Goal: Contribute content: Contribute content

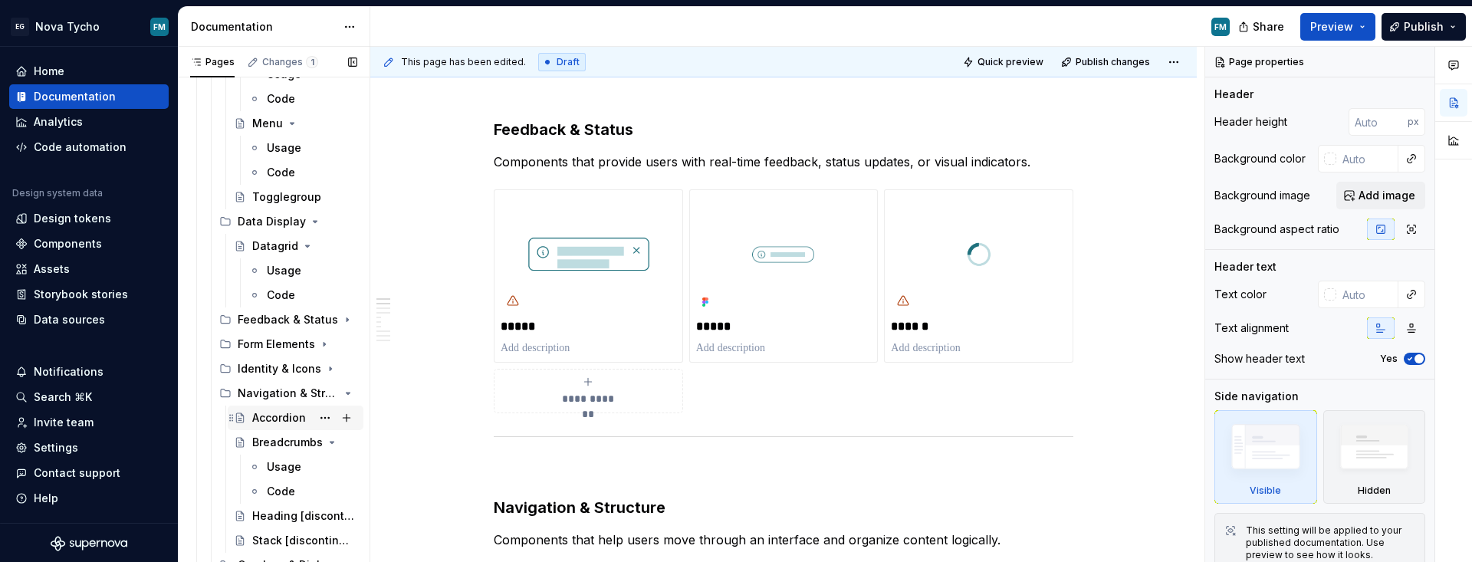
scroll to position [615, 0]
click at [274, 392] on div "Navigation & Structure" at bounding box center [267, 391] width 58 height 15
click at [272, 416] on div "Accordion" at bounding box center [279, 416] width 54 height 15
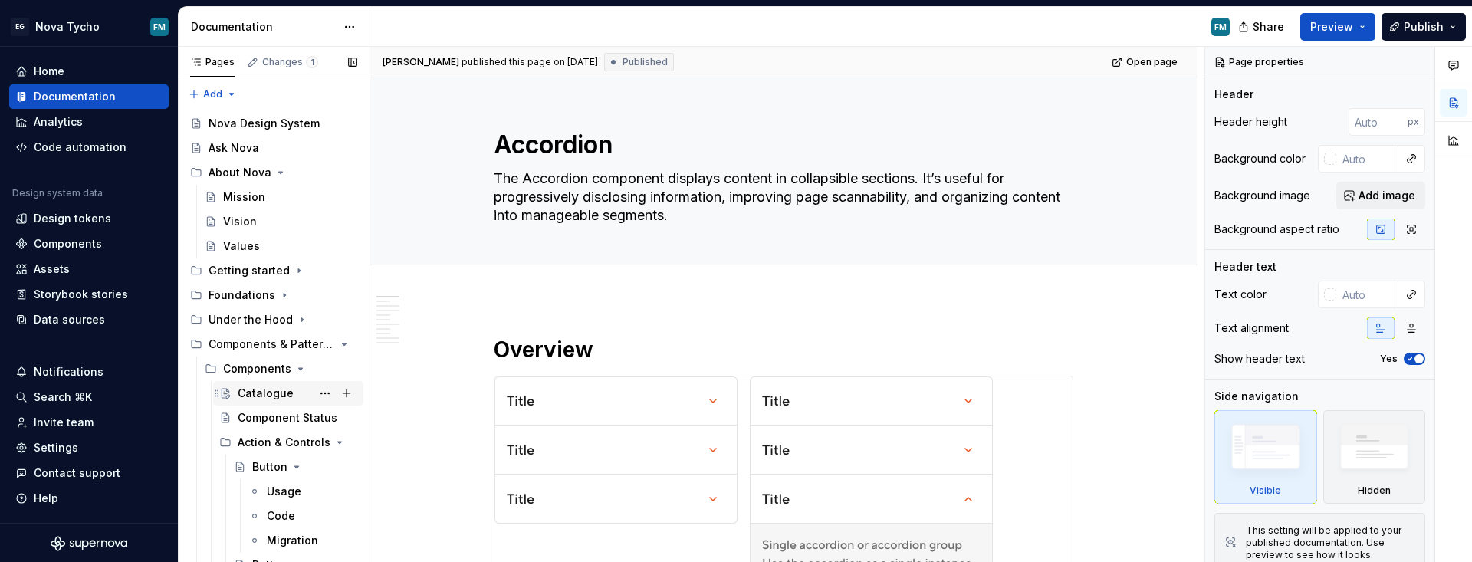
click at [256, 387] on div "Catalogue" at bounding box center [266, 393] width 56 height 15
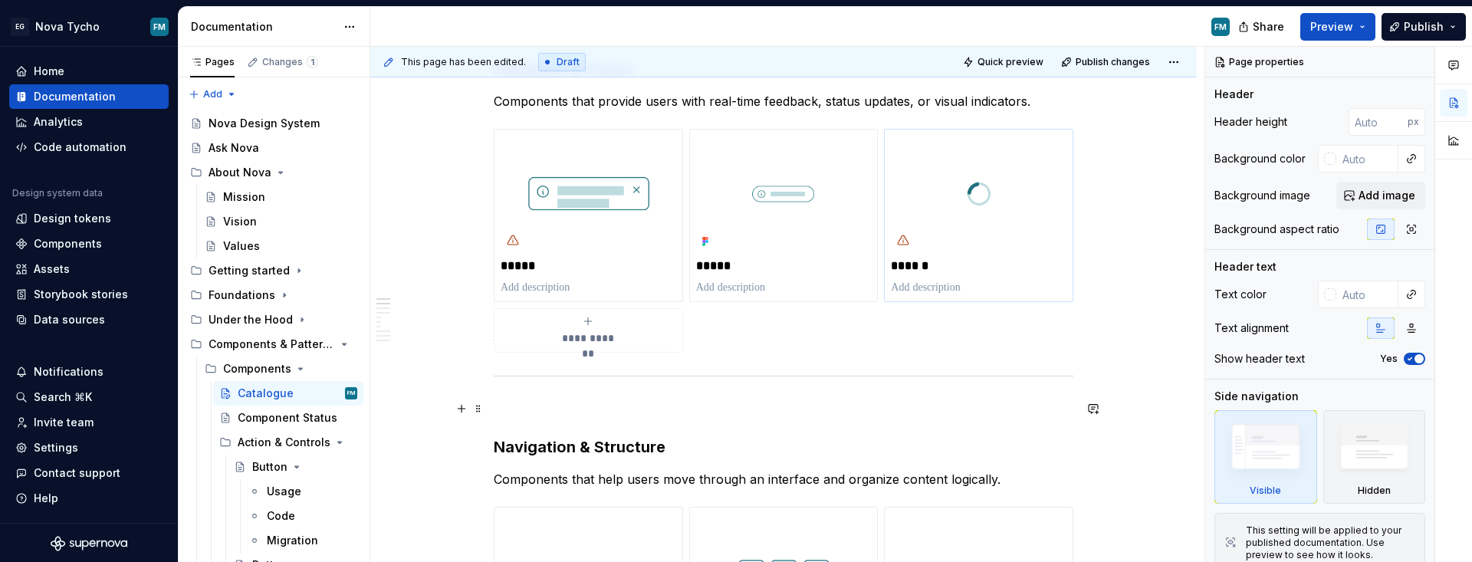
scroll to position [256, 0]
click at [610, 207] on img at bounding box center [589, 197] width 176 height 117
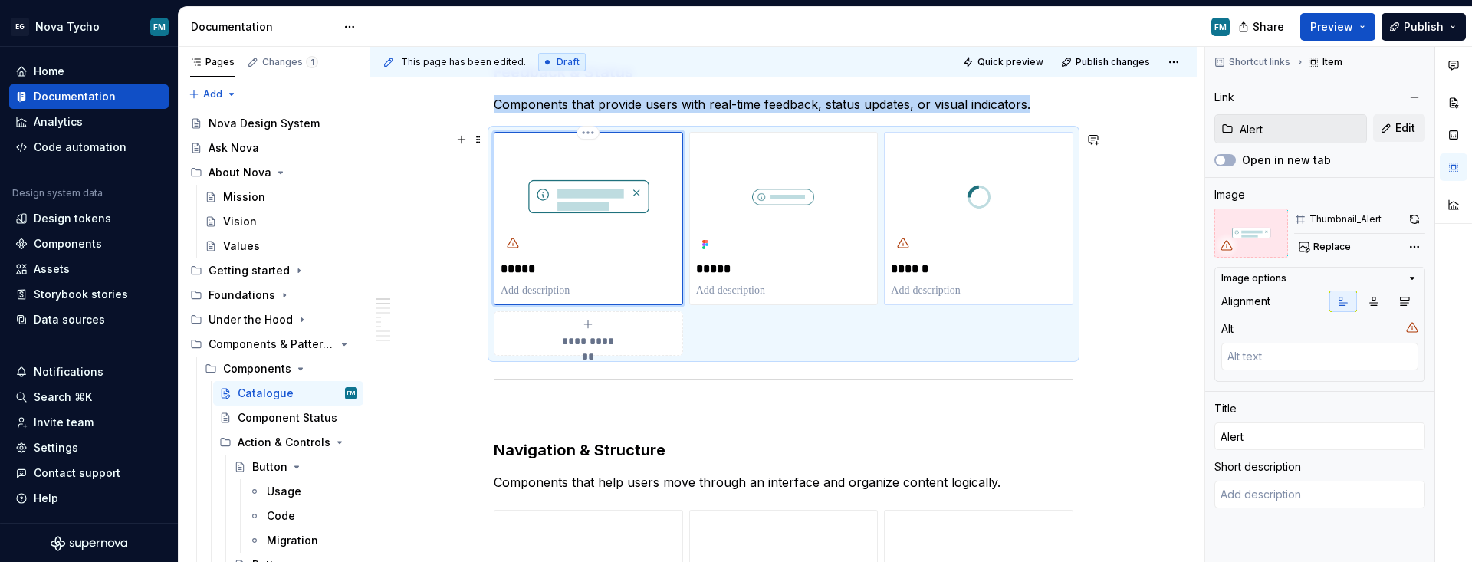
click at [596, 199] on img "To enrich screen reader interactions, please activate Accessibility in Grammarl…" at bounding box center [589, 197] width 176 height 117
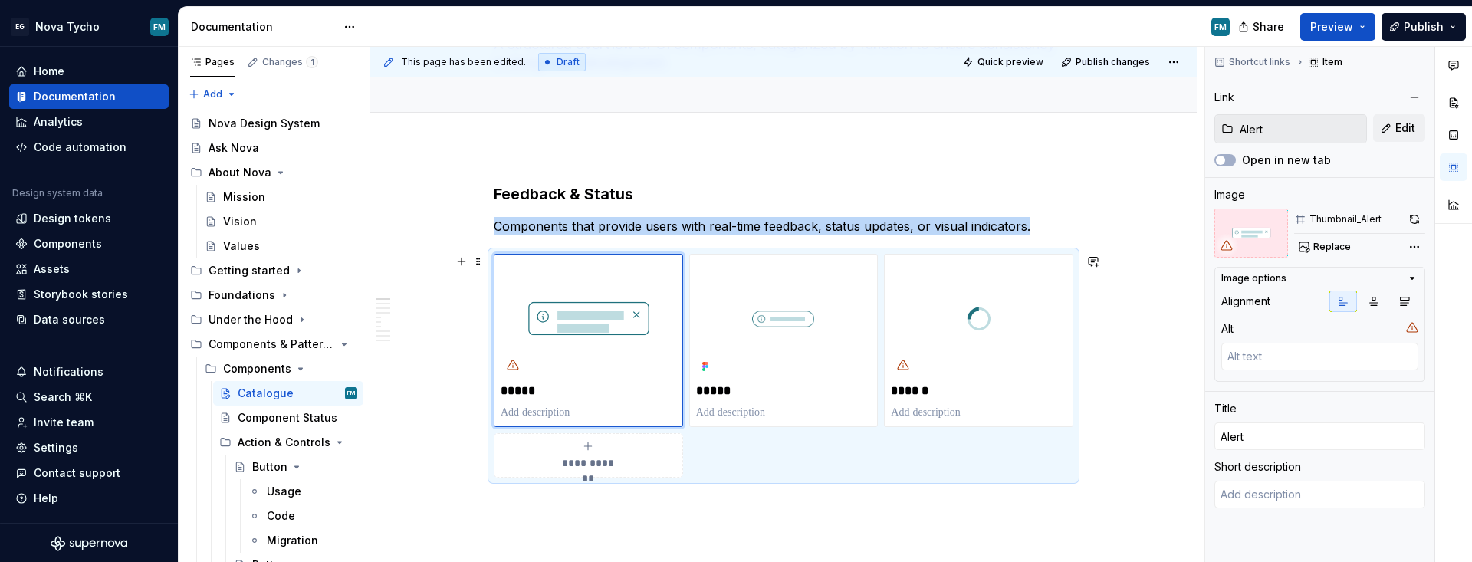
scroll to position [44, 0]
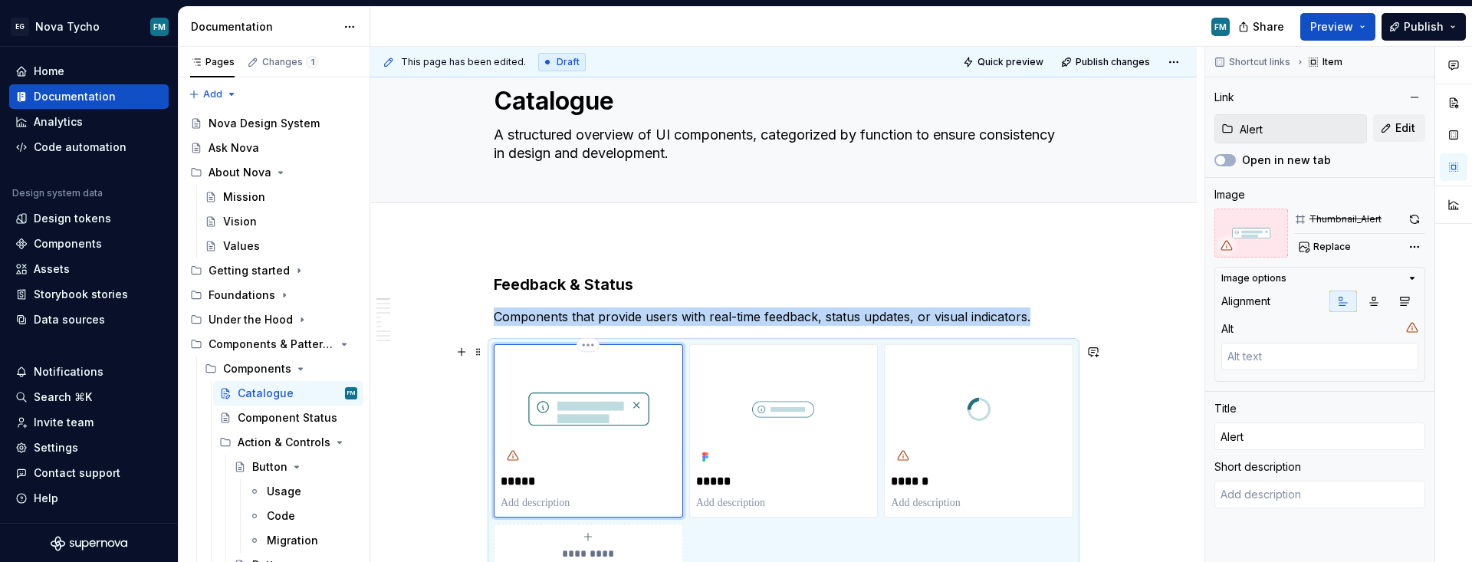
click at [590, 419] on img "To enrich screen reader interactions, please activate Accessibility in Grammarl…" at bounding box center [589, 409] width 176 height 117
click at [1069, 243] on span "Replace" at bounding box center [1332, 247] width 38 height 12
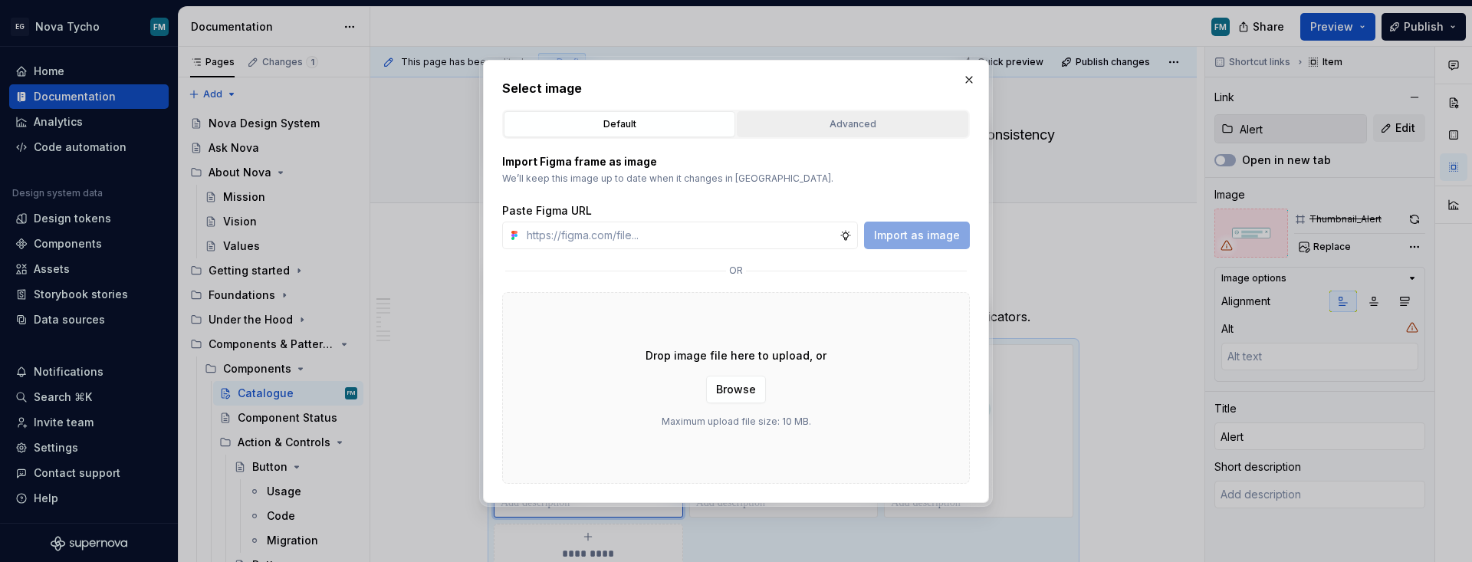
click at [874, 119] on div "Advanced" at bounding box center [852, 124] width 221 height 15
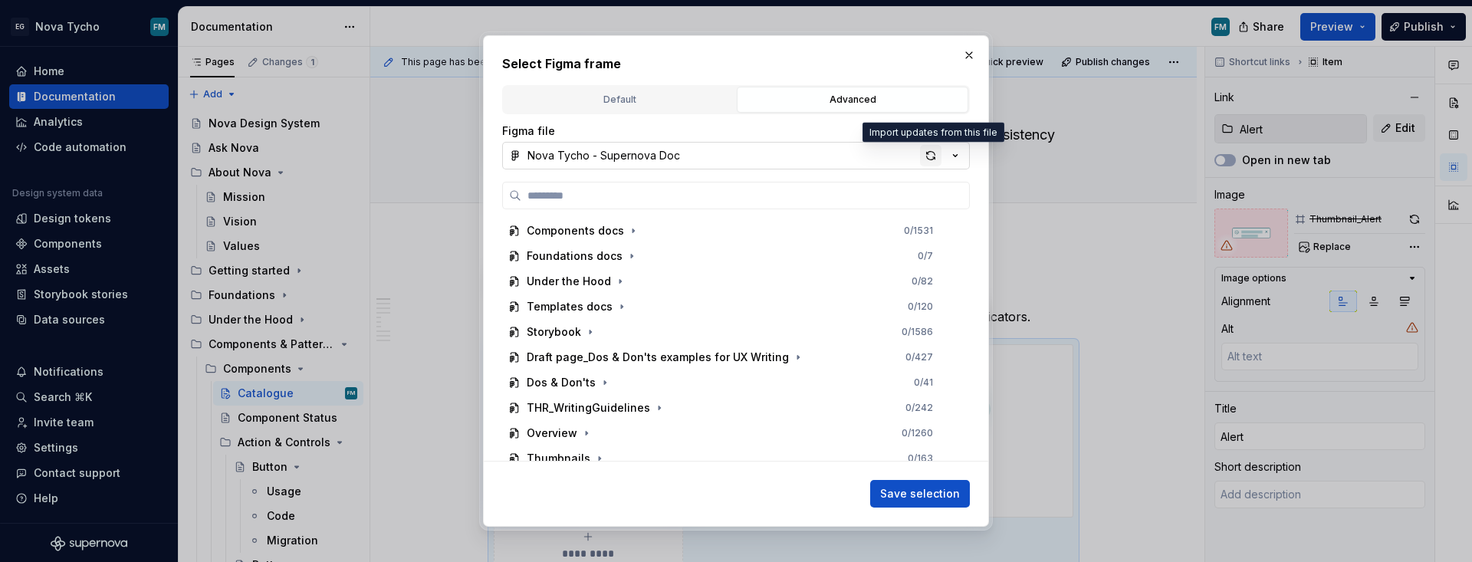
click at [931, 154] on div "button" at bounding box center [930, 155] width 21 height 21
click at [921, 161] on div "button" at bounding box center [930, 155] width 21 height 21
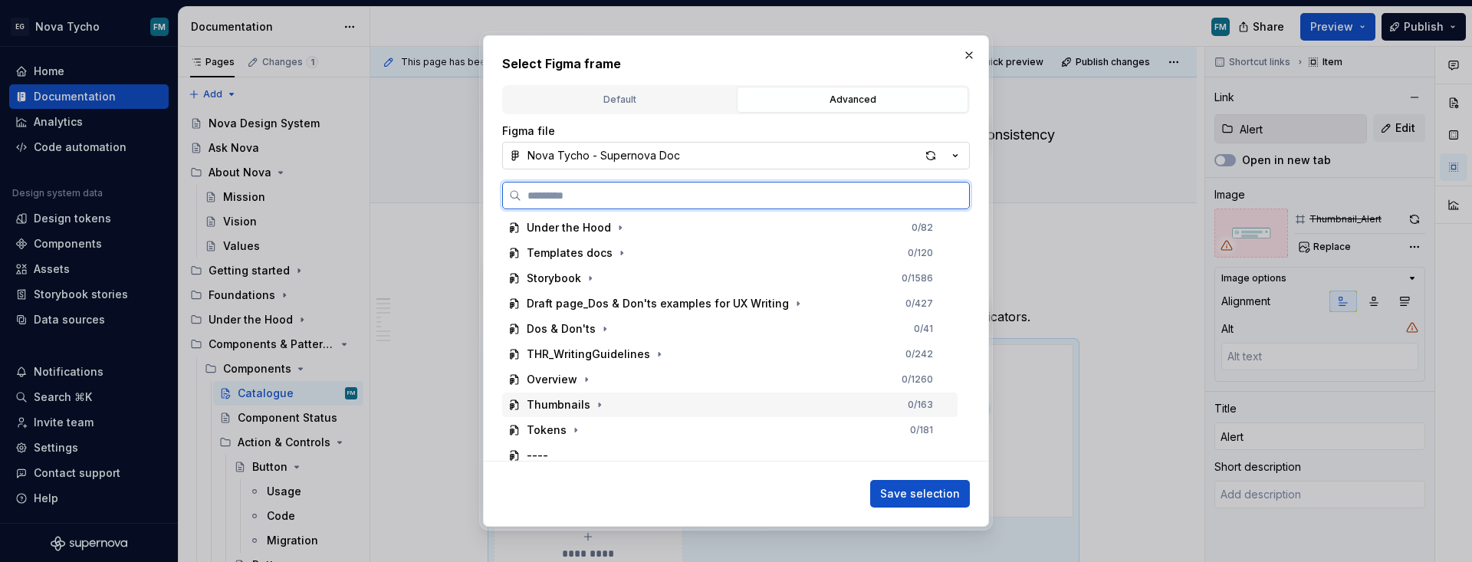
click at [570, 404] on div "Thumbnails" at bounding box center [559, 404] width 64 height 15
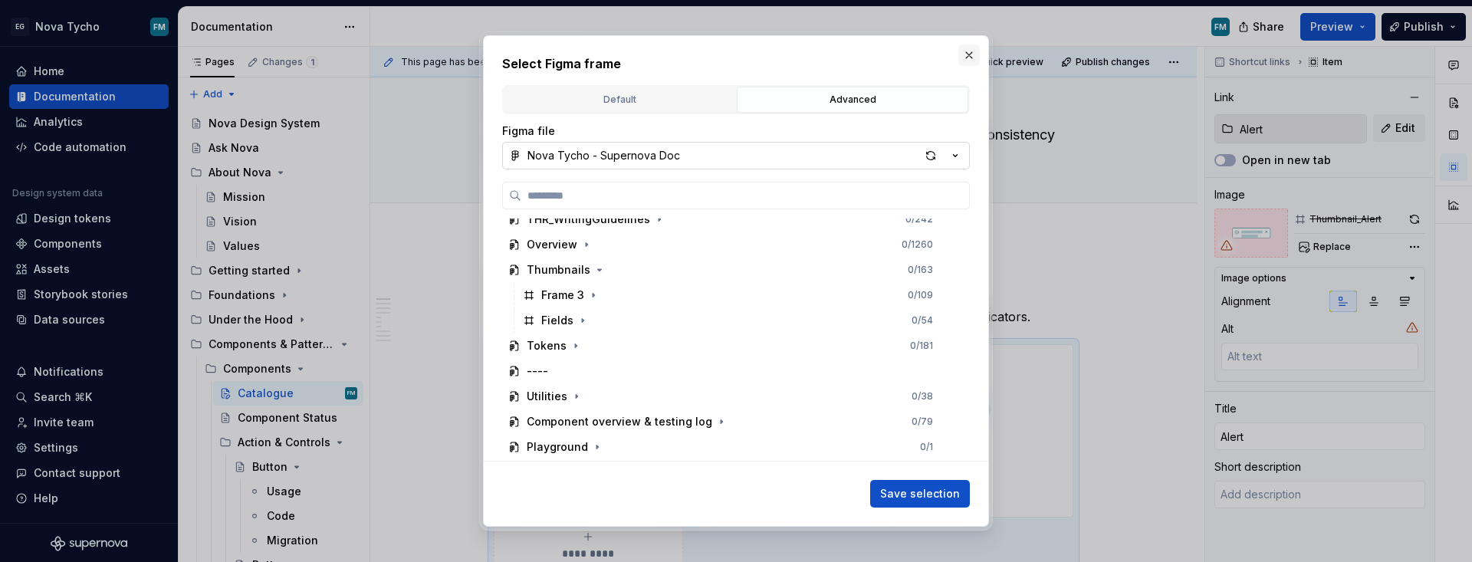
click at [970, 55] on button "button" at bounding box center [968, 54] width 21 height 21
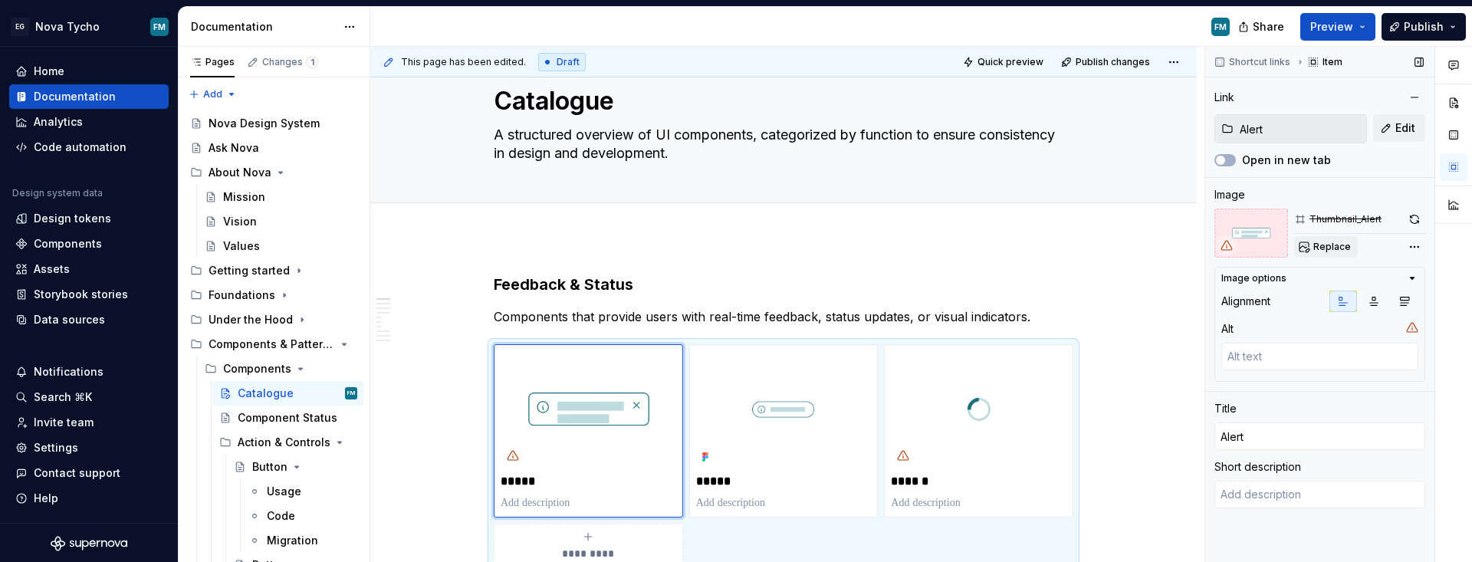
click at [1069, 250] on span "Replace" at bounding box center [1332, 247] width 38 height 12
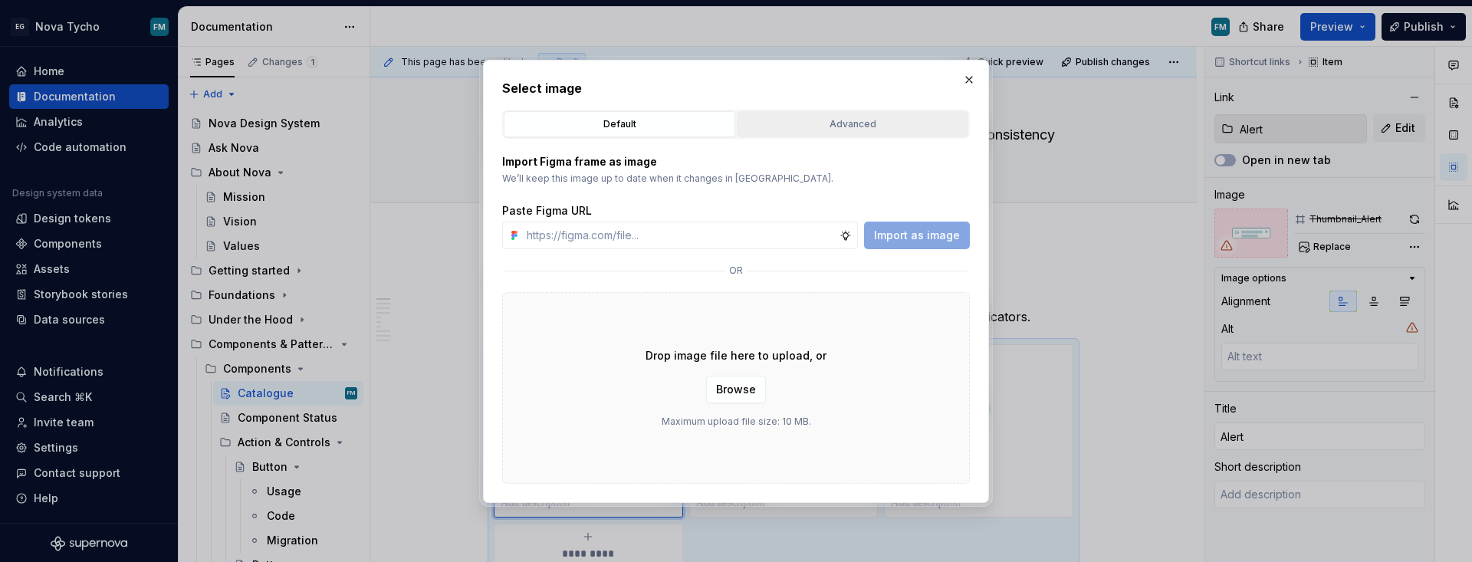
type textarea "*"
click at [888, 122] on div "Advanced" at bounding box center [852, 124] width 221 height 15
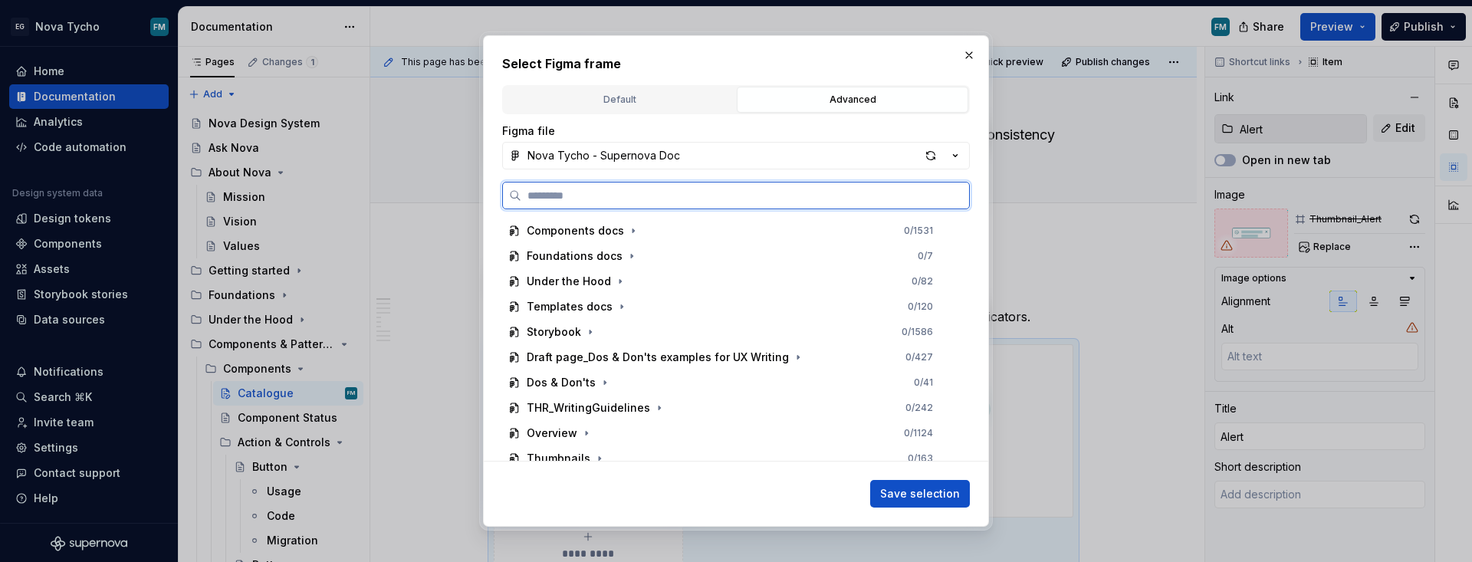
click at [632, 192] on input "search" at bounding box center [745, 195] width 448 height 15
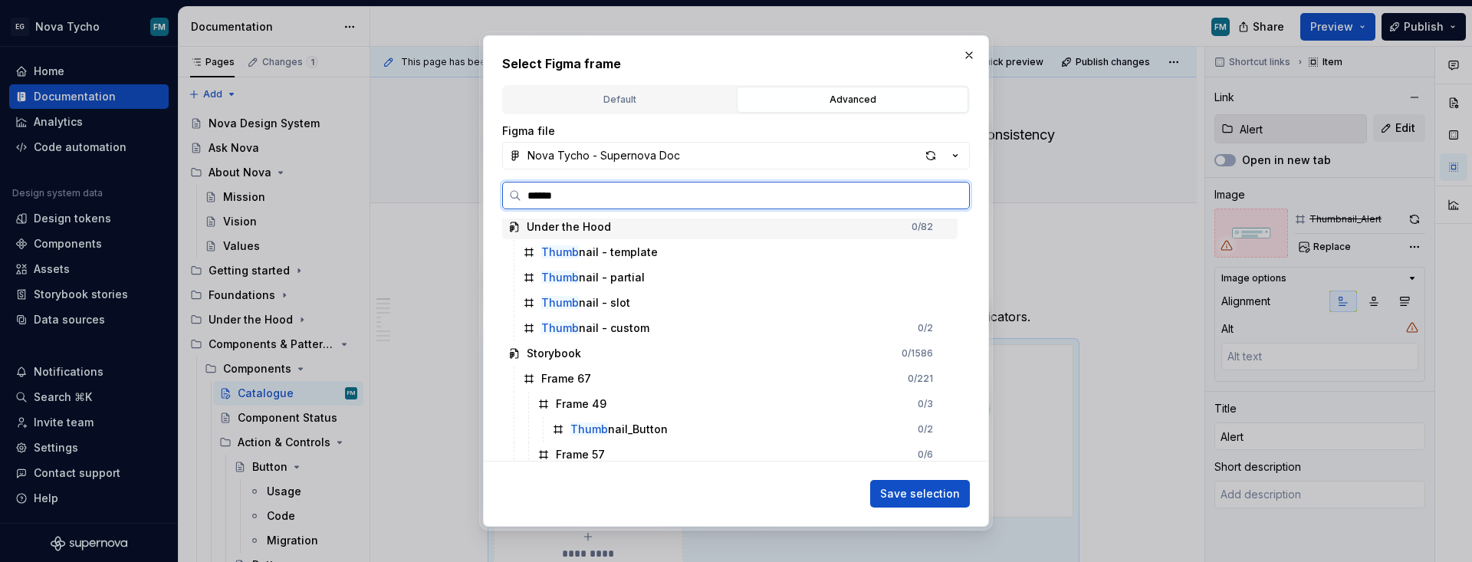
scroll to position [0, 0]
type input "**********"
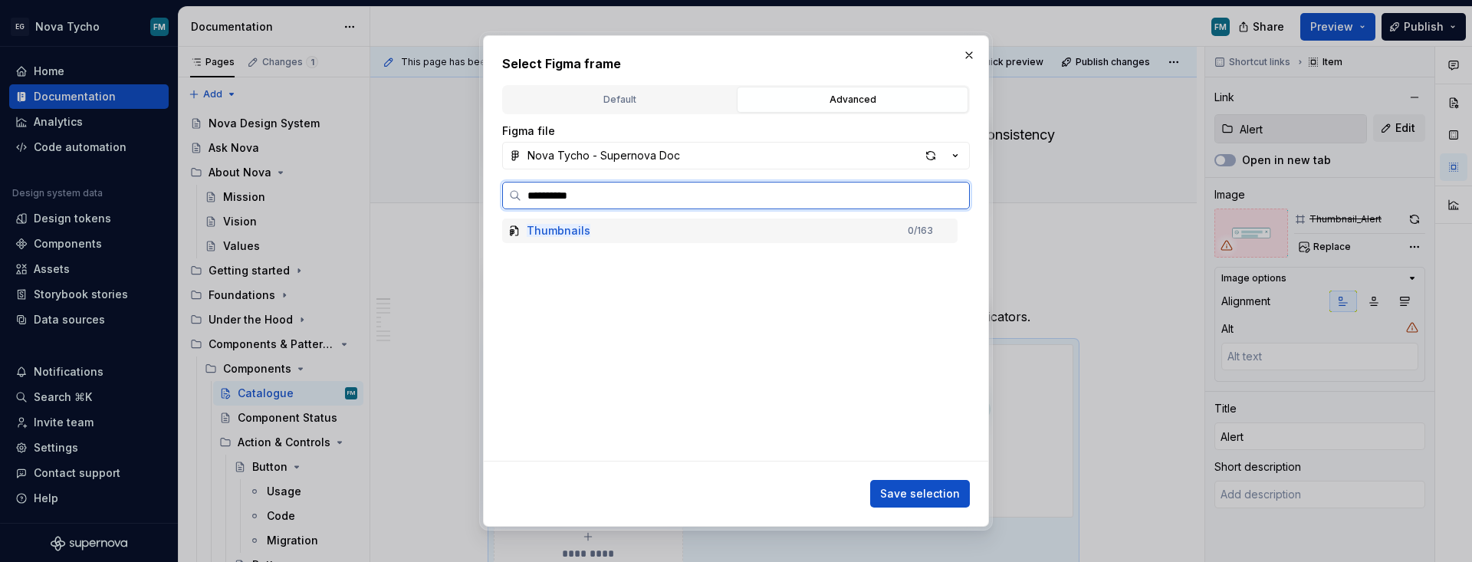
click at [550, 234] on mark "Thumbnails" at bounding box center [559, 230] width 64 height 13
click at [511, 235] on icon at bounding box center [514, 230] width 8 height 9
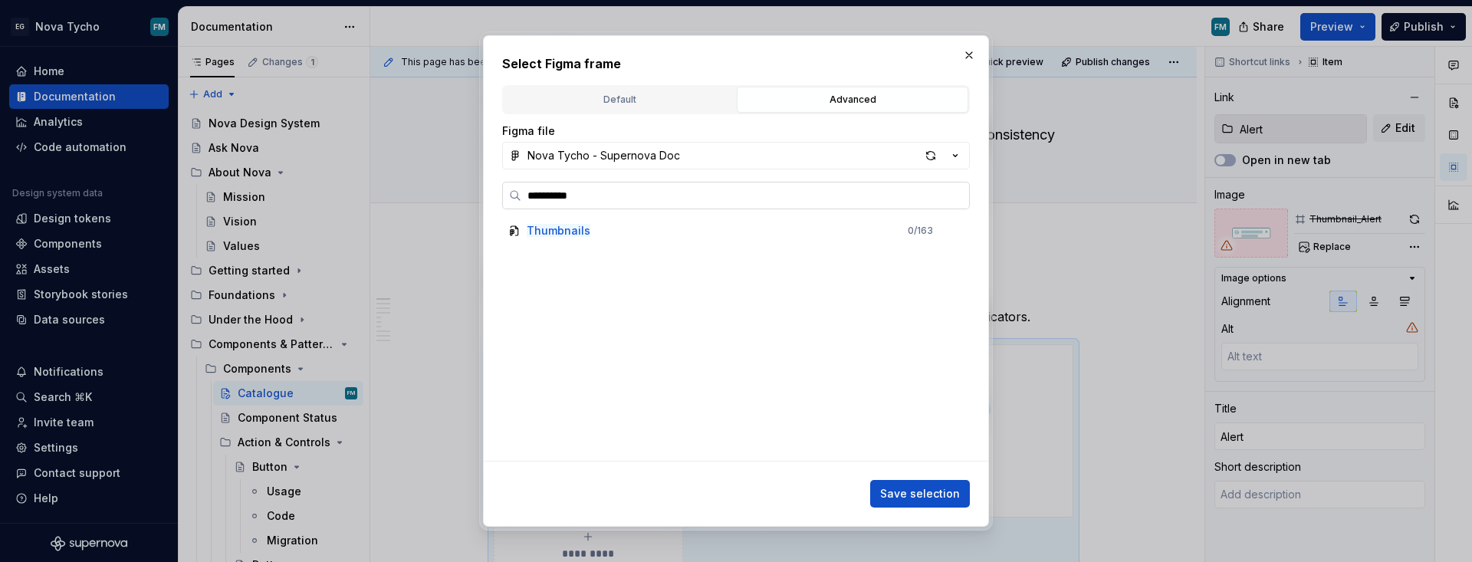
click at [598, 189] on input "**********" at bounding box center [745, 195] width 448 height 15
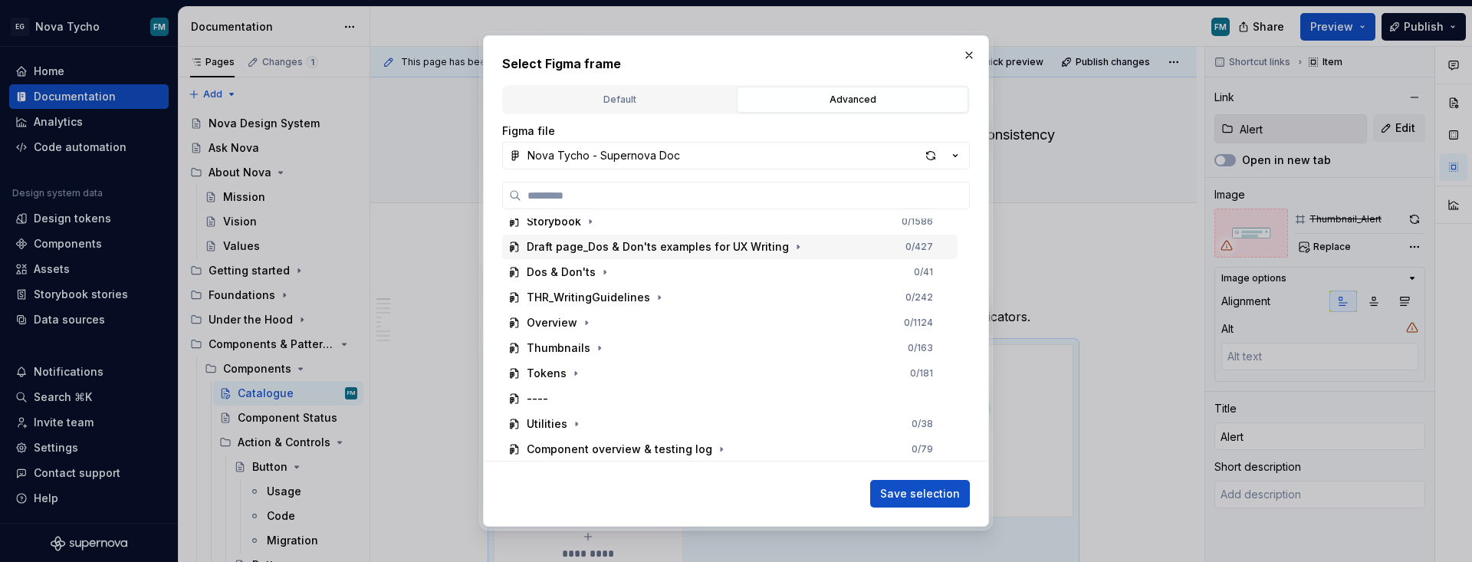
scroll to position [123, 0]
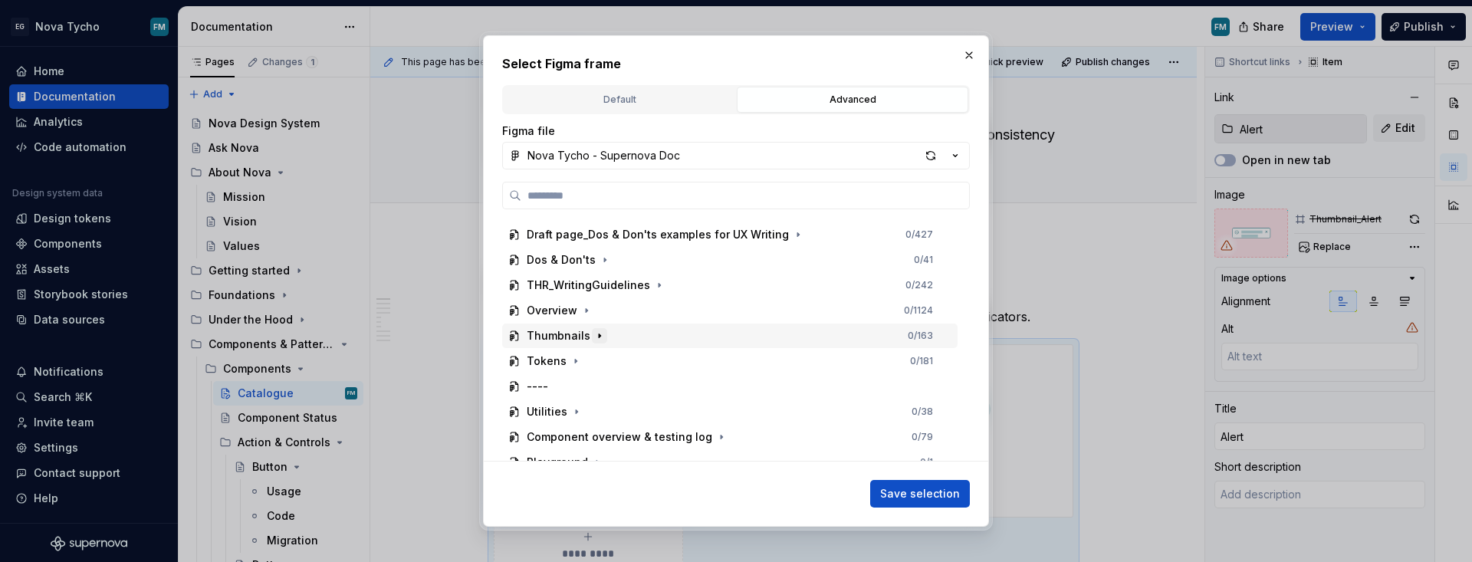
click at [599, 336] on icon "button" at bounding box center [600, 336] width 2 height 4
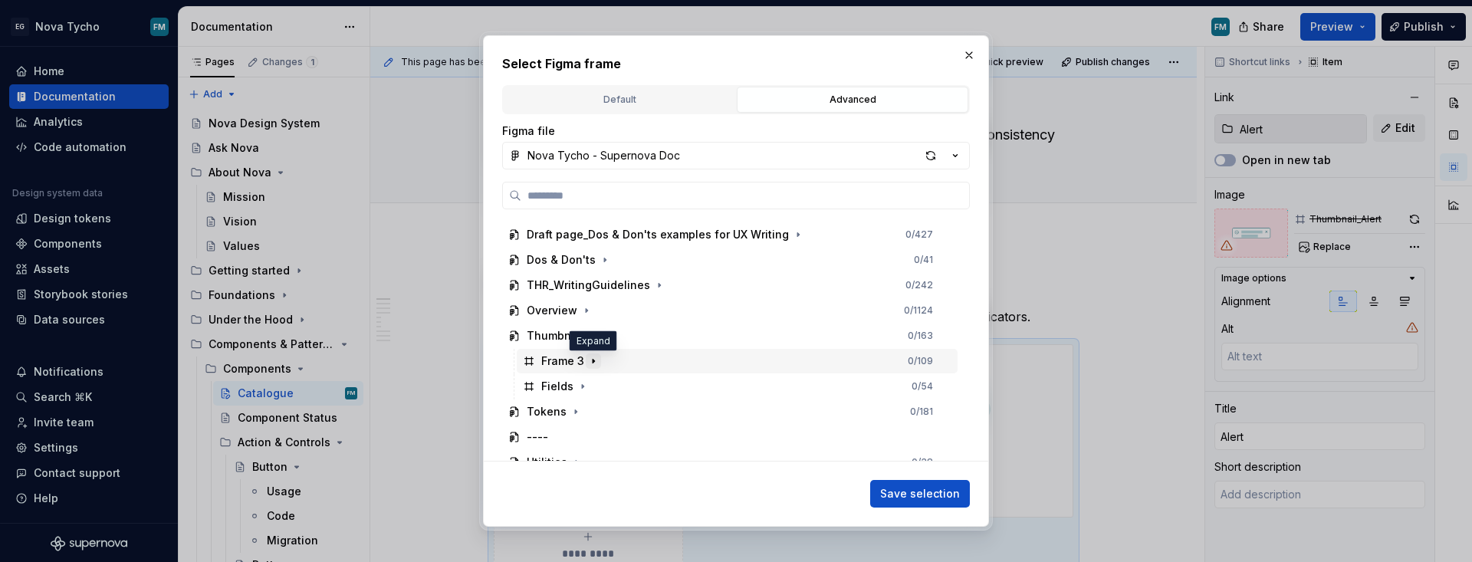
click at [593, 361] on icon "button" at bounding box center [594, 361] width 2 height 4
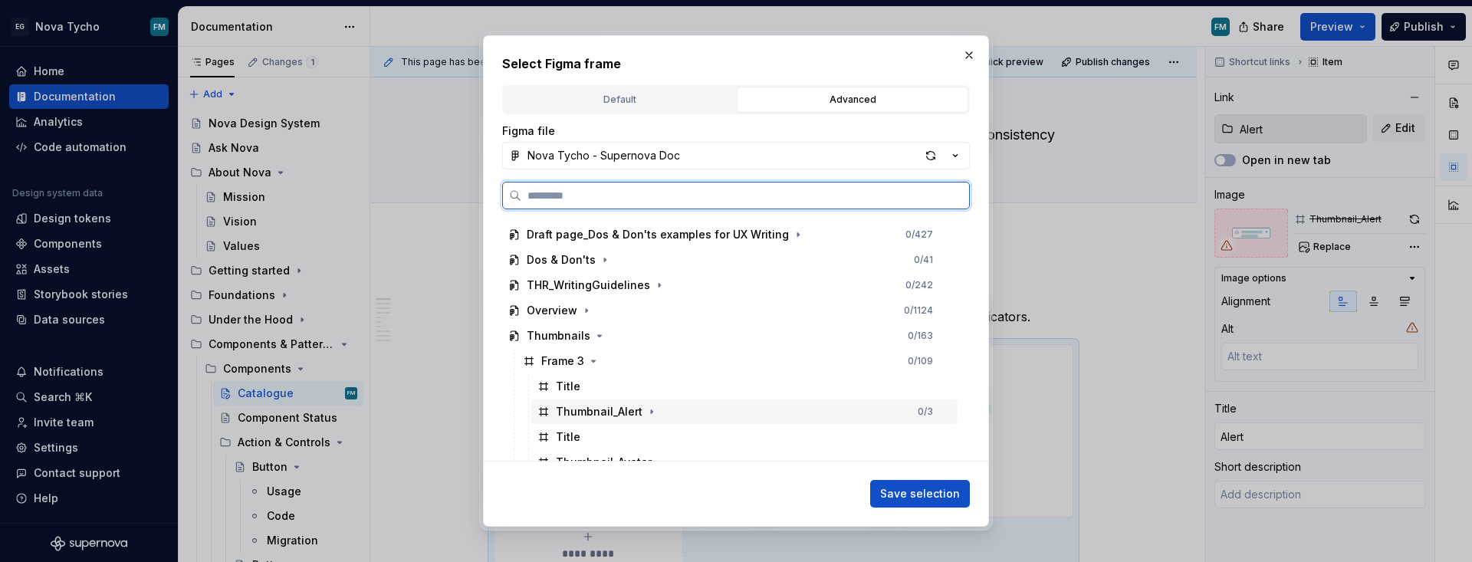
click at [593, 409] on div "Thumbnail_Alert" at bounding box center [599, 411] width 87 height 15
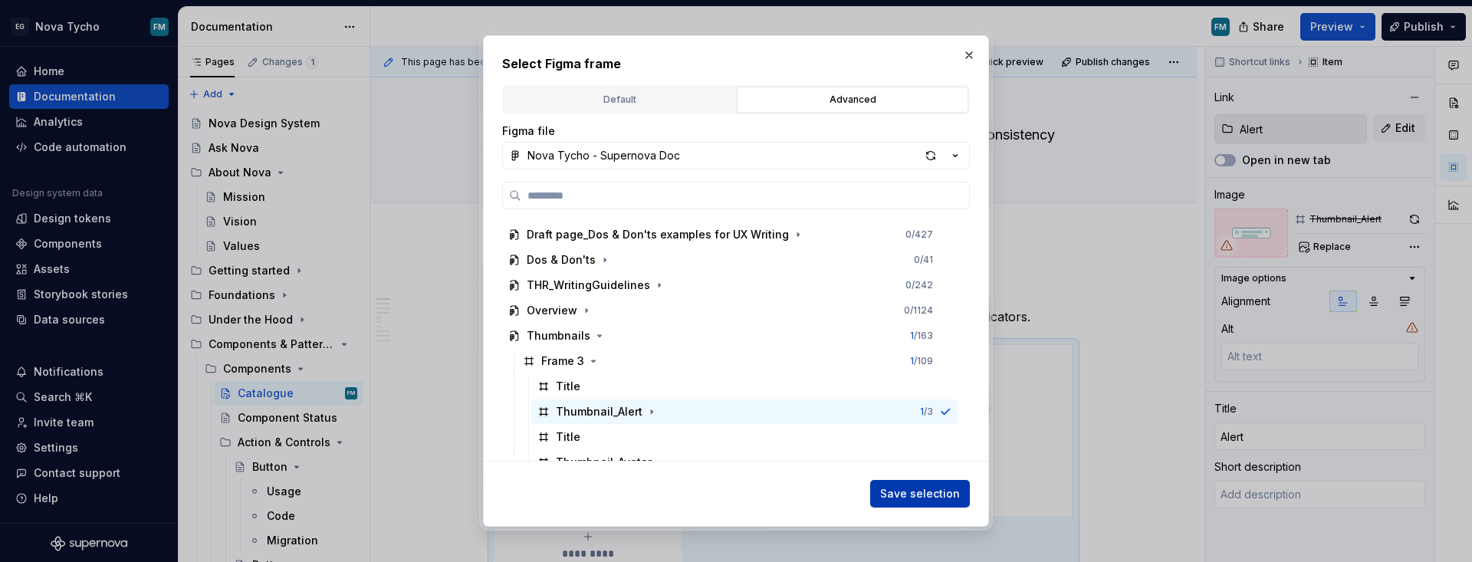
click at [899, 487] on span "Save selection" at bounding box center [920, 493] width 80 height 15
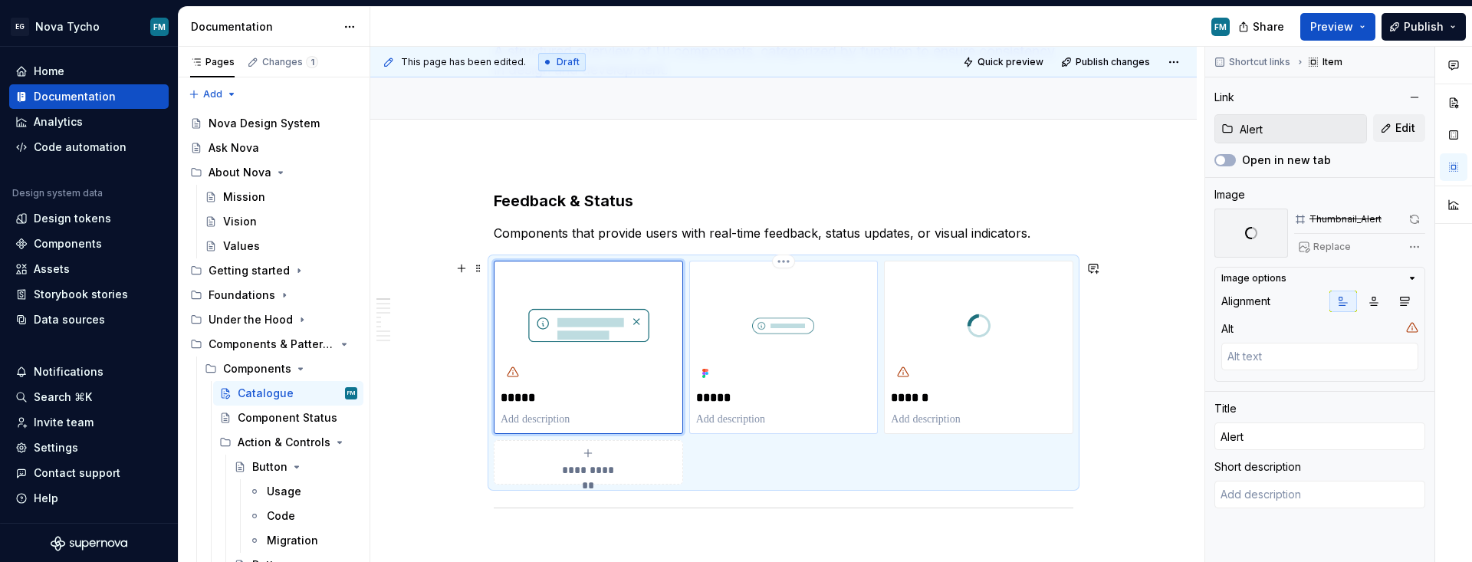
scroll to position [128, 0]
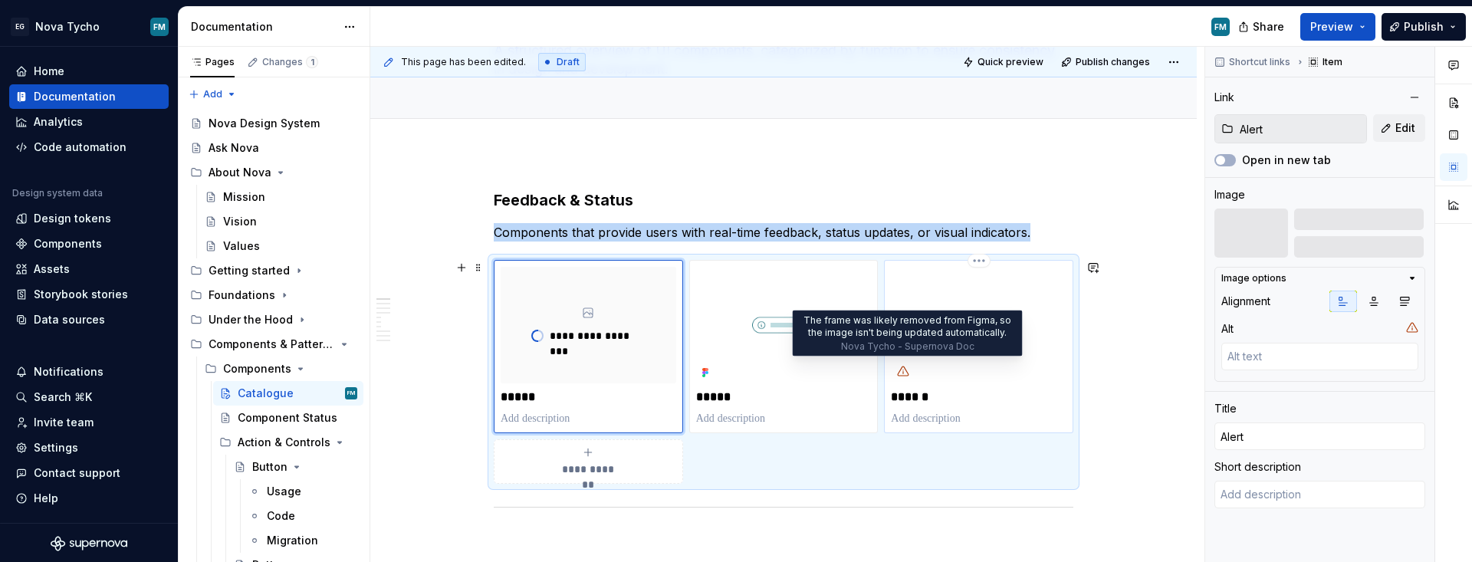
click at [908, 376] on icon "To enrich screen reader interactions, please activate Accessibility in Grammarl…" at bounding box center [903, 370] width 11 height 9
type textarea "*"
type input "Loader"
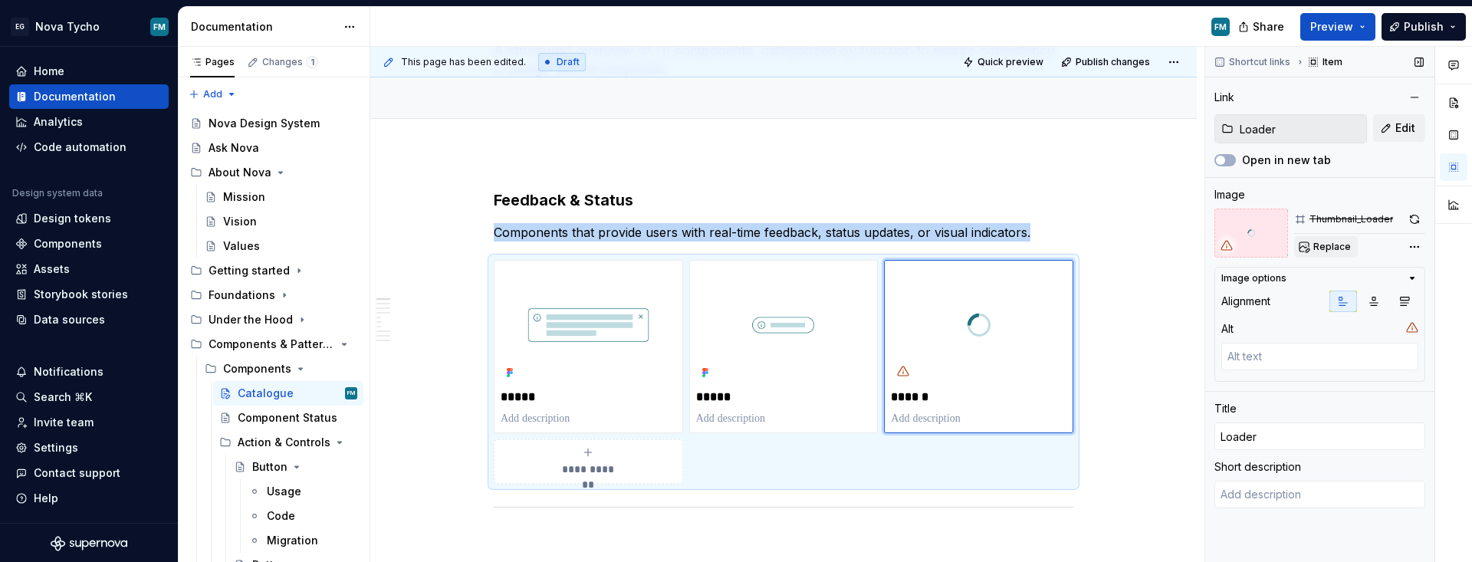
click at [1069, 245] on span "Replace" at bounding box center [1332, 247] width 38 height 12
type textarea "*"
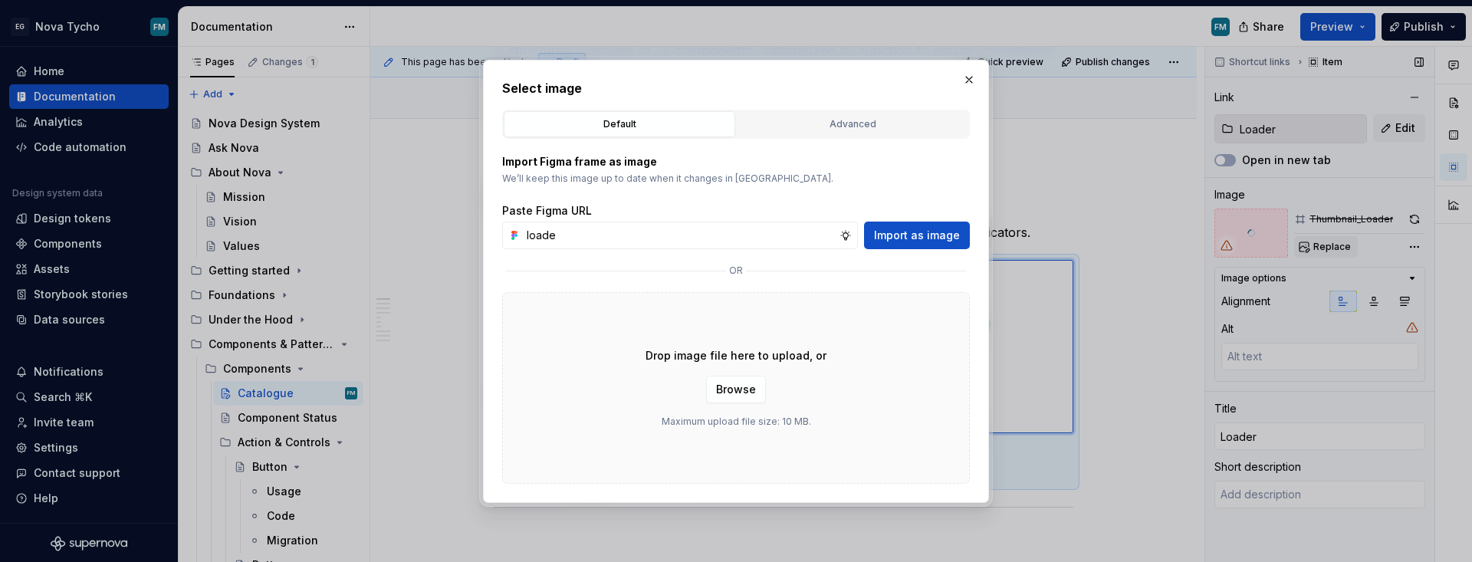
type input "loader"
type textarea "*"
click at [894, 121] on div "Advanced" at bounding box center [852, 124] width 221 height 15
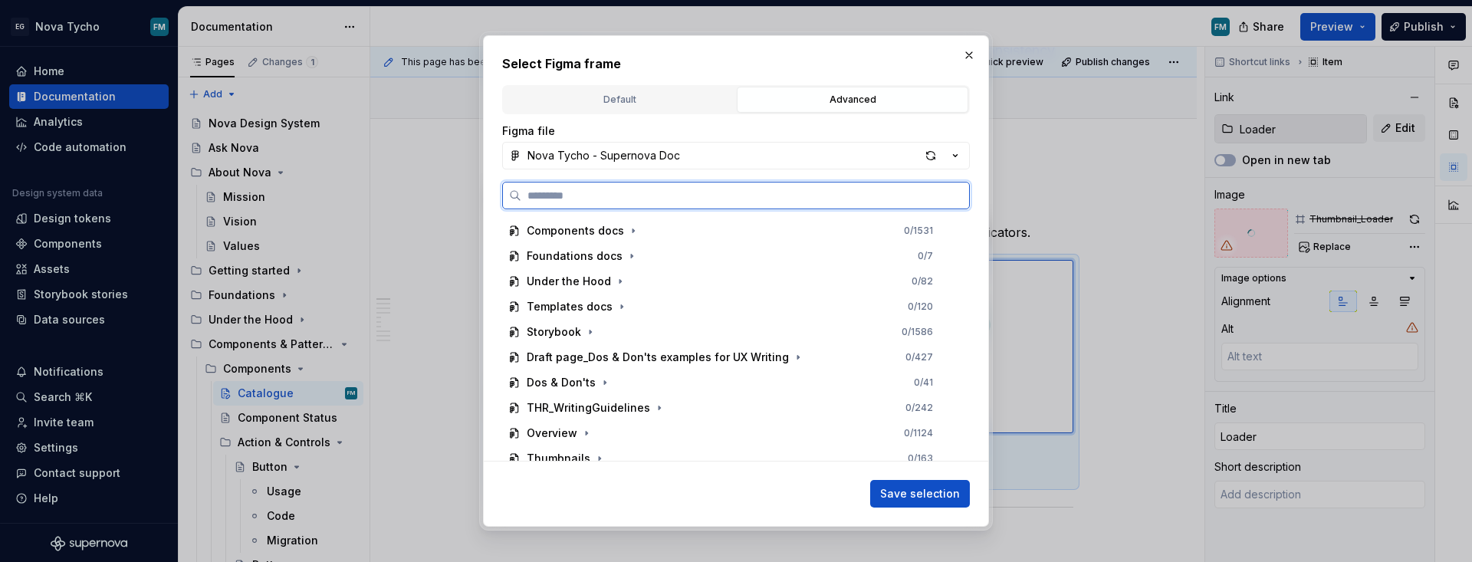
click at [721, 198] on input "search" at bounding box center [745, 195] width 448 height 15
type input "*"
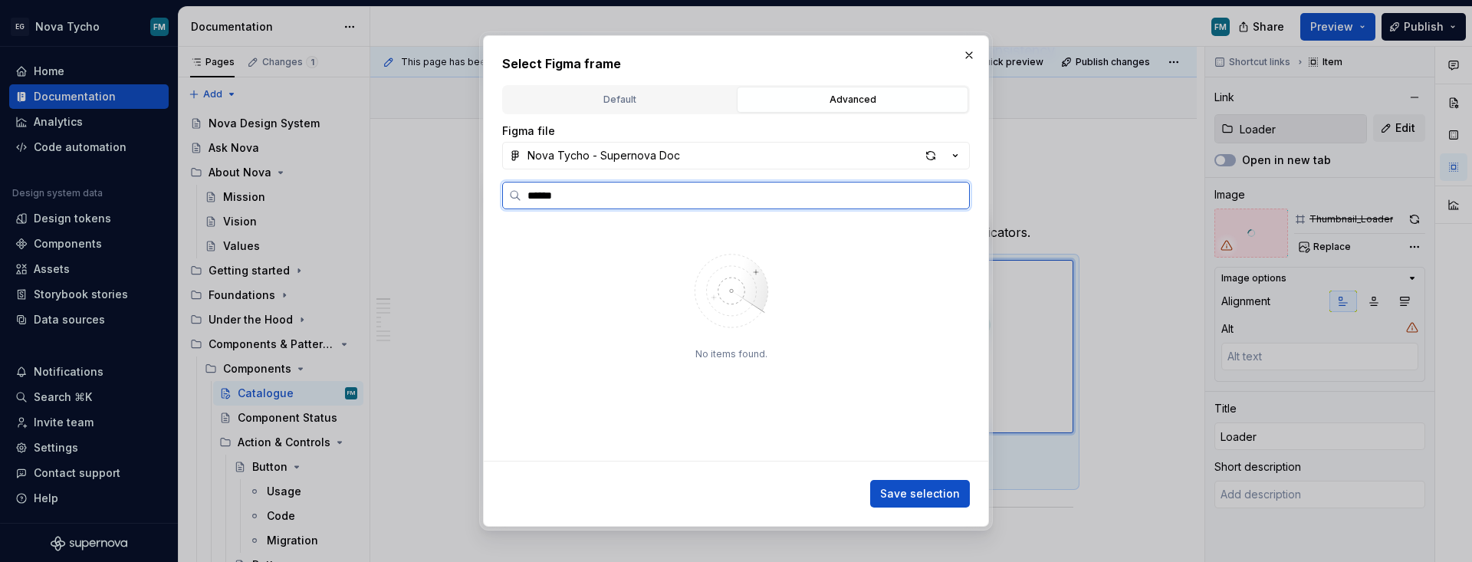
type input "******"
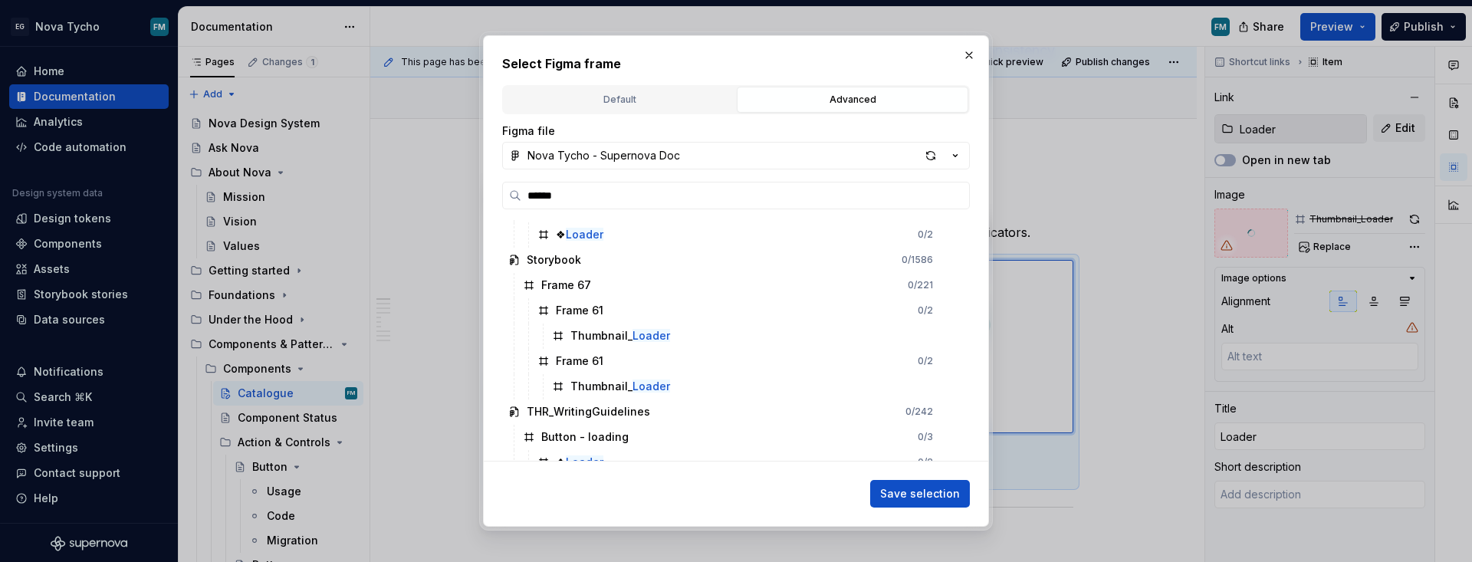
scroll to position [199, 0]
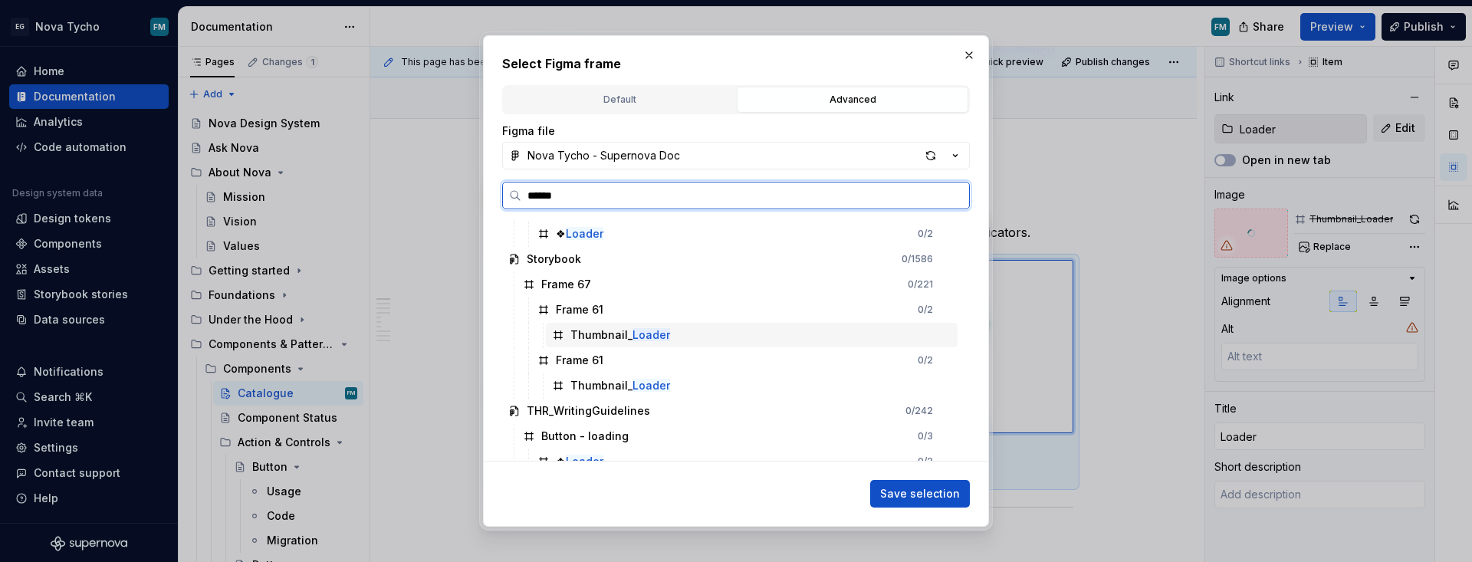
click at [655, 340] on mark "Loader" at bounding box center [651, 334] width 38 height 13
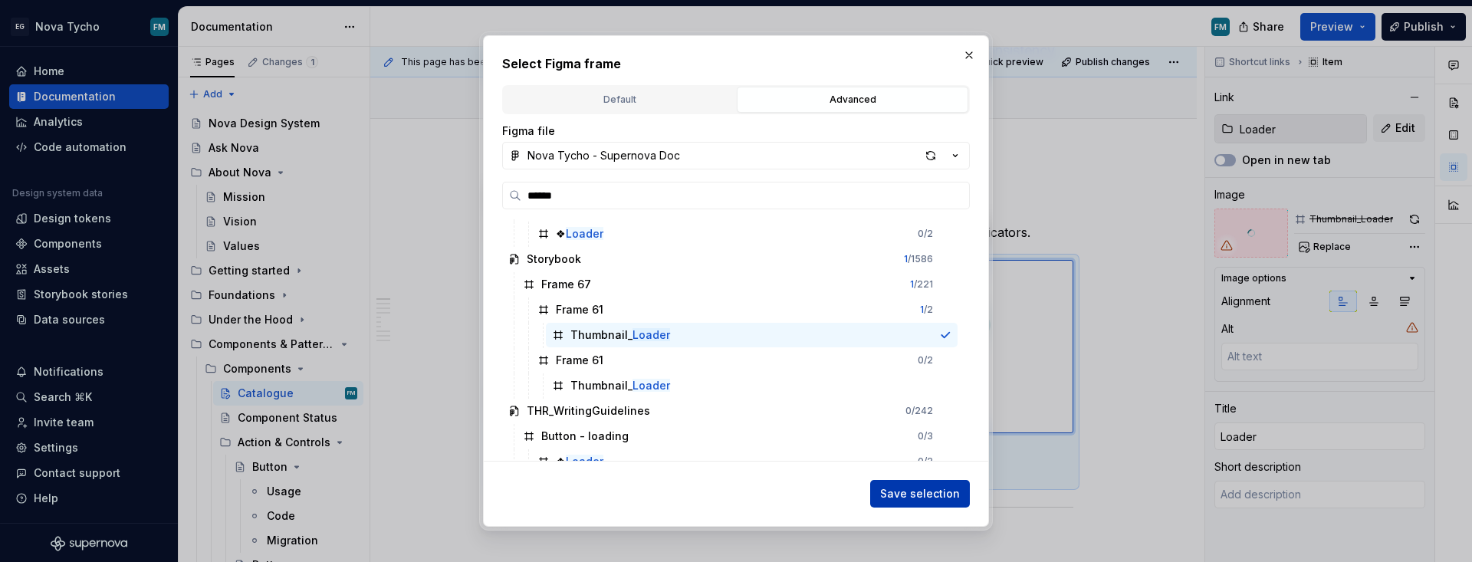
click at [918, 489] on span "Save selection" at bounding box center [920, 493] width 80 height 15
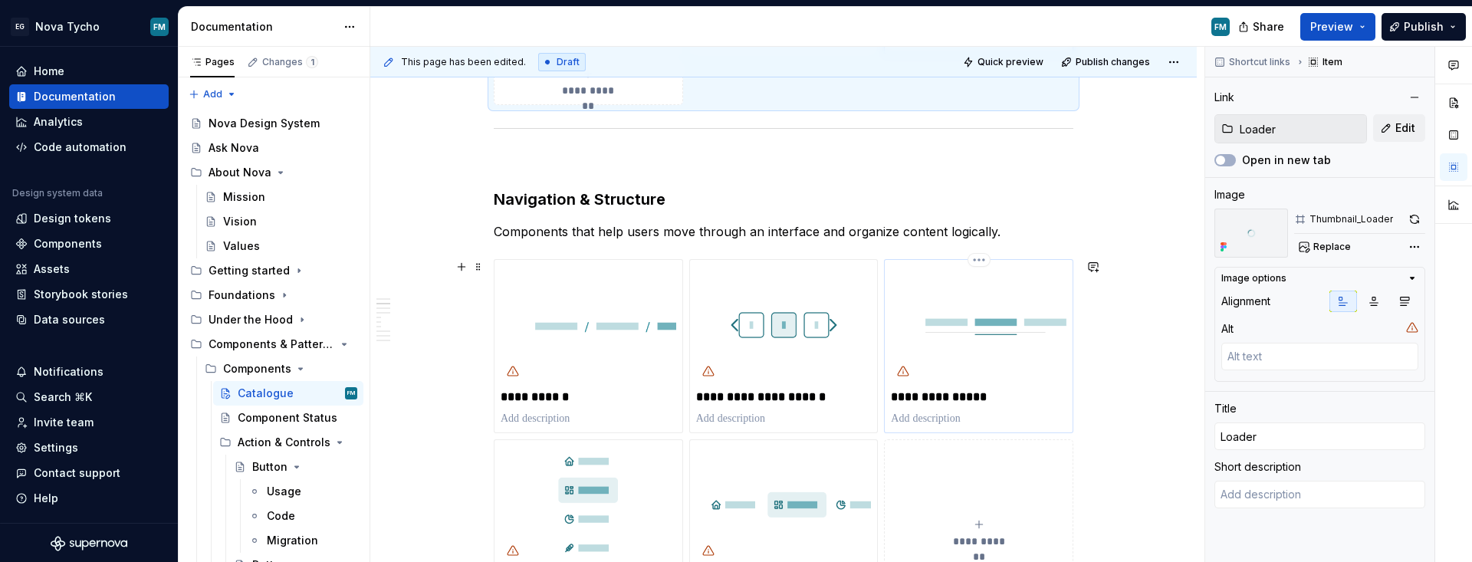
scroll to position [0, 0]
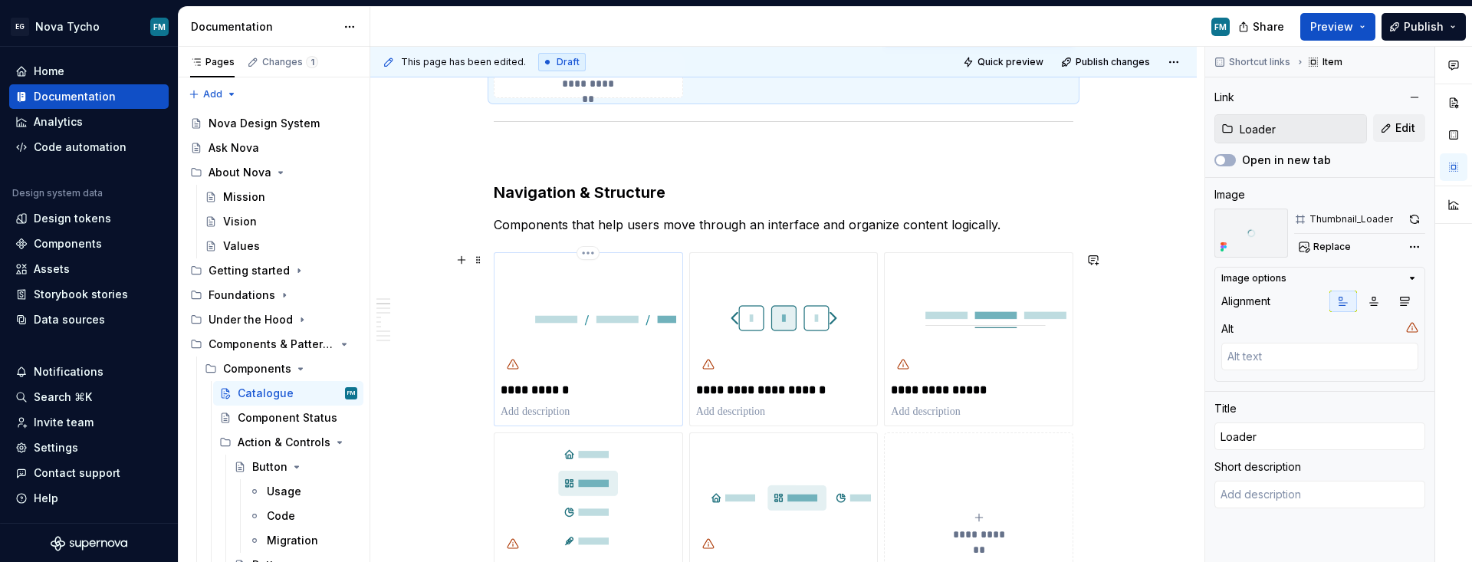
click at [550, 392] on p "**********" at bounding box center [589, 389] width 176 height 15
type textarea "*"
type input "Breadcrumbs"
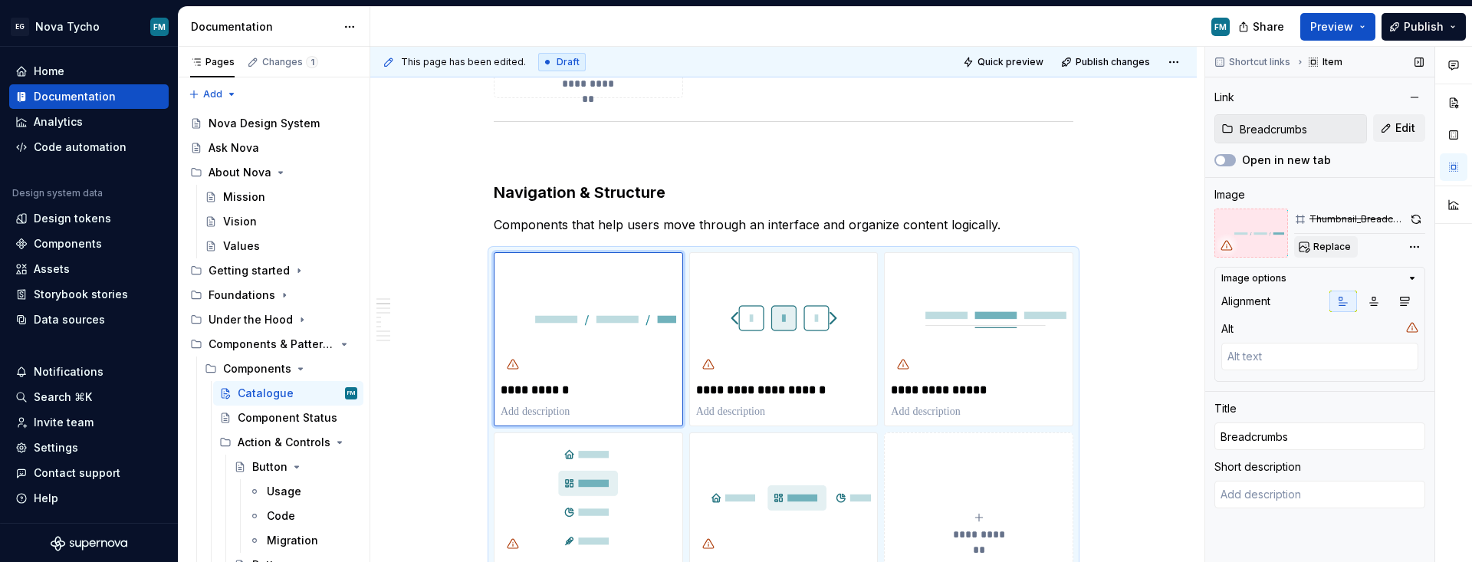
click at [1069, 248] on button "Replace" at bounding box center [1326, 246] width 64 height 21
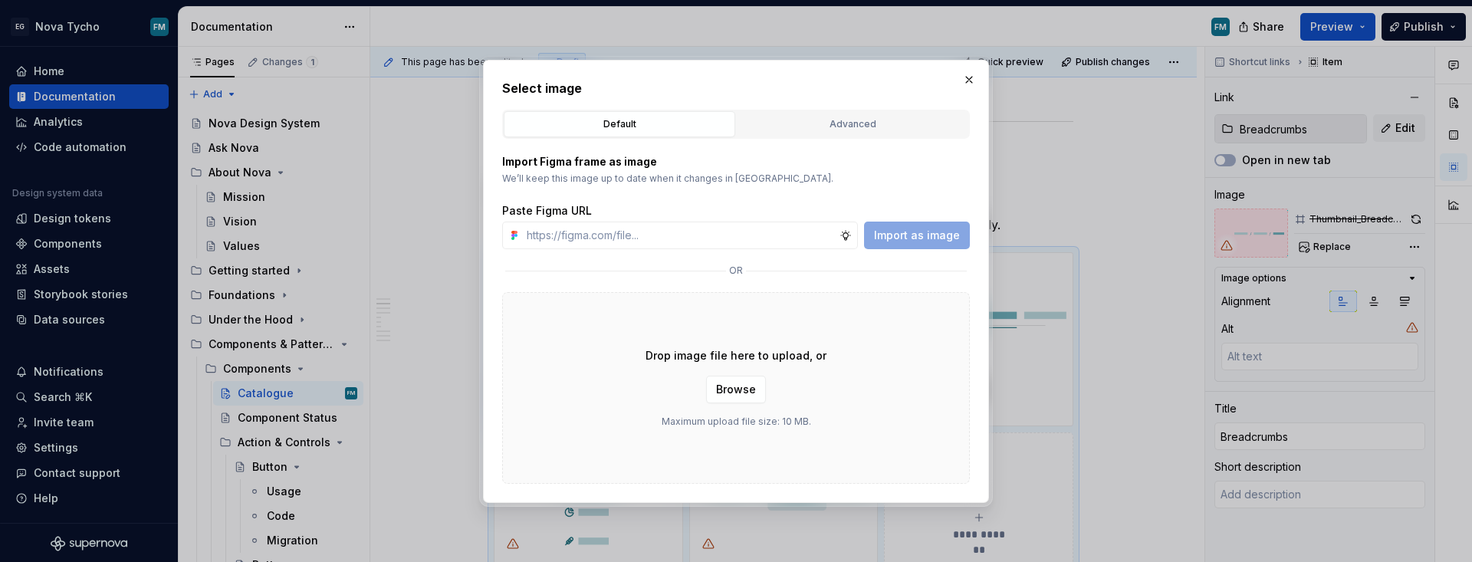
type textarea "*"
click at [828, 126] on div "Advanced" at bounding box center [852, 124] width 221 height 15
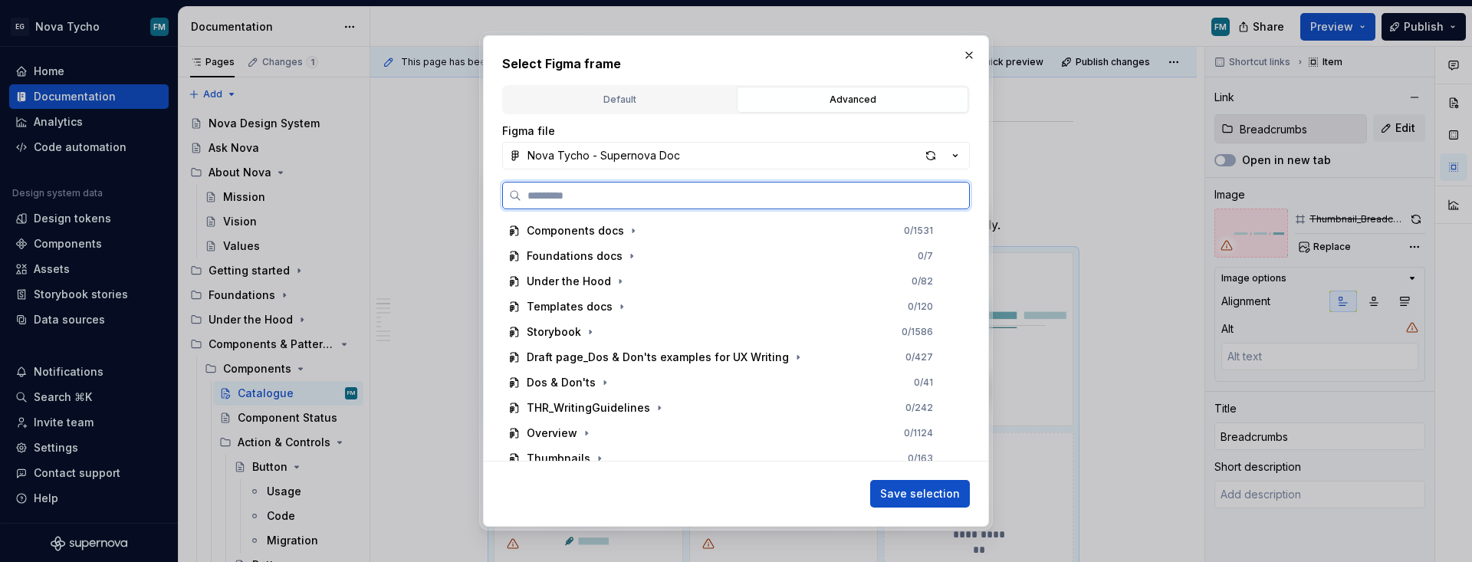
click at [764, 196] on input "search" at bounding box center [745, 195] width 448 height 15
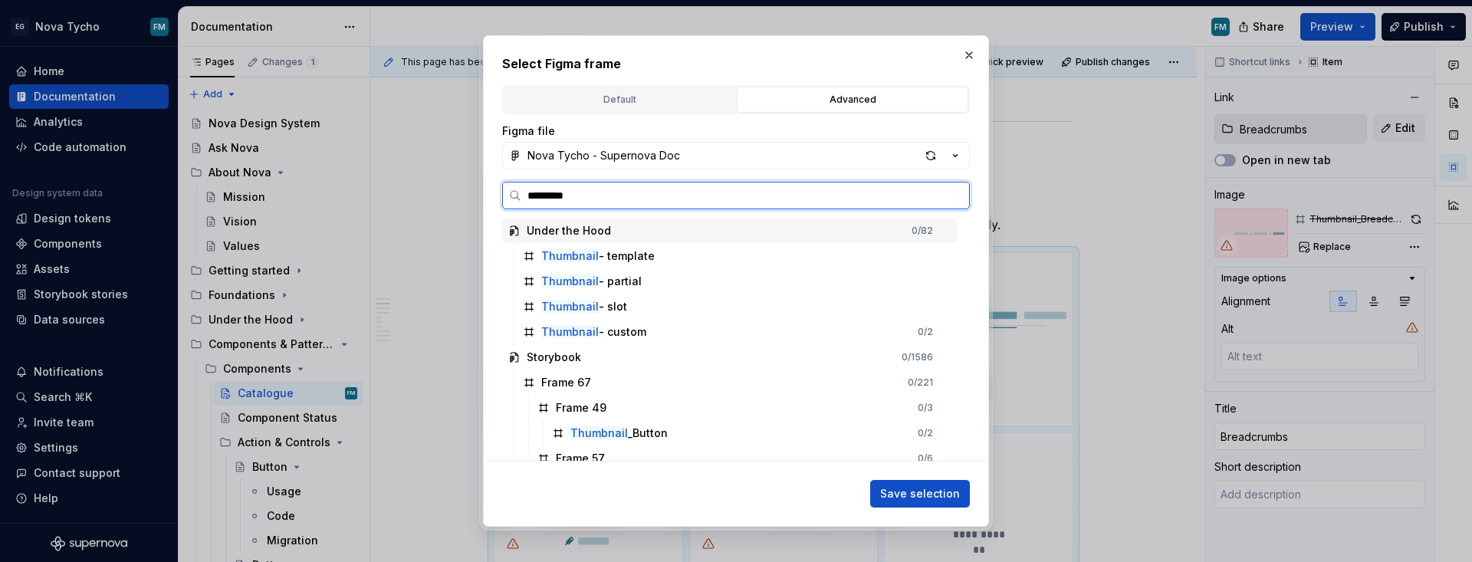
type input "**********"
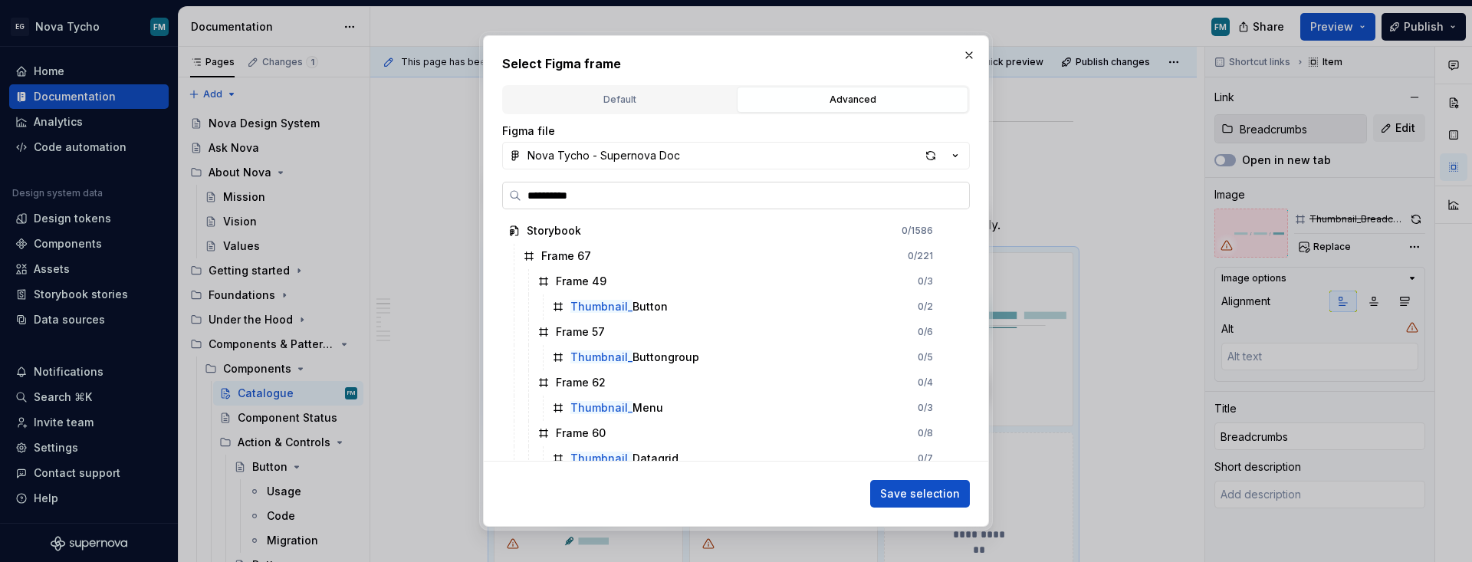
click at [688, 192] on input "**********" at bounding box center [745, 195] width 448 height 15
click at [971, 55] on button "button" at bounding box center [968, 54] width 21 height 21
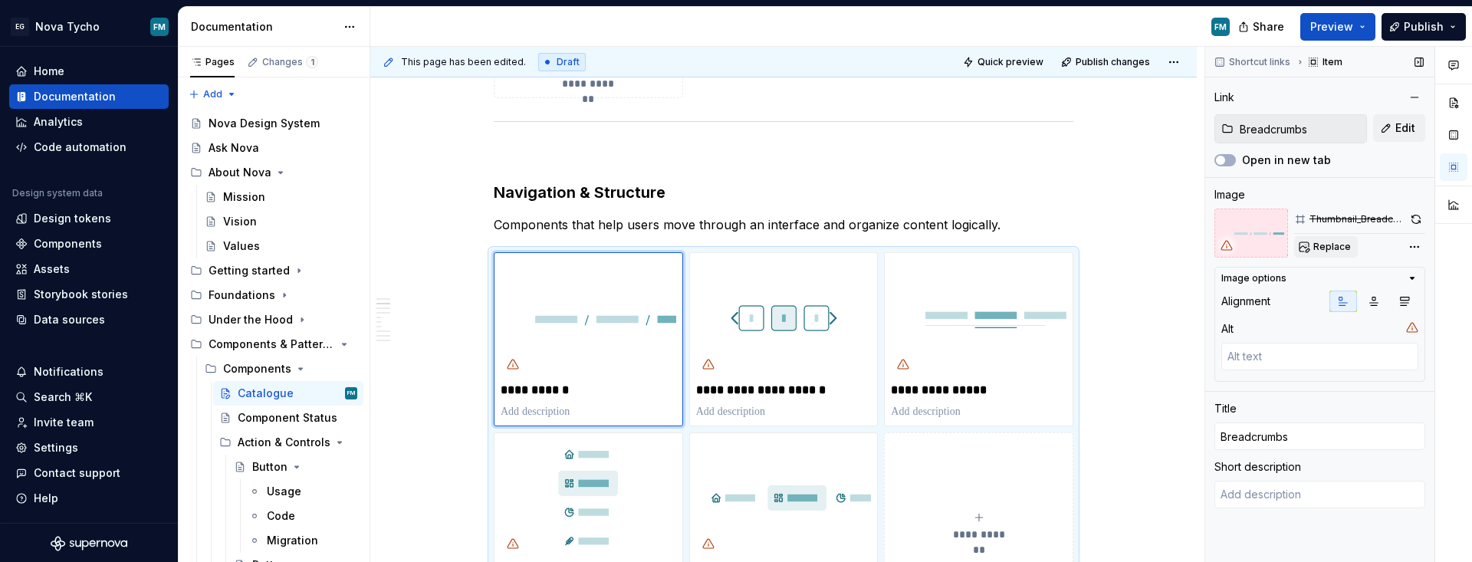
click at [1069, 247] on span "Replace" at bounding box center [1332, 247] width 38 height 12
type textarea "*"
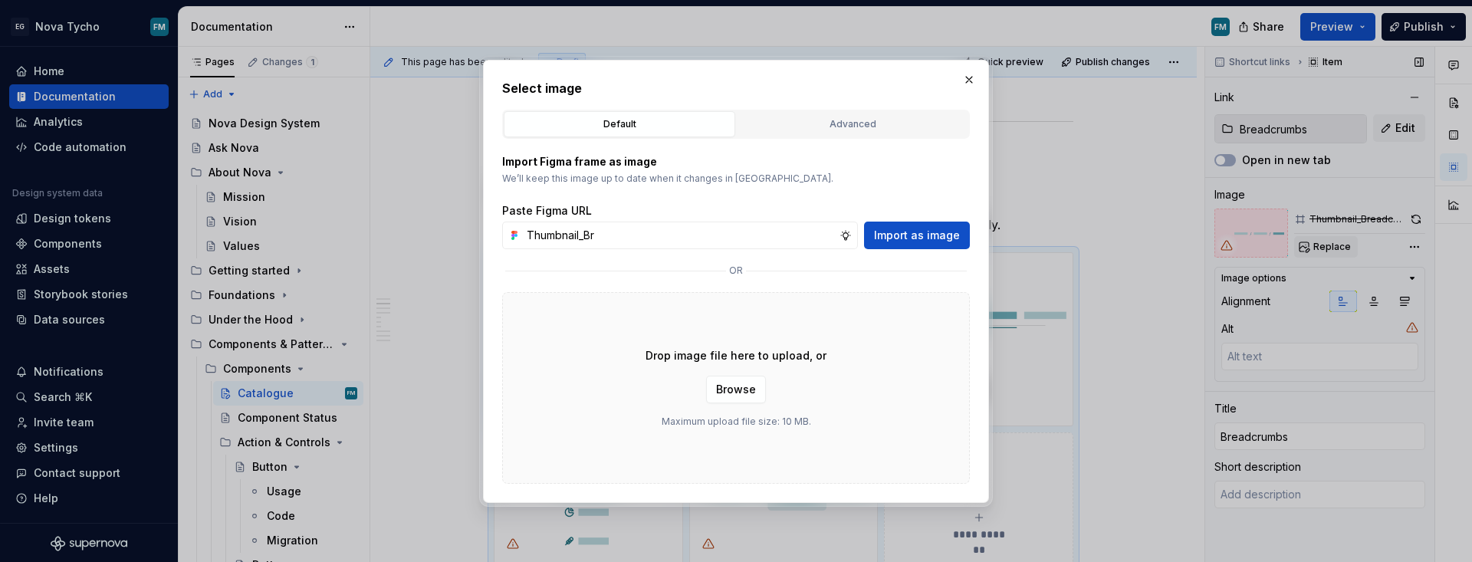
type input "Thumbnail_Bre"
click at [875, 120] on div "Advanced" at bounding box center [852, 124] width 221 height 15
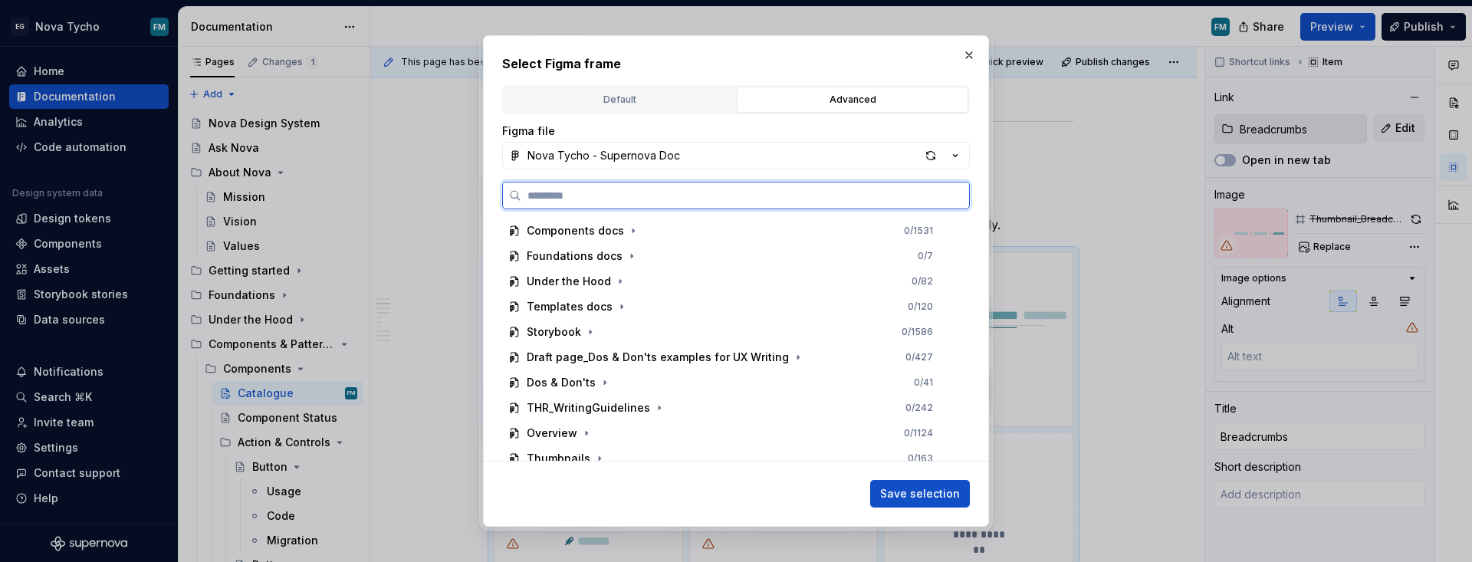
click at [744, 192] on input "search" at bounding box center [745, 195] width 448 height 15
paste input "**********"
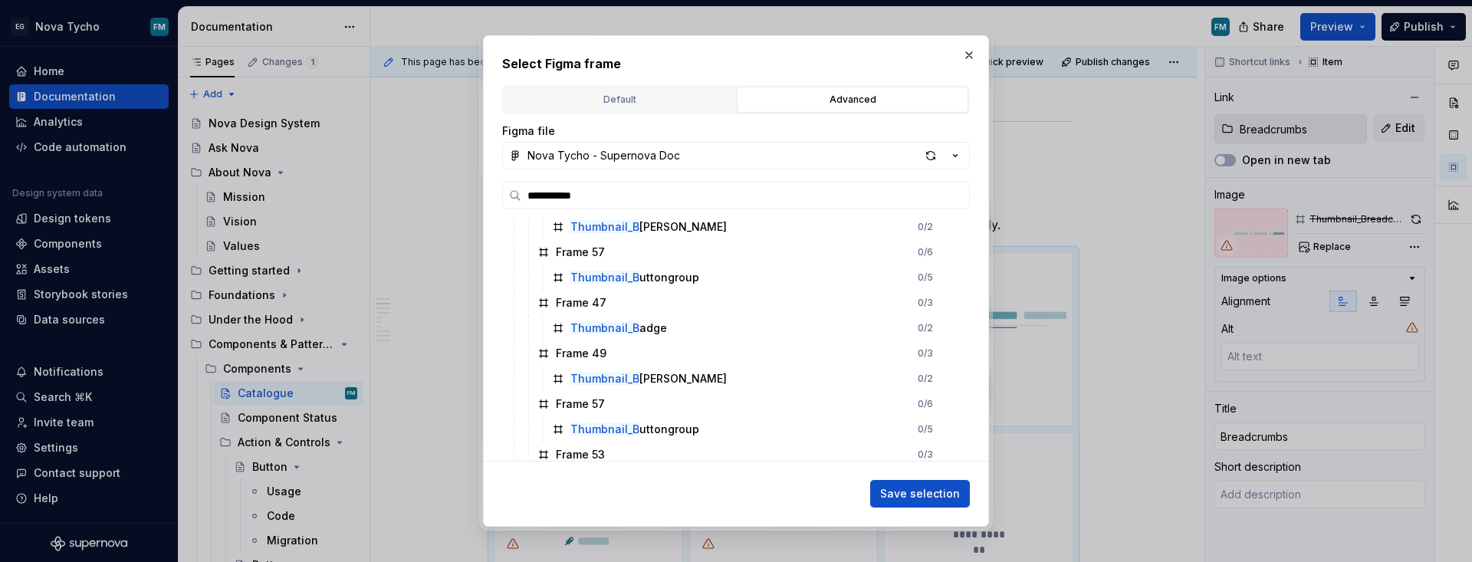
scroll to position [68, 0]
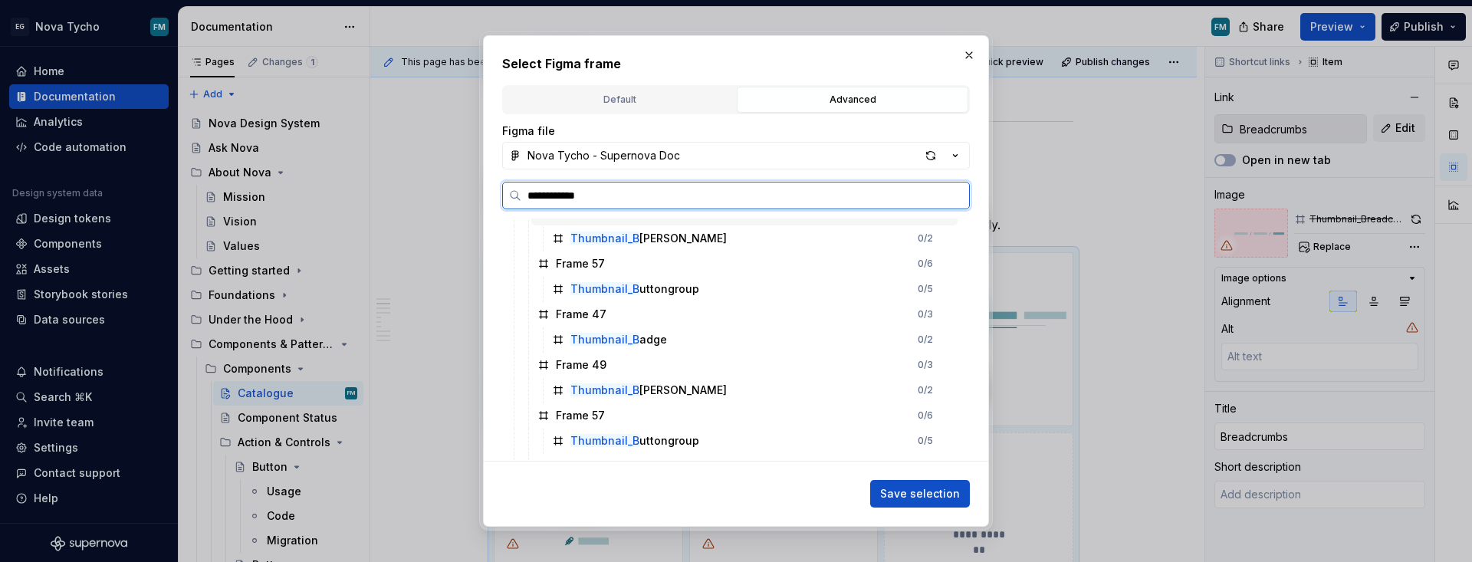
type input "**********"
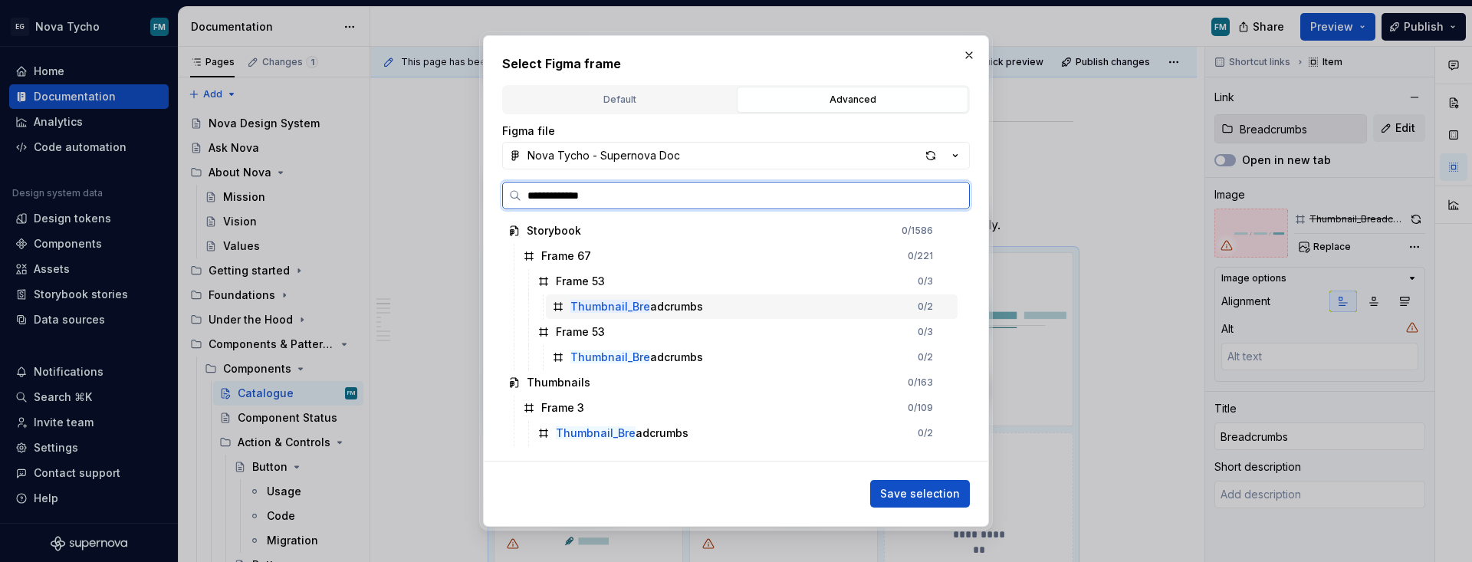
click at [655, 310] on div "Thumbnail_Bre adcrumbs" at bounding box center [636, 306] width 133 height 15
click at [644, 426] on div "Thumbnail_Bre adcrumbs" at bounding box center [622, 432] width 133 height 15
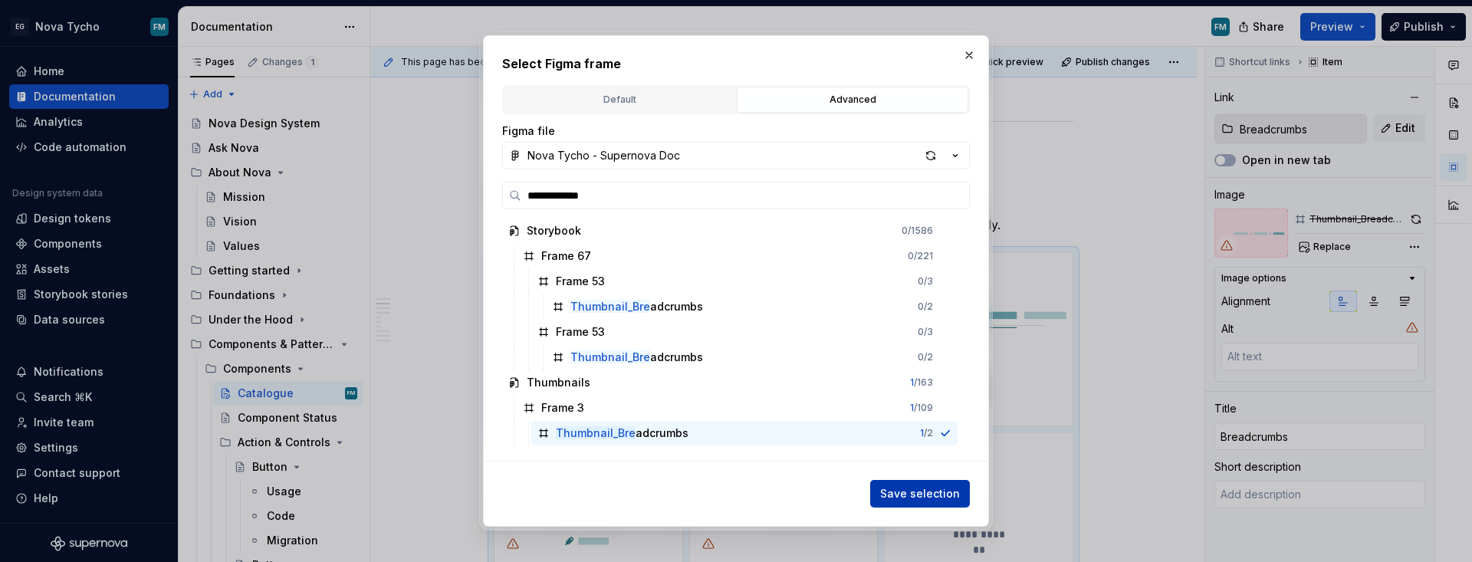
click at [899, 491] on span "Save selection" at bounding box center [920, 493] width 80 height 15
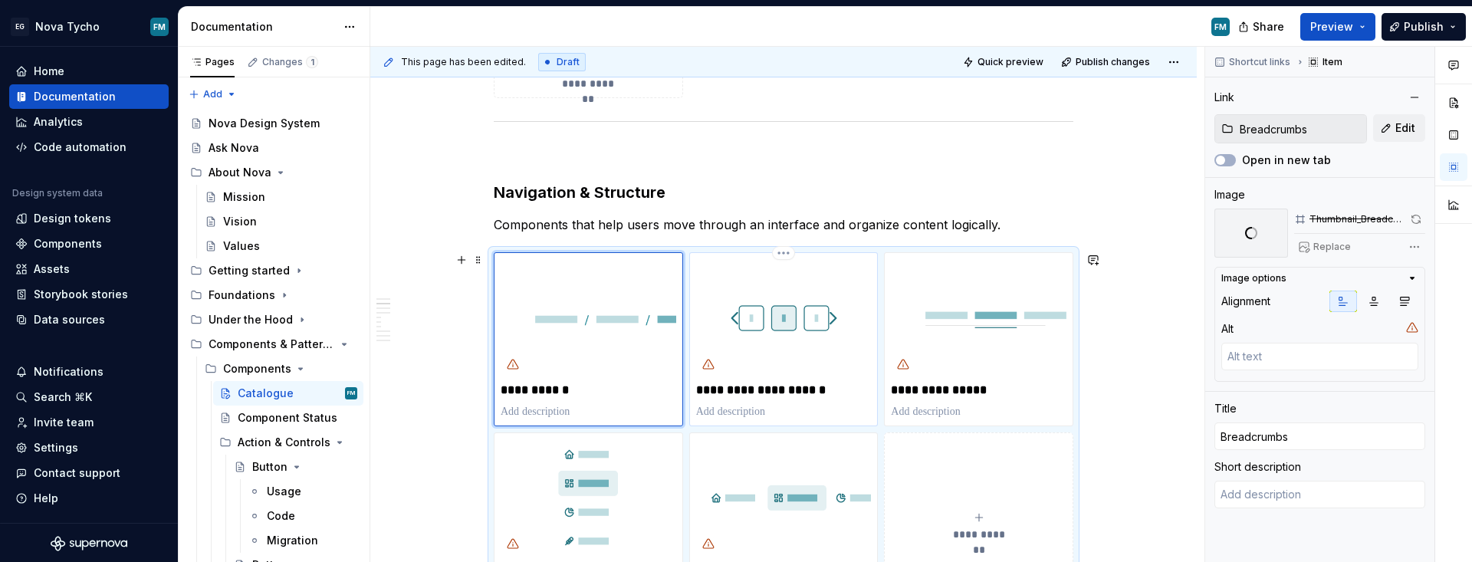
click at [773, 350] on img "To enrich screen reader interactions, please activate Accessibility in Grammarl…" at bounding box center [784, 317] width 176 height 117
type textarea "*"
type input "[Pagination]"
type input "Pagination [Template]"
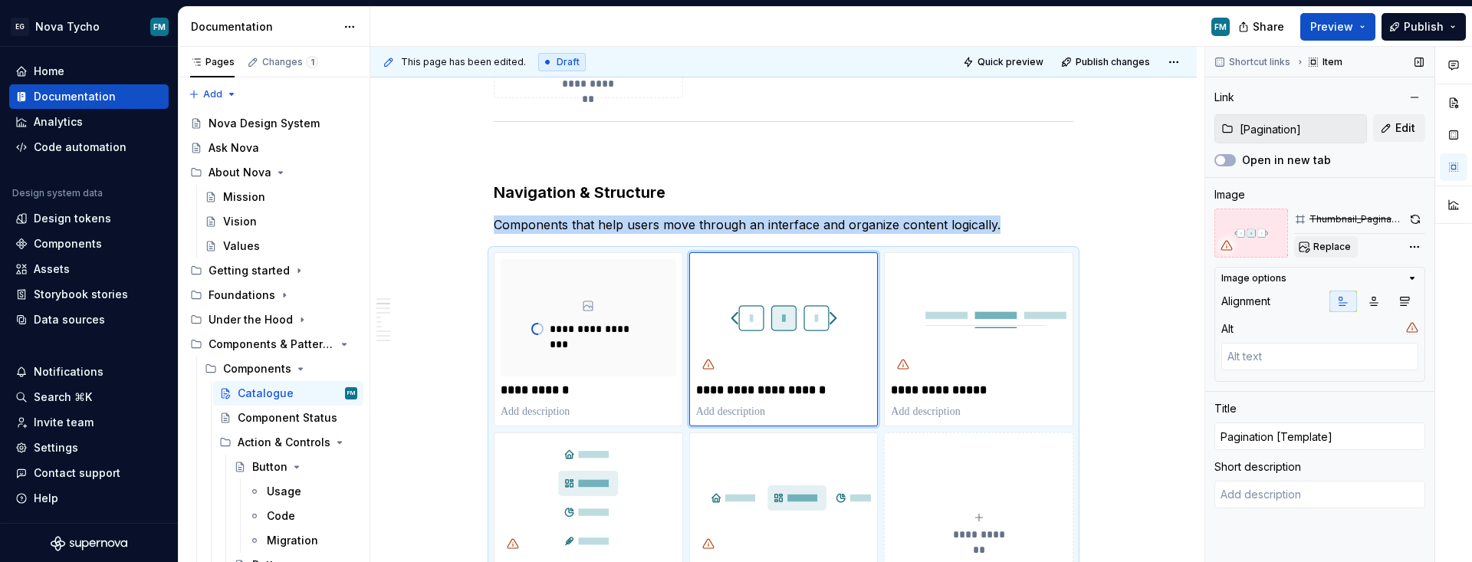
click at [1069, 247] on button "Replace" at bounding box center [1326, 246] width 64 height 21
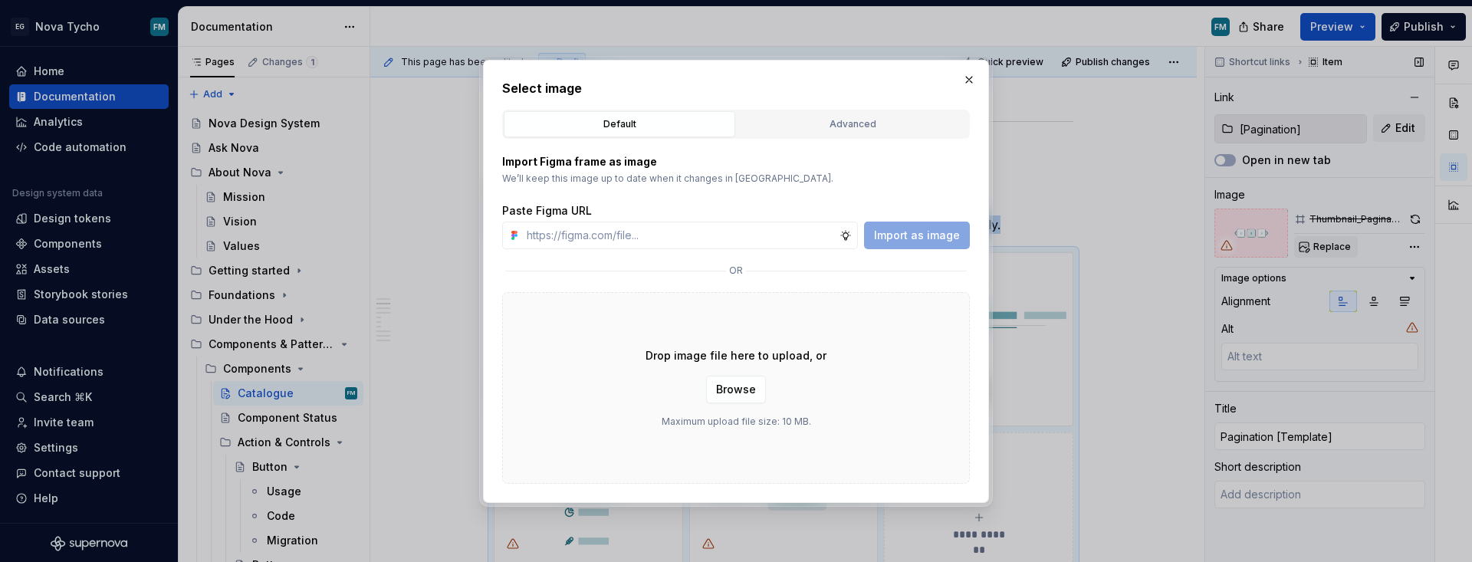
type textarea "*"
click at [872, 111] on button "Advanced" at bounding box center [852, 124] width 231 height 26
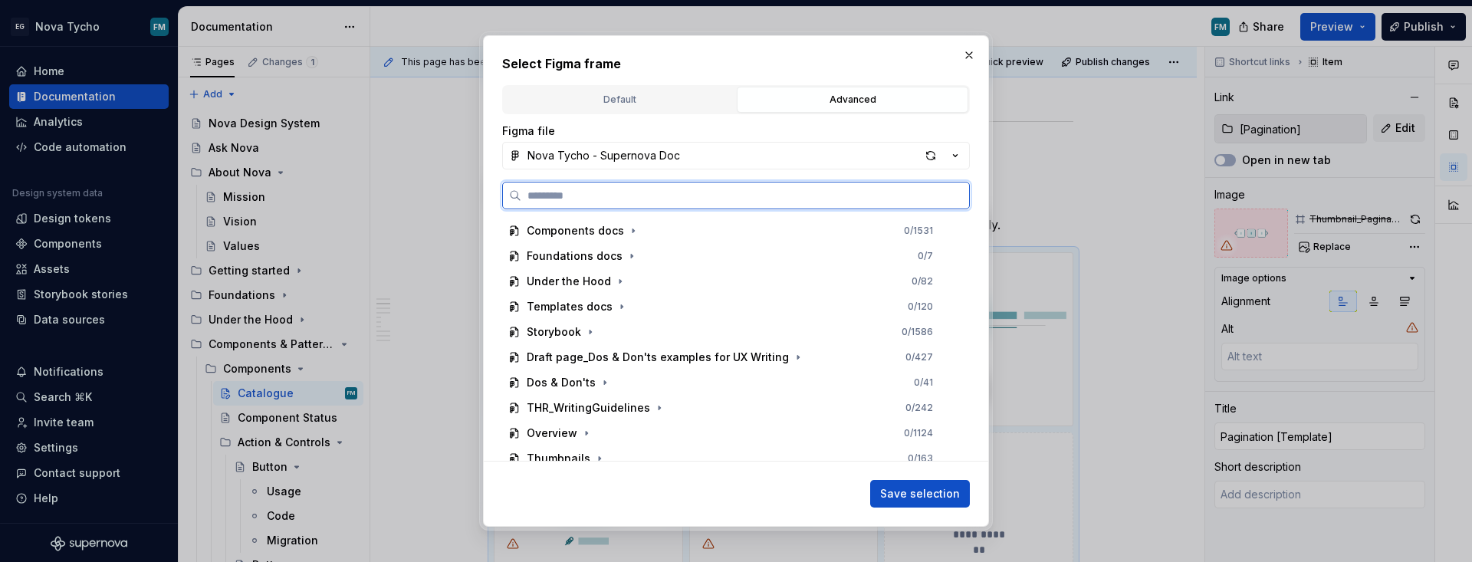
click at [766, 194] on input "search" at bounding box center [745, 195] width 448 height 15
paste input "**********"
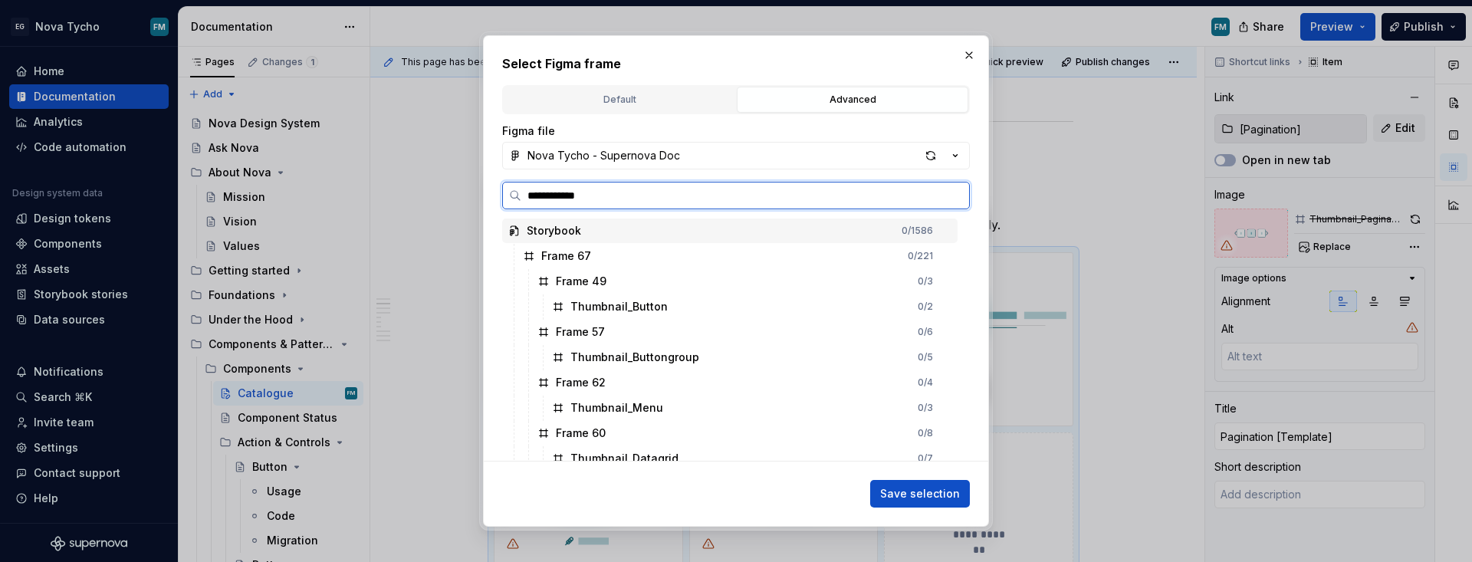
type input "**********"
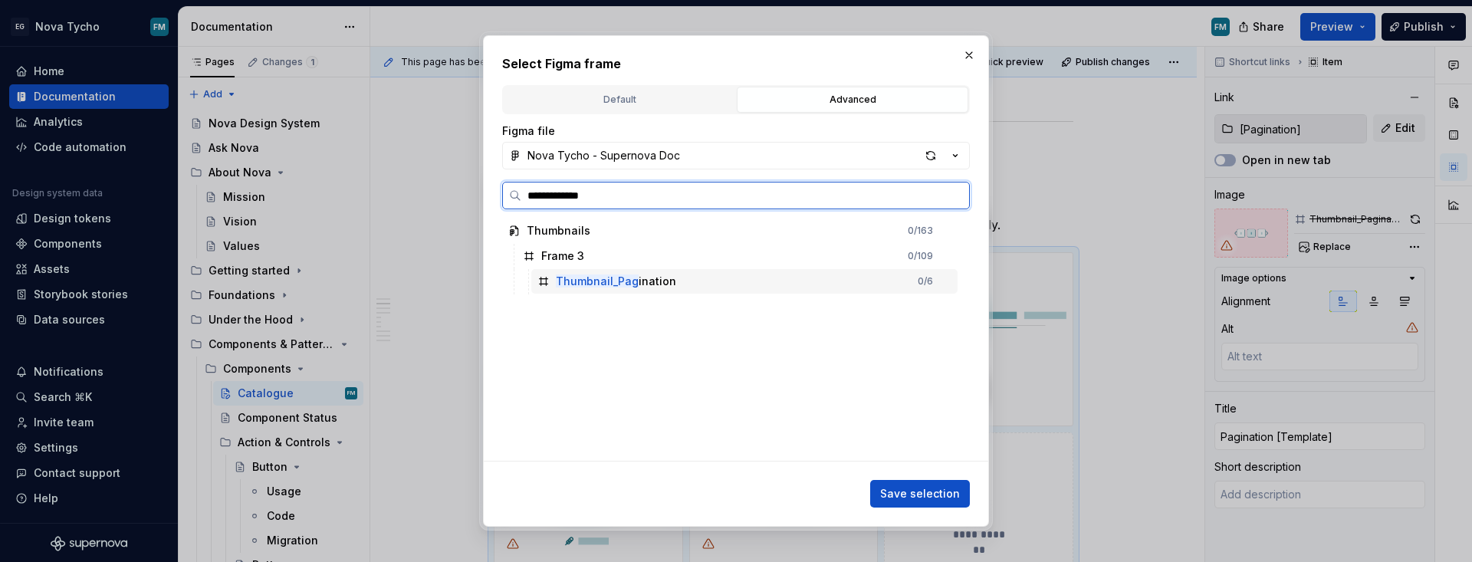
click at [642, 280] on div "Thumbnail_Pag ination" at bounding box center [616, 281] width 120 height 15
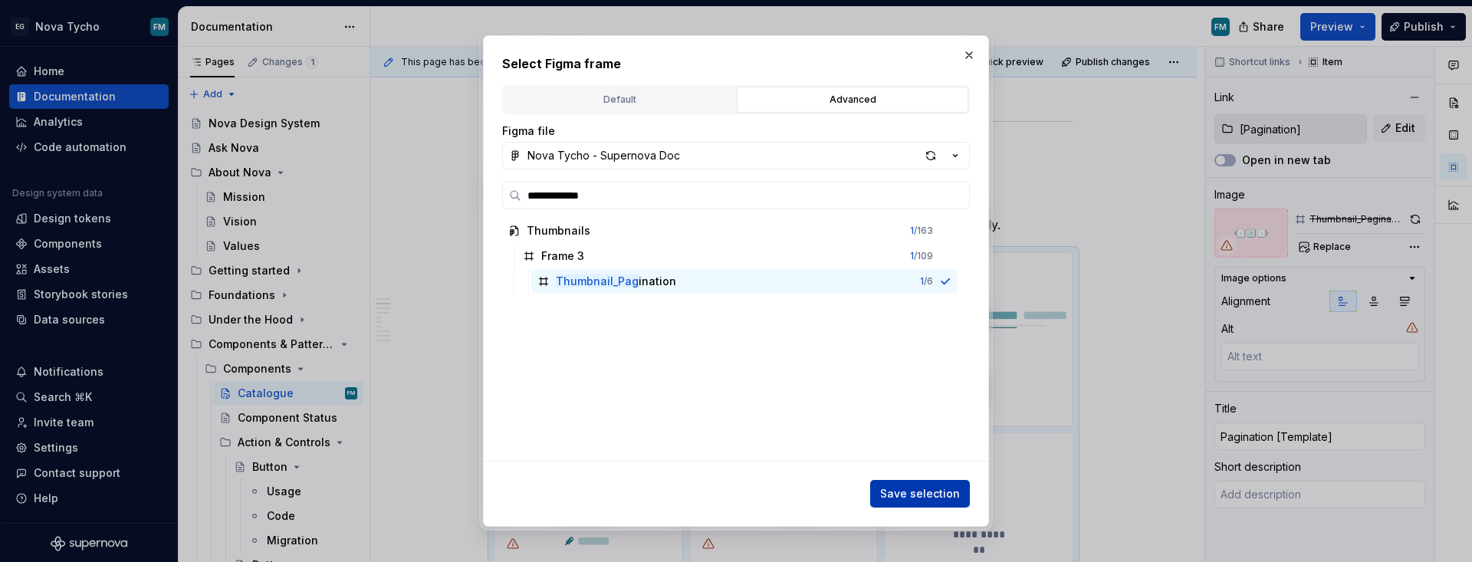
click at [931, 491] on span "Save selection" at bounding box center [920, 493] width 80 height 15
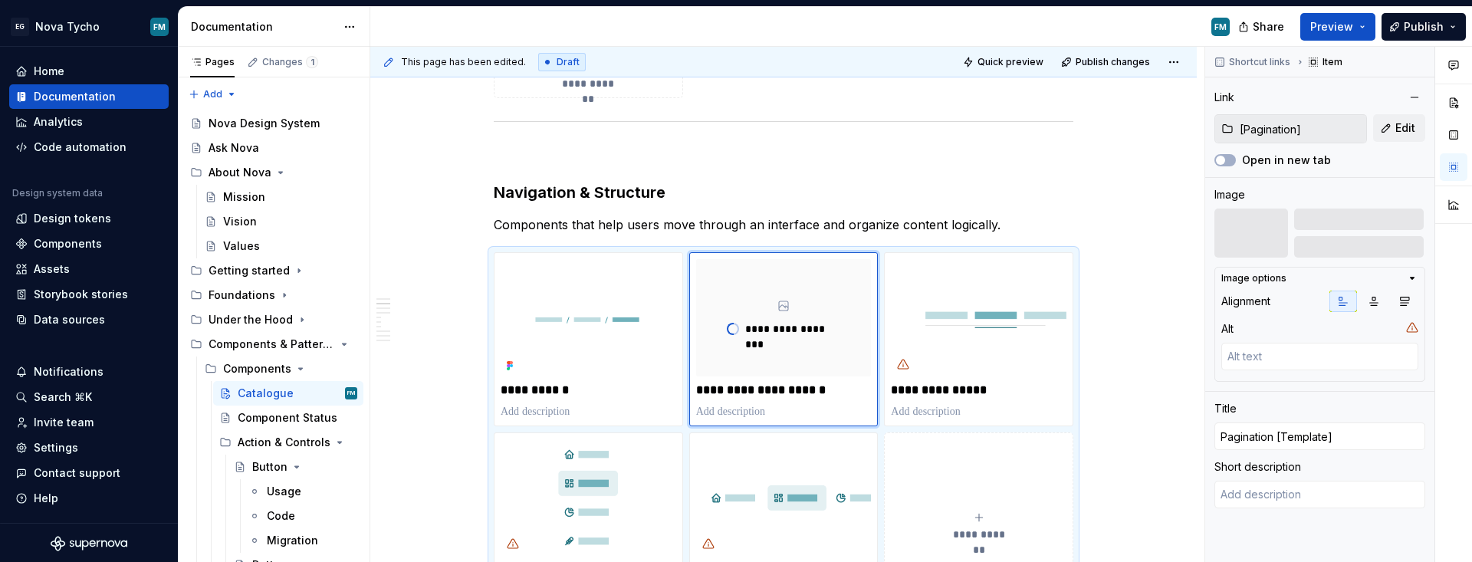
scroll to position [594, 0]
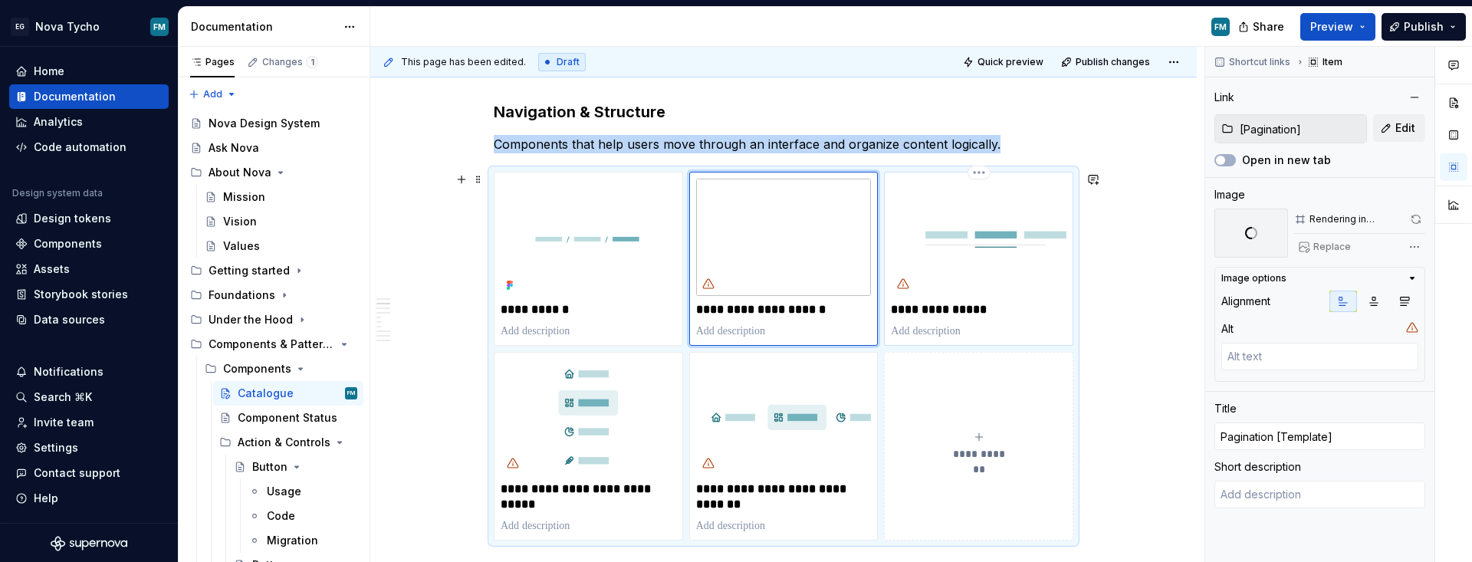
click at [954, 311] on p "**********" at bounding box center [979, 309] width 176 height 15
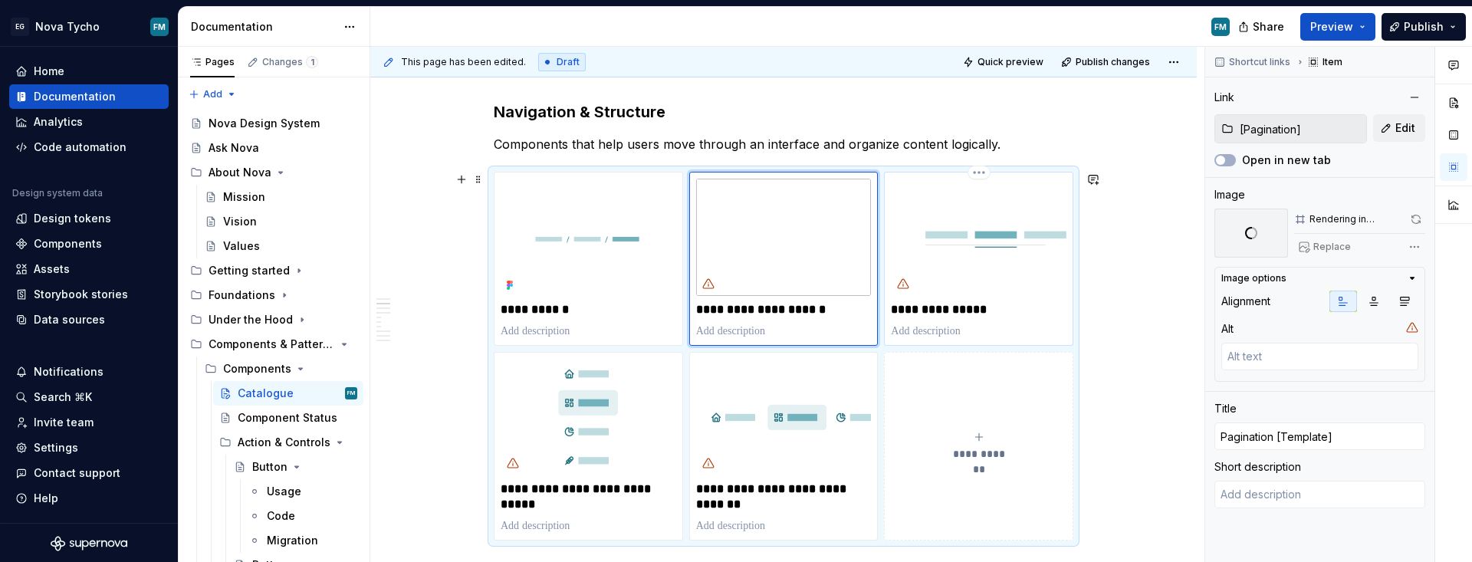
type textarea "*"
type input "[Tabs]"
type input "Tabs [Template]"
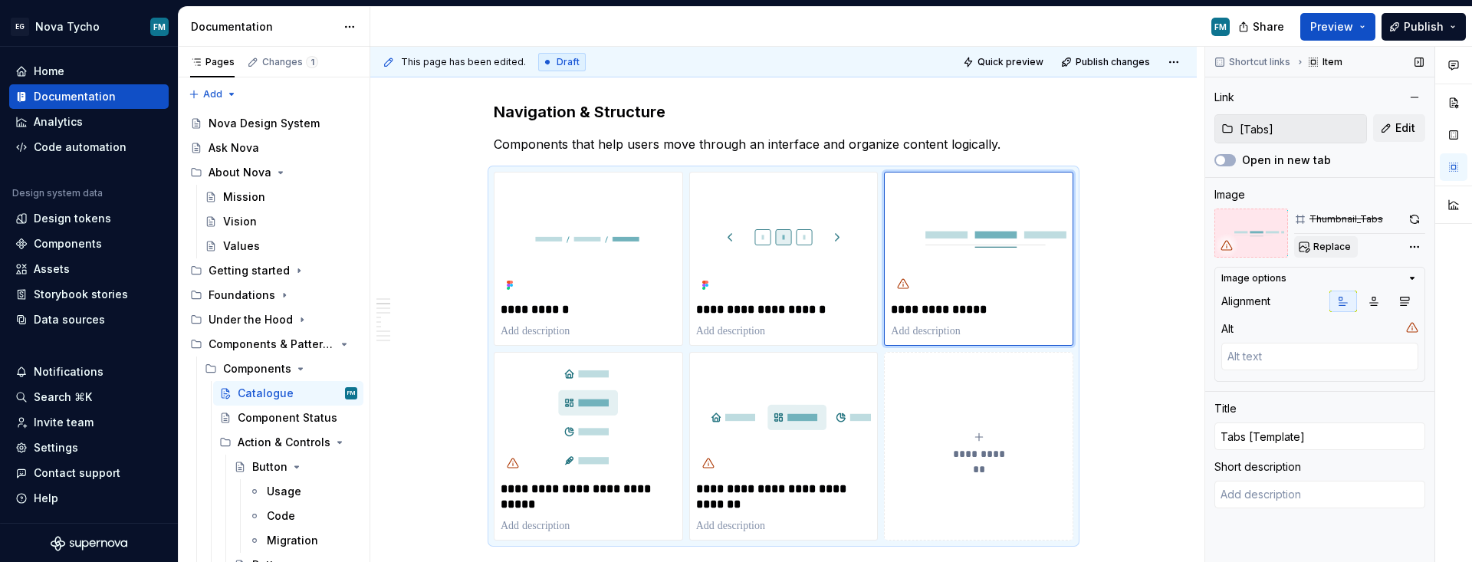
click at [1069, 242] on span "Replace" at bounding box center [1332, 247] width 38 height 12
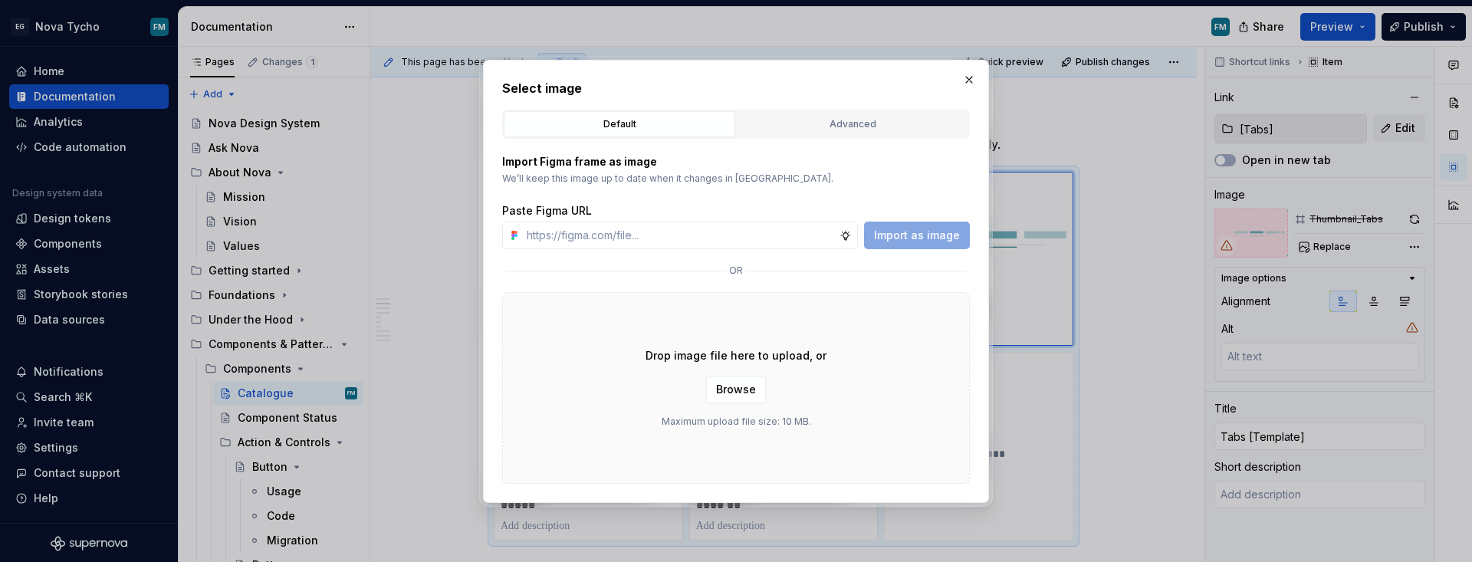
type textarea "*"
click at [855, 128] on div "Advanced" at bounding box center [852, 124] width 221 height 15
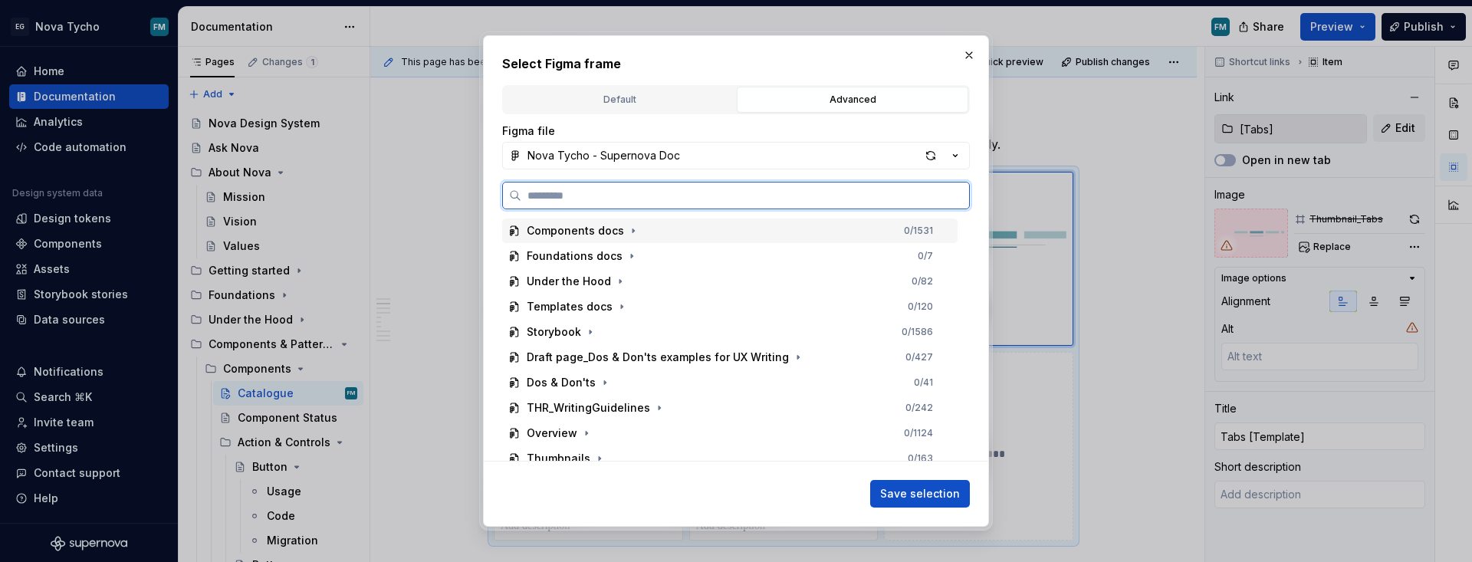
paste input "**********"
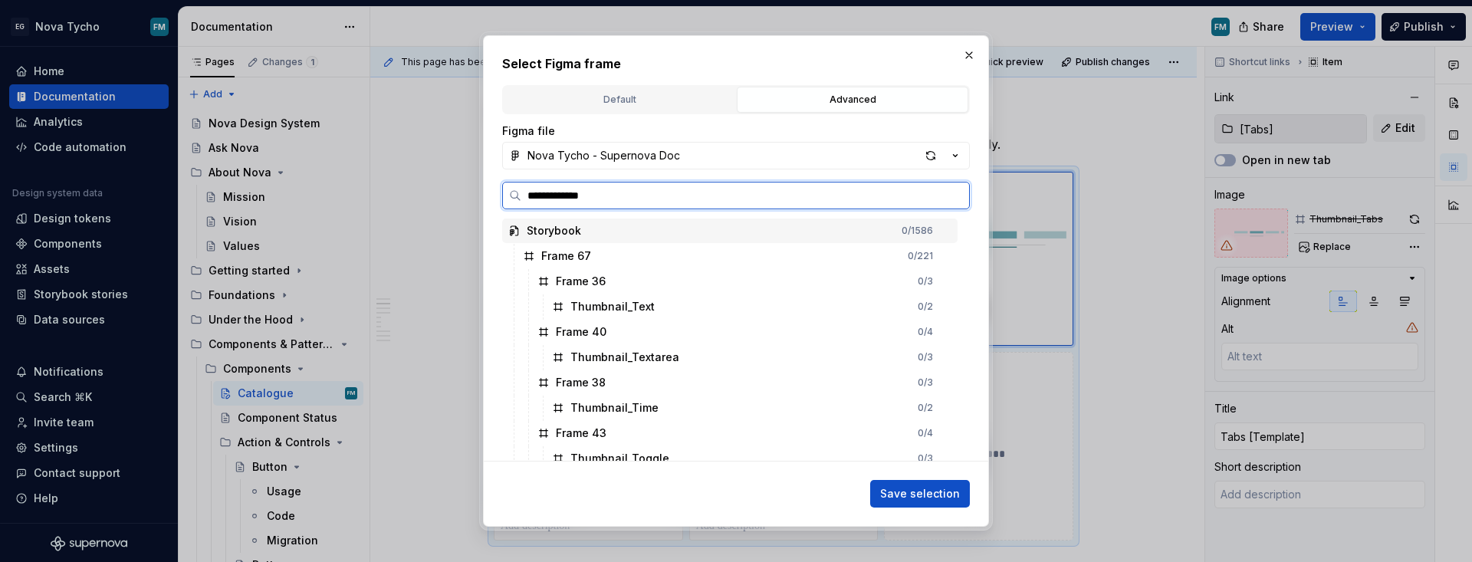
type input "**********"
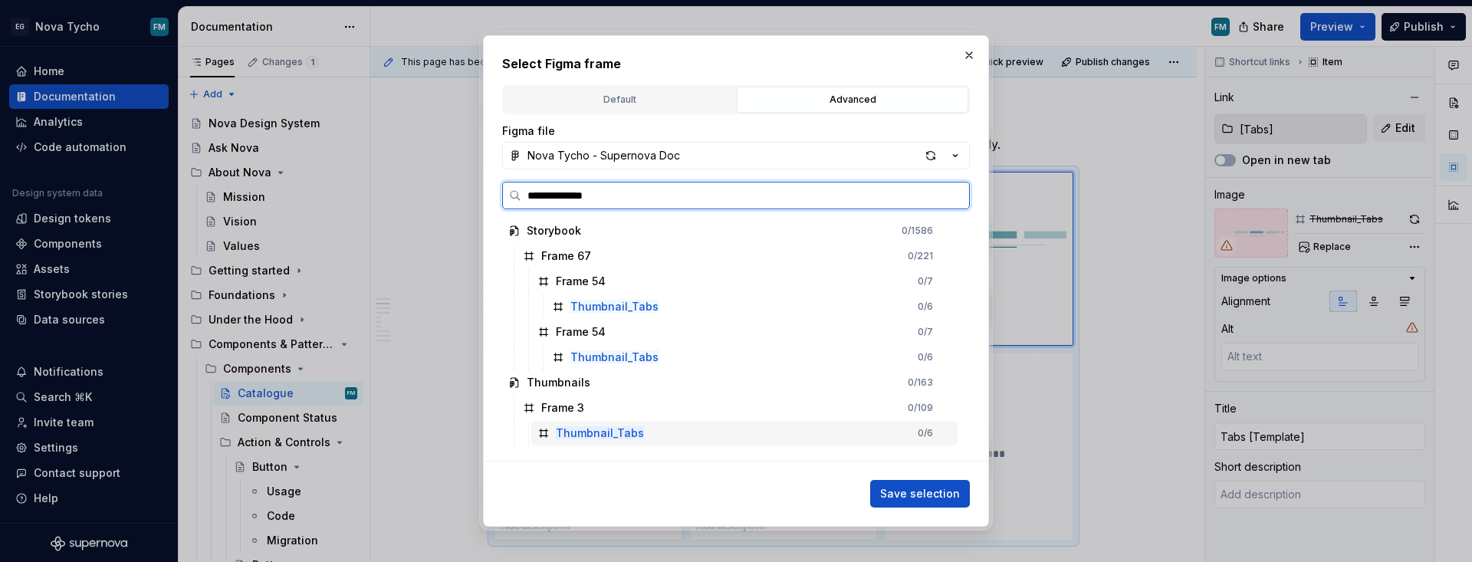
click at [707, 429] on div "Thumbnail_Tabs 0 / 6" at bounding box center [744, 433] width 426 height 25
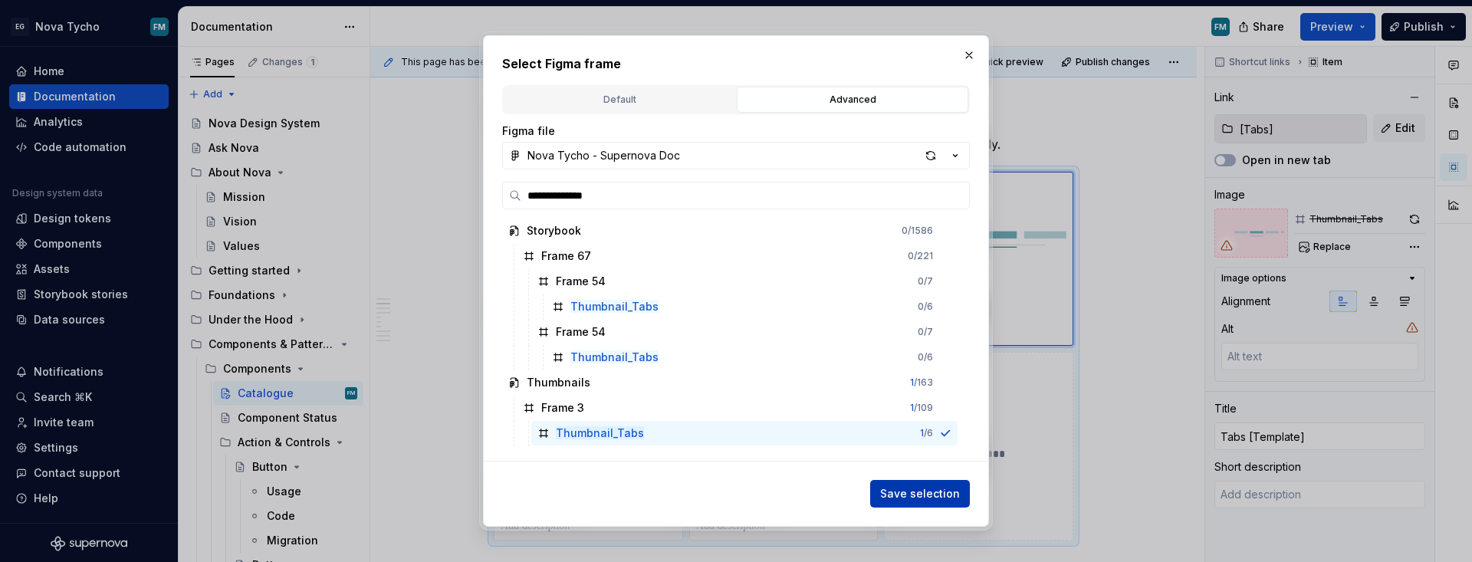
click at [920, 490] on span "Save selection" at bounding box center [920, 493] width 80 height 15
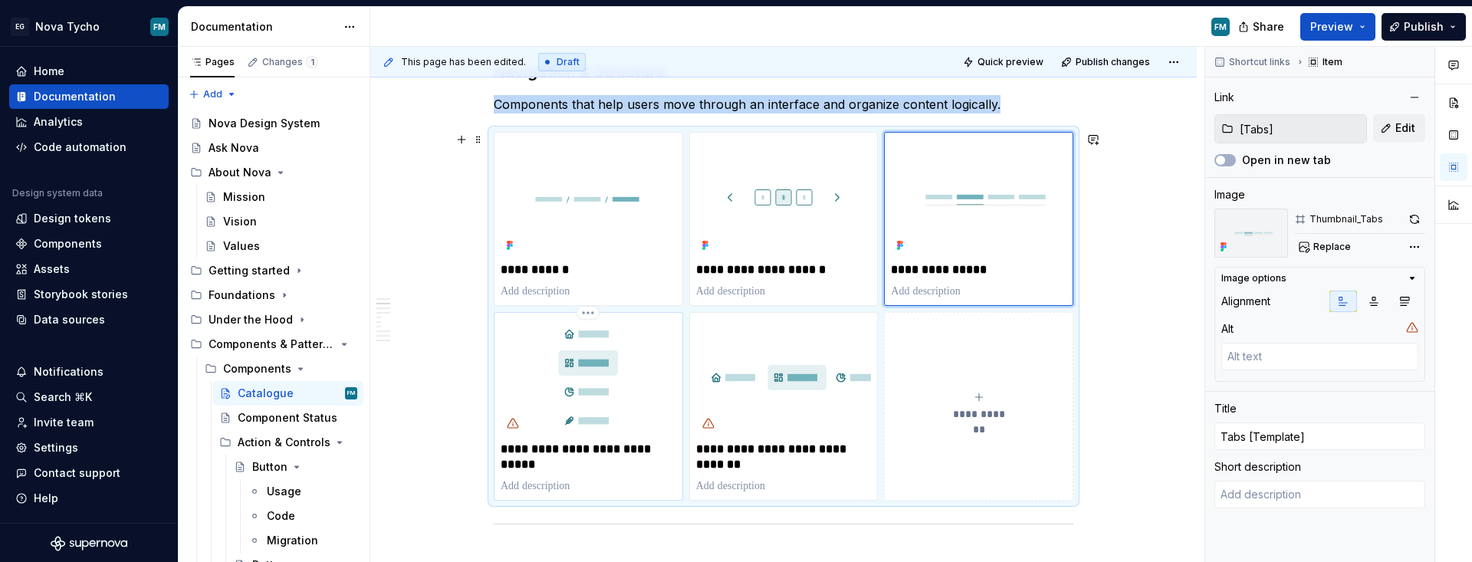
scroll to position [656, 0]
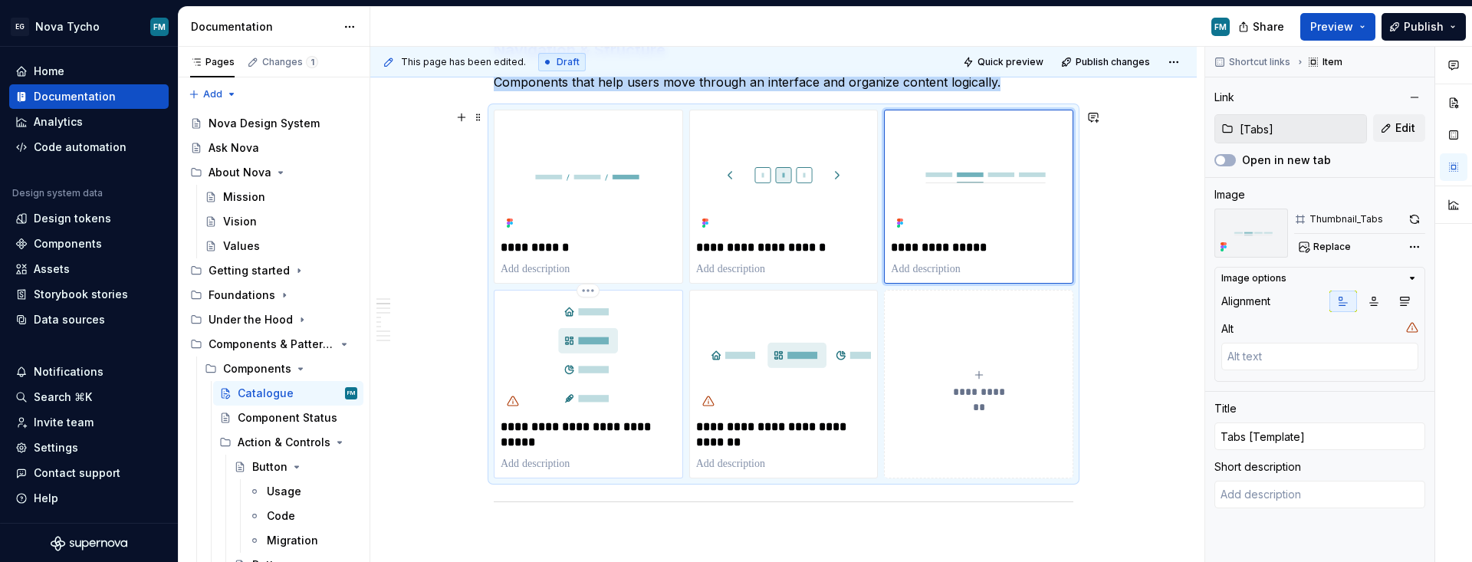
click at [583, 428] on p "**********" at bounding box center [589, 434] width 176 height 31
type textarea "*"
type input "[Navigation Vertical]"
type input "Navigation vertical [Template]"
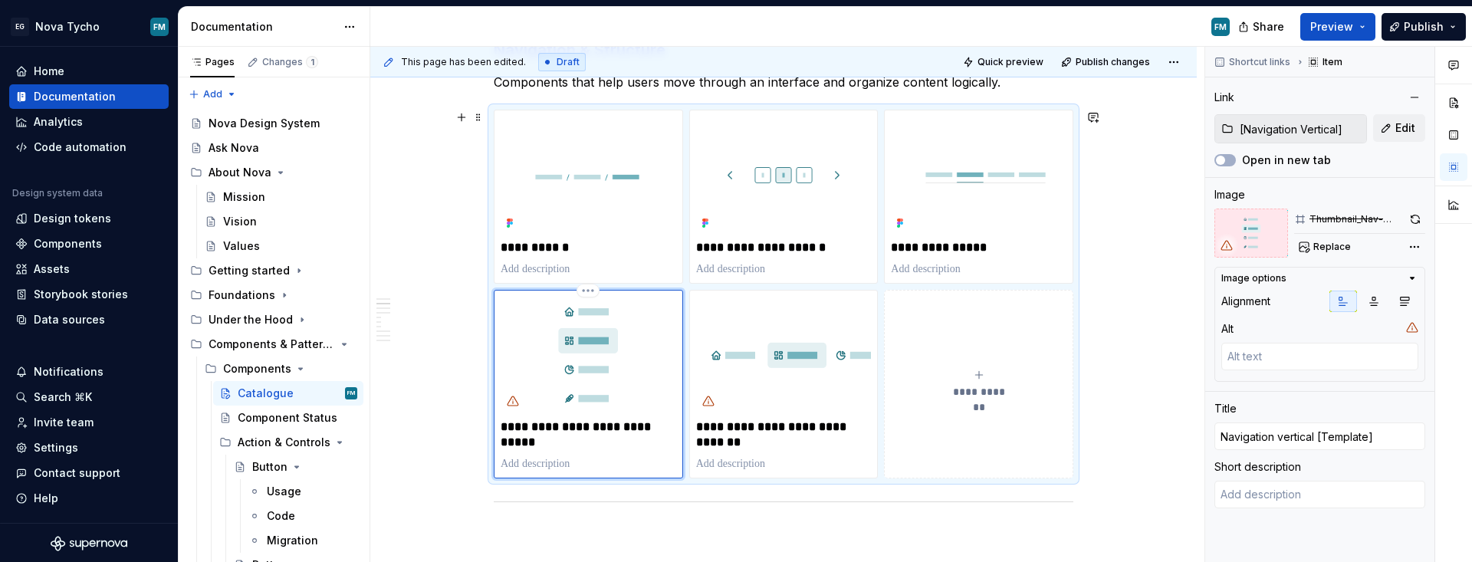
click at [609, 364] on img "To enrich screen reader interactions, please activate Accessibility in Grammarl…" at bounding box center [589, 355] width 176 height 117
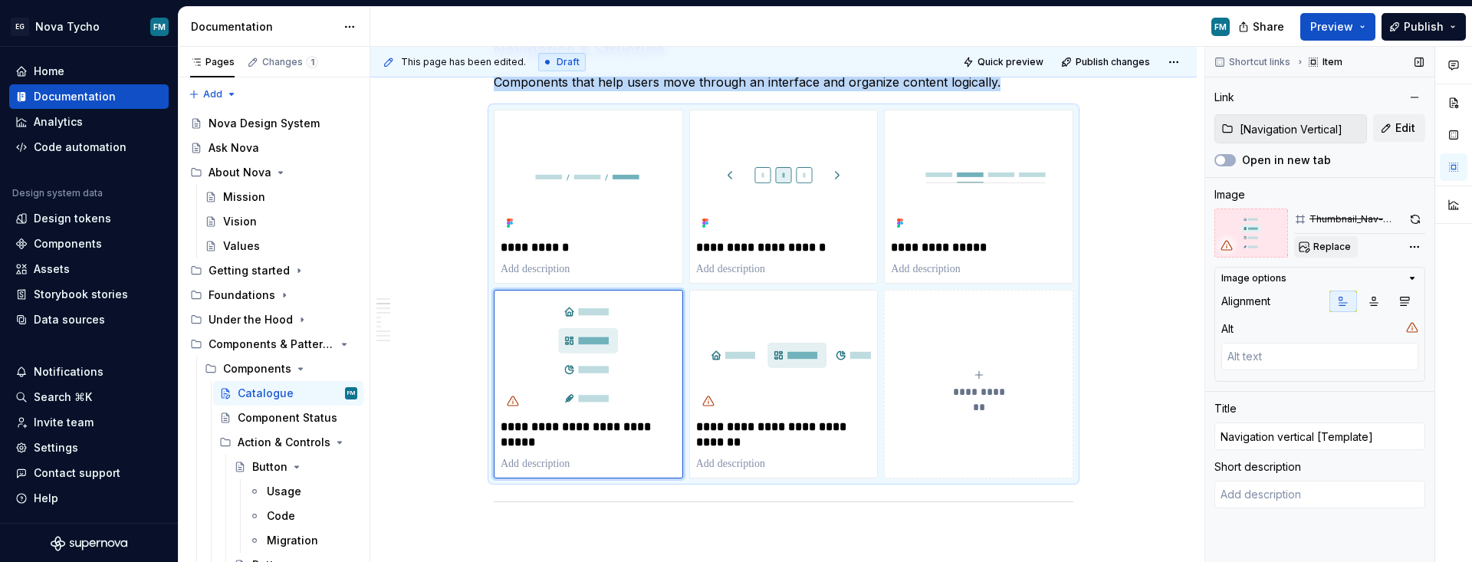
click at [1069, 252] on span "Replace" at bounding box center [1332, 247] width 38 height 12
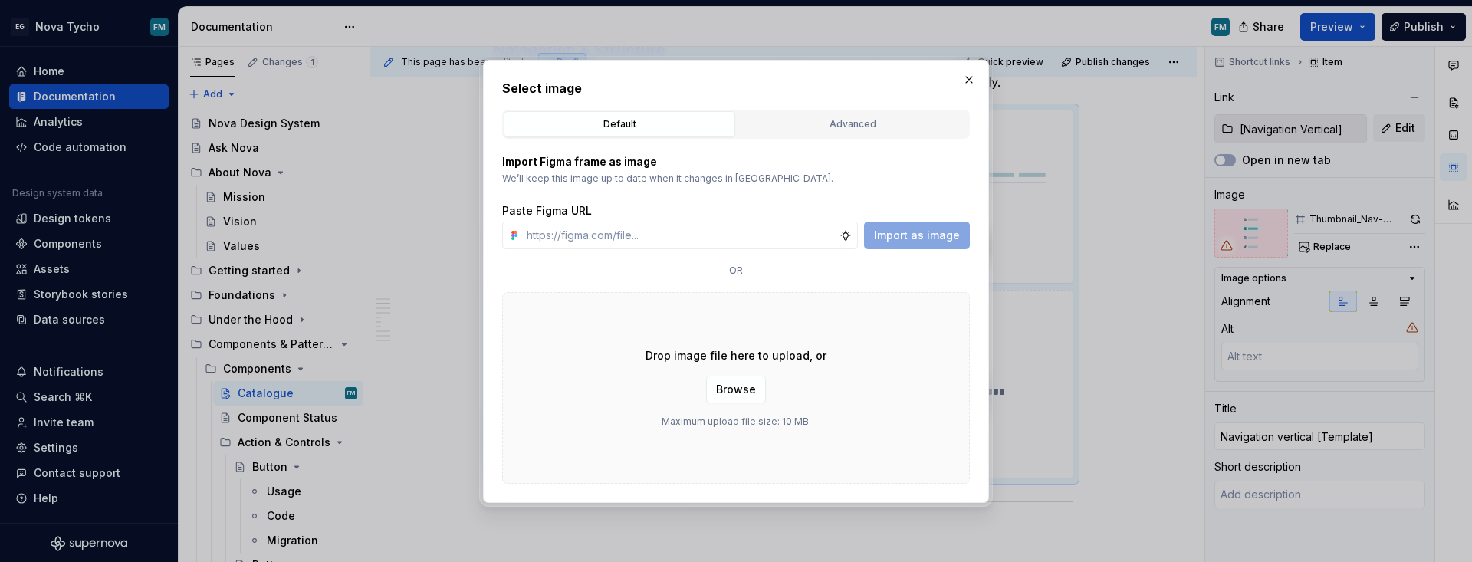
type textarea "*"
click at [844, 120] on div "Advanced" at bounding box center [852, 124] width 221 height 15
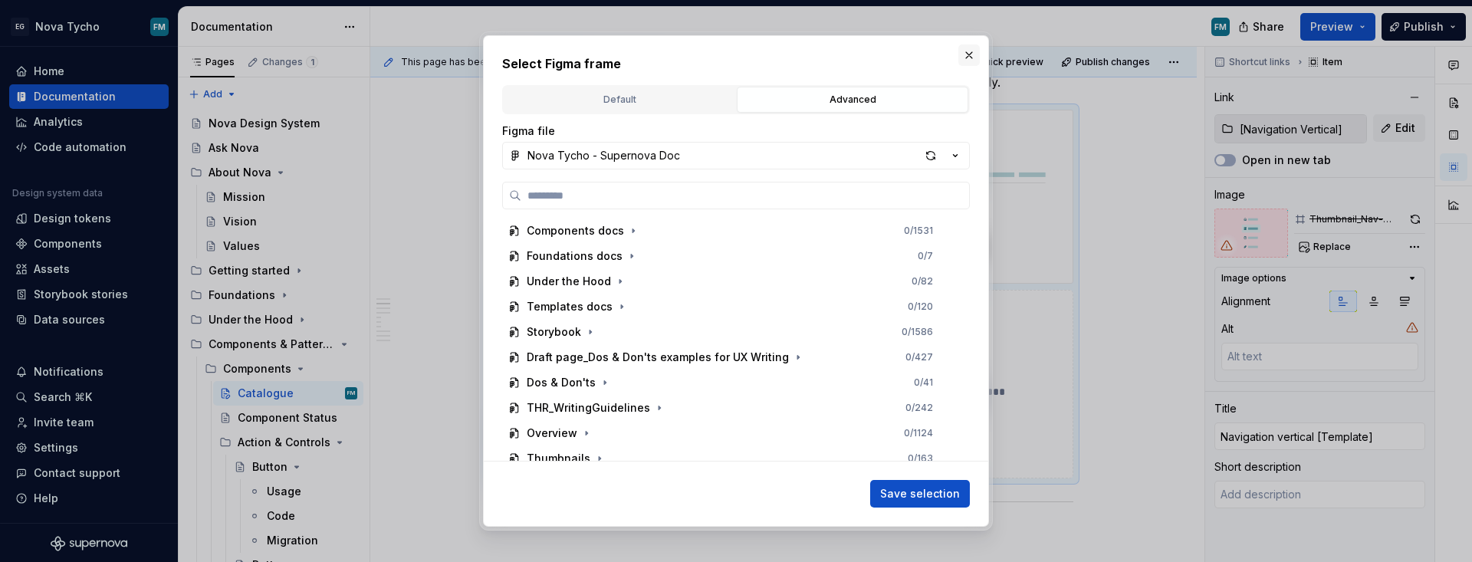
click at [972, 54] on button "button" at bounding box center [968, 54] width 21 height 21
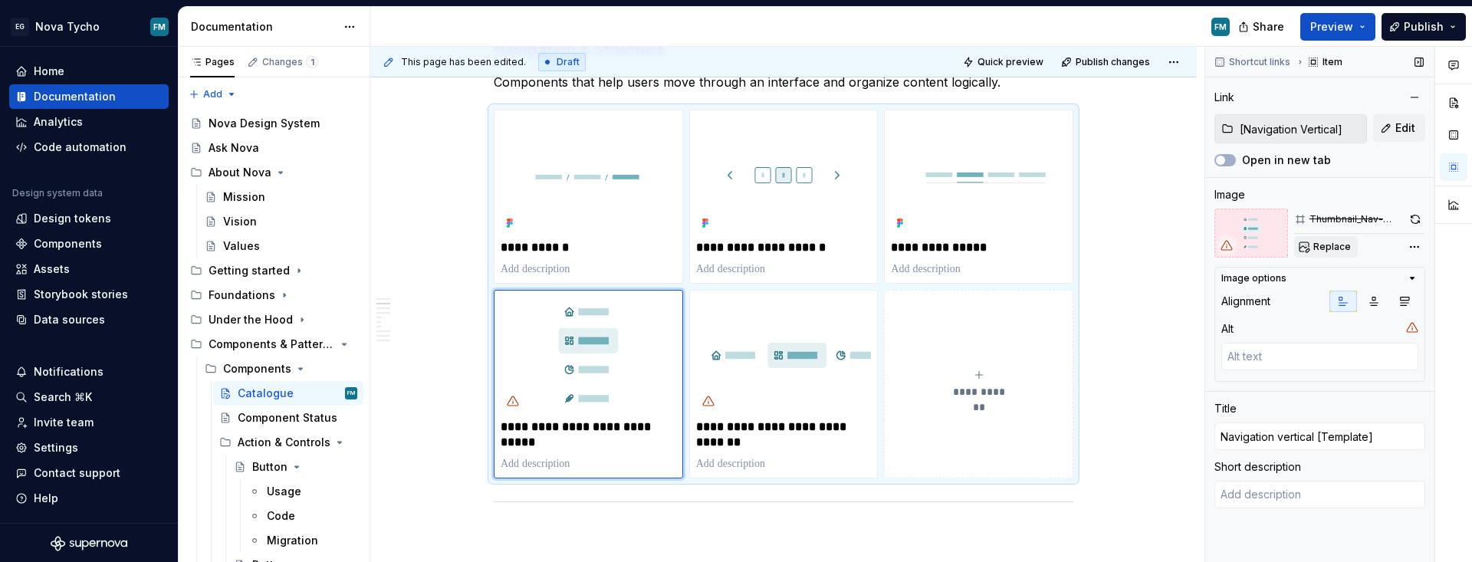
click at [1069, 250] on span "Replace" at bounding box center [1332, 247] width 38 height 12
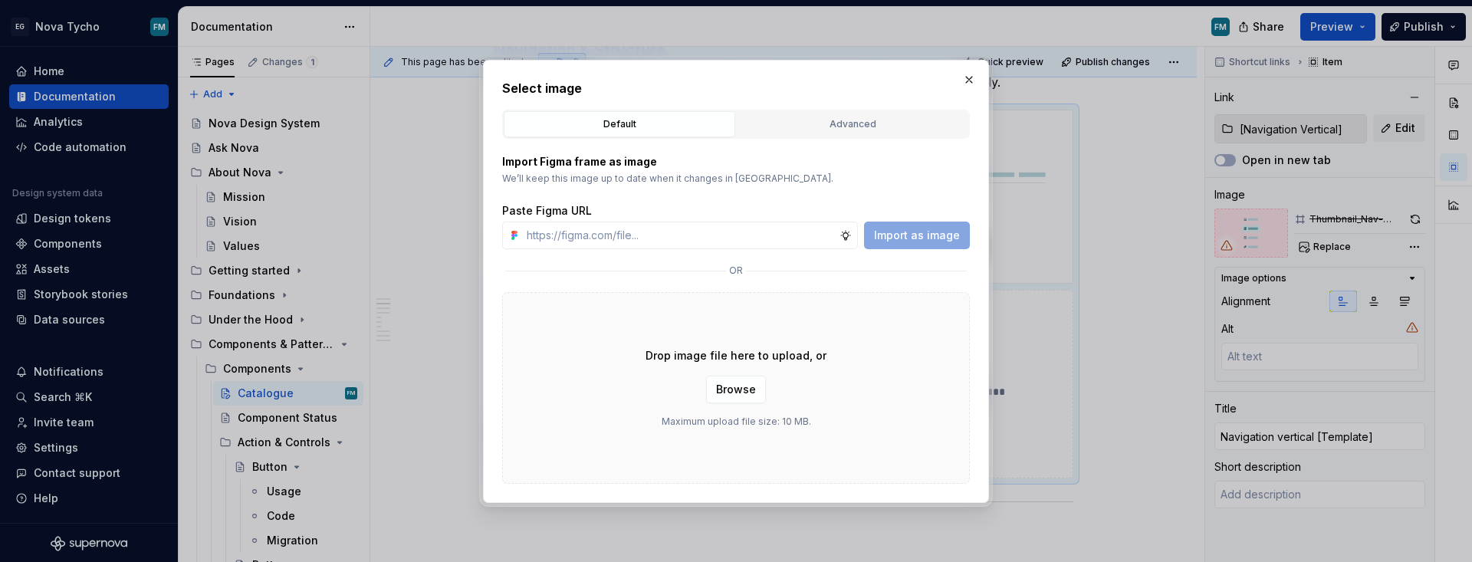
type textarea "*"
click at [864, 129] on div "Advanced" at bounding box center [852, 124] width 221 height 15
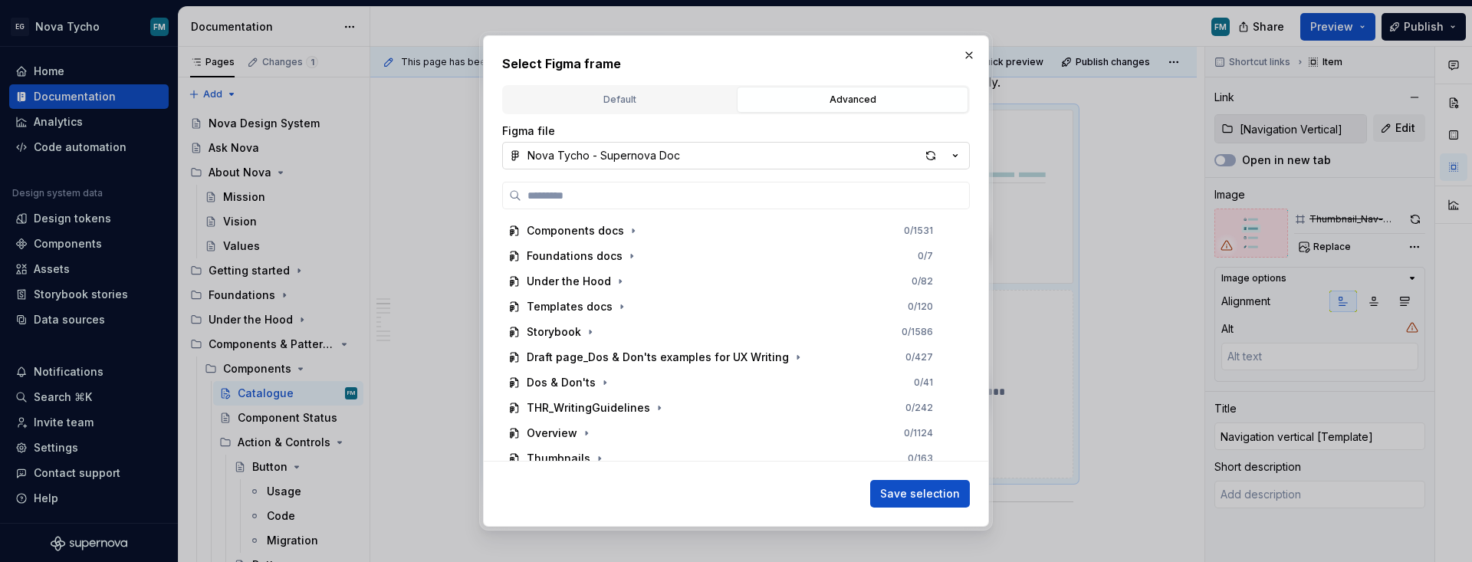
click at [706, 157] on button "Nova Tycho - Supernova Doc" at bounding box center [736, 156] width 468 height 28
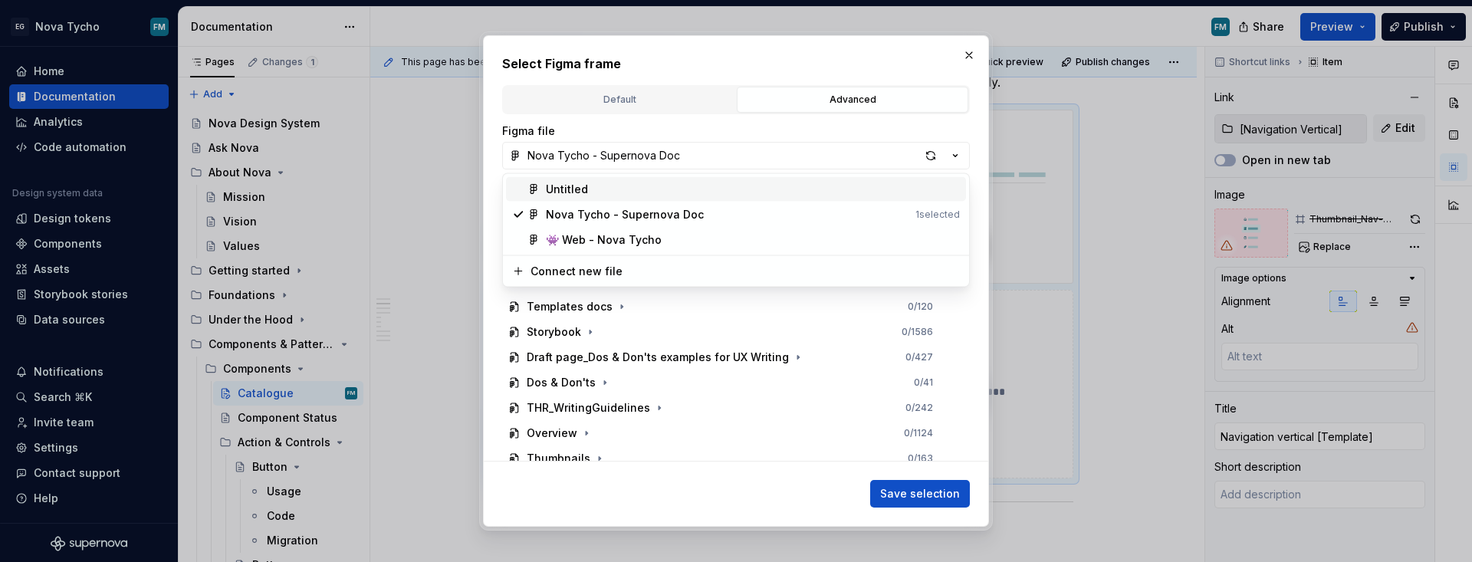
click at [713, 149] on div "Select Figma frame Default Advanced Import Figma frame as image We’ll keep this…" at bounding box center [736, 281] width 1472 height 562
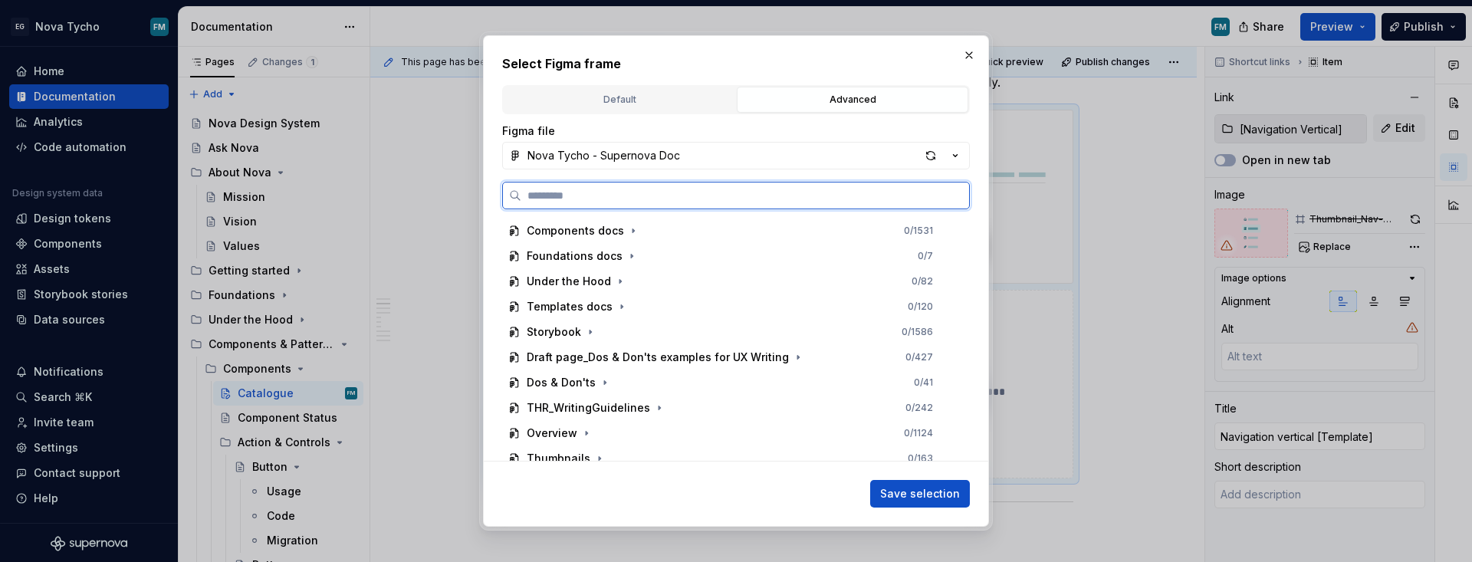
click at [703, 190] on input "search" at bounding box center [745, 195] width 448 height 15
paste input "**********"
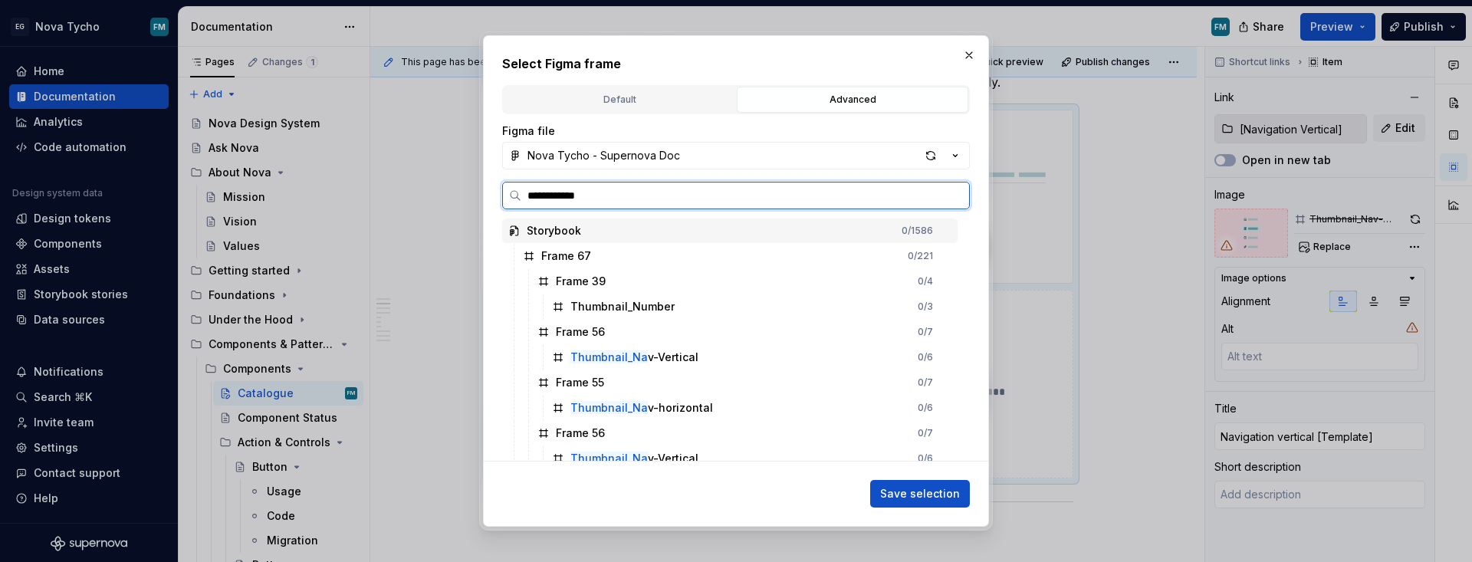
type input "**********"
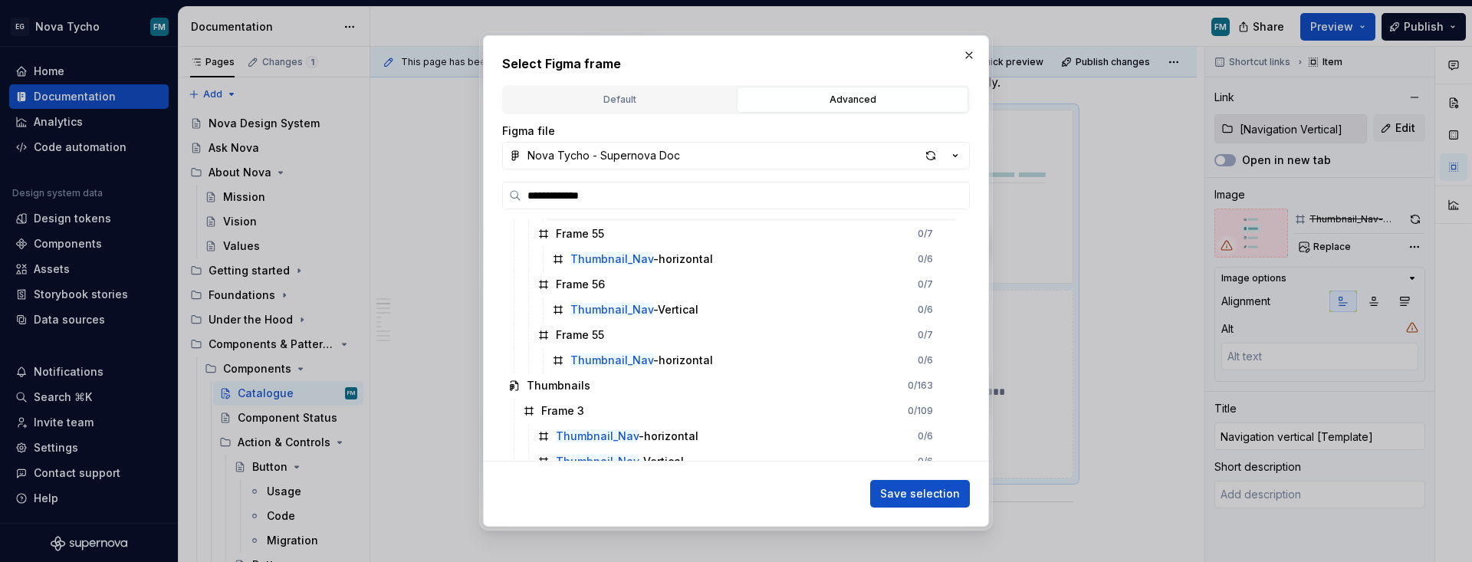
scroll to position [113, 0]
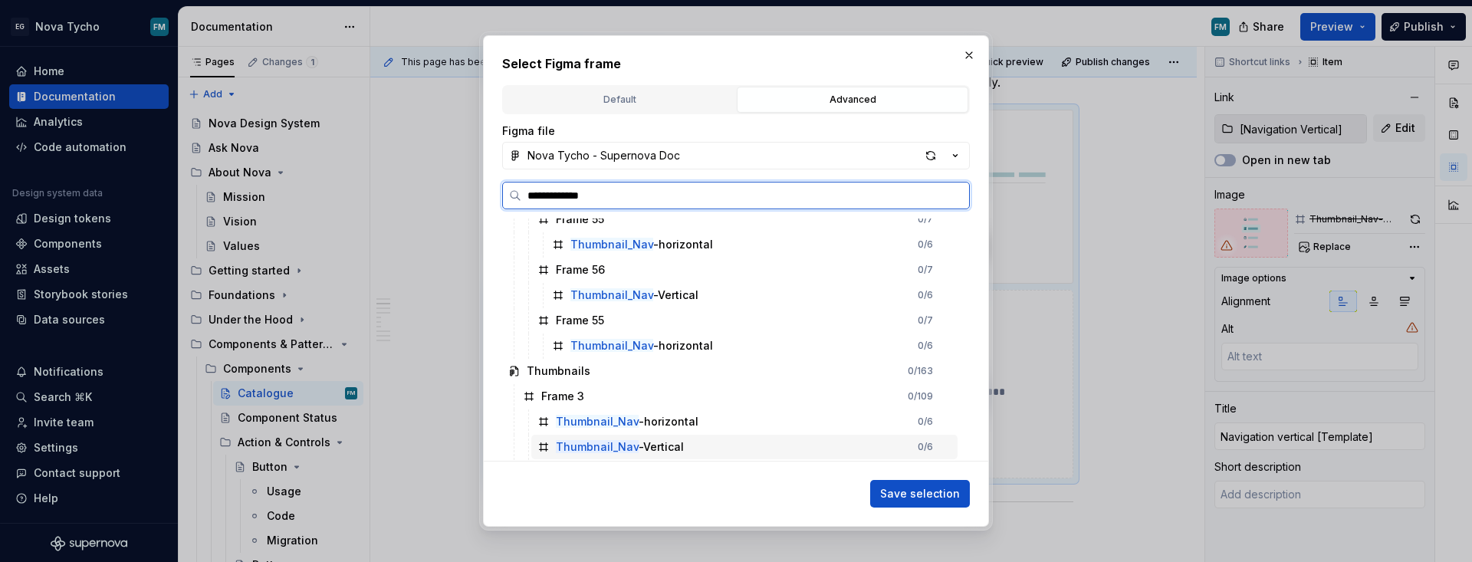
click at [622, 449] on mark "Thumbnail_Nav" at bounding box center [597, 446] width 83 height 13
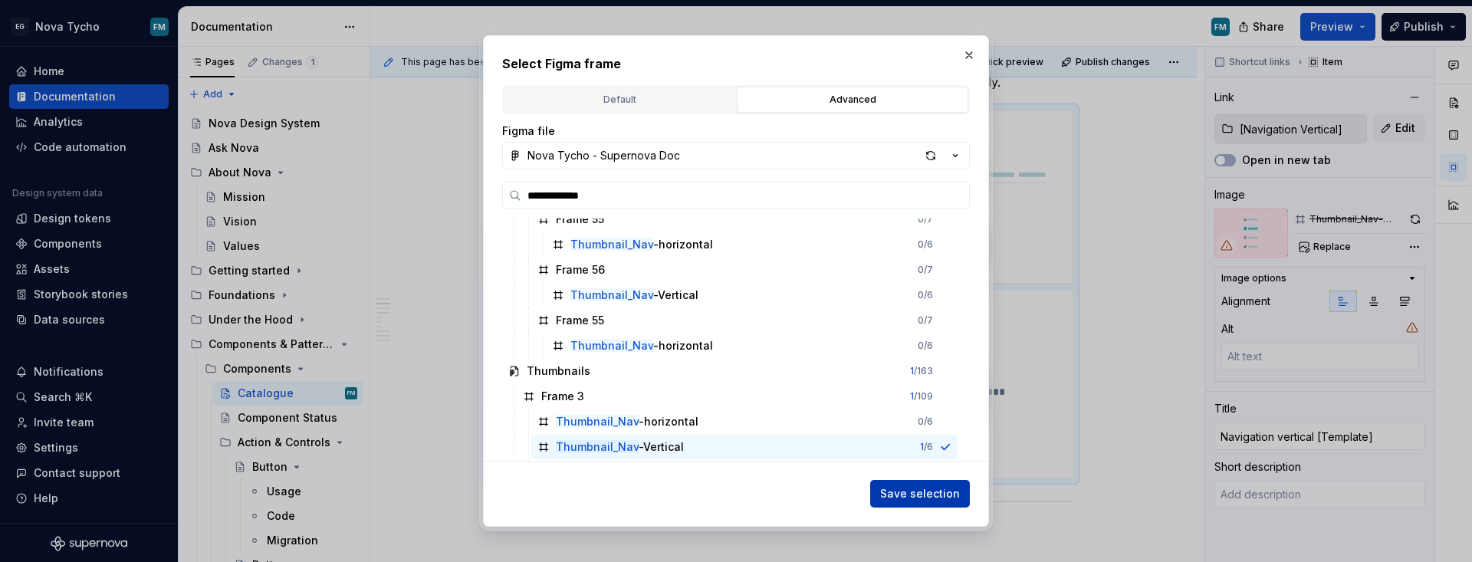
click at [939, 497] on span "Save selection" at bounding box center [920, 493] width 80 height 15
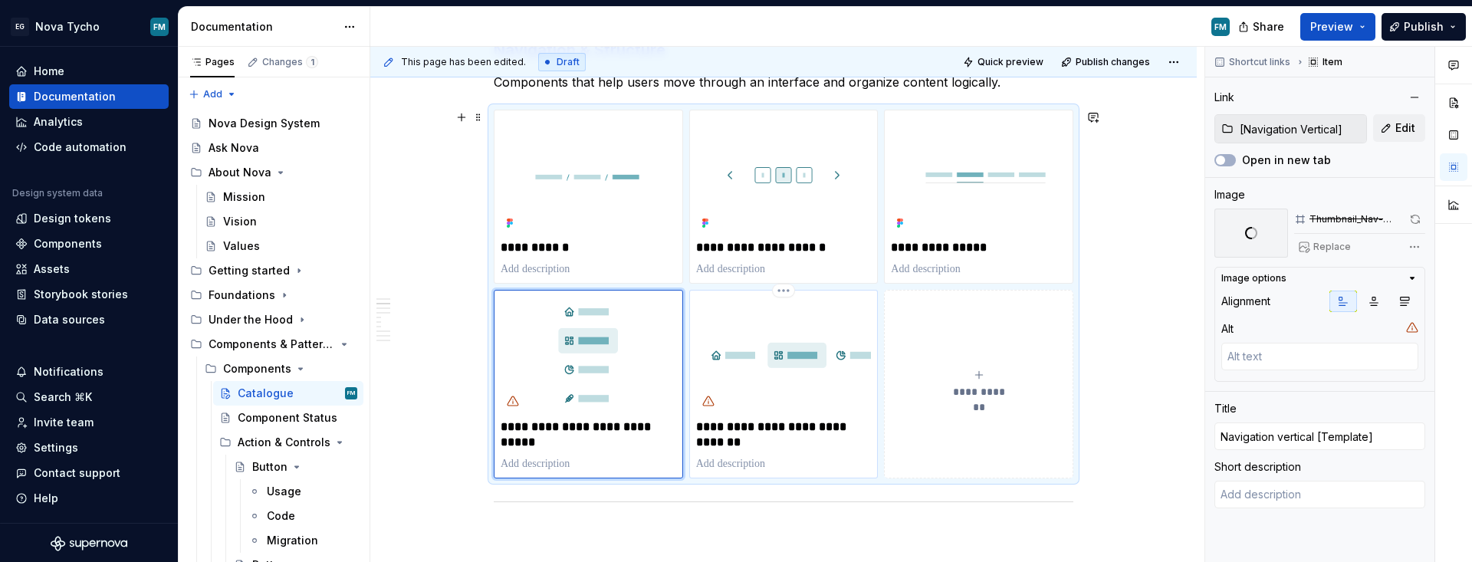
click at [778, 431] on p "**********" at bounding box center [784, 434] width 176 height 31
type textarea "*"
type input "[Navigation Horizontal]"
type input "Navigation horizontal [Template]"
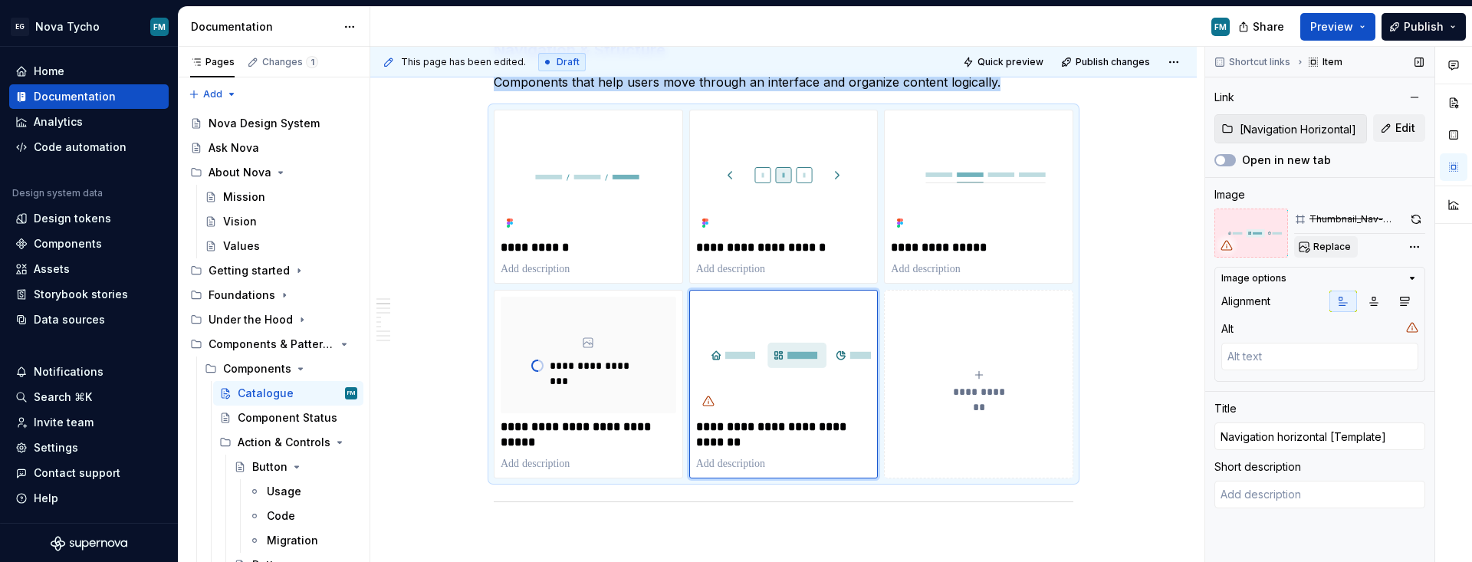
click at [1069, 250] on button "Replace" at bounding box center [1326, 246] width 64 height 21
type textarea "*"
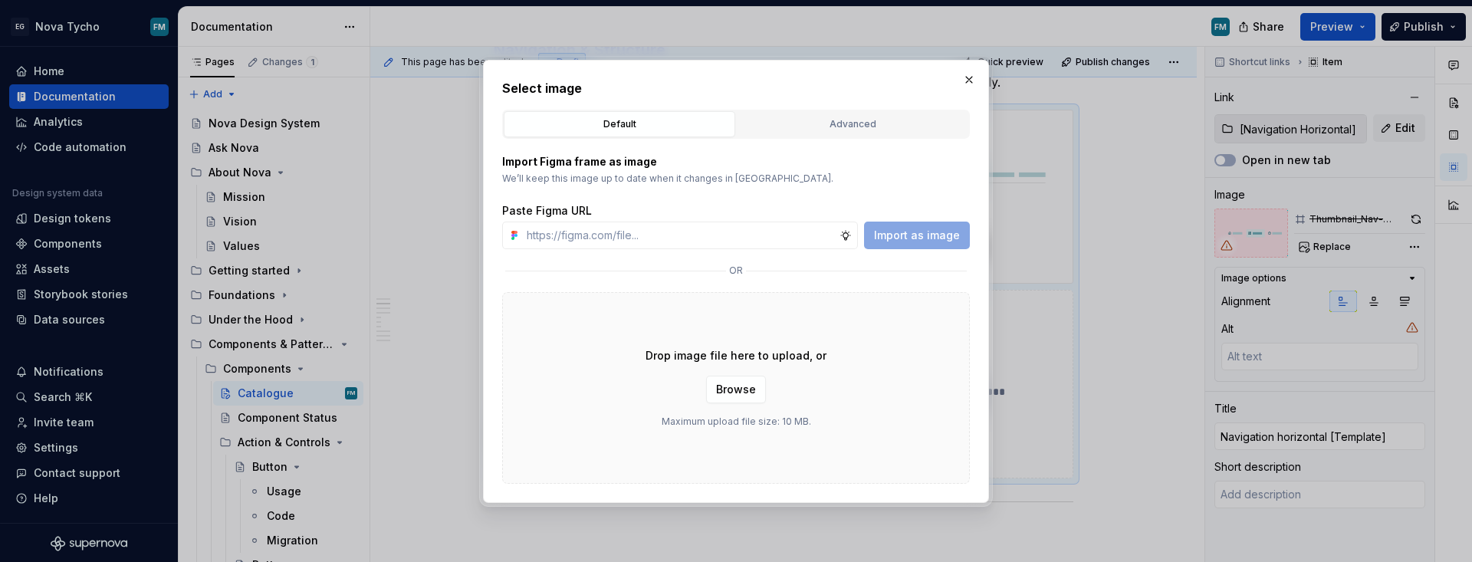
type input "Thumbnail_"
click at [912, 128] on div "Advanced" at bounding box center [852, 124] width 221 height 15
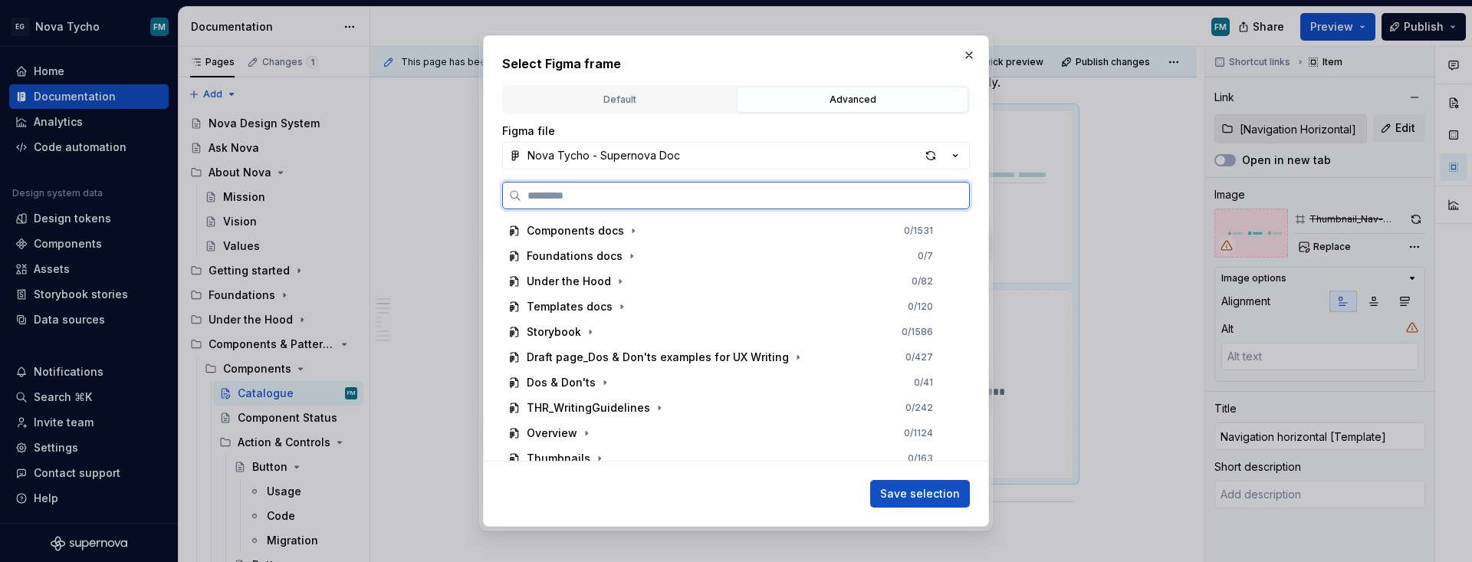
click at [760, 193] on input "search" at bounding box center [745, 195] width 448 height 15
paste input "**********"
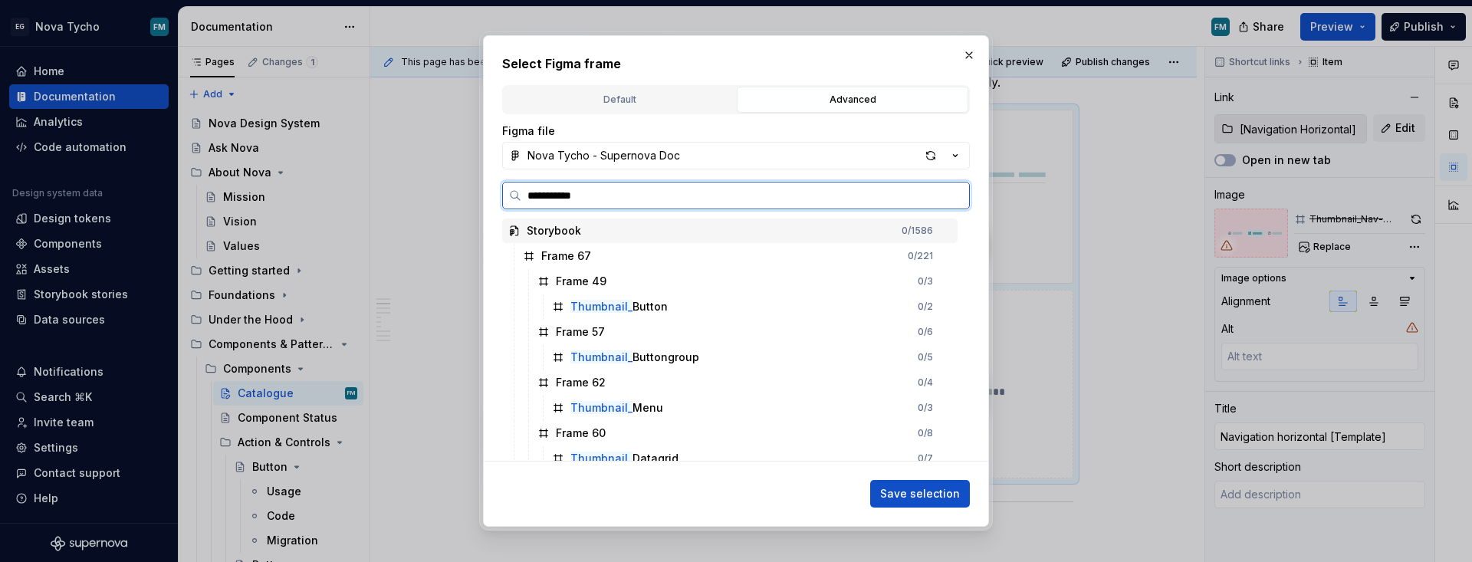
type input "**********"
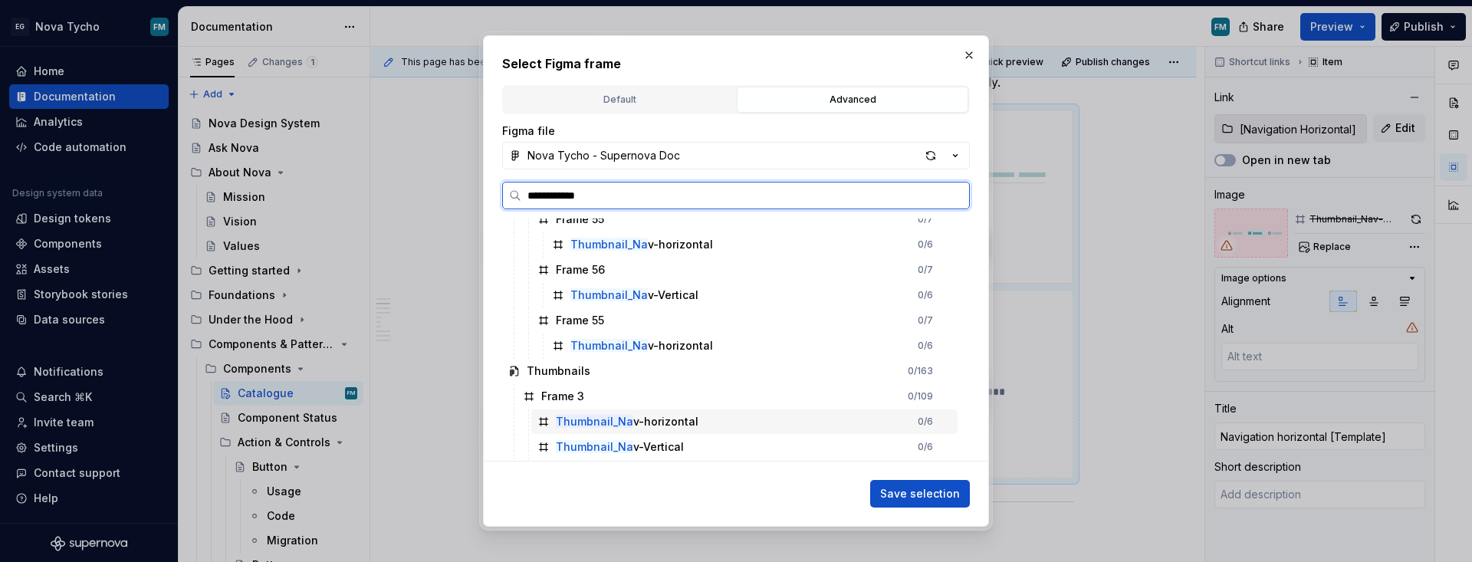
click at [670, 419] on div "Thumbnail_Na v-horizontal" at bounding box center [627, 421] width 143 height 15
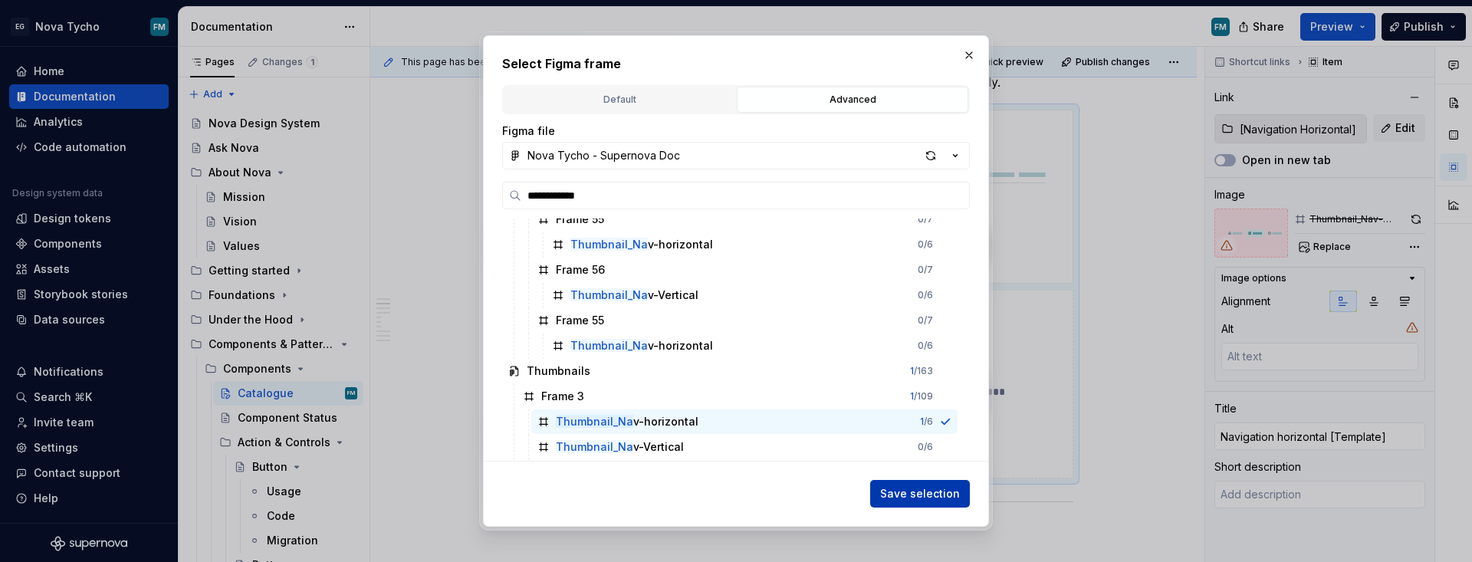
click at [923, 484] on button "Save selection" at bounding box center [920, 494] width 100 height 28
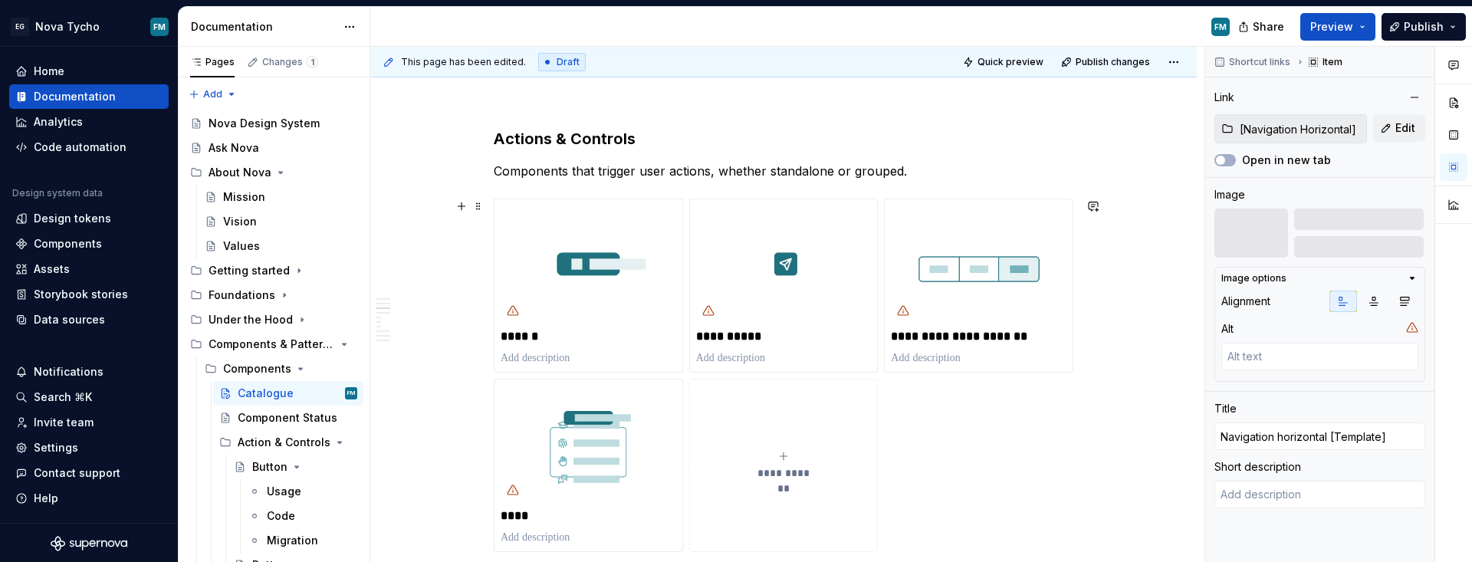
scroll to position [1095, 0]
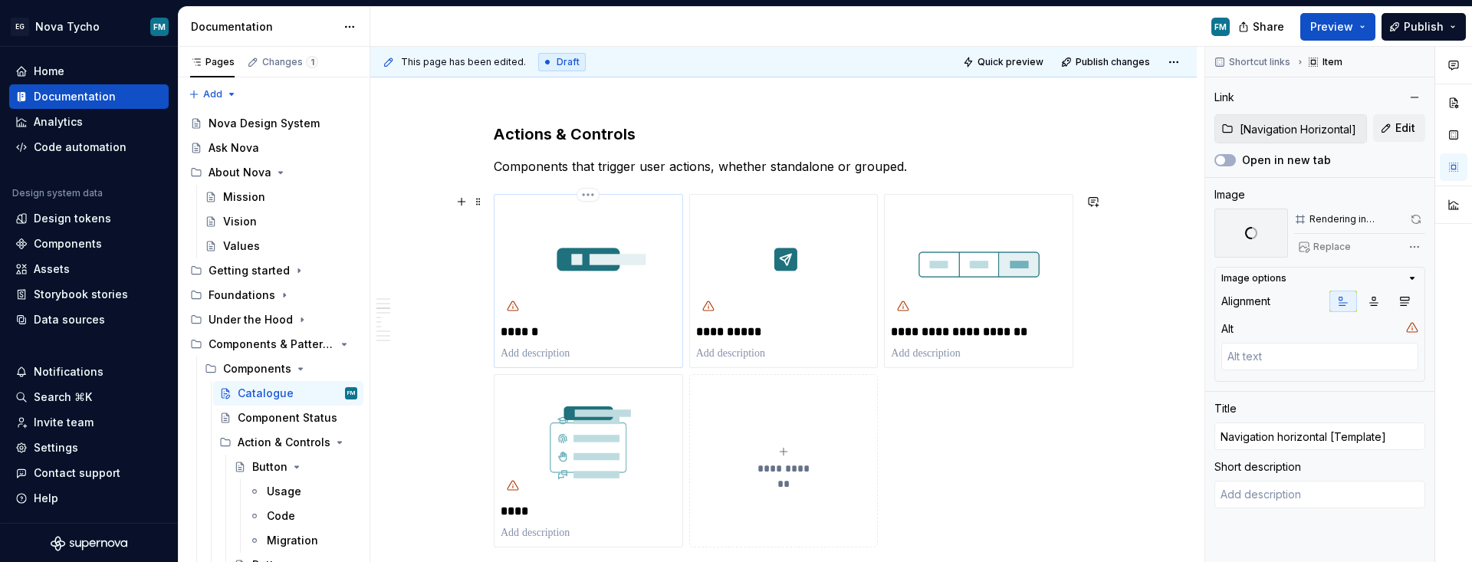
click at [533, 337] on p "******" at bounding box center [589, 331] width 176 height 15
type textarea "*"
type input "Button"
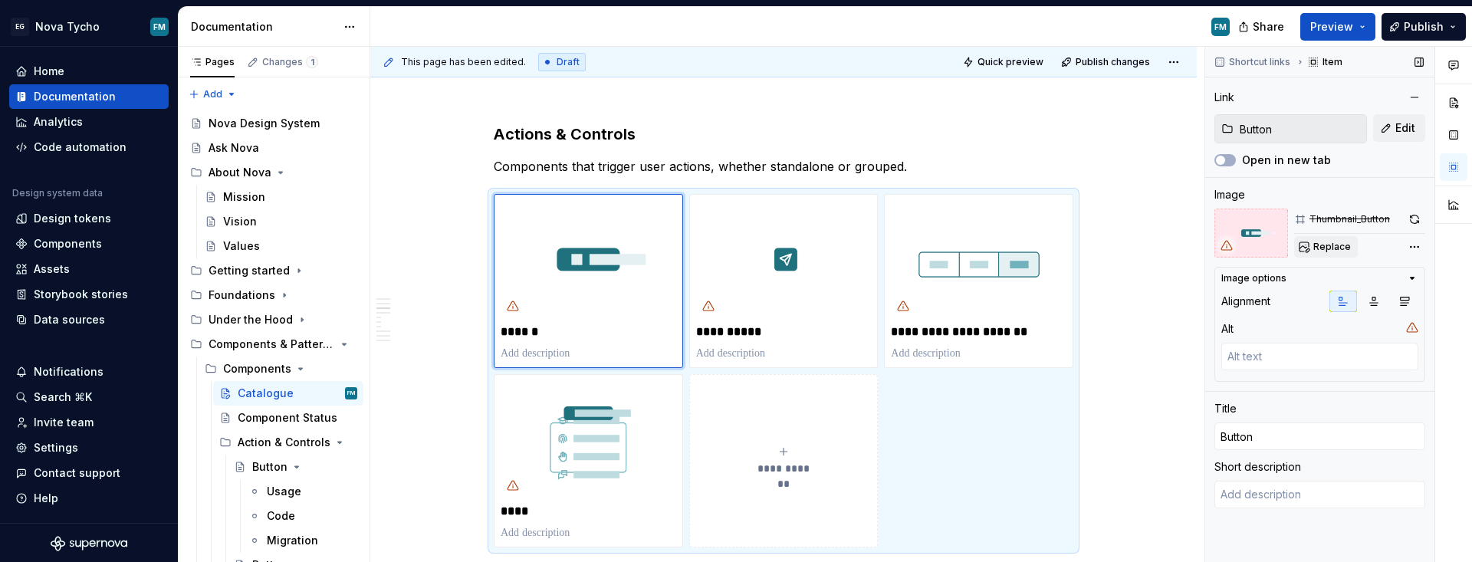
click at [1069, 245] on span "Replace" at bounding box center [1332, 247] width 38 height 12
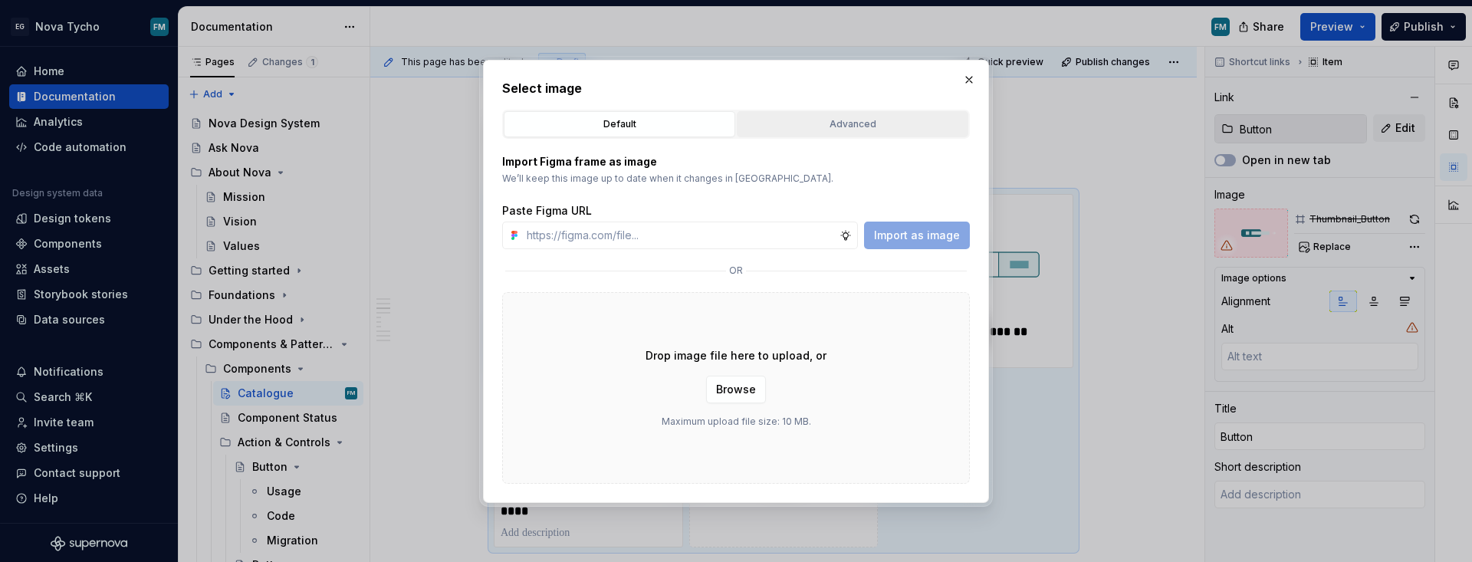
click at [843, 123] on div "Advanced" at bounding box center [852, 124] width 221 height 15
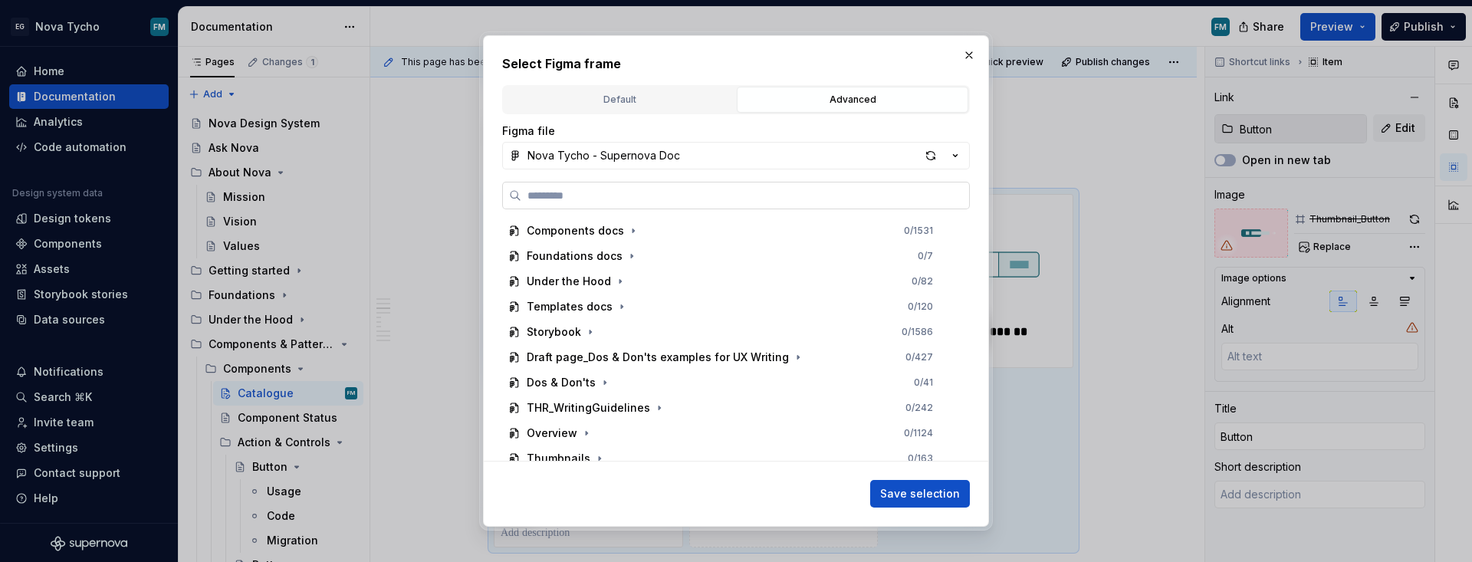
type textarea "*"
click at [694, 195] on input "search" at bounding box center [745, 195] width 448 height 15
paste input "**********"
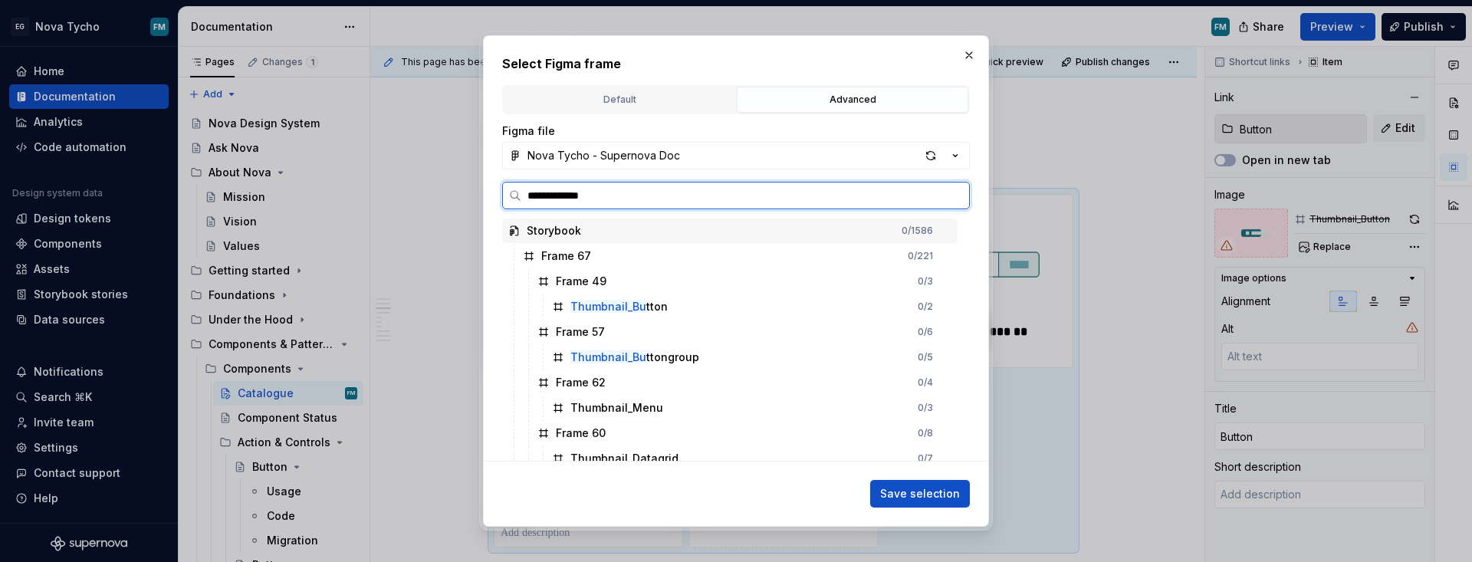
type input "**********"
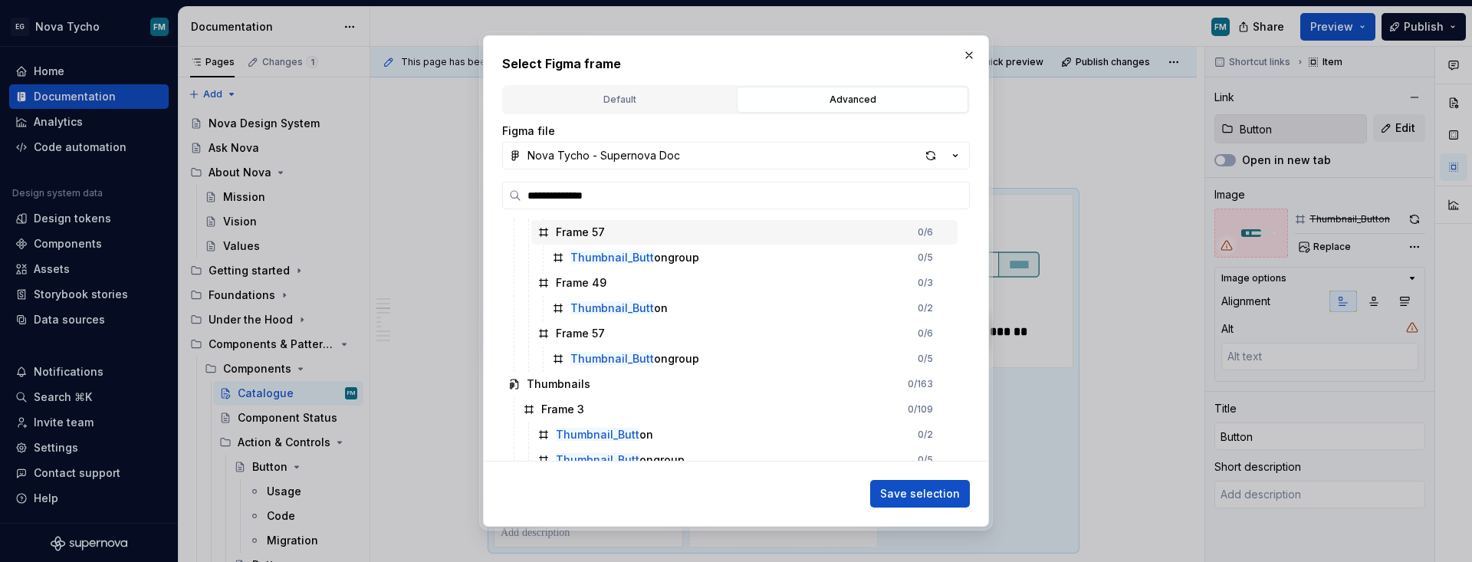
scroll to position [113, 0]
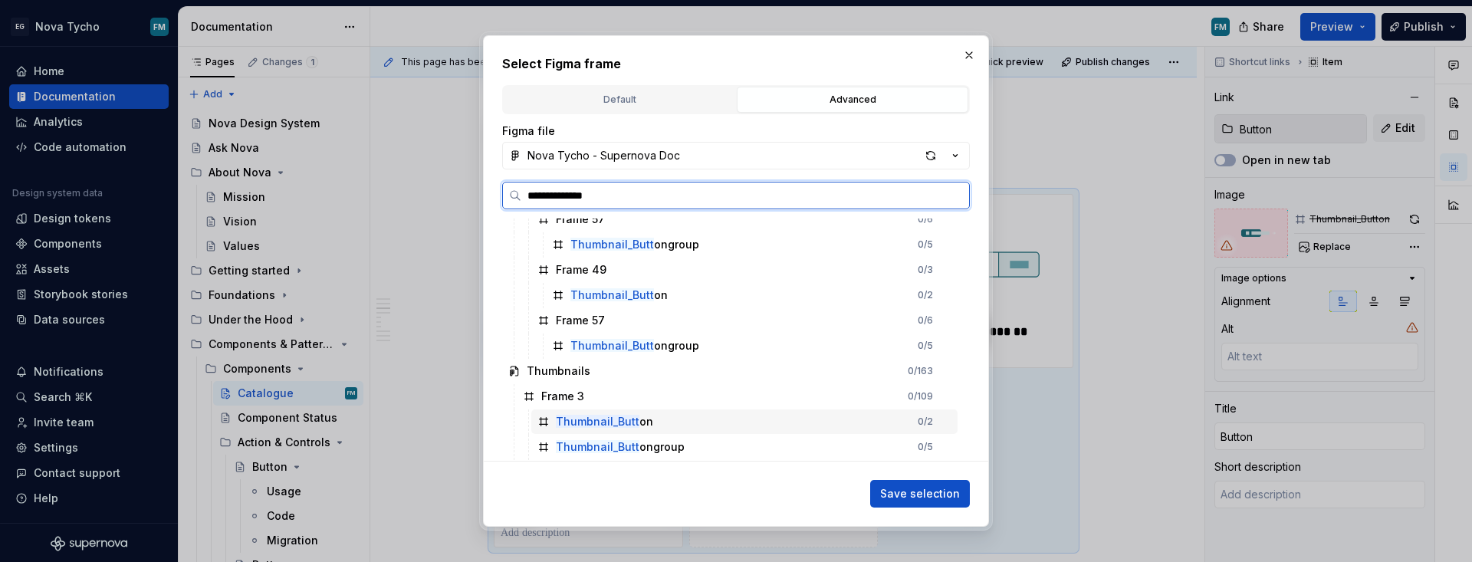
click at [620, 416] on mark "Thumbnail_Butt" at bounding box center [598, 421] width 84 height 13
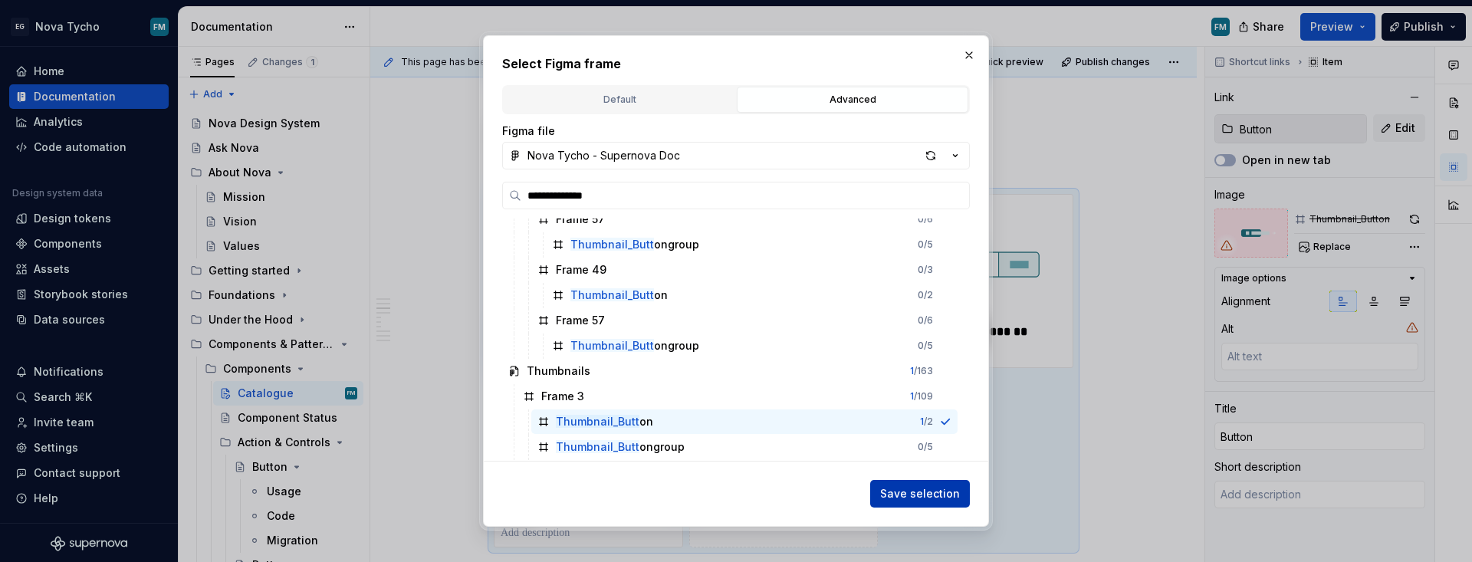
click at [892, 487] on span "Save selection" at bounding box center [920, 493] width 80 height 15
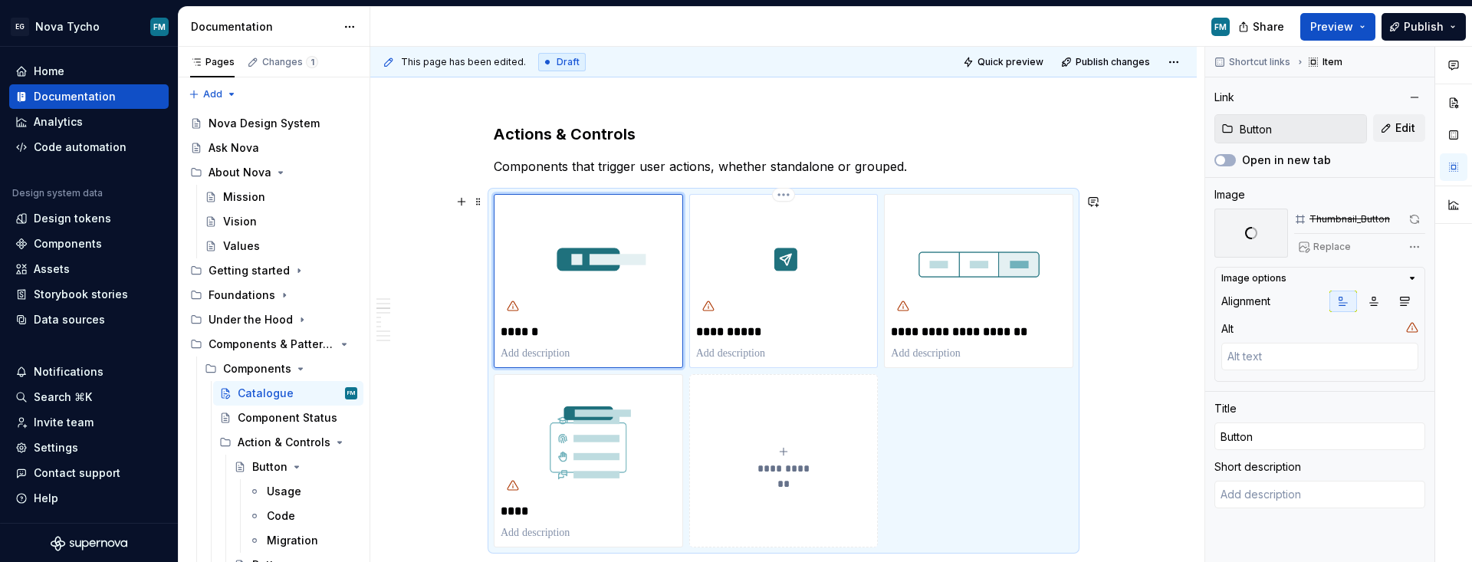
click at [745, 336] on p "**********" at bounding box center [784, 331] width 176 height 15
type textarea "*"
type input "Icon Button"
type input "IconButton"
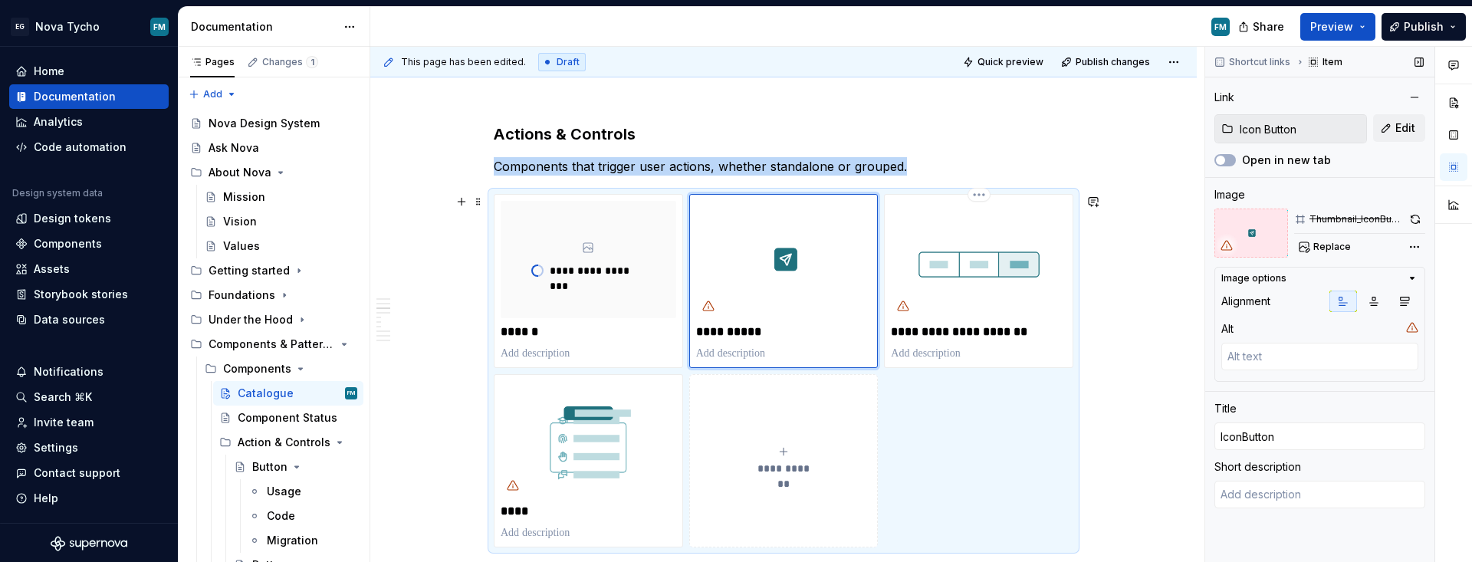
scroll to position [1101, 0]
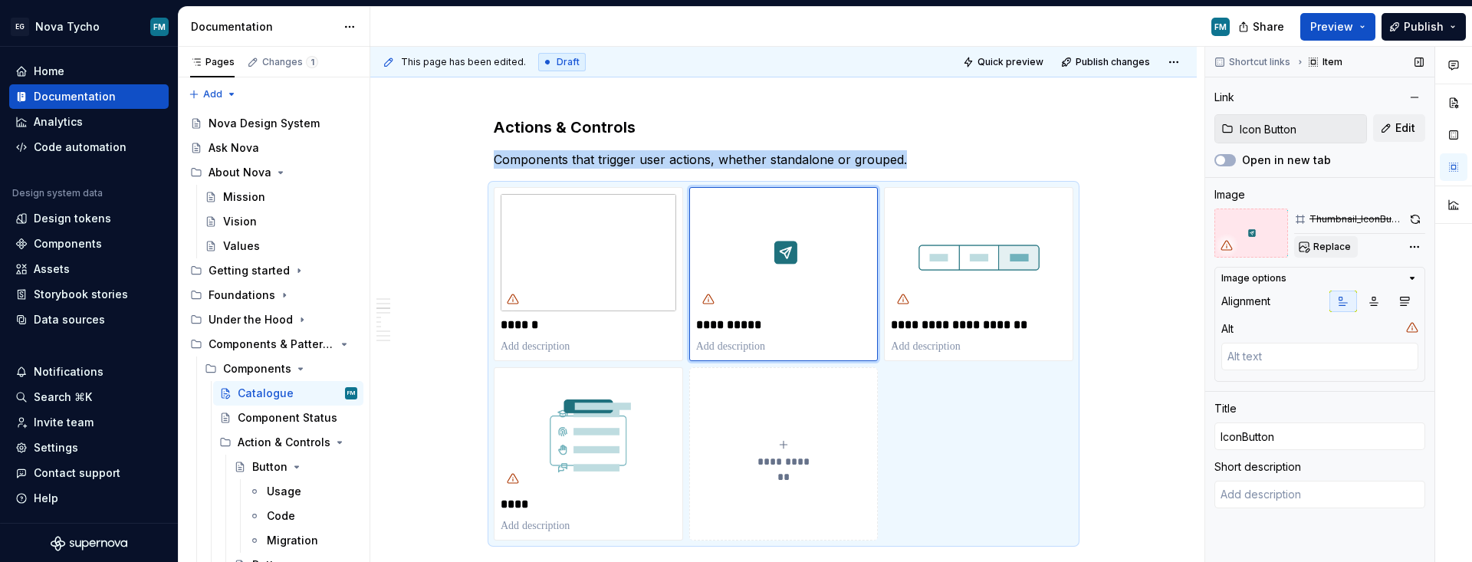
click at [1069, 243] on span "Replace" at bounding box center [1332, 247] width 38 height 12
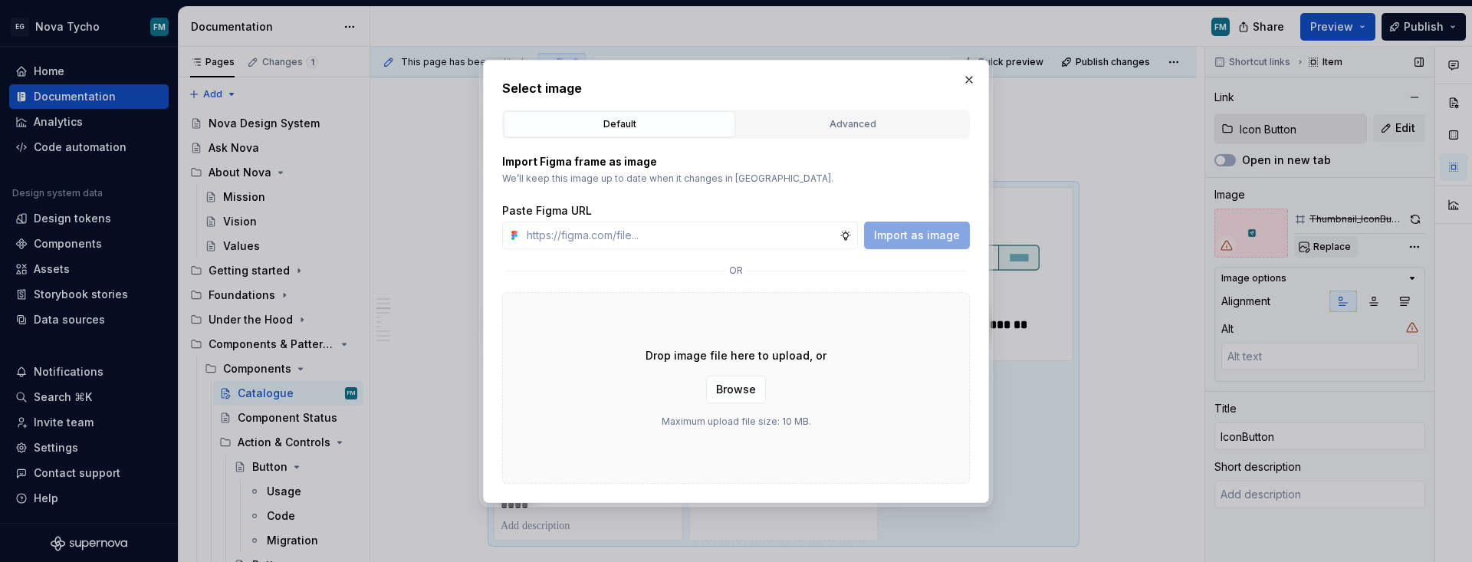
type textarea "*"
click at [862, 127] on div "Advanced" at bounding box center [852, 124] width 221 height 15
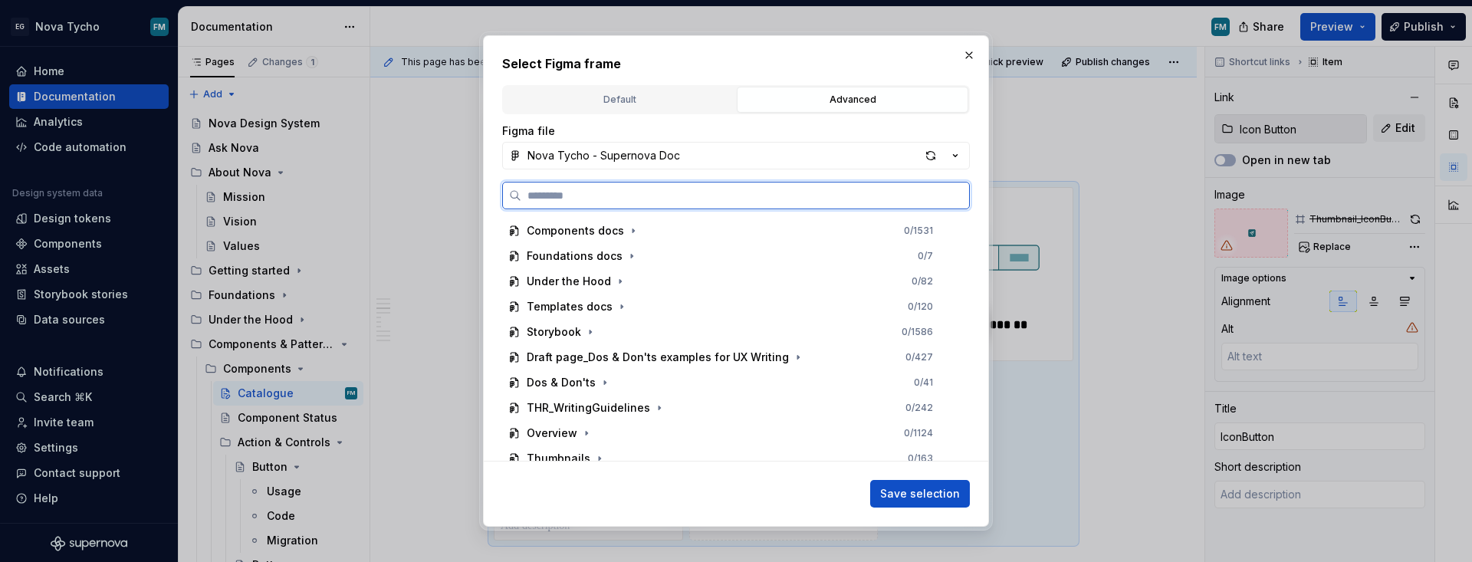
click at [809, 200] on input "search" at bounding box center [745, 195] width 448 height 15
paste input "**********"
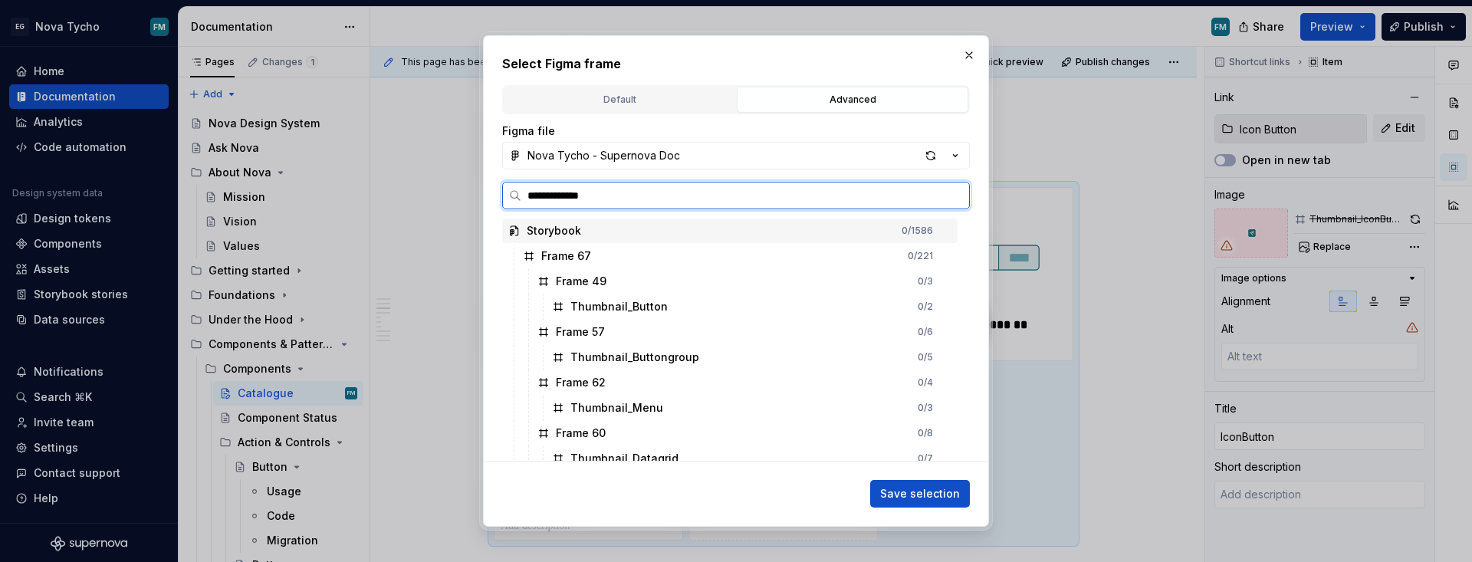
type input "**********"
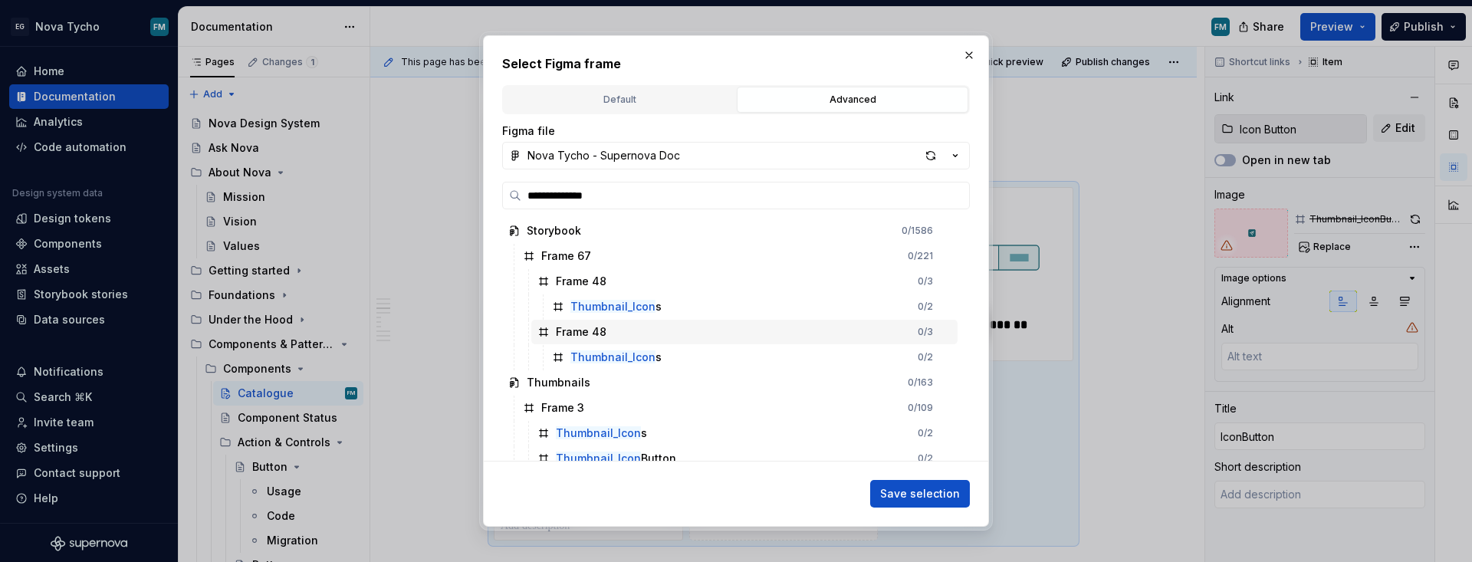
scroll to position [11, 0]
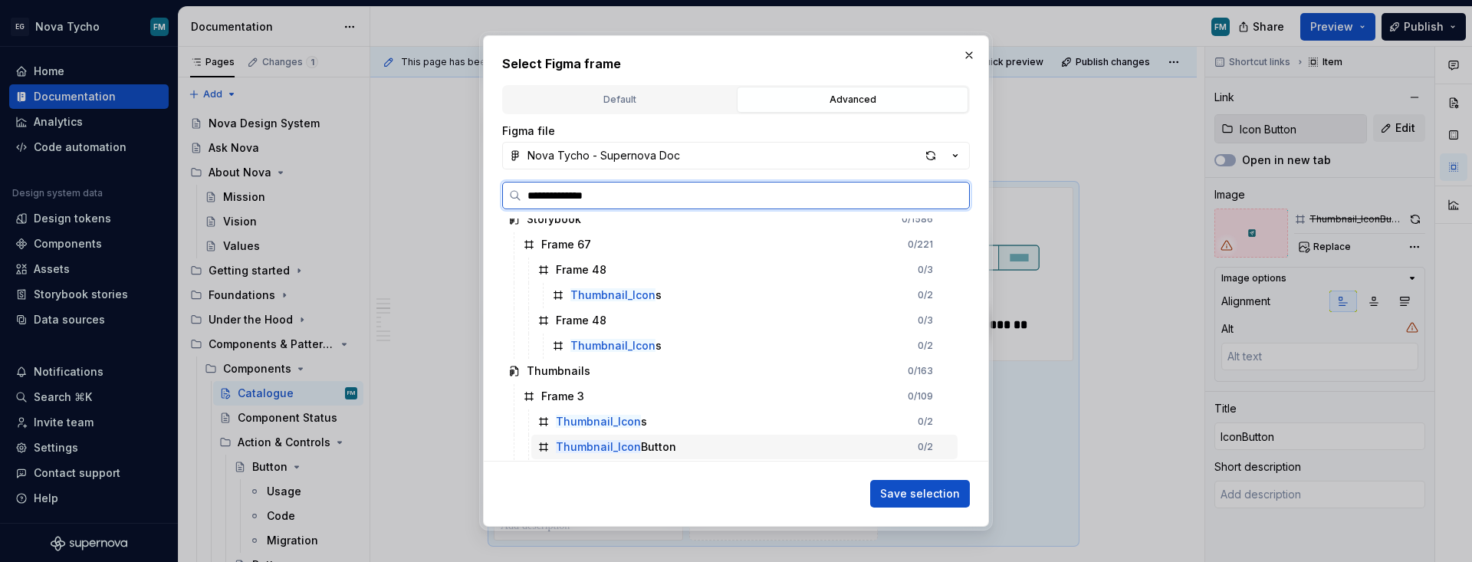
click at [640, 450] on div "Thumbnail_Icon Button" at bounding box center [616, 446] width 120 height 15
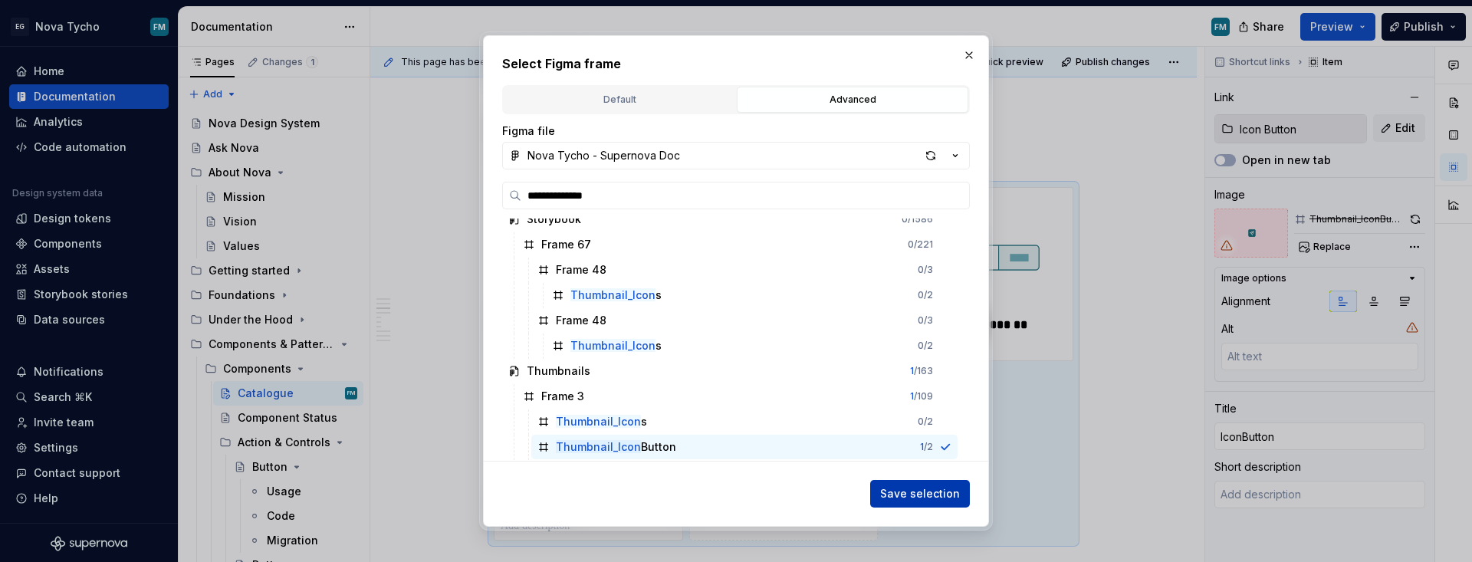
click at [908, 490] on span "Save selection" at bounding box center [920, 493] width 80 height 15
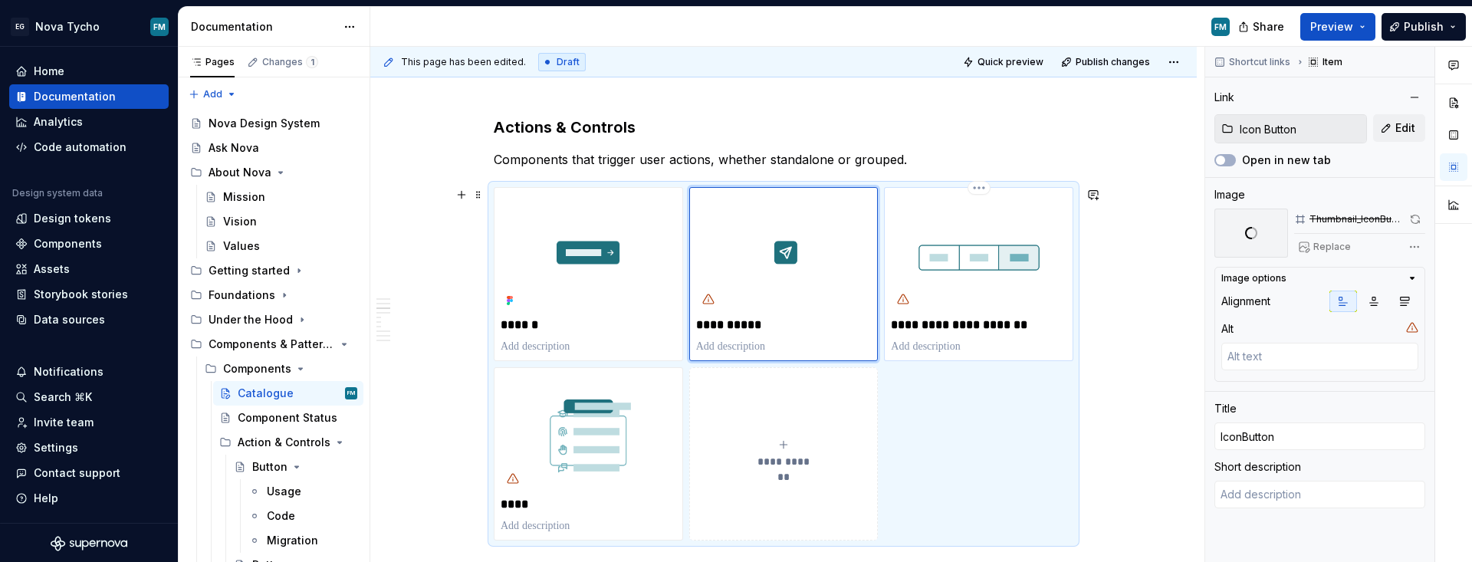
click at [970, 325] on p "**********" at bounding box center [979, 324] width 176 height 15
type textarea "*"
type input "[Buttongroup]"
type input "Buttongroup [Template]"
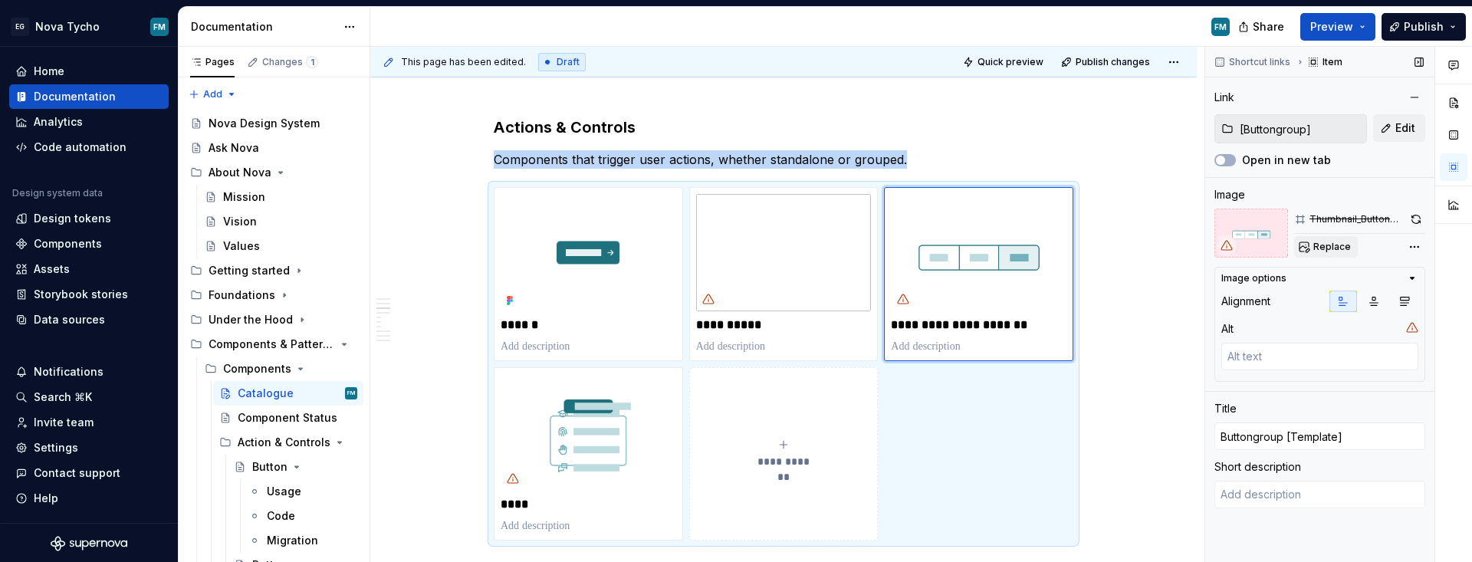
click at [1069, 249] on span "Replace" at bounding box center [1332, 247] width 38 height 12
type textarea "*"
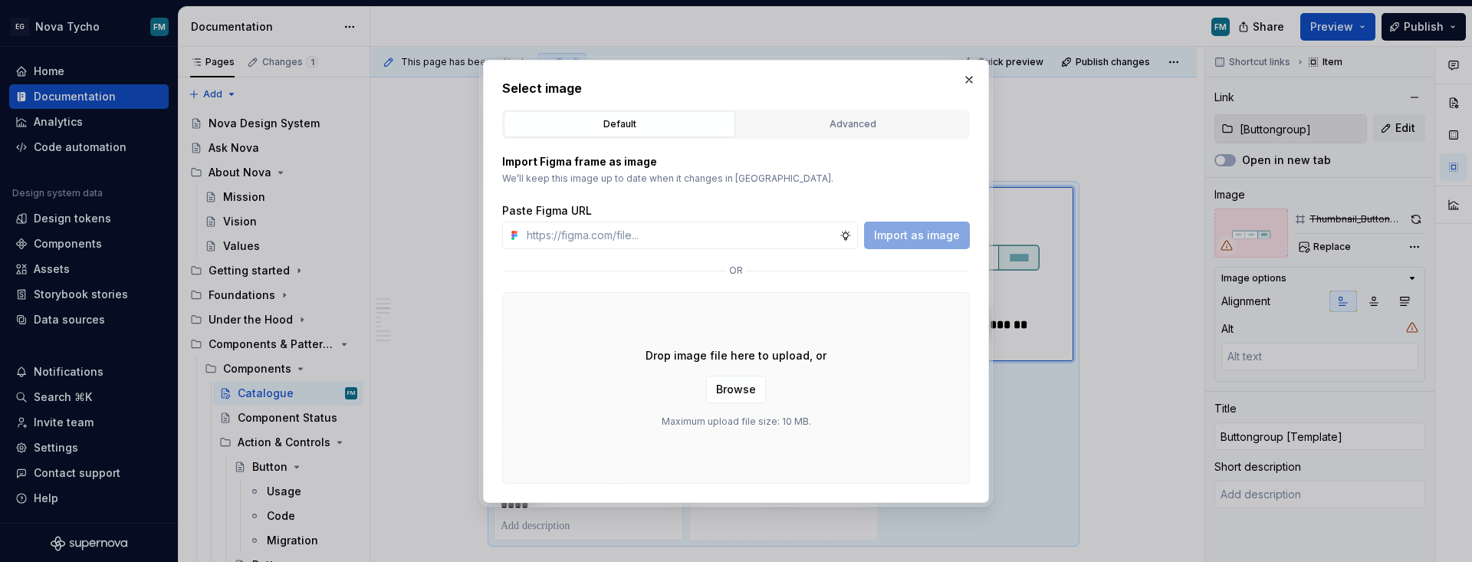
click at [881, 138] on div "Default Advanced" at bounding box center [736, 124] width 468 height 29
click at [884, 123] on div "Advanced" at bounding box center [852, 124] width 221 height 15
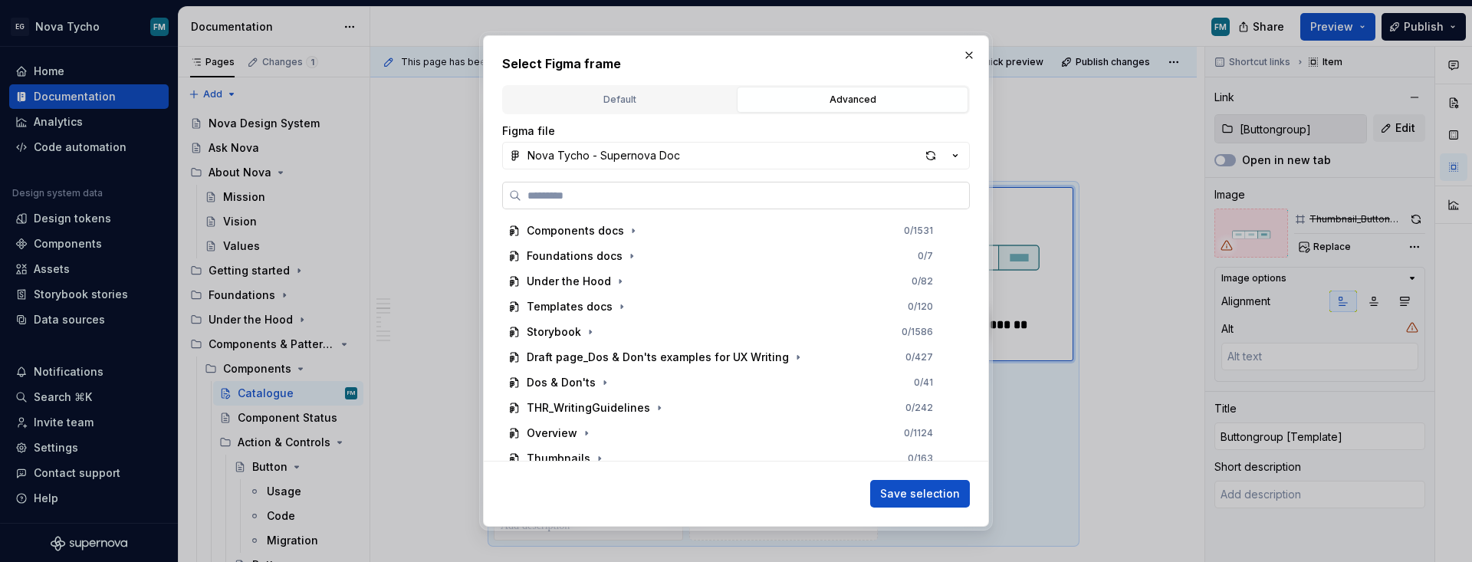
click at [735, 194] on input "search" at bounding box center [745, 195] width 448 height 15
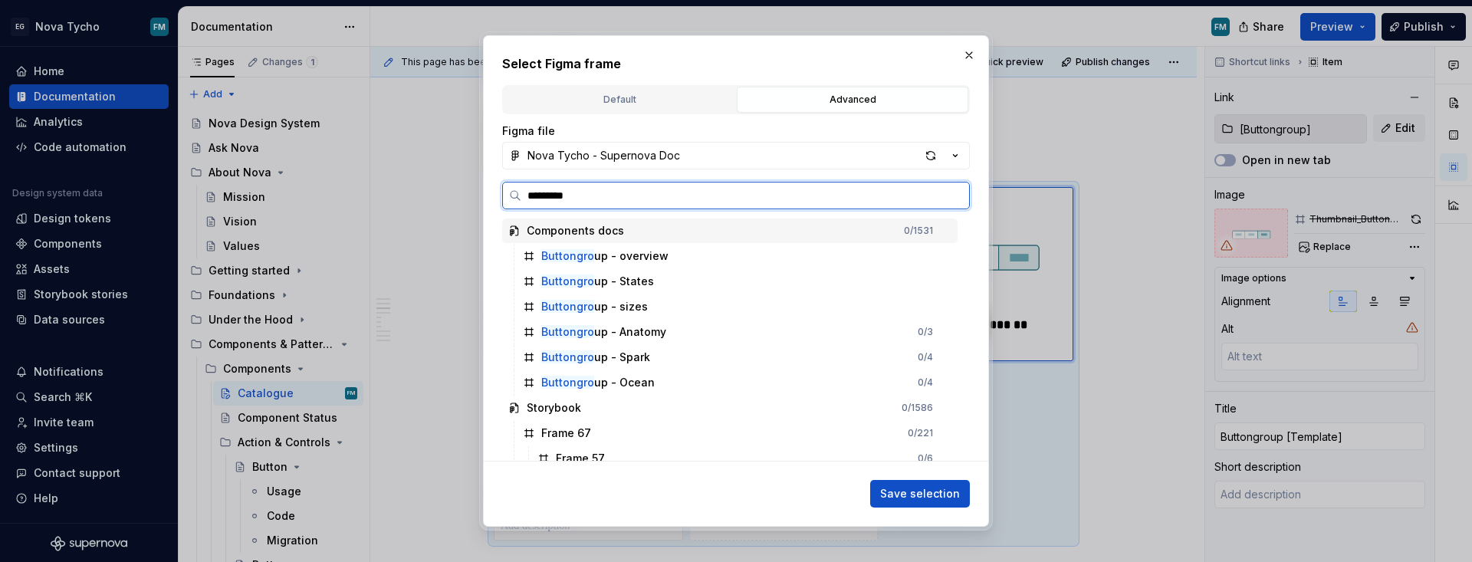
paste input "**********"
type input "**********"
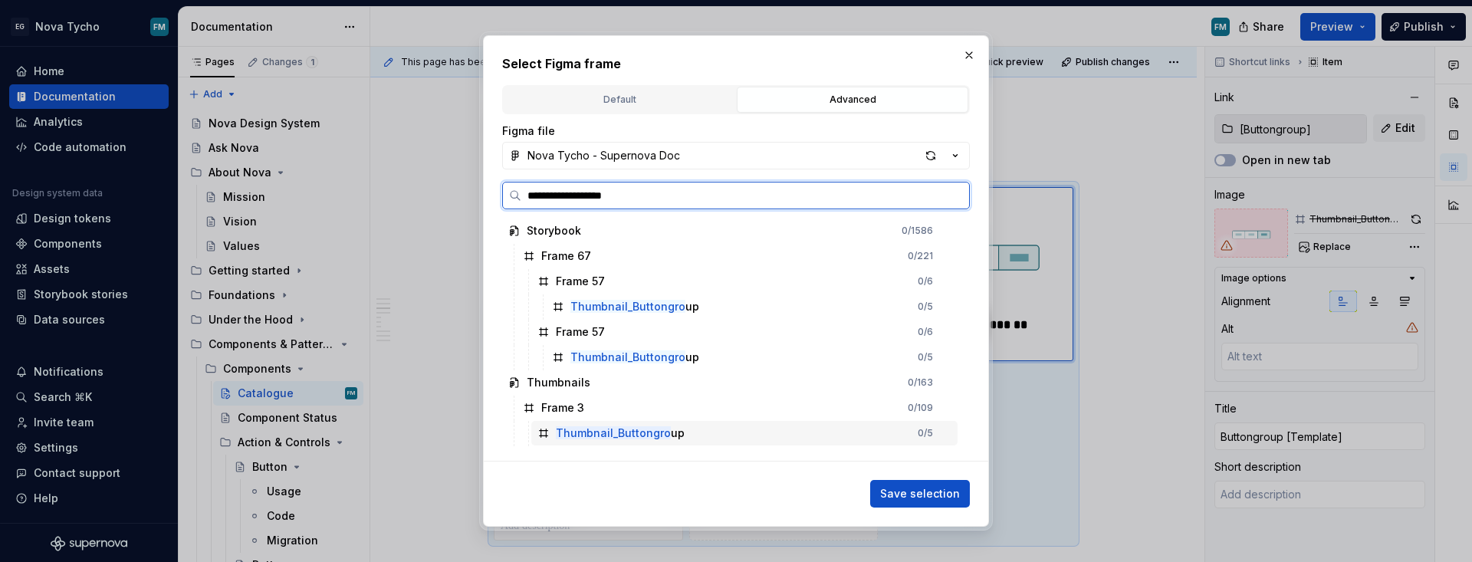
click at [671, 435] on div "Thumbnail_Buttongro up" at bounding box center [620, 432] width 129 height 15
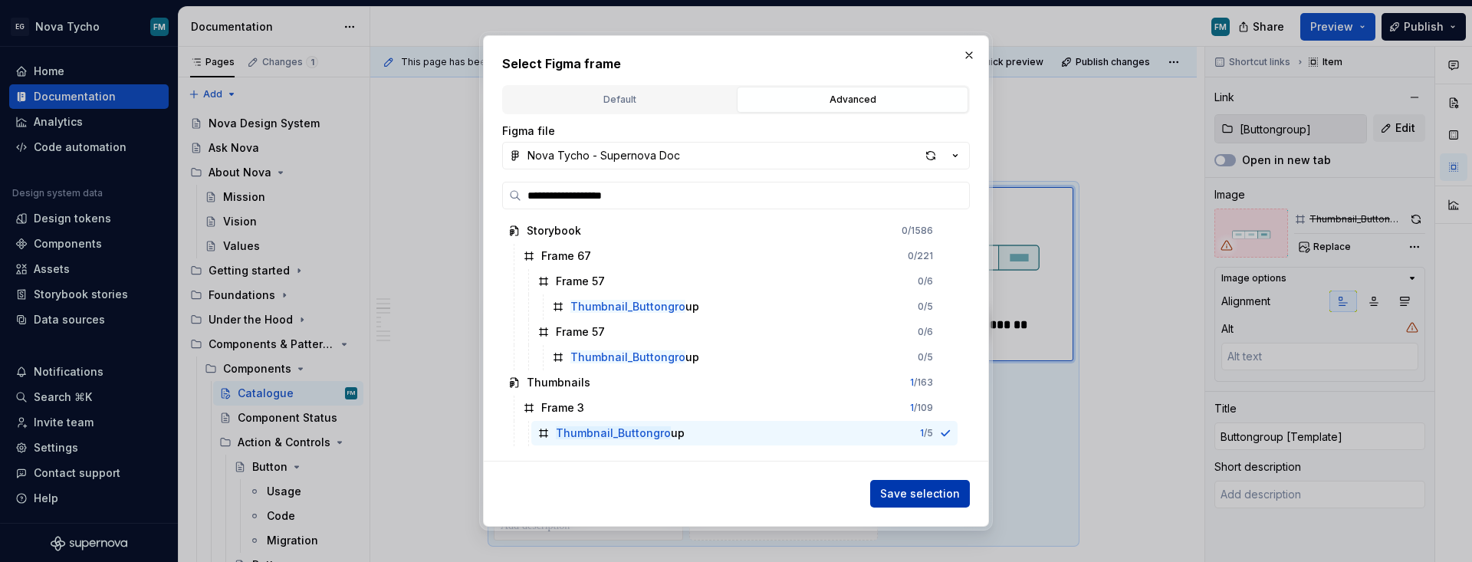
click at [914, 491] on span "Save selection" at bounding box center [920, 493] width 80 height 15
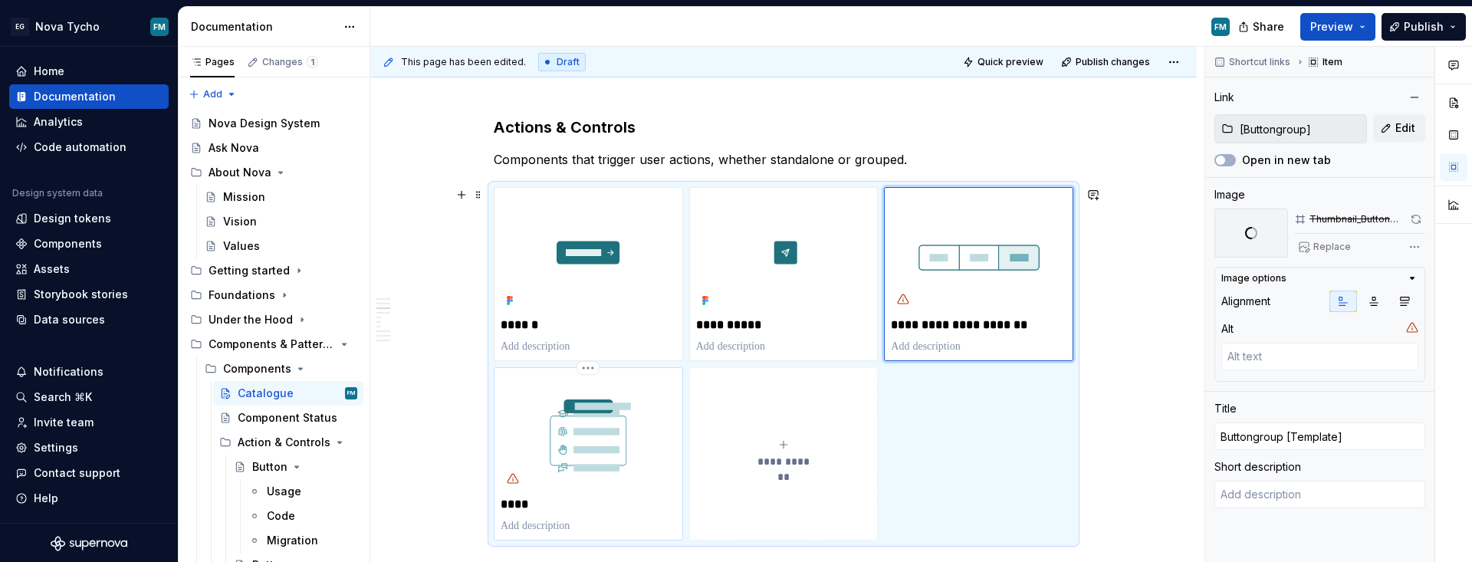
click at [533, 505] on p "****" at bounding box center [589, 504] width 176 height 15
type textarea "*"
type input "Menu"
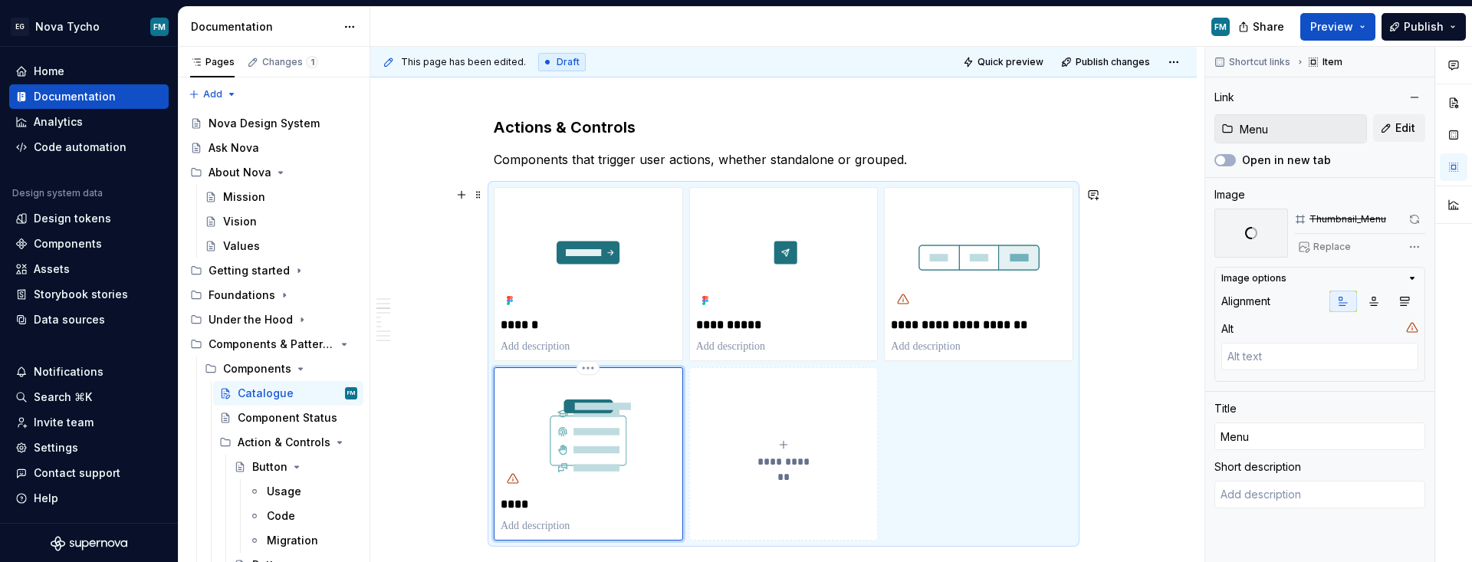
click at [597, 462] on img "To enrich screen reader interactions, please activate Accessibility in Grammarl…" at bounding box center [589, 432] width 176 height 117
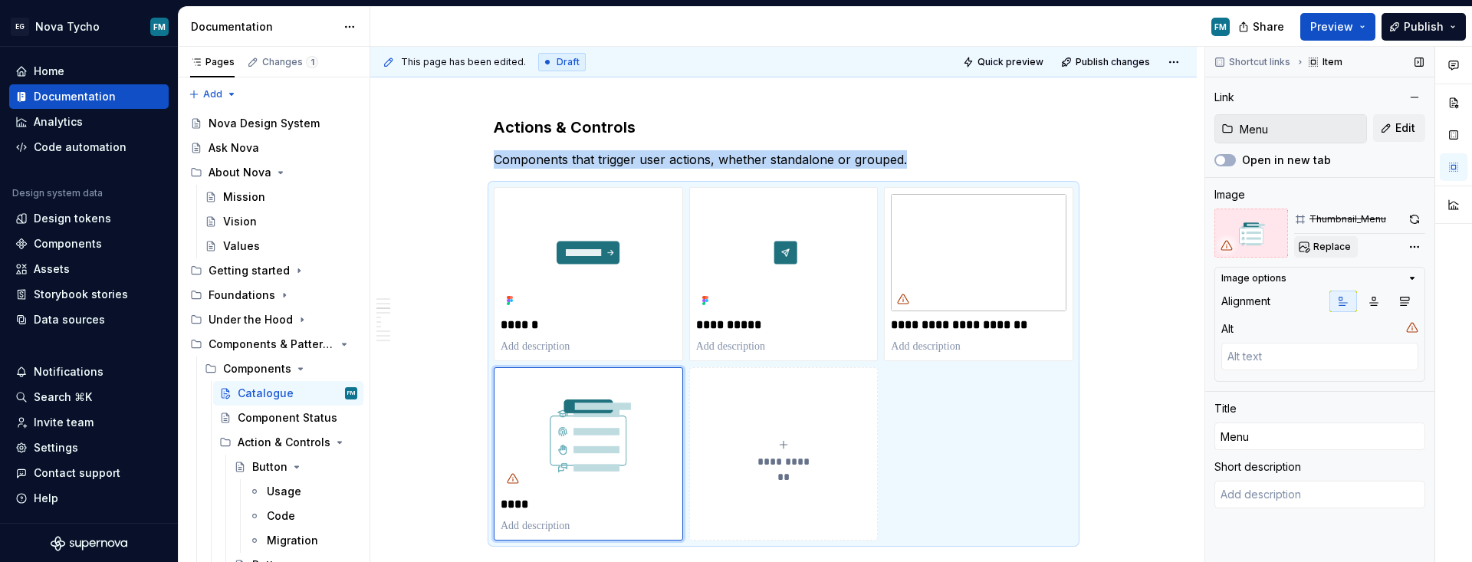
click at [1069, 246] on span "Replace" at bounding box center [1332, 247] width 38 height 12
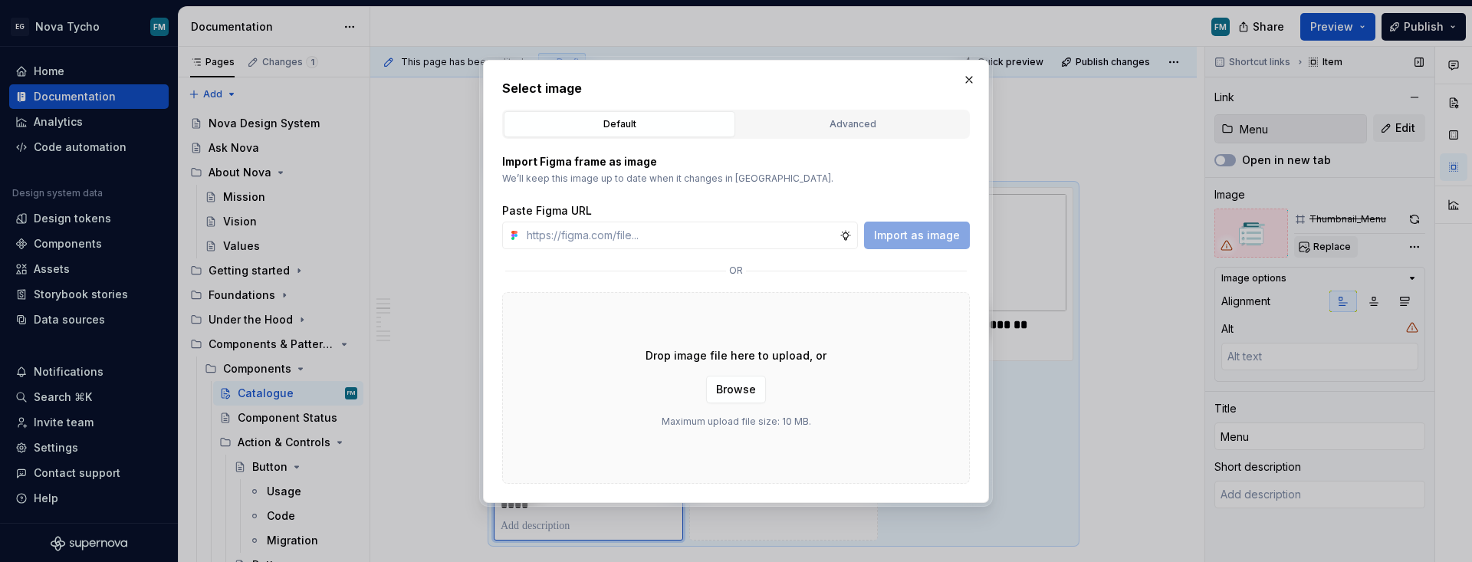
type textarea "*"
click at [866, 126] on div "Advanced" at bounding box center [852, 124] width 221 height 15
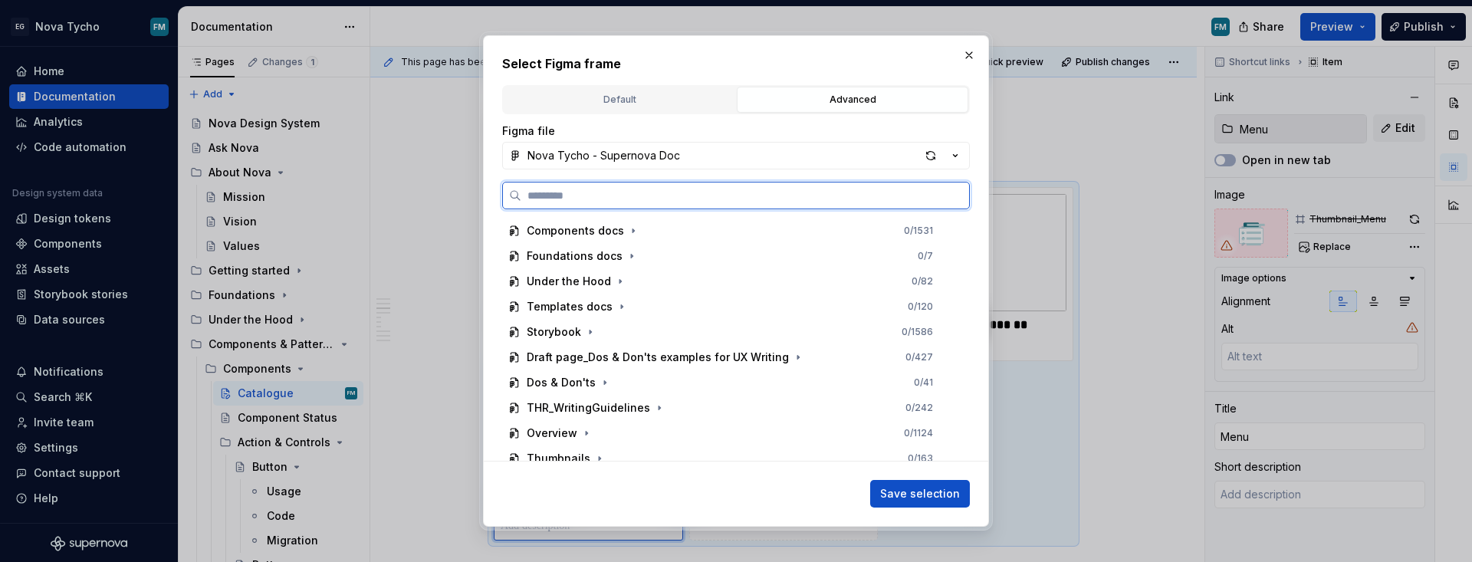
click at [726, 196] on input "search" at bounding box center [745, 195] width 448 height 15
paste input "**********"
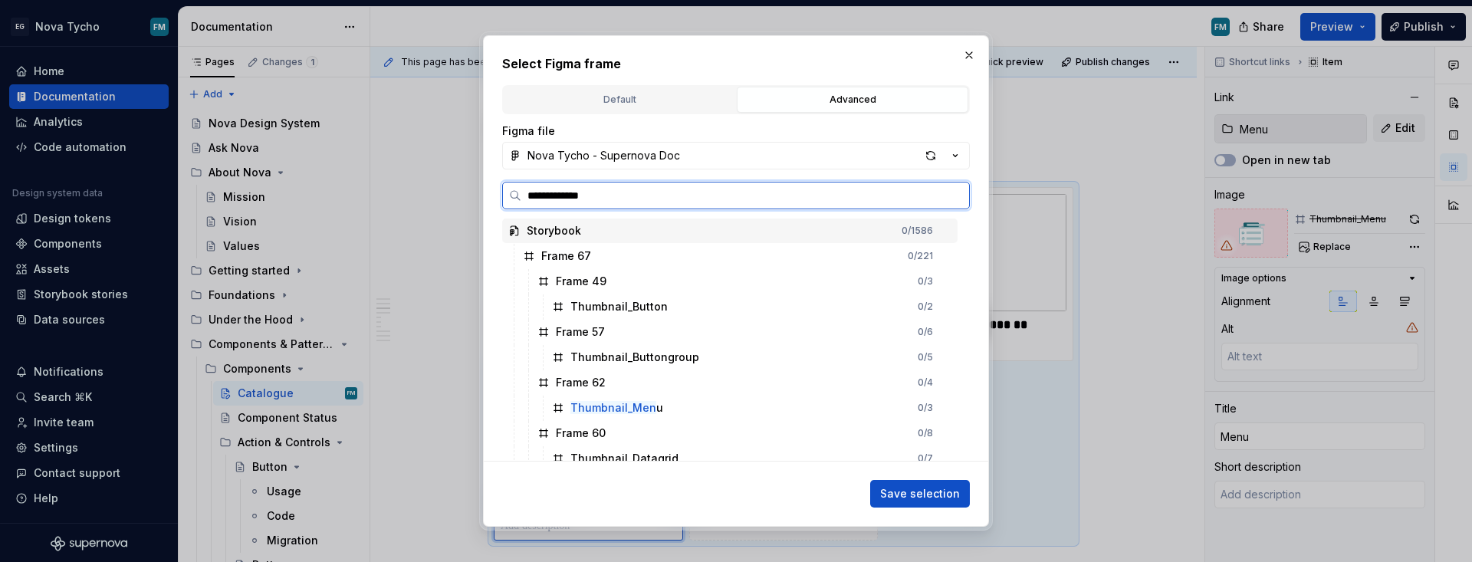
type input "**********"
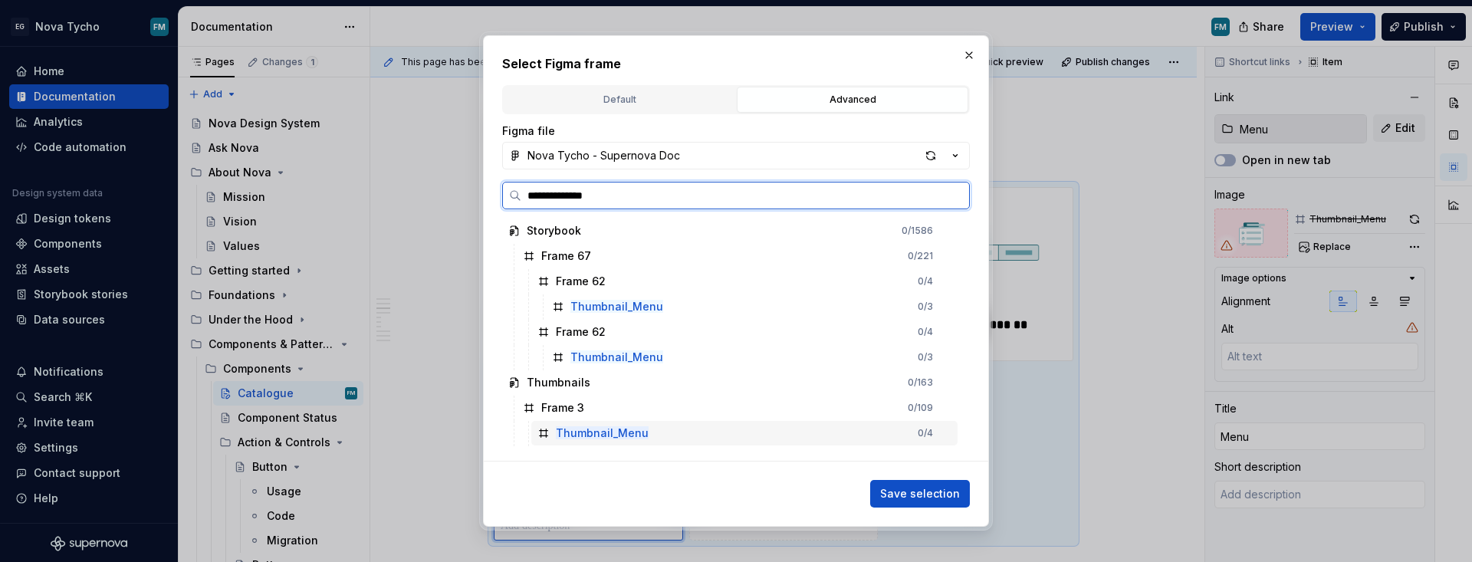
click at [602, 431] on mark "Thumbnail_Menu" at bounding box center [602, 432] width 93 height 13
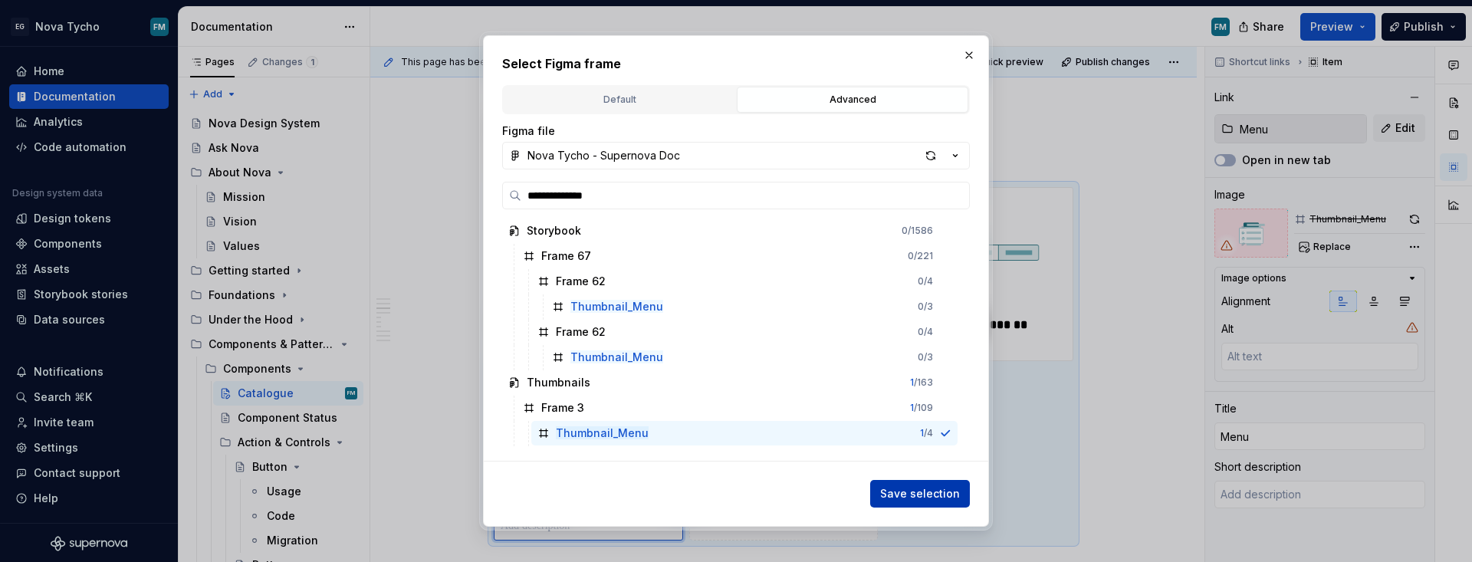
click at [930, 504] on button "Save selection" at bounding box center [920, 494] width 100 height 28
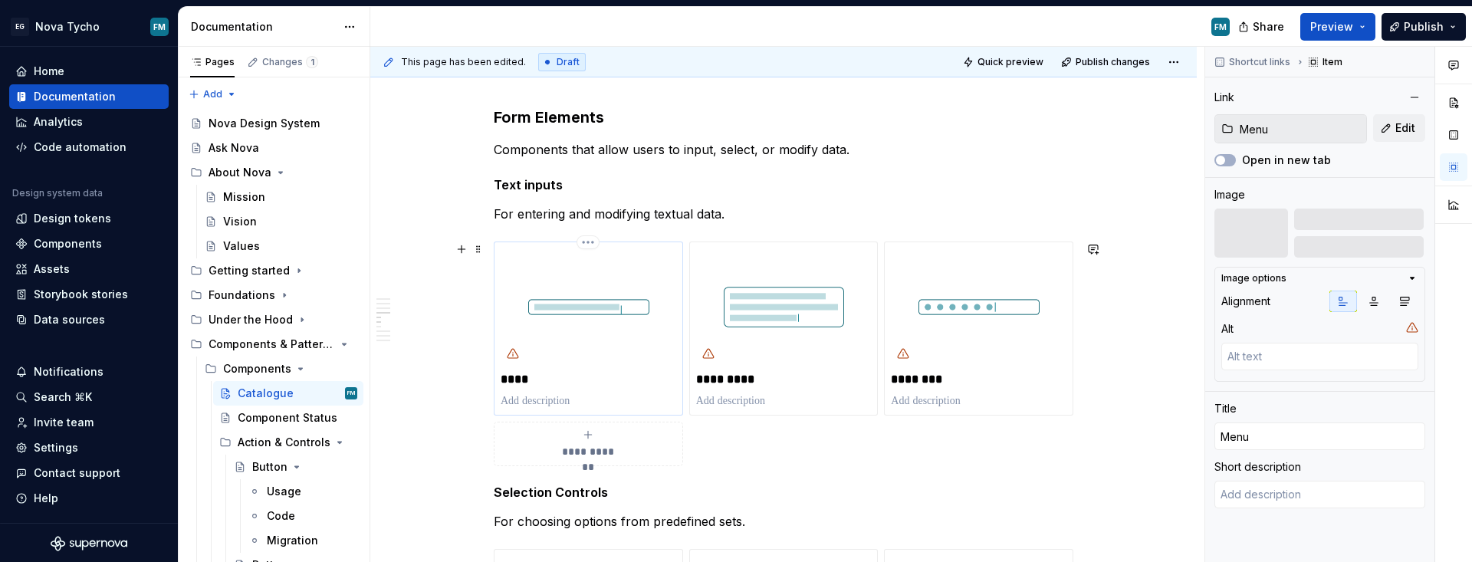
scroll to position [1619, 0]
click at [516, 296] on img "To enrich screen reader interactions, please activate Accessibility in Grammarl…" at bounding box center [589, 306] width 176 height 117
type textarea "*"
type input "Text"
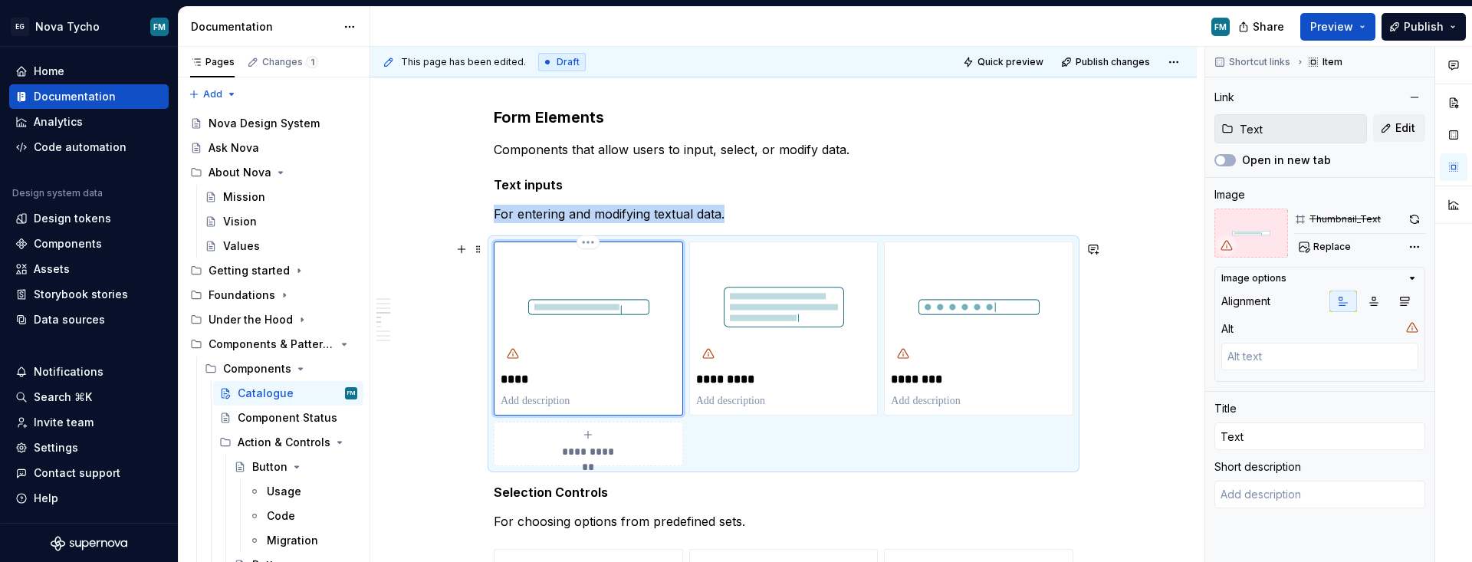
click at [520, 379] on p "****" at bounding box center [589, 379] width 176 height 15
click at [1069, 248] on span "Replace" at bounding box center [1332, 247] width 38 height 12
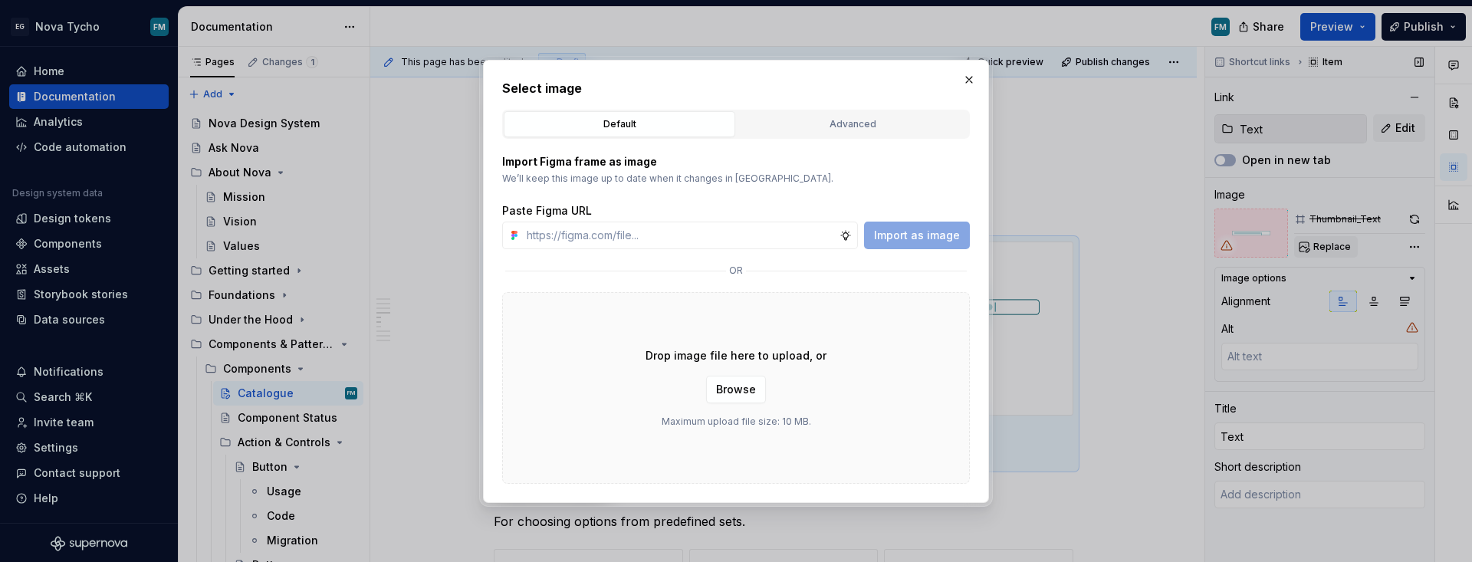
type textarea "*"
click at [849, 117] on div "Advanced" at bounding box center [852, 124] width 221 height 15
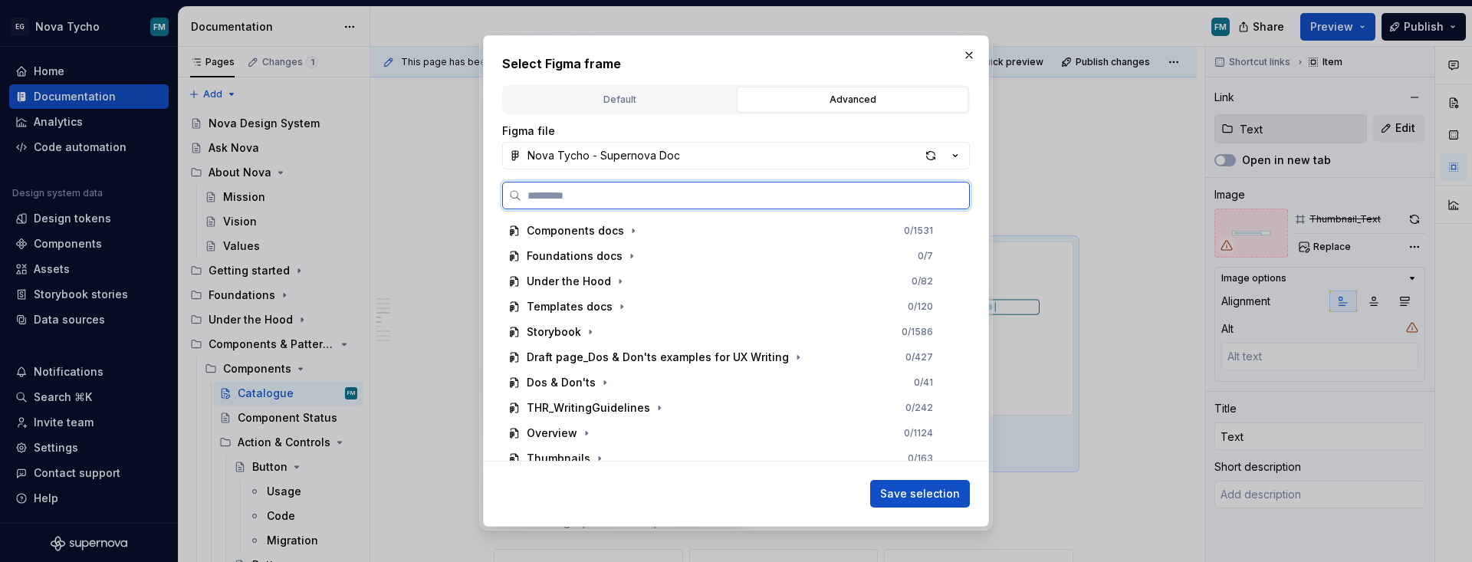
click at [740, 199] on input "search" at bounding box center [745, 195] width 448 height 15
paste input "**********"
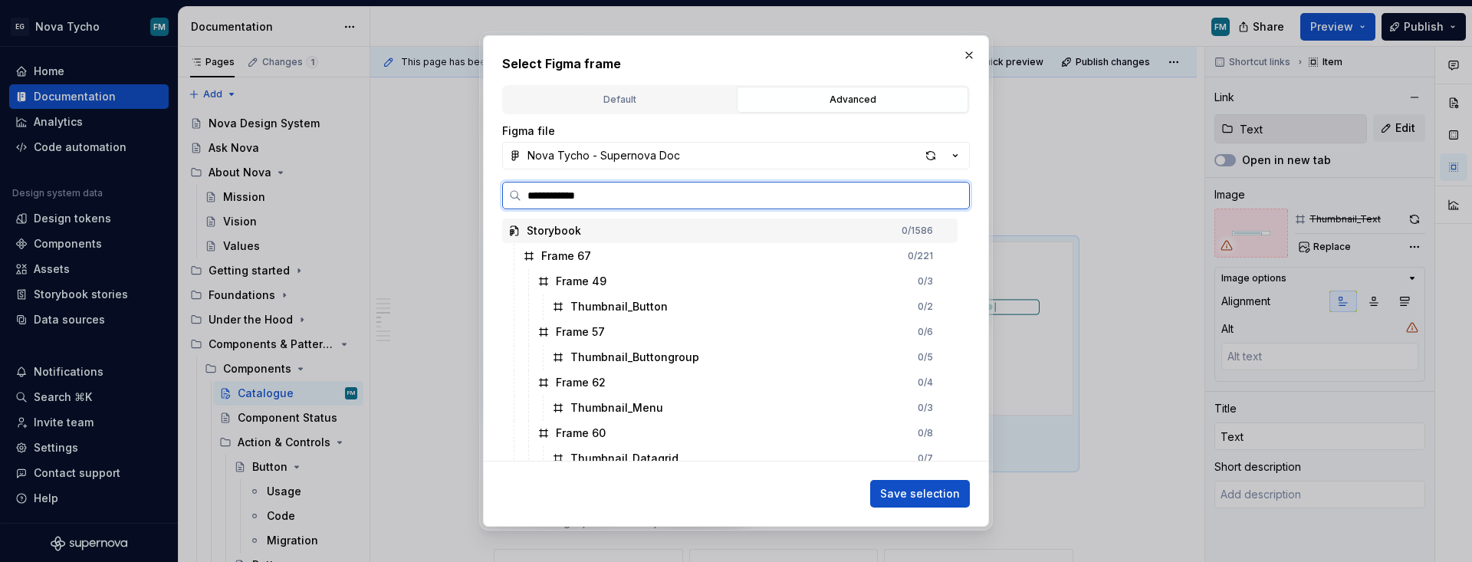
type input "**********"
click at [632, 304] on mark "Thumbnail_Tex" at bounding box center [610, 306] width 80 height 13
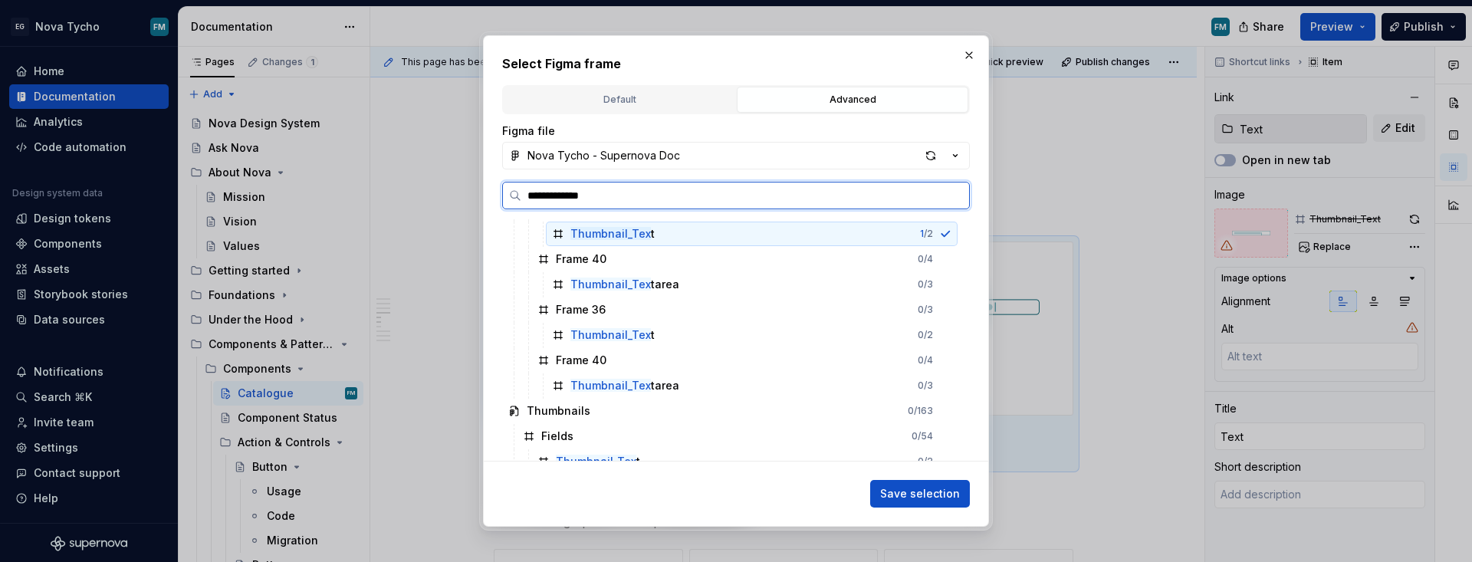
scroll to position [113, 0]
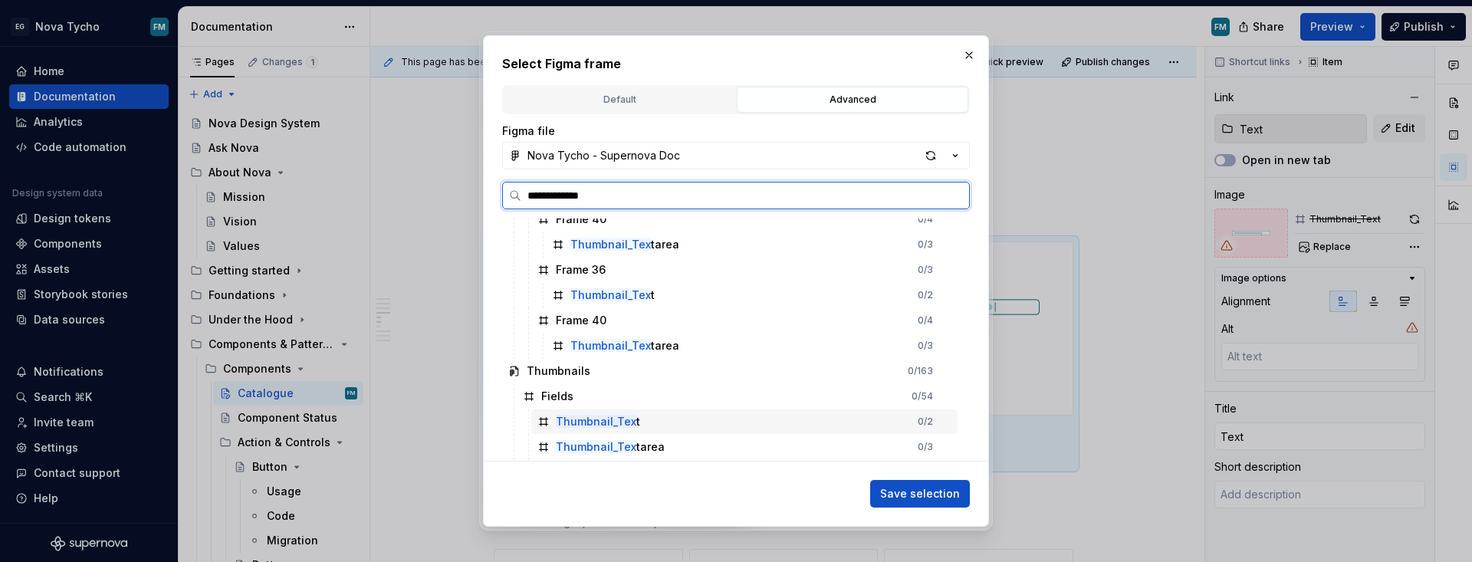
click at [599, 421] on mark "Thumbnail_Tex" at bounding box center [596, 421] width 80 height 13
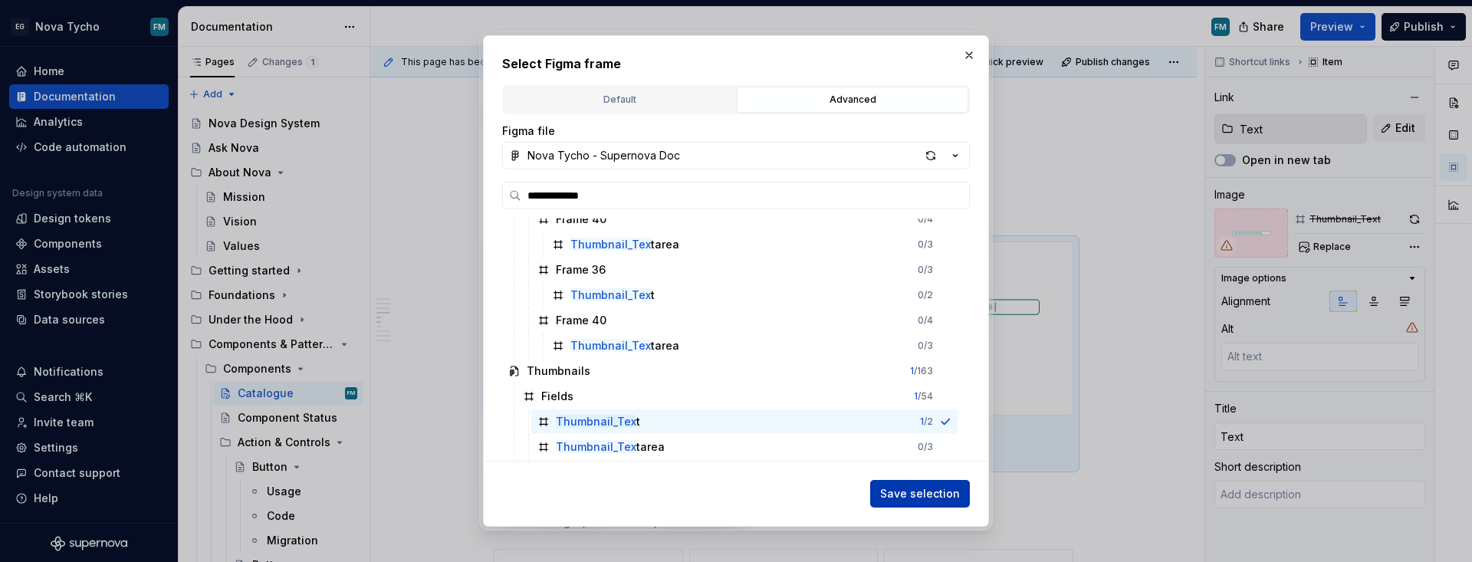
click at [899, 491] on span "Save selection" at bounding box center [920, 493] width 80 height 15
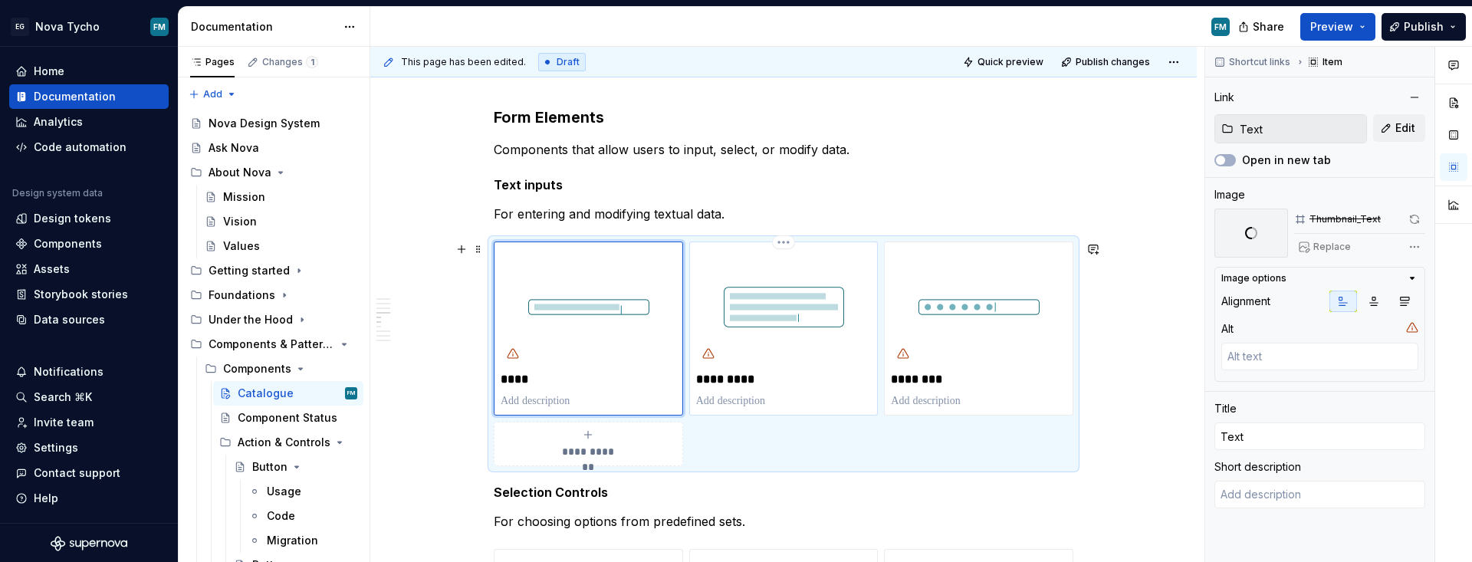
click at [718, 379] on p "*********" at bounding box center [784, 379] width 176 height 15
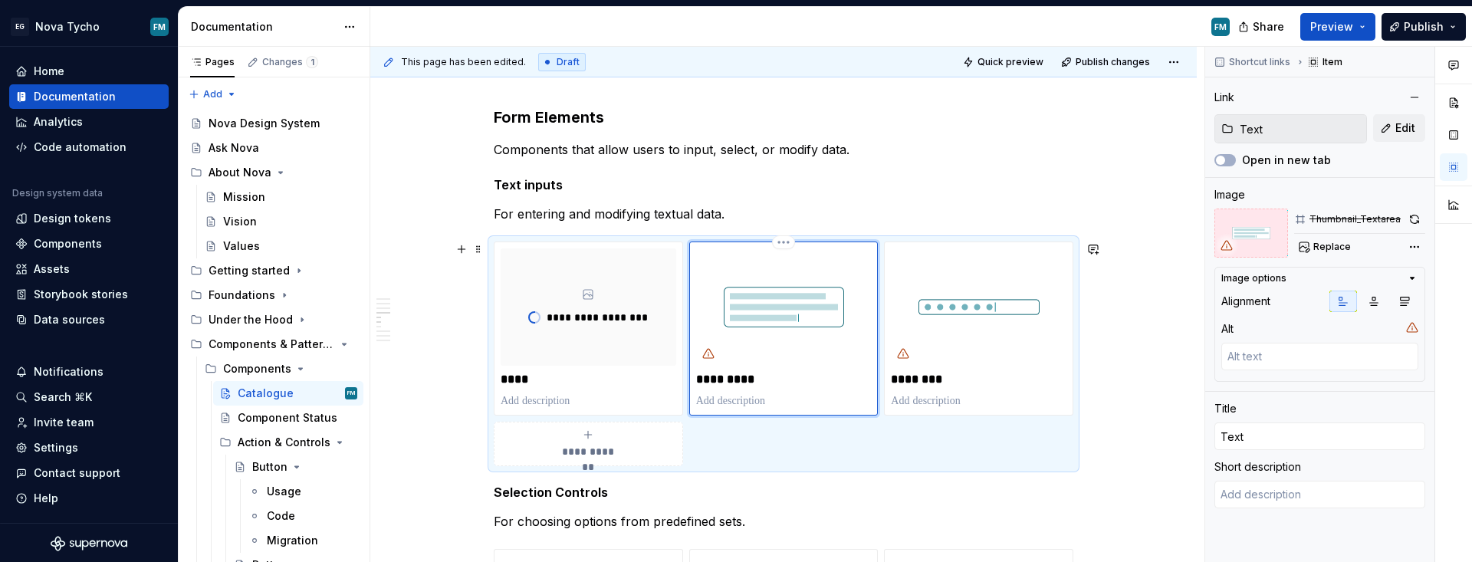
type textarea "*"
type input "Text area"
click at [1069, 242] on span "Replace" at bounding box center [1332, 247] width 38 height 12
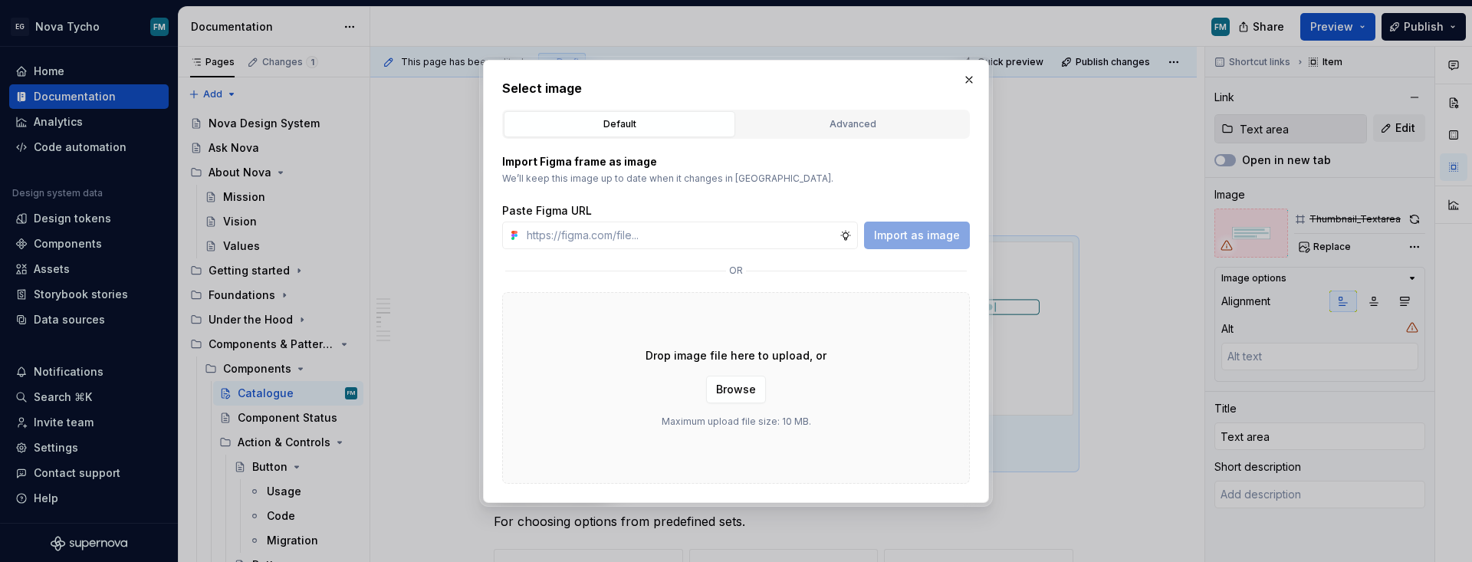
type textarea "*"
click at [843, 131] on button "Advanced" at bounding box center [852, 124] width 231 height 26
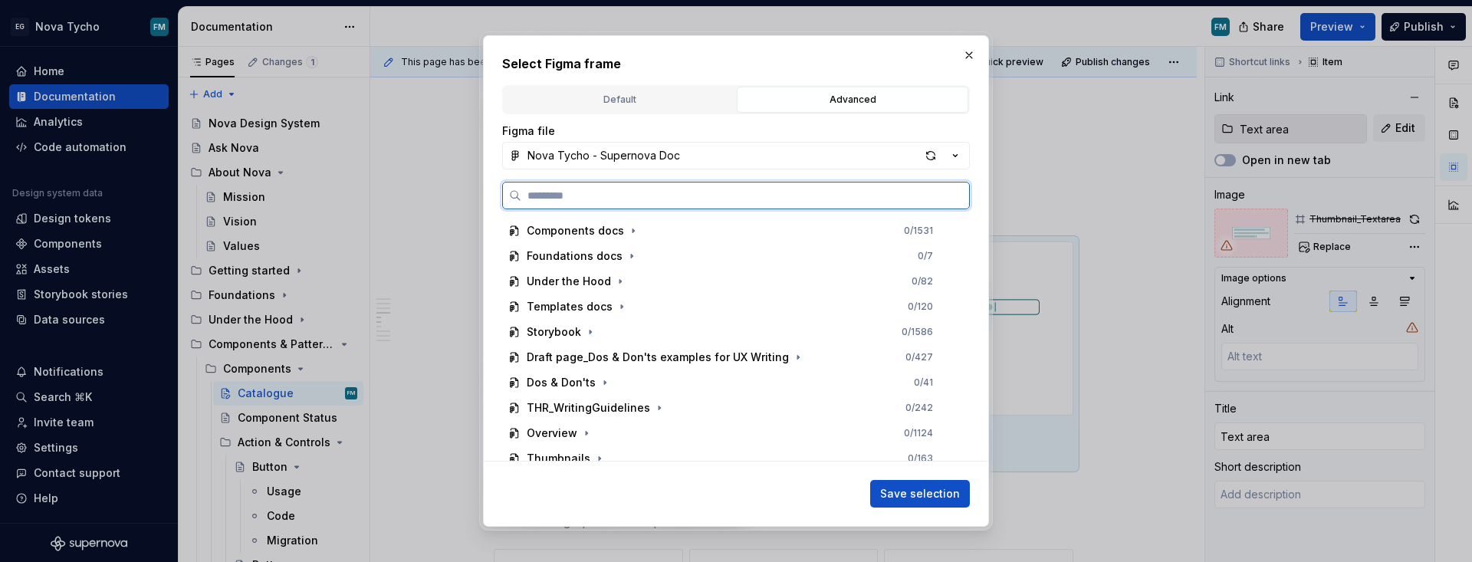
click at [671, 197] on input "search" at bounding box center [745, 195] width 448 height 15
paste input "**********"
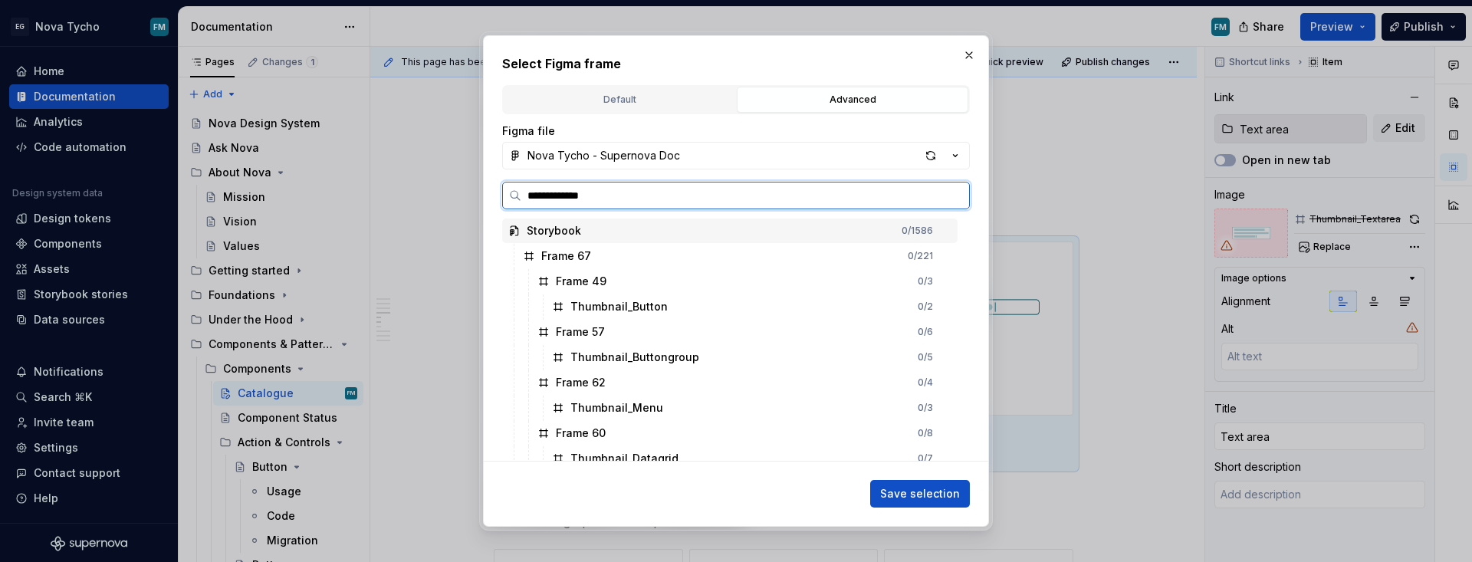
type input "**********"
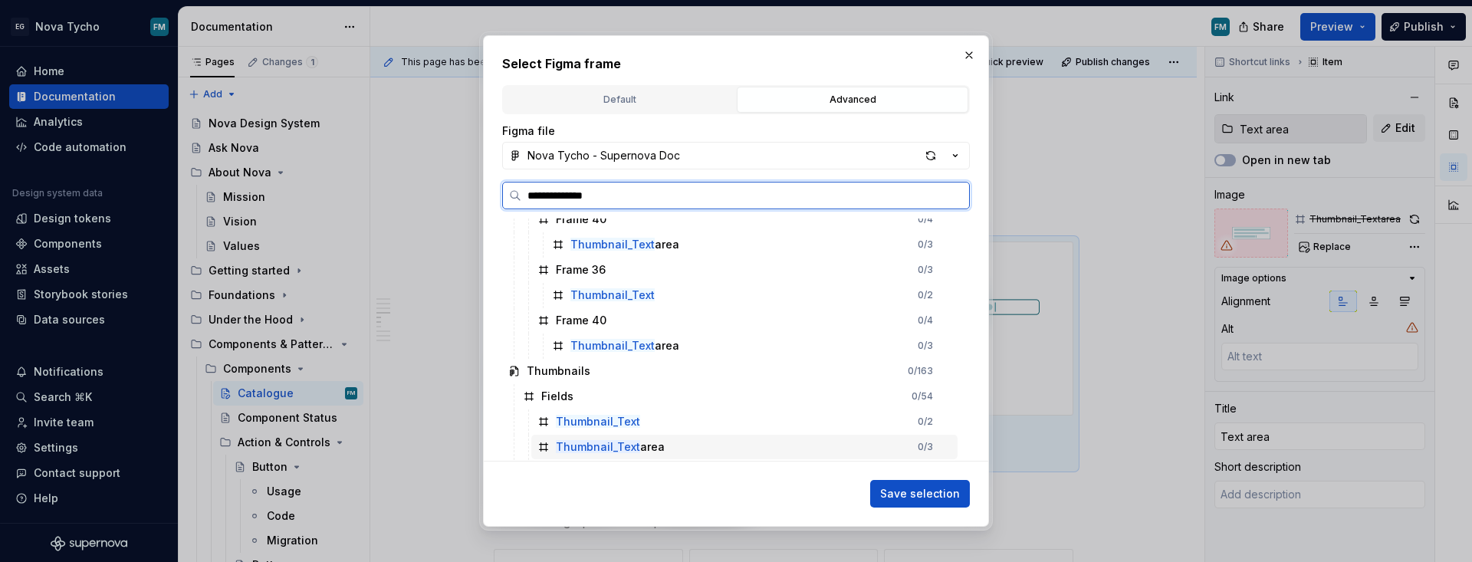
click at [617, 445] on mark "Thumbnail_Text" at bounding box center [598, 446] width 84 height 13
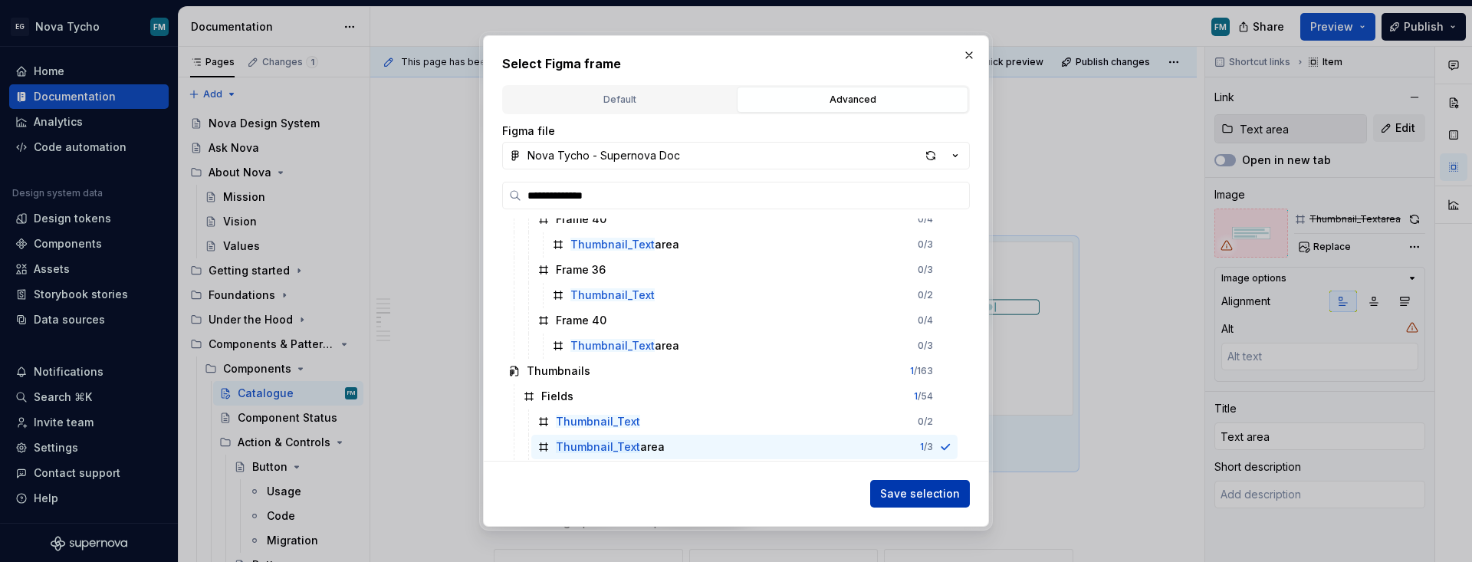
click at [929, 499] on span "Save selection" at bounding box center [920, 493] width 80 height 15
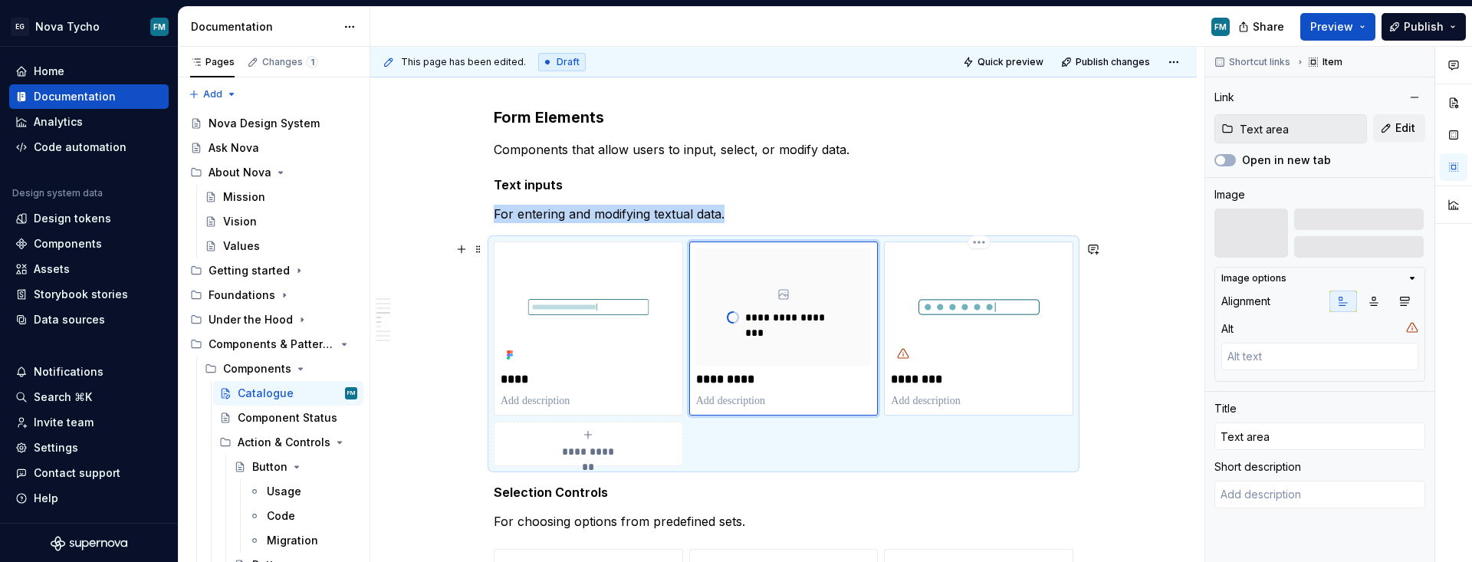
click at [935, 383] on p "********" at bounding box center [979, 379] width 176 height 15
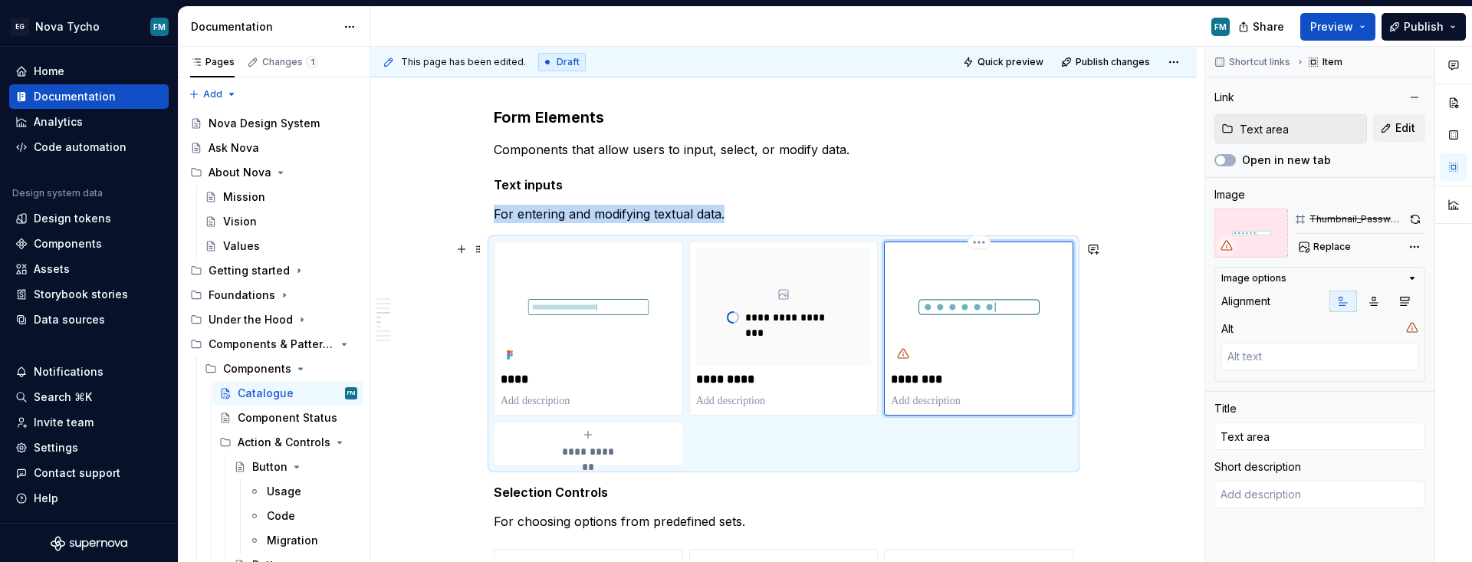
type textarea "*"
type input "Password"
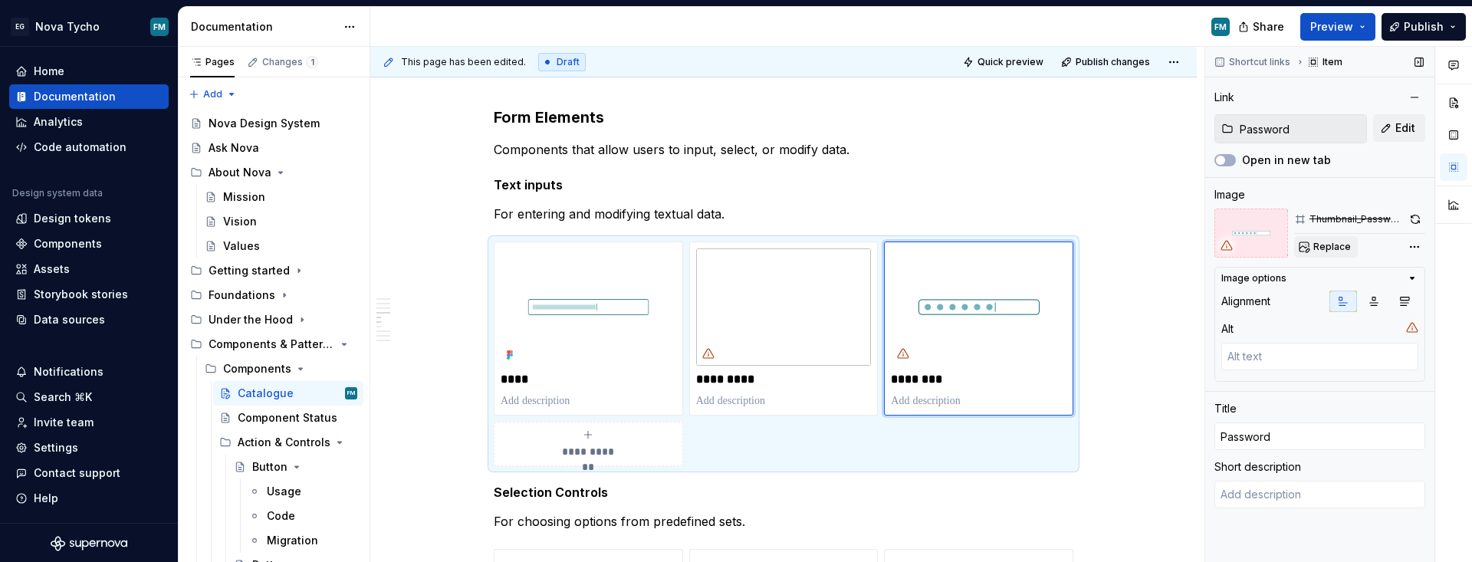
click at [1069, 248] on span "Replace" at bounding box center [1332, 247] width 38 height 12
type textarea "*"
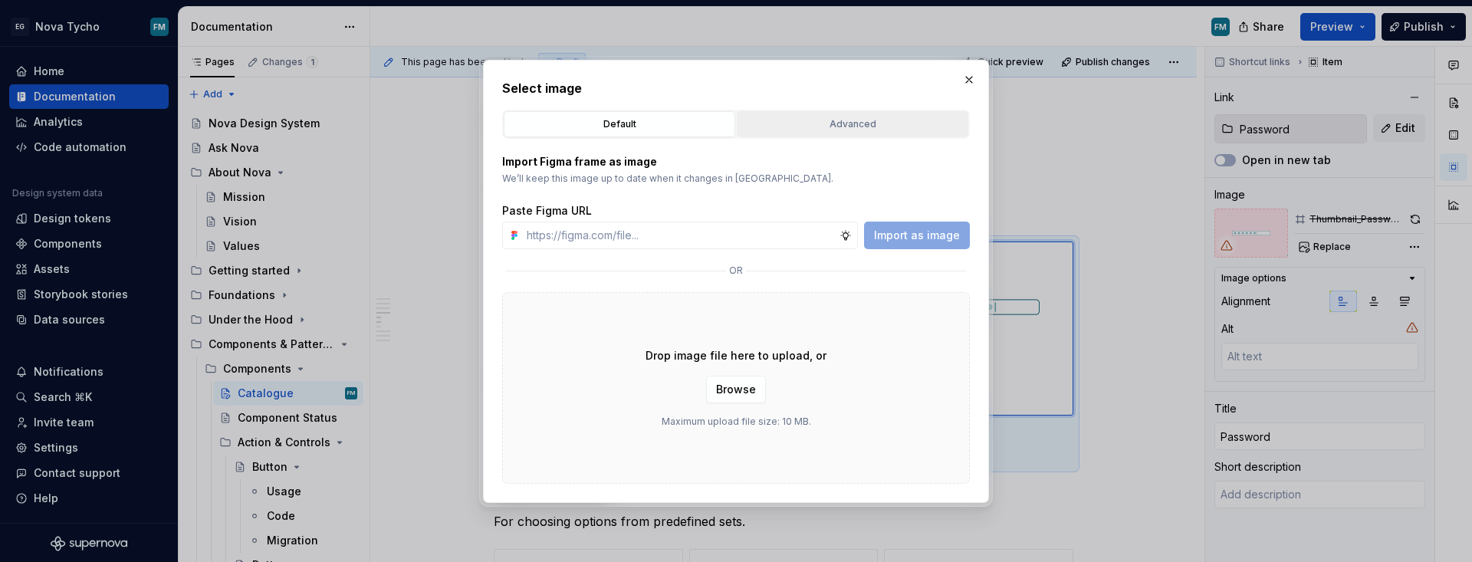
click at [816, 126] on div "Advanced" at bounding box center [852, 124] width 221 height 15
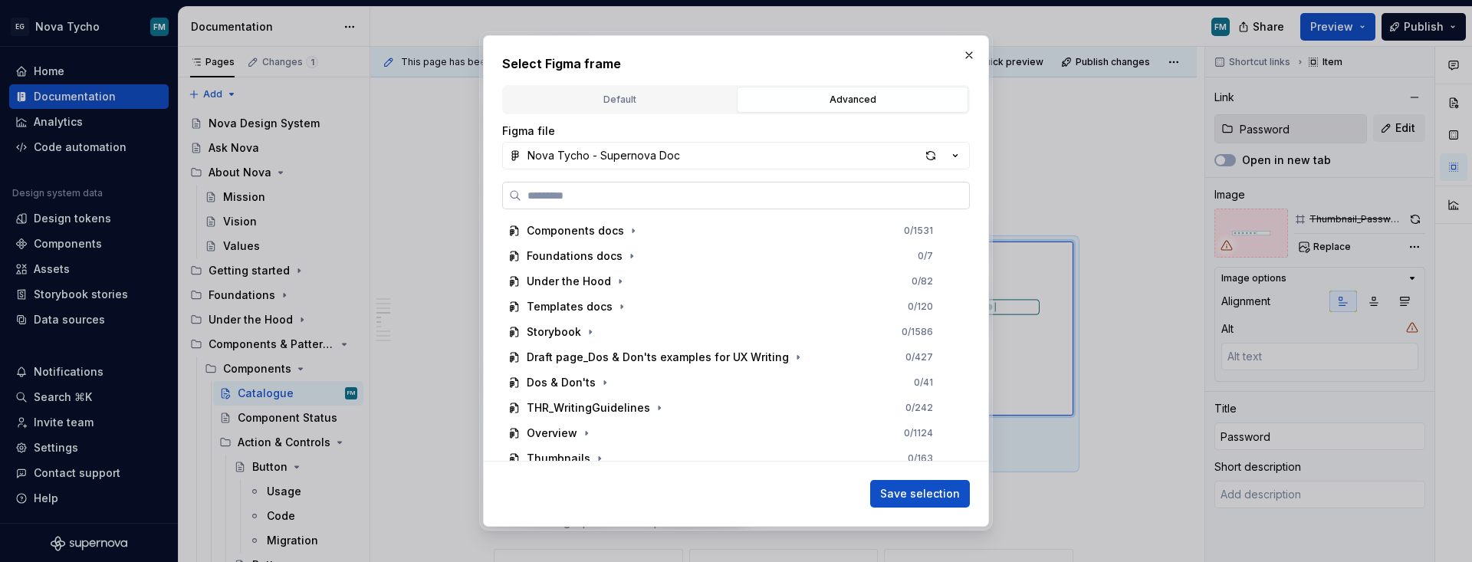
paste input "**********"
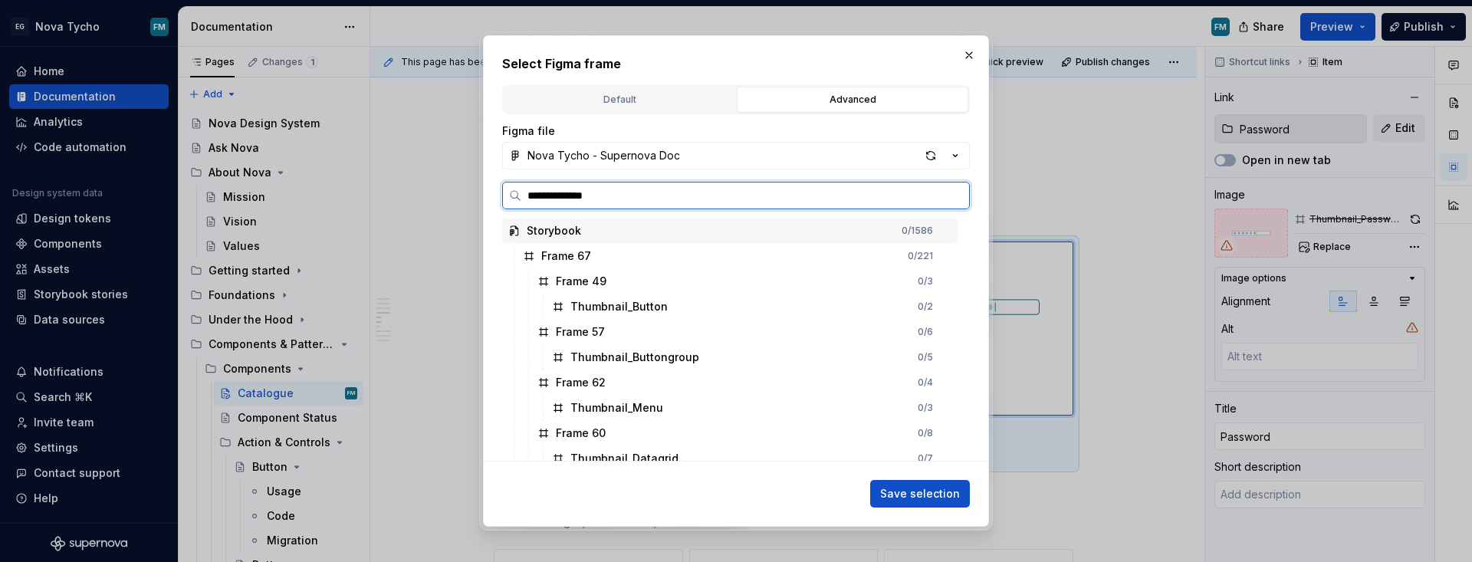
type input "**********"
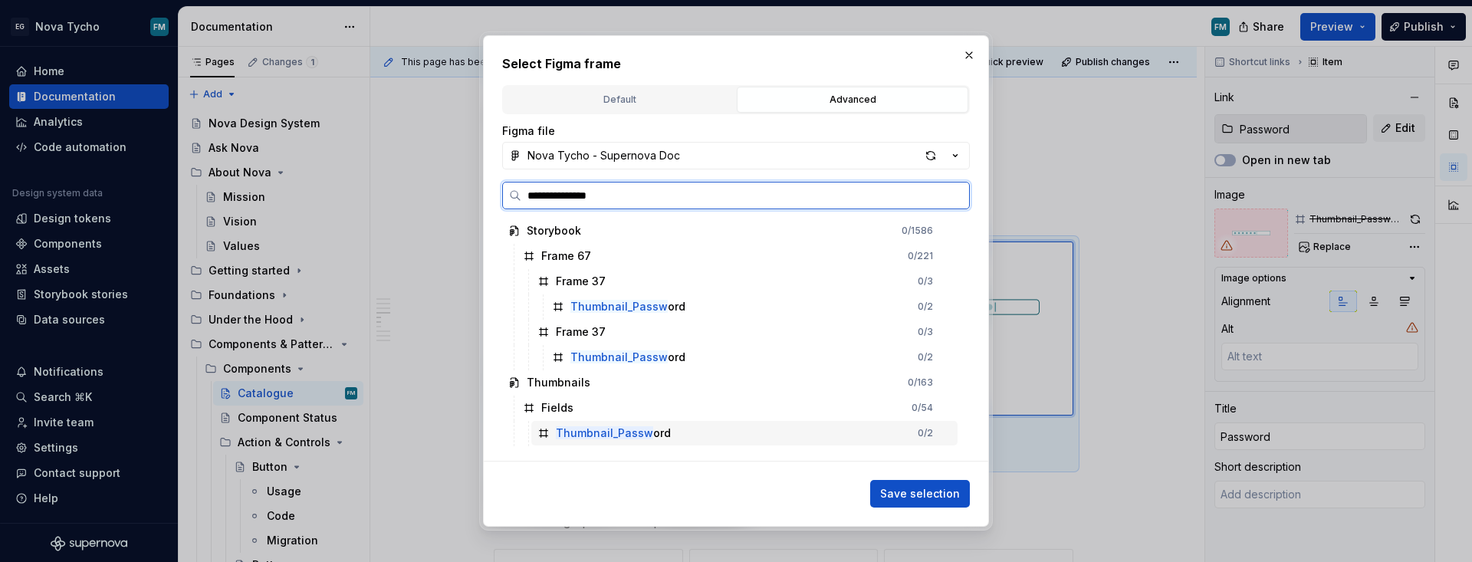
click at [647, 428] on mark "Thumbnail_Passw" at bounding box center [604, 432] width 97 height 13
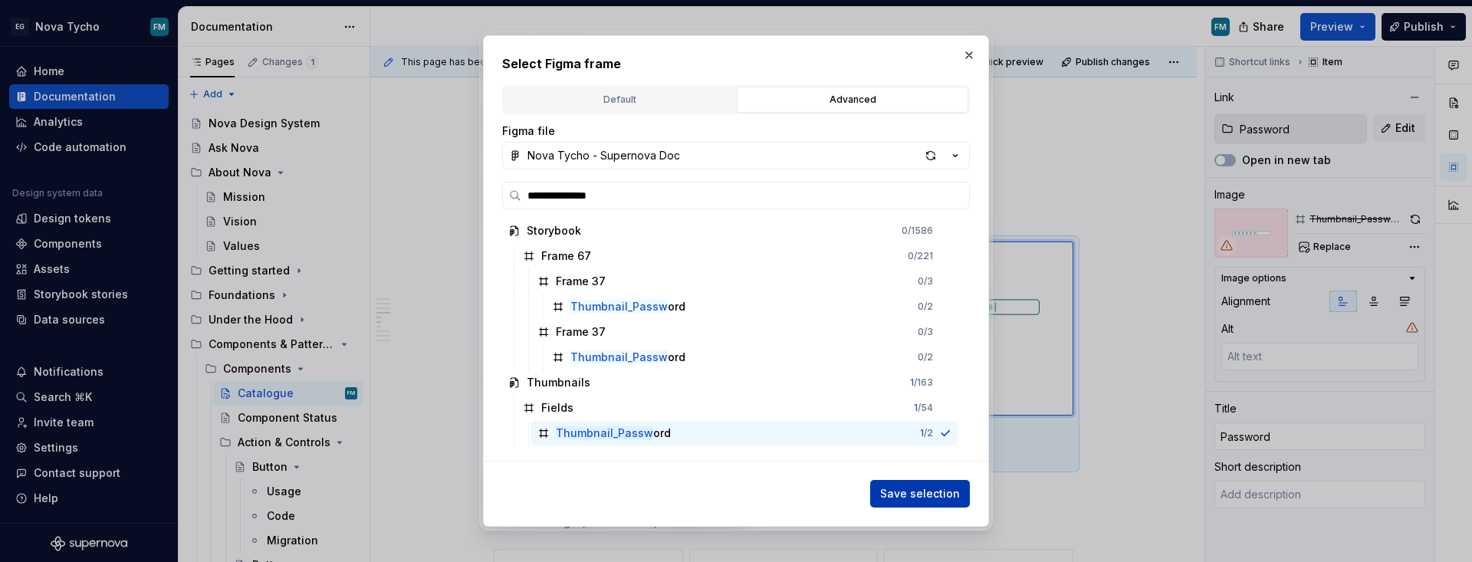
click at [902, 491] on span "Save selection" at bounding box center [920, 493] width 80 height 15
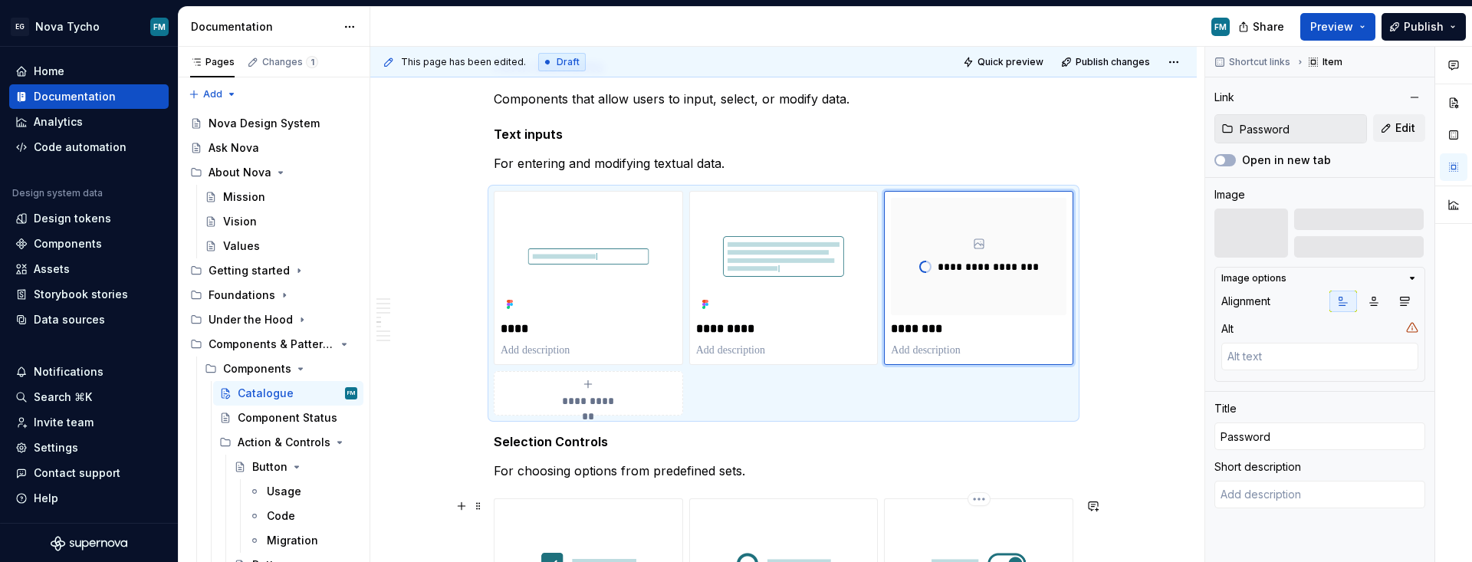
scroll to position [1925, 0]
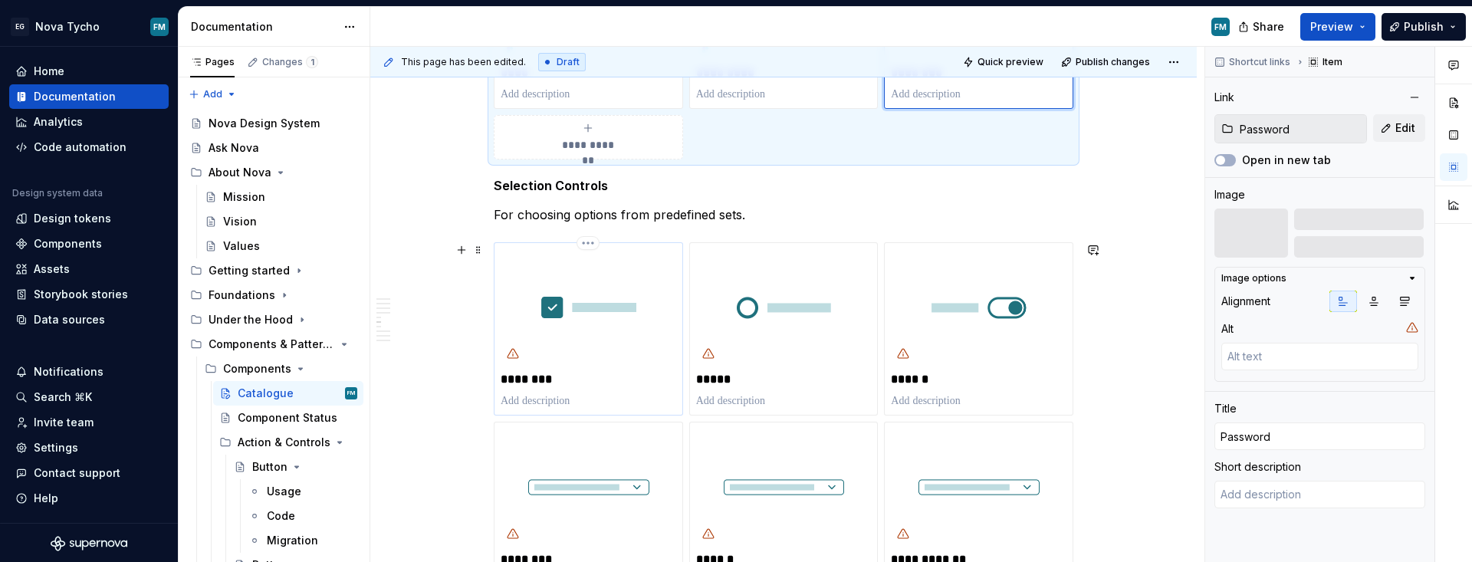
click at [552, 379] on p "********" at bounding box center [589, 379] width 176 height 15
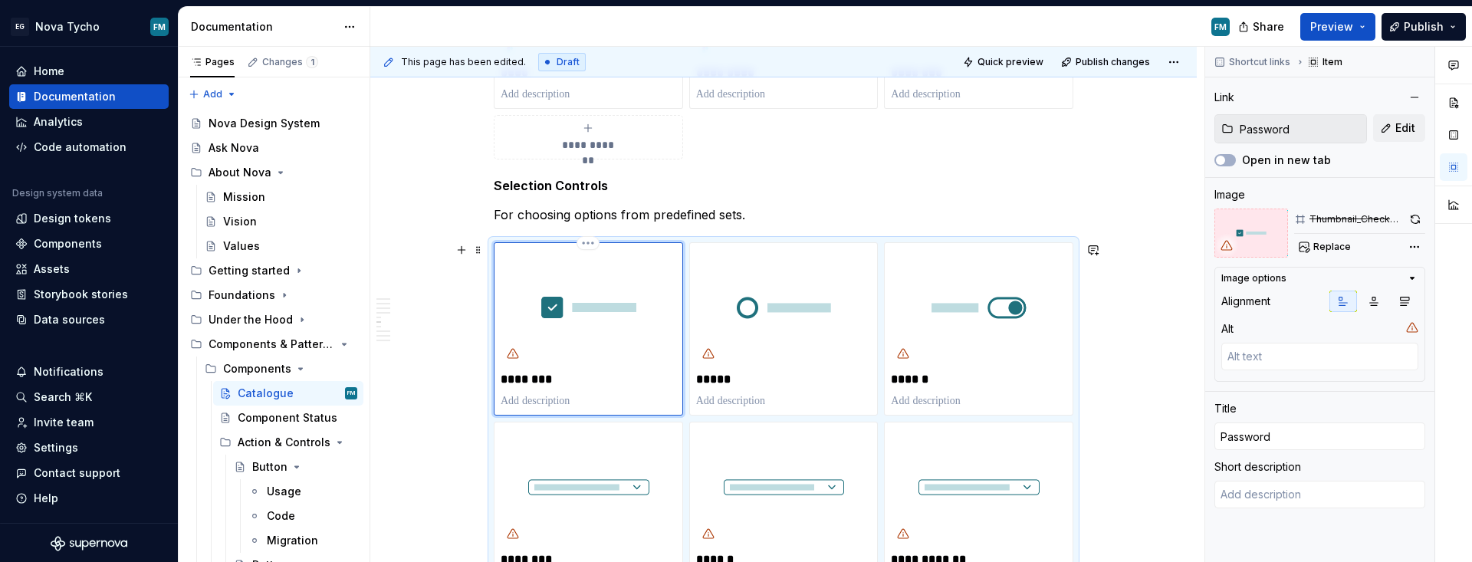
type textarea "*"
type input "Checkbox"
click at [1069, 250] on span "Replace" at bounding box center [1332, 247] width 38 height 12
type textarea "*"
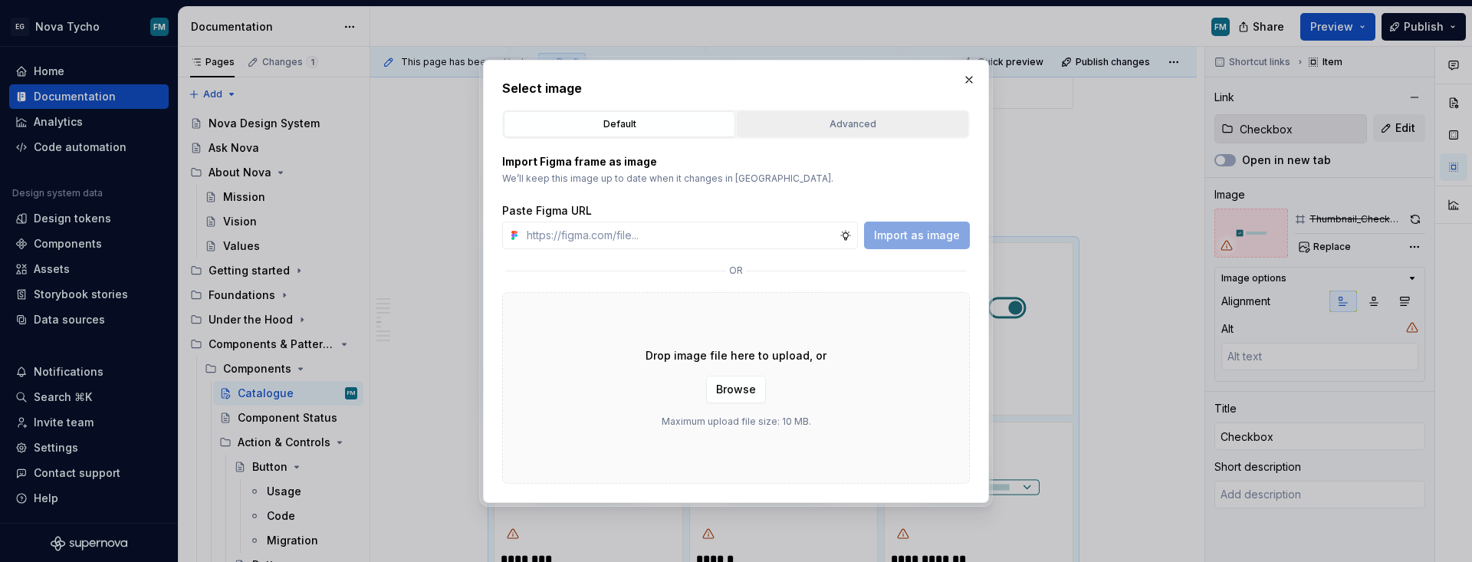
click at [910, 130] on div "Advanced" at bounding box center [852, 124] width 221 height 15
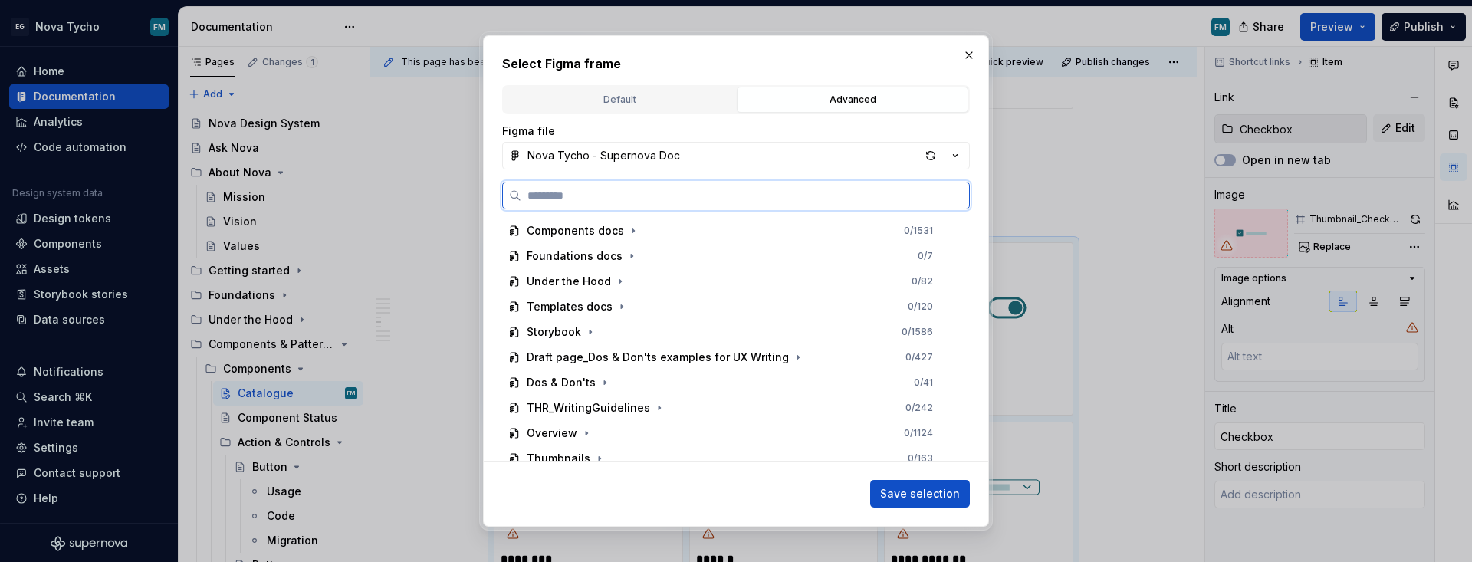
click at [719, 200] on input "search" at bounding box center [745, 195] width 448 height 15
paste input "**********"
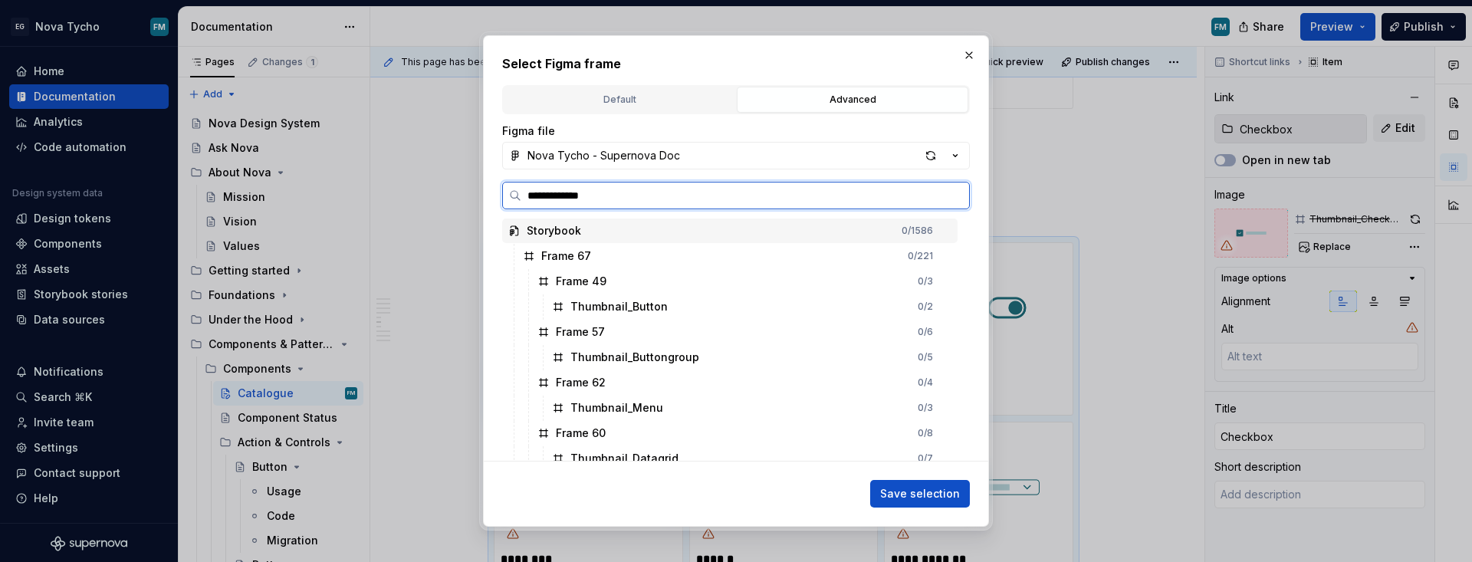
type input "**********"
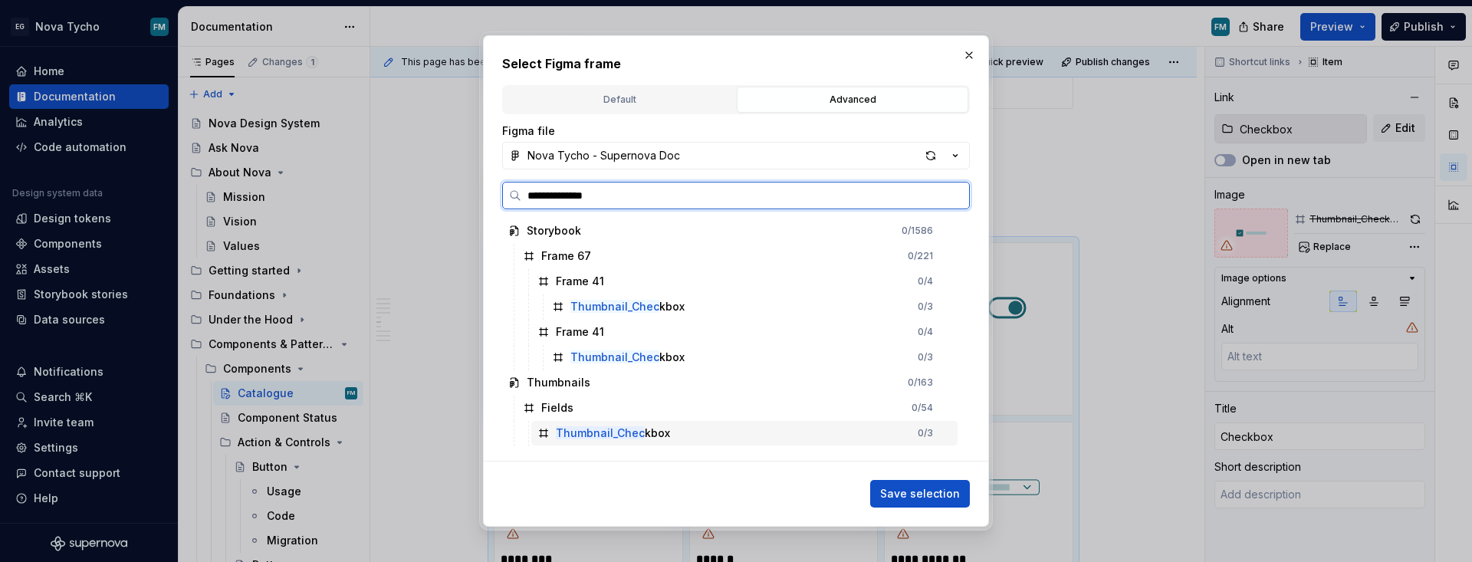
click at [643, 430] on div "Thumbnail_Chec kbox" at bounding box center [613, 432] width 114 height 15
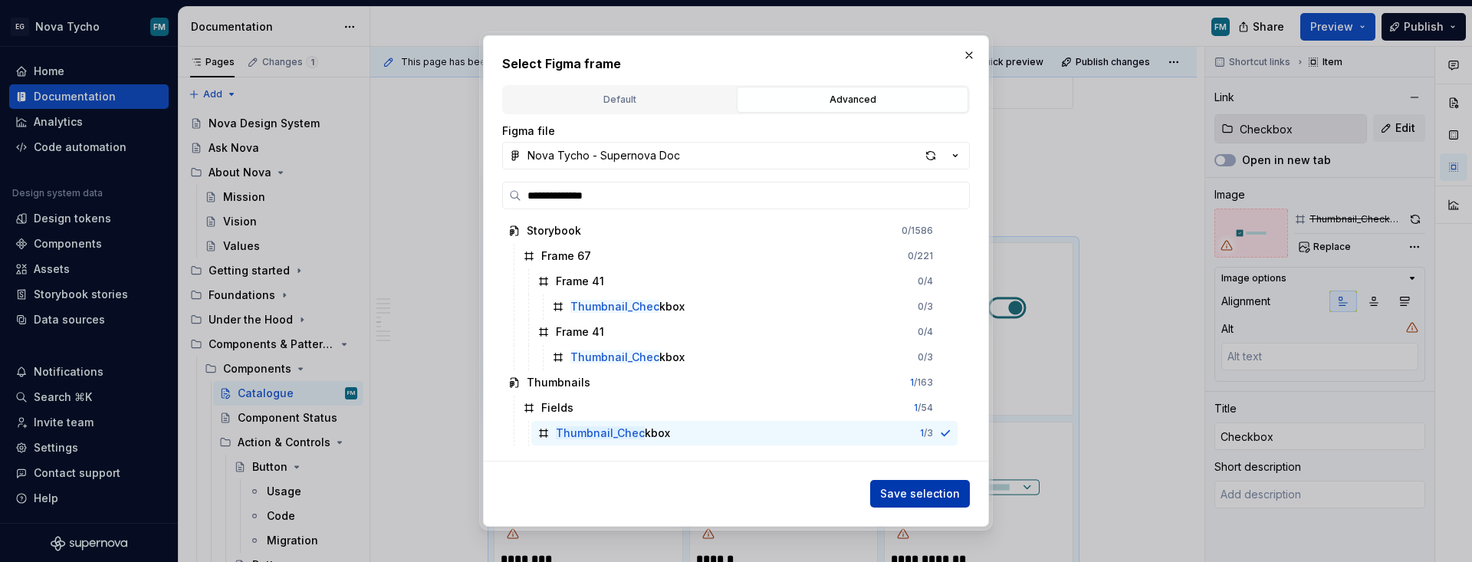
click at [900, 491] on span "Save selection" at bounding box center [920, 493] width 80 height 15
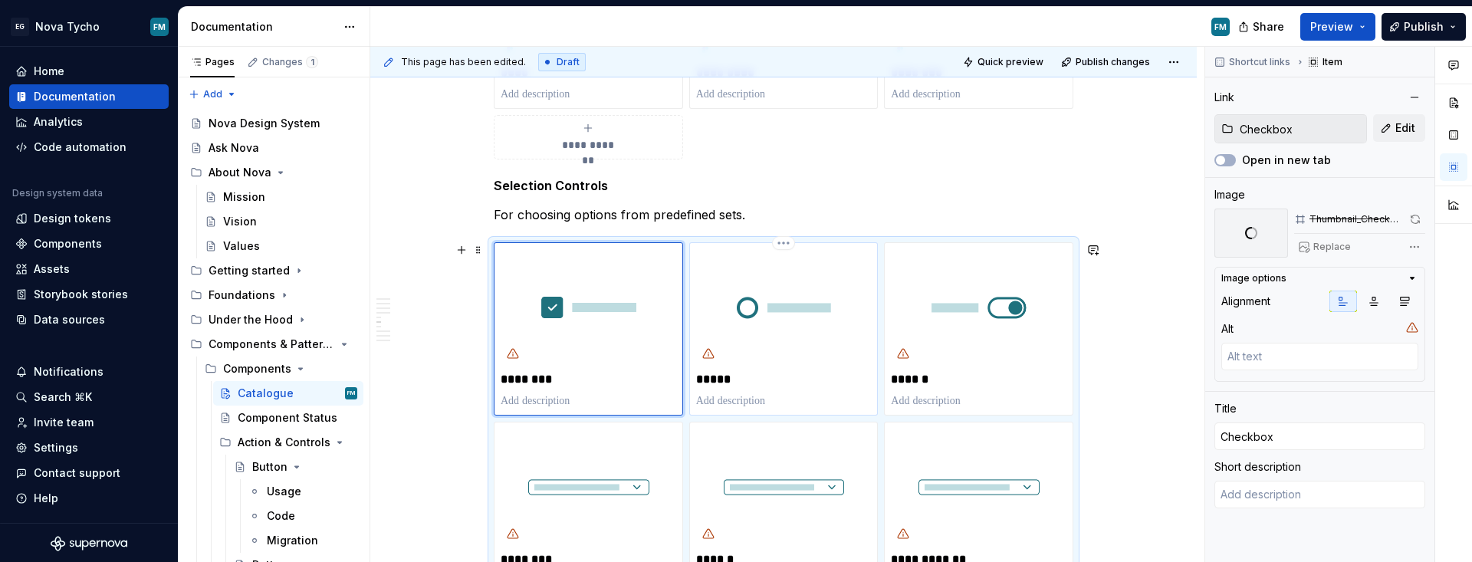
click at [767, 365] on img "To enrich screen reader interactions, please activate Accessibility in Grammarl…" at bounding box center [784, 307] width 176 height 117
type textarea "*"
type input "Radio"
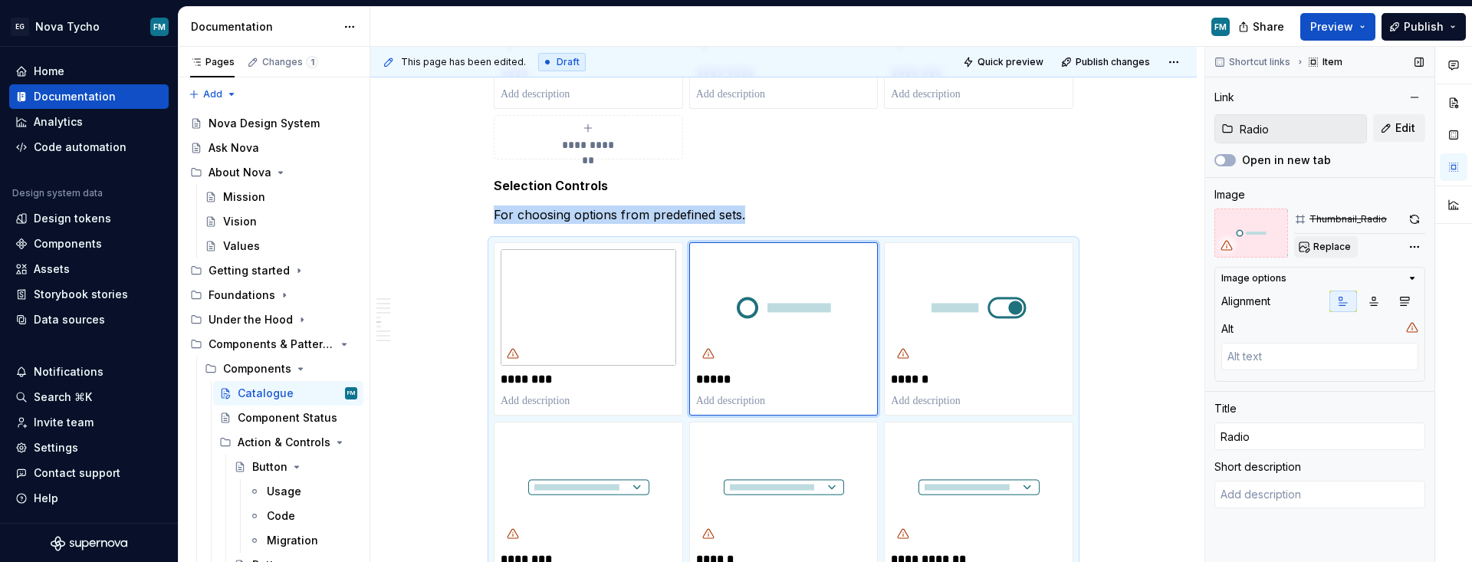
click at [1069, 248] on span "Replace" at bounding box center [1332, 247] width 38 height 12
type textarea "*"
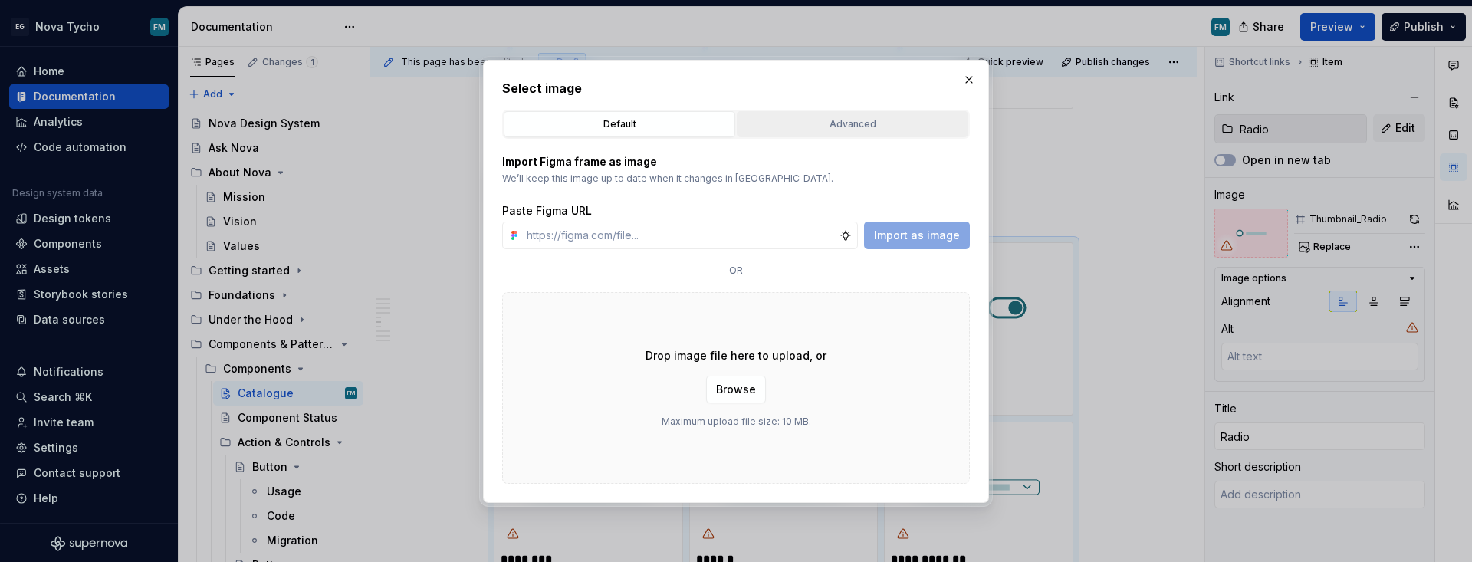
click at [863, 126] on div "Advanced" at bounding box center [852, 124] width 221 height 15
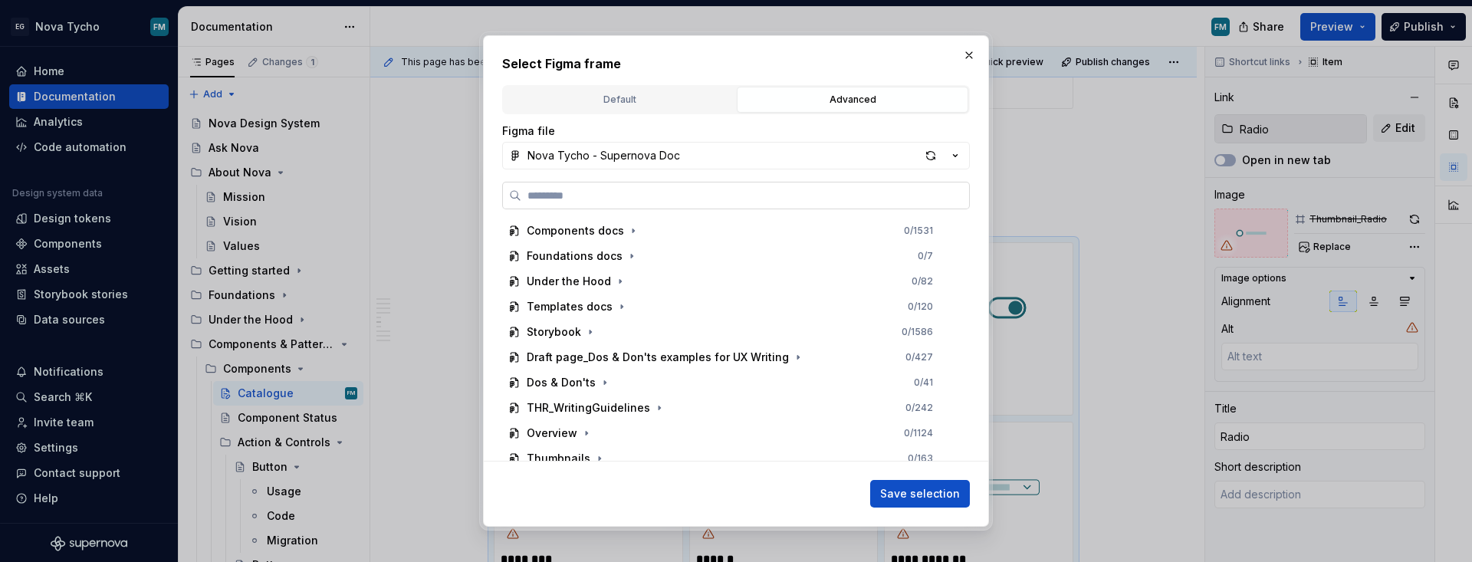
click at [712, 201] on input "search" at bounding box center [745, 195] width 448 height 15
paste input "**********"
type input "**********"
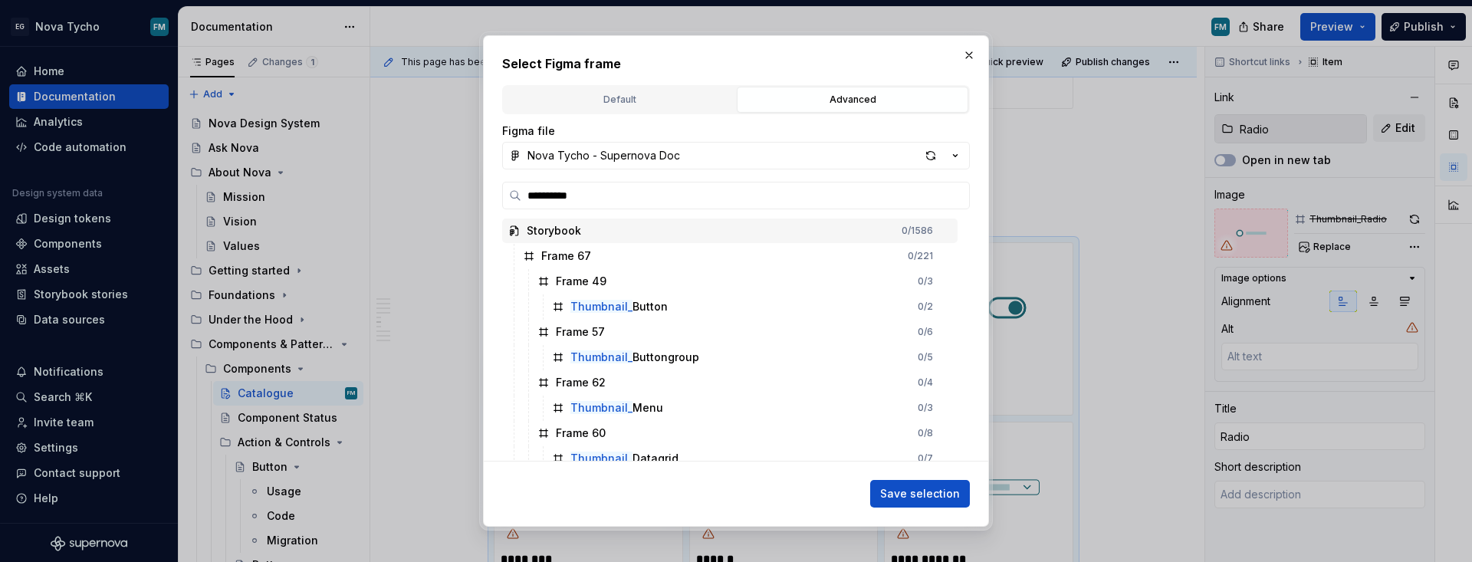
drag, startPoint x: 778, startPoint y: 64, endPoint x: 740, endPoint y: 72, distance: 38.3
click at [740, 72] on h2 "Select Figma frame" at bounding box center [736, 63] width 468 height 18
click at [974, 54] on button "button" at bounding box center [968, 54] width 21 height 21
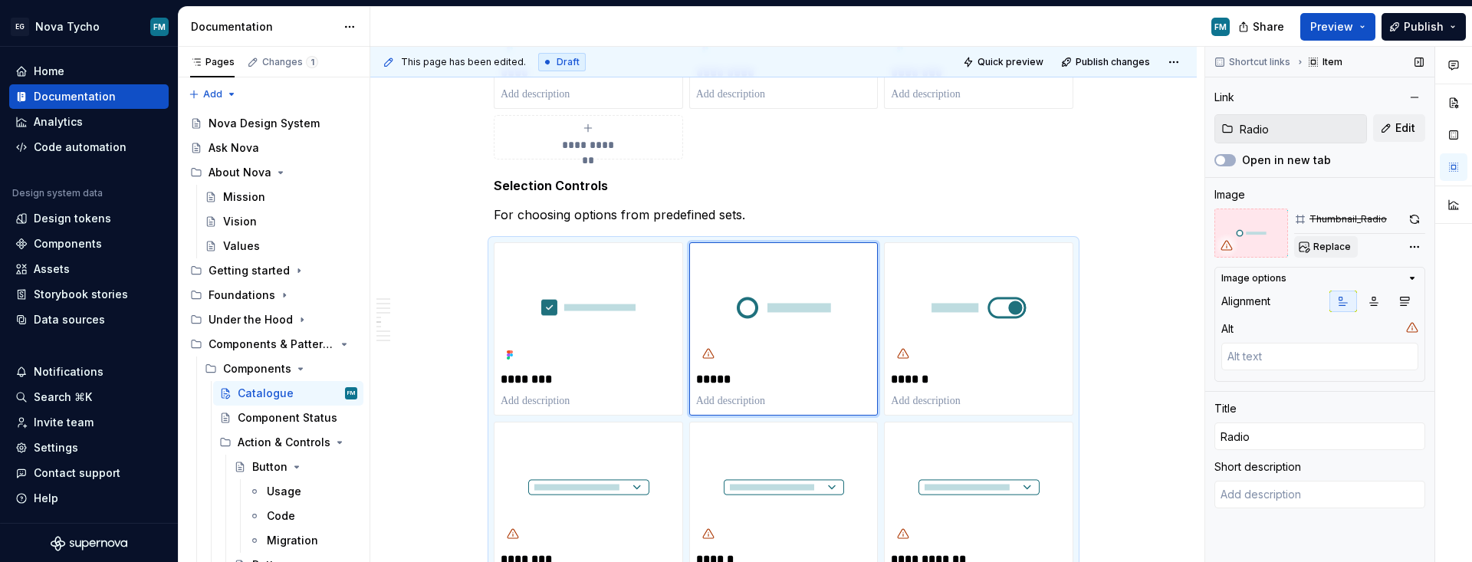
click at [1069, 247] on span "Replace" at bounding box center [1332, 247] width 38 height 12
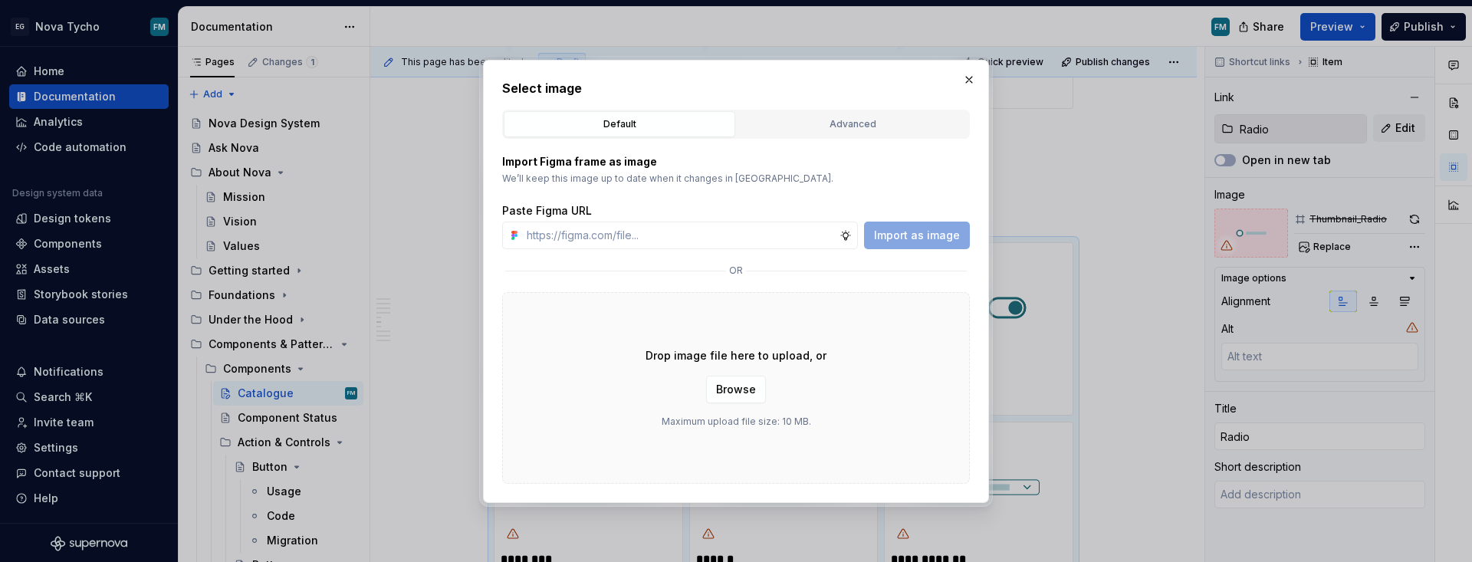
type textarea "*"
click at [824, 120] on div "Advanced" at bounding box center [852, 124] width 221 height 15
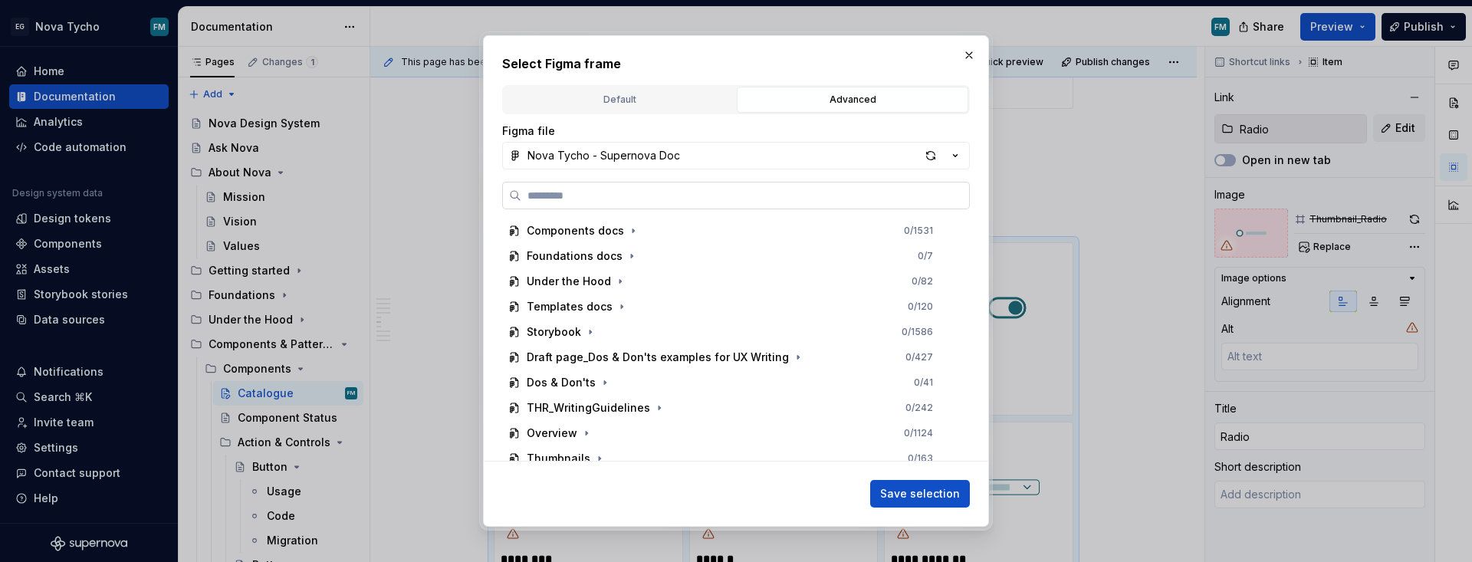
click at [679, 207] on label at bounding box center [736, 196] width 468 height 28
click at [679, 203] on input "search" at bounding box center [745, 195] width 448 height 15
paste input "**********"
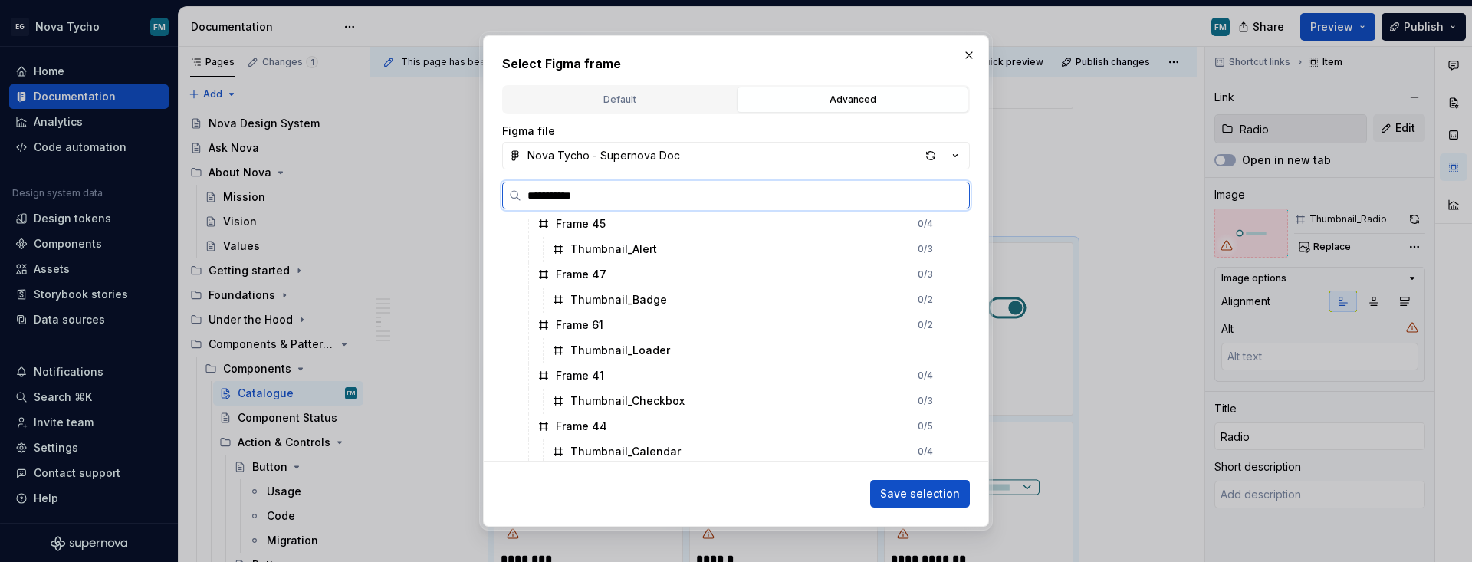
scroll to position [0, 0]
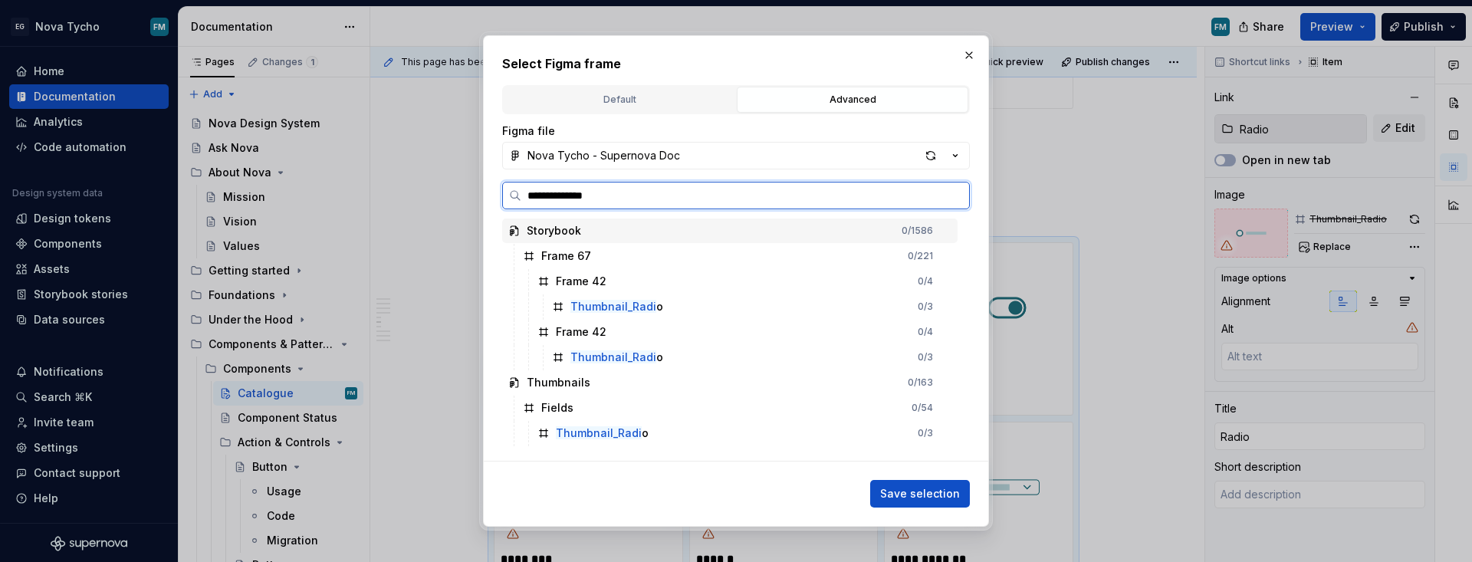
type input "**********"
click at [645, 426] on div "Thumbnail_Radio 0 / 3" at bounding box center [744, 433] width 426 height 25
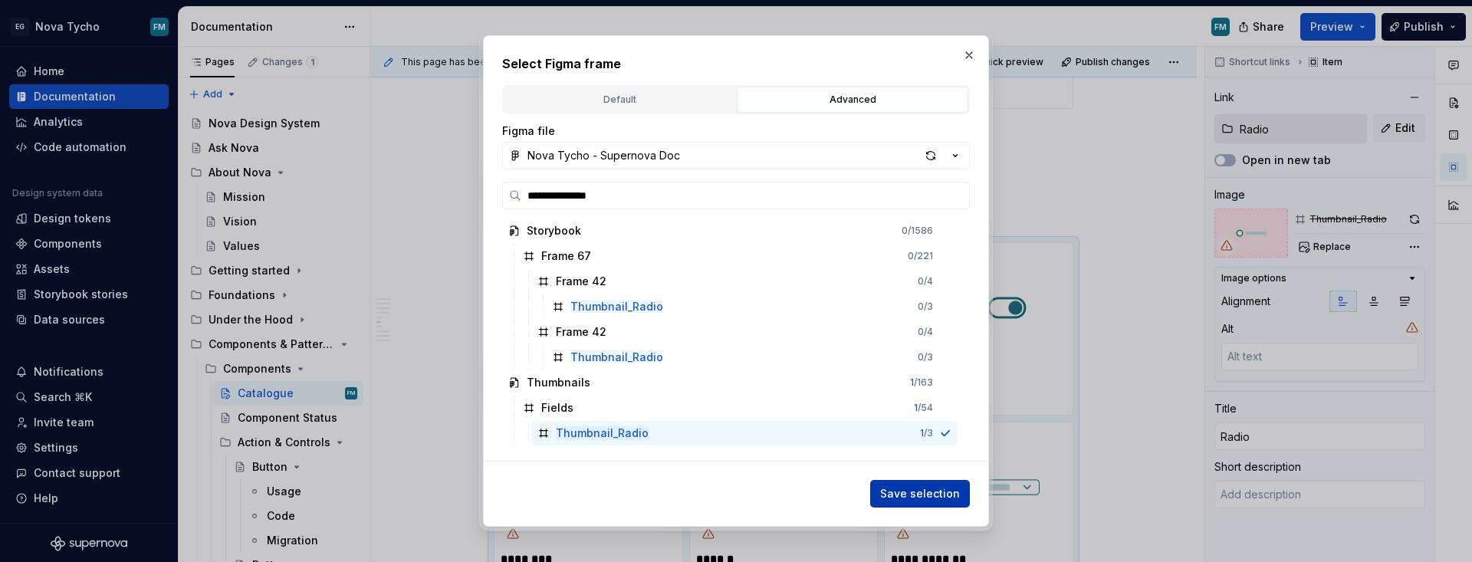
click at [921, 496] on span "Save selection" at bounding box center [920, 493] width 80 height 15
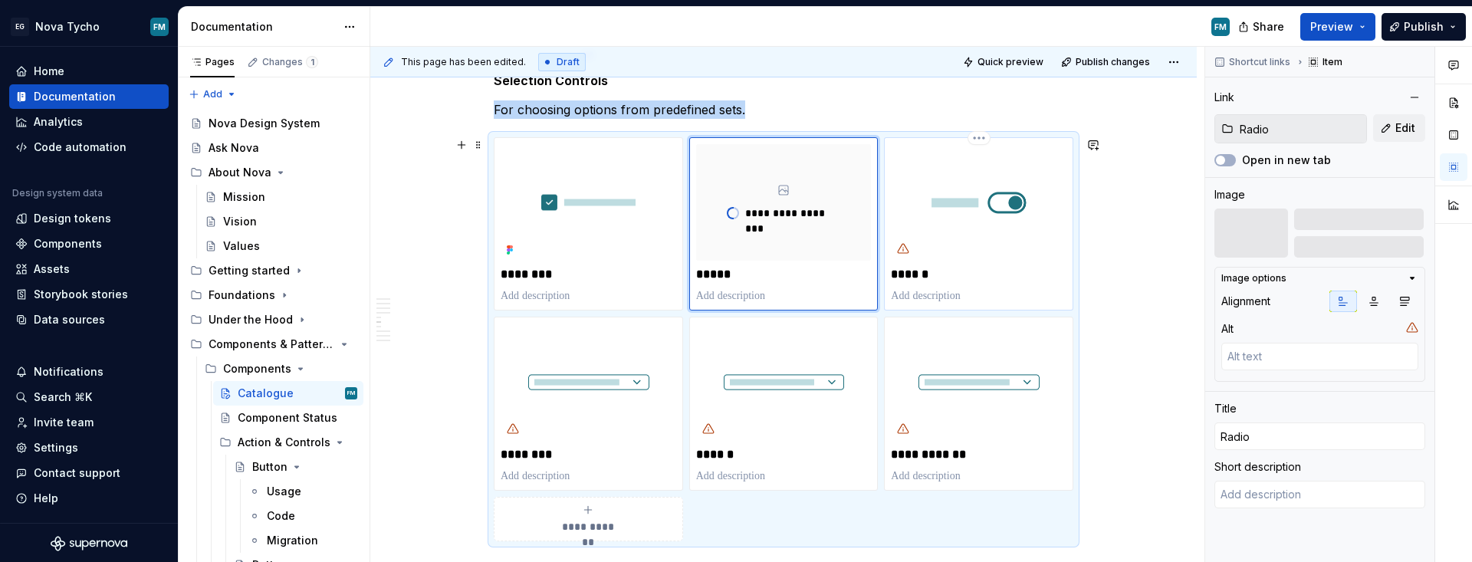
scroll to position [2030, 0]
click at [921, 379] on img "To enrich screen reader interactions, please activate Accessibility in Grammarl…" at bounding box center [979, 381] width 176 height 117
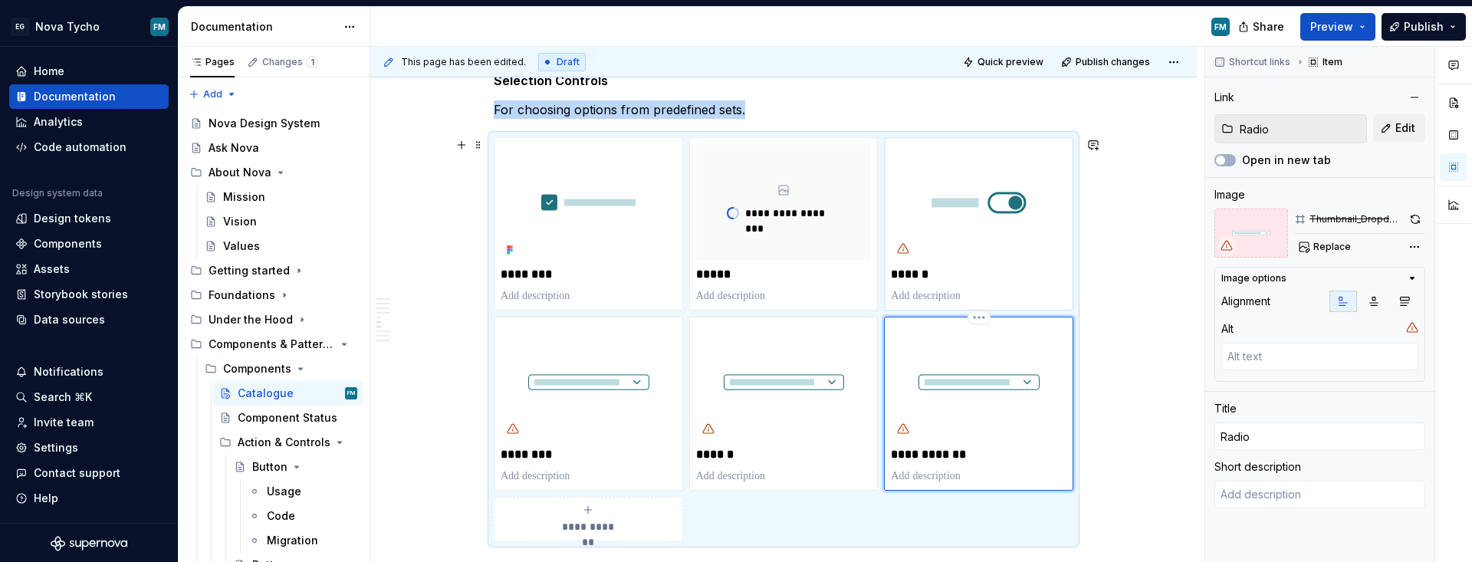
type textarea "*"
type input "Multi select"
click at [925, 281] on p "******" at bounding box center [979, 274] width 176 height 15
type textarea "*"
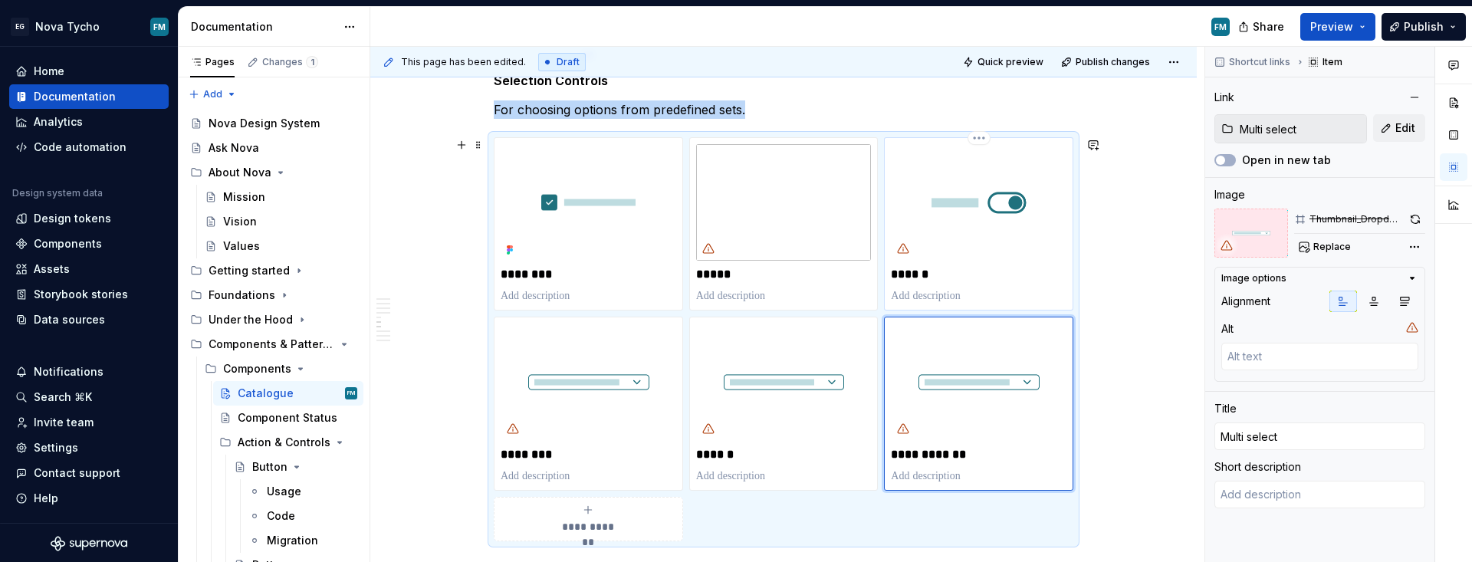
type input "Toggle"
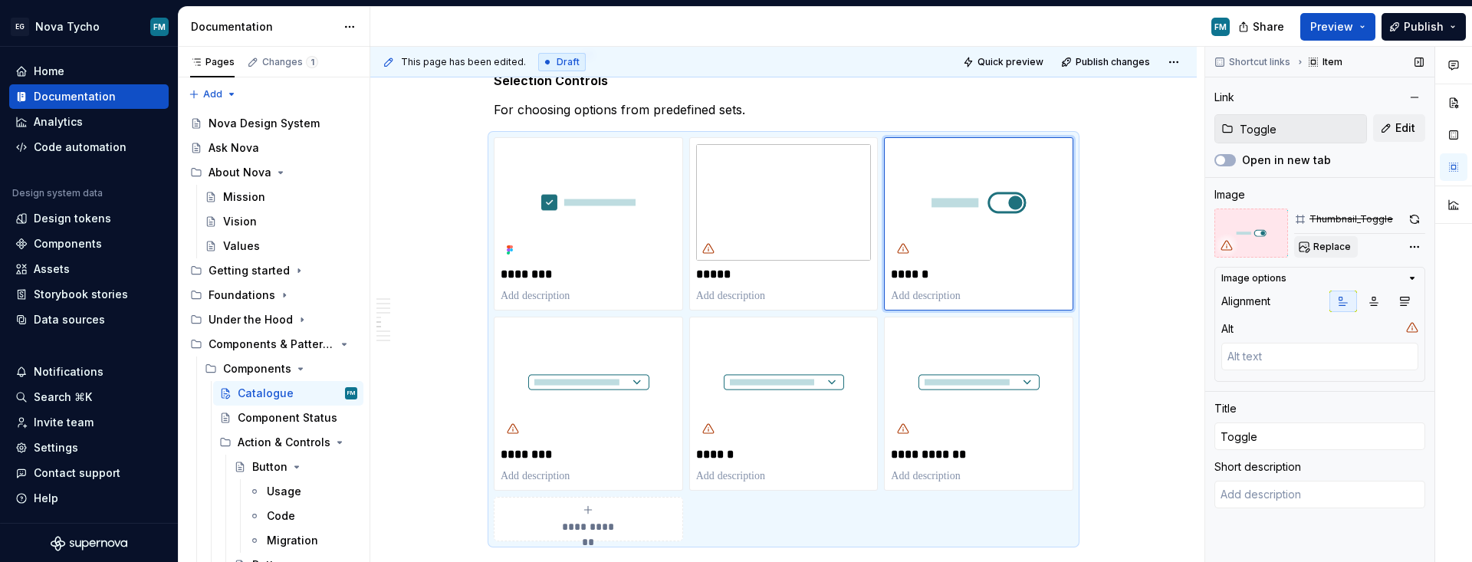
click at [1069, 247] on span "Replace" at bounding box center [1332, 247] width 38 height 12
type textarea "*"
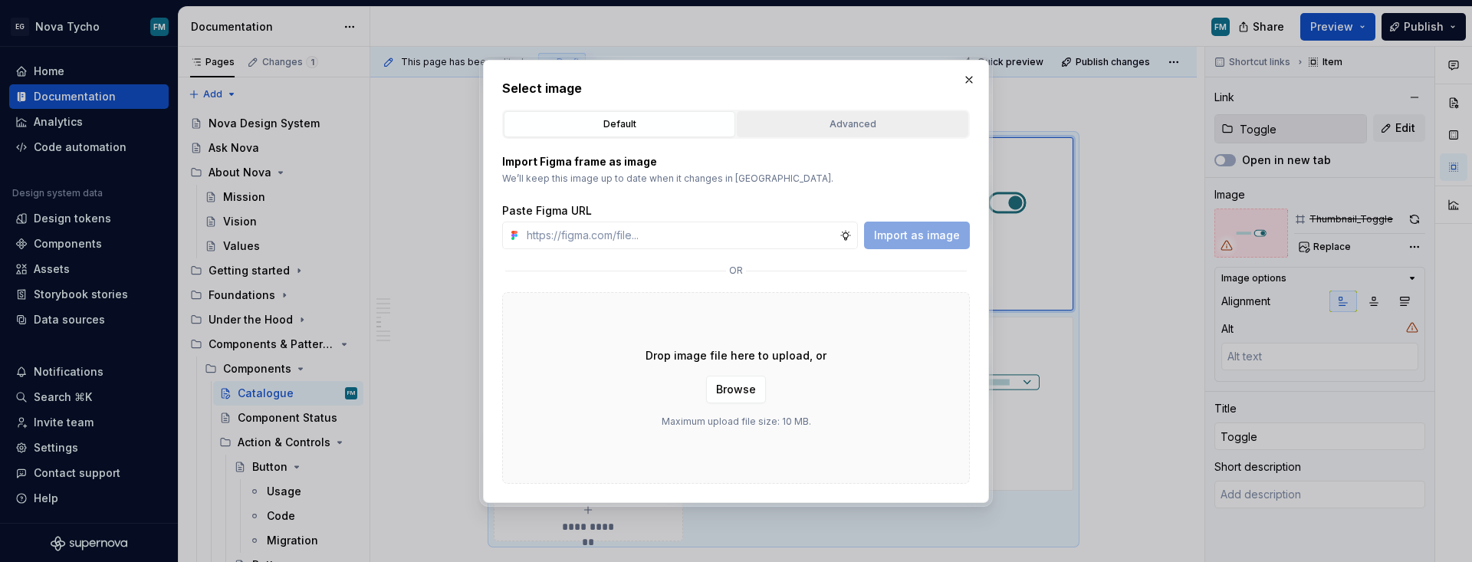
click at [851, 120] on div "Advanced" at bounding box center [852, 124] width 221 height 15
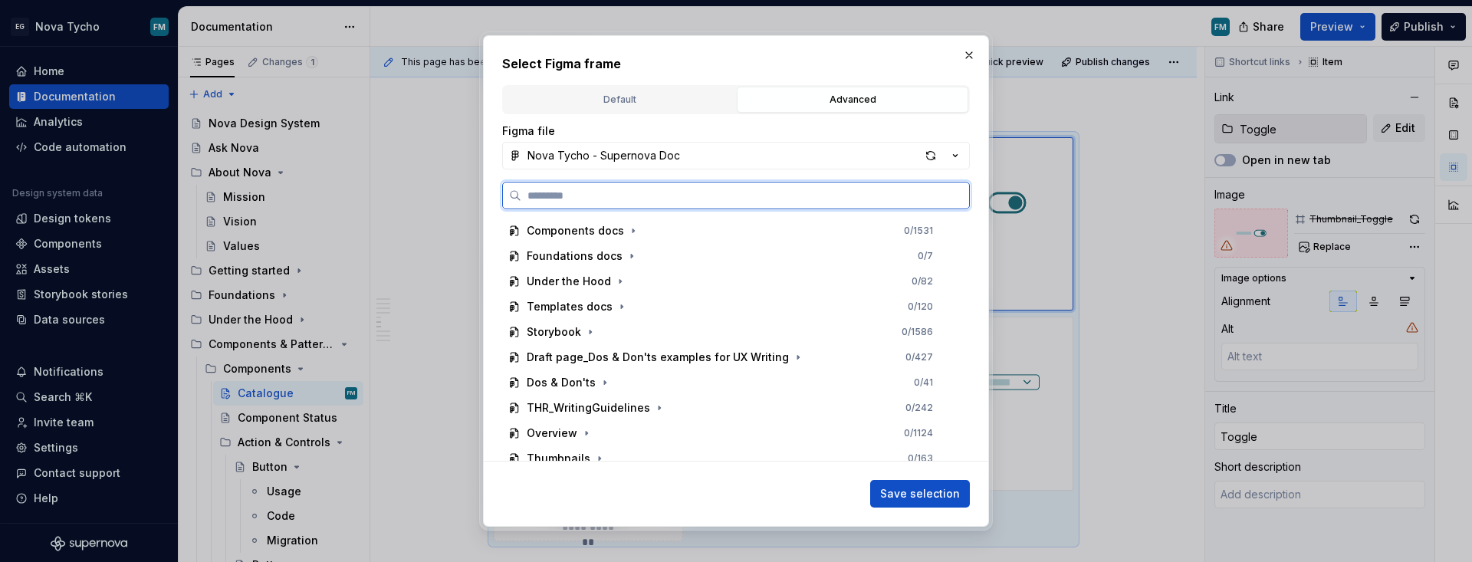
click at [633, 196] on input "search" at bounding box center [745, 195] width 448 height 15
paste input "**********"
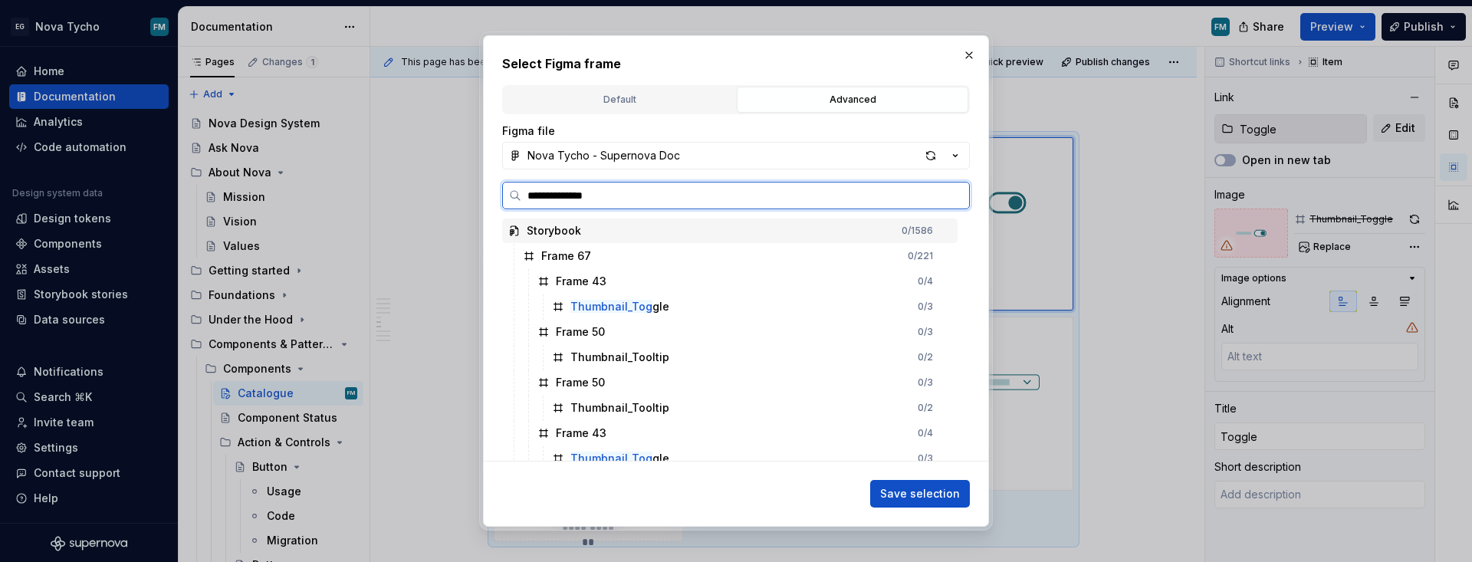
type input "**********"
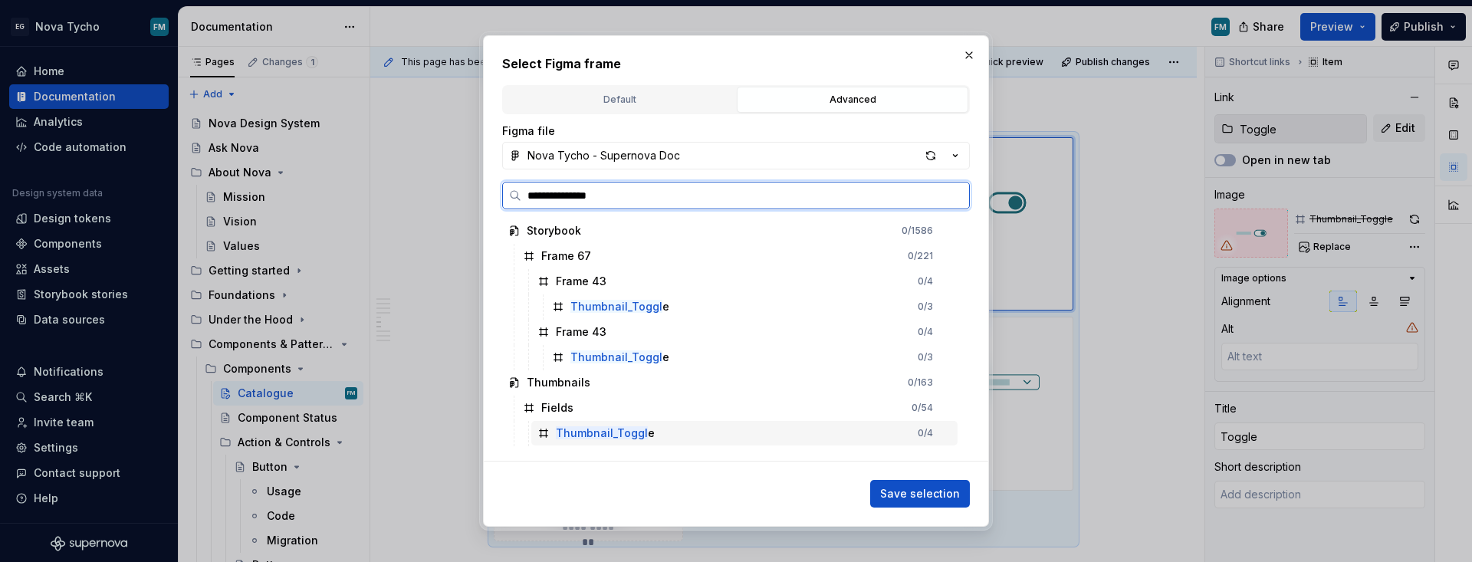
click at [631, 435] on mark "Thumbnail_Toggl" at bounding box center [602, 432] width 92 height 13
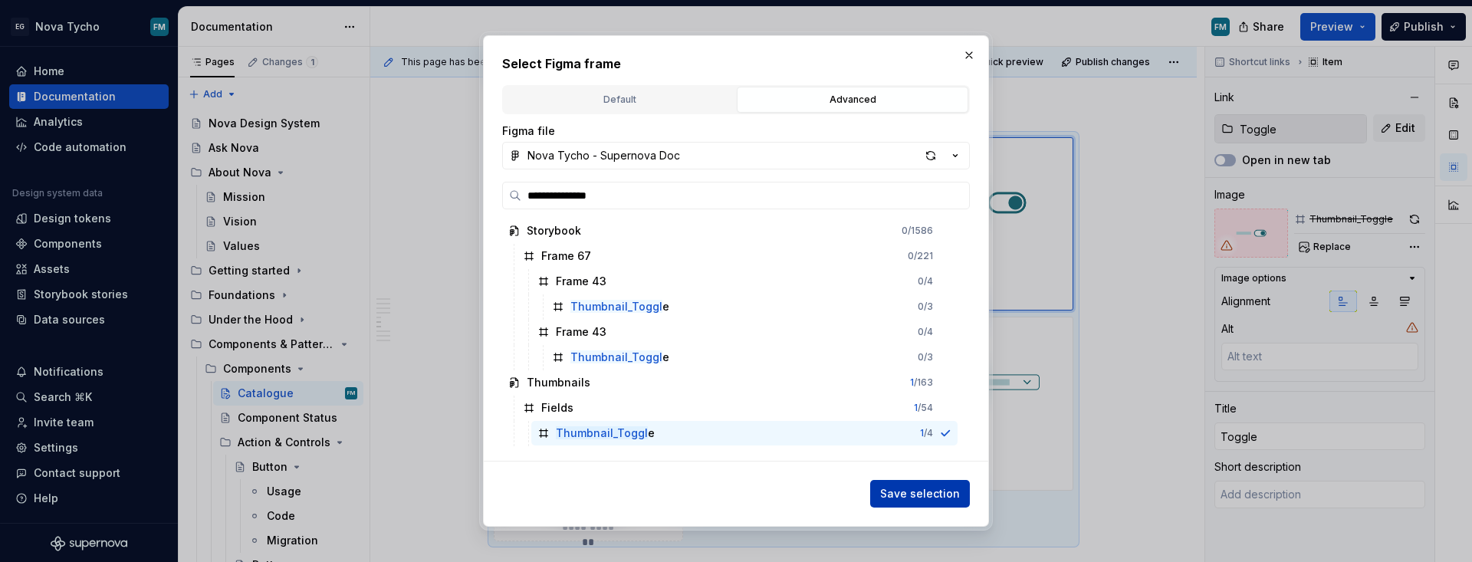
click at [906, 492] on span "Save selection" at bounding box center [920, 493] width 80 height 15
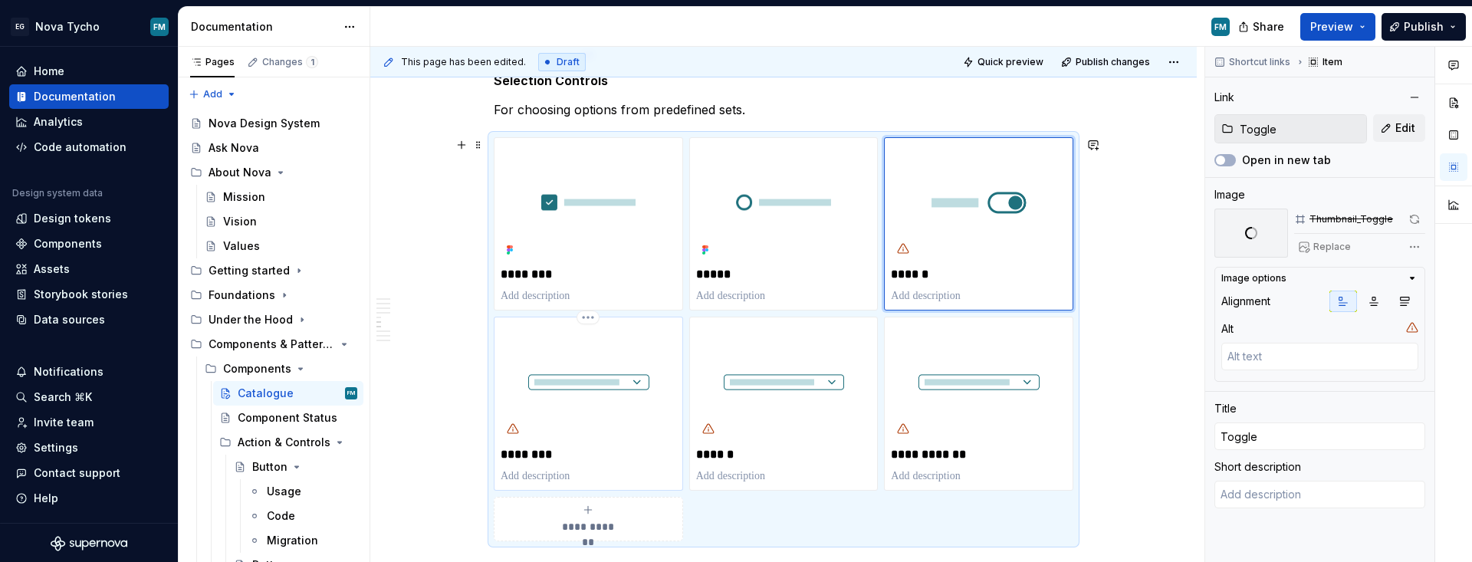
click at [548, 450] on p "********" at bounding box center [589, 454] width 176 height 15
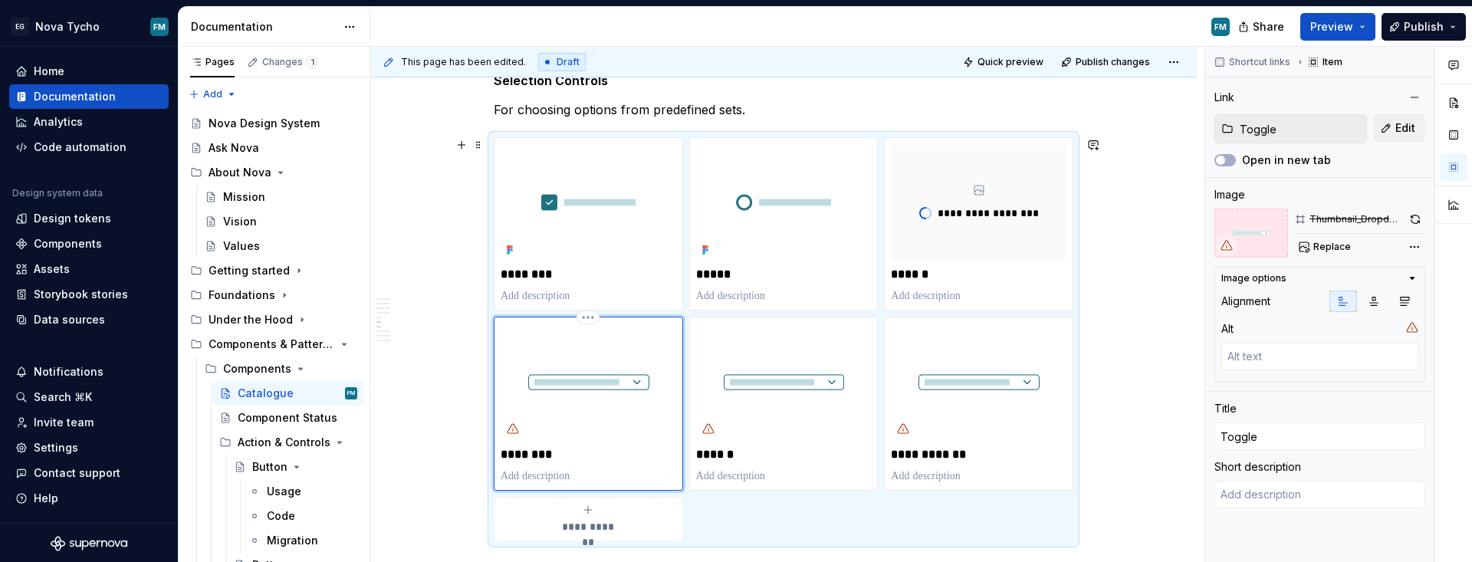
type textarea "*"
type input "Dropdown"
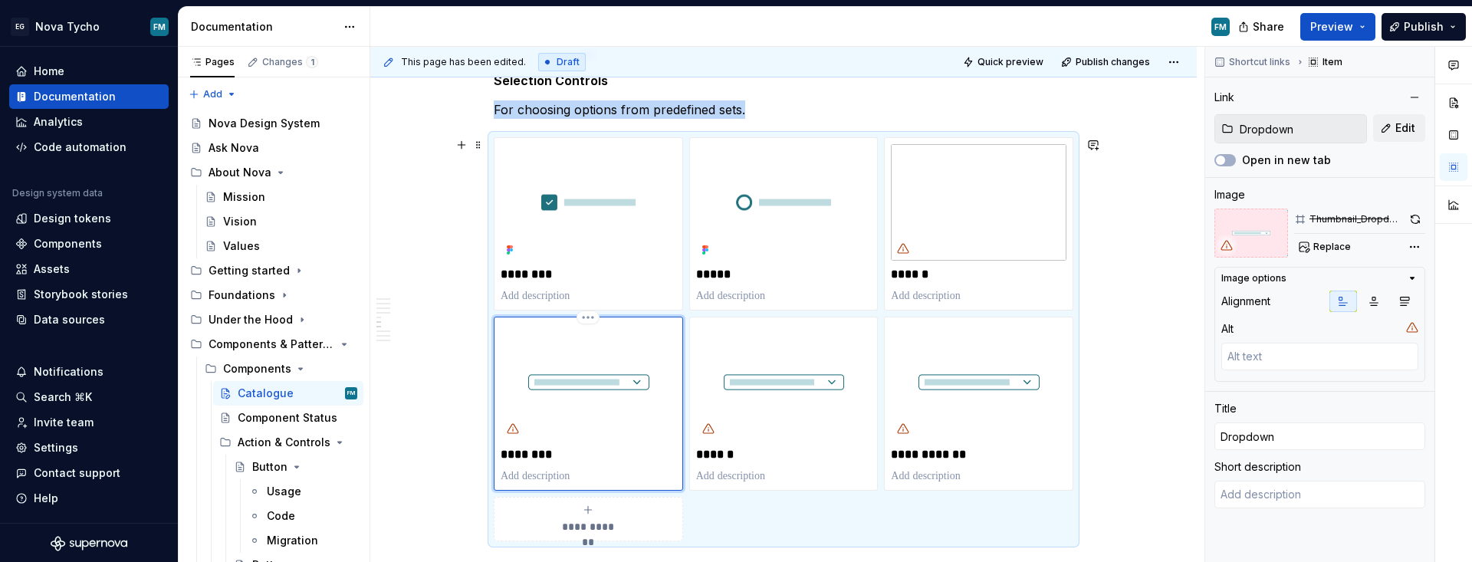
click at [548, 460] on p "********" at bounding box center [589, 454] width 176 height 15
click at [1069, 244] on span "Replace" at bounding box center [1332, 247] width 38 height 12
type textarea "*"
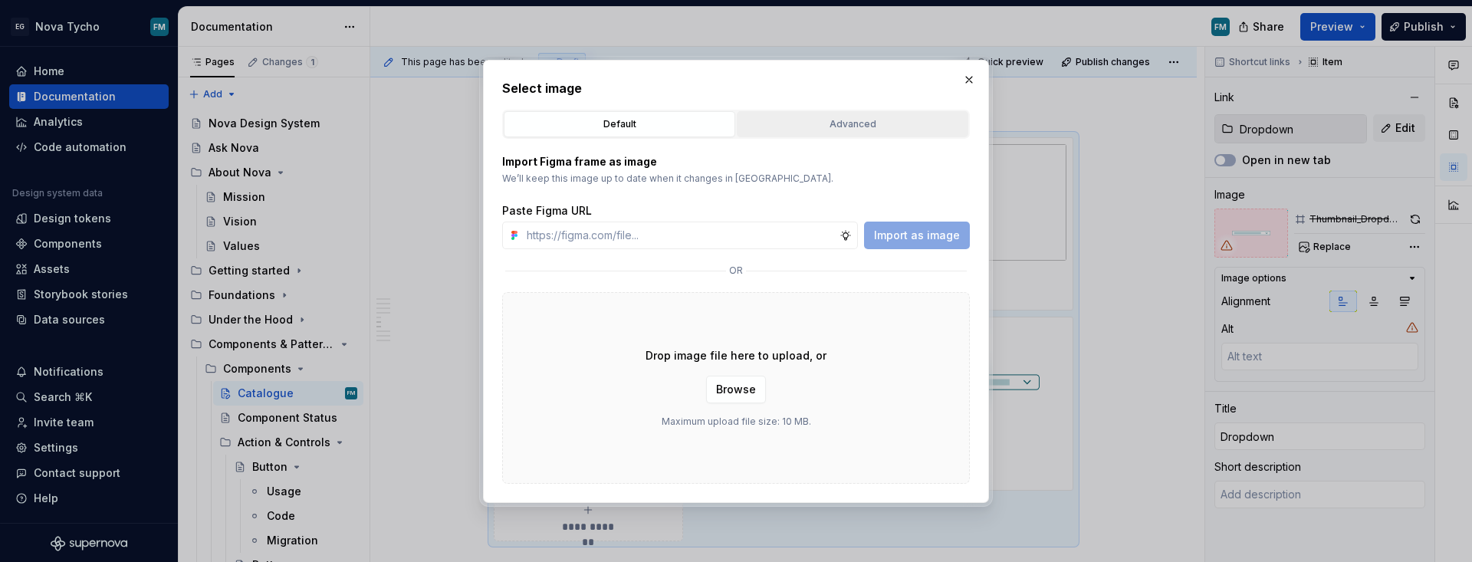
click at [853, 122] on div "Advanced" at bounding box center [852, 124] width 221 height 15
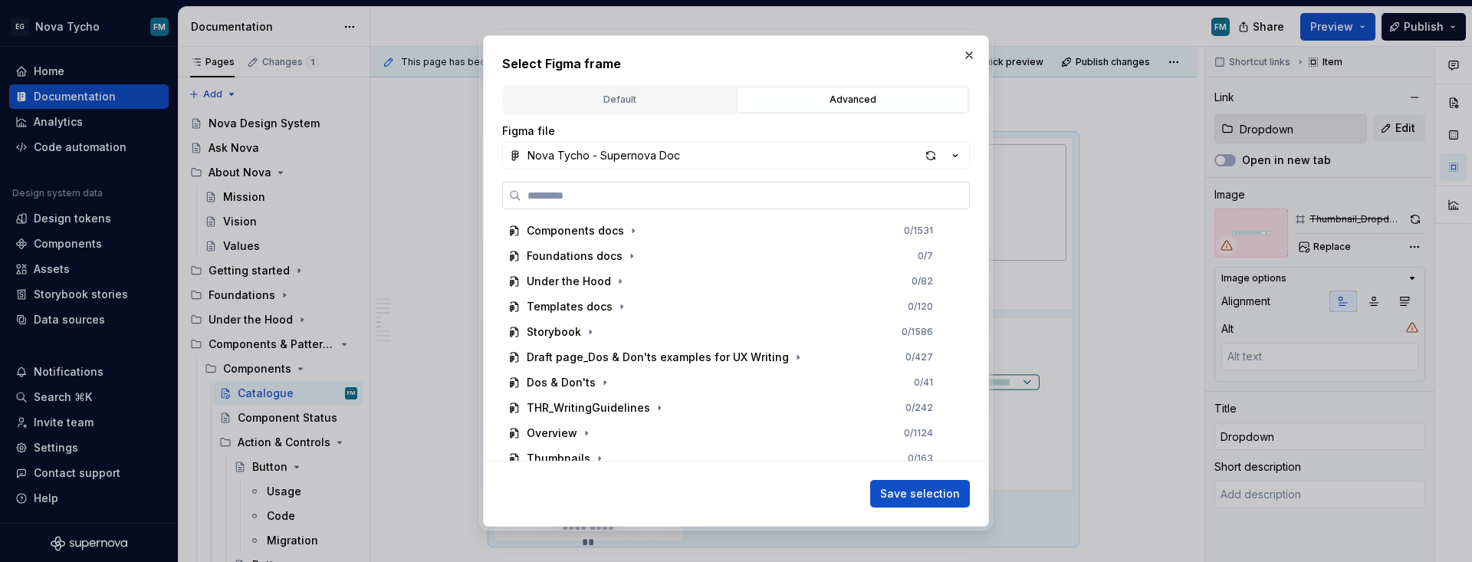
click at [675, 207] on label at bounding box center [736, 196] width 468 height 28
click at [675, 203] on input "search" at bounding box center [745, 195] width 448 height 15
type input "*"
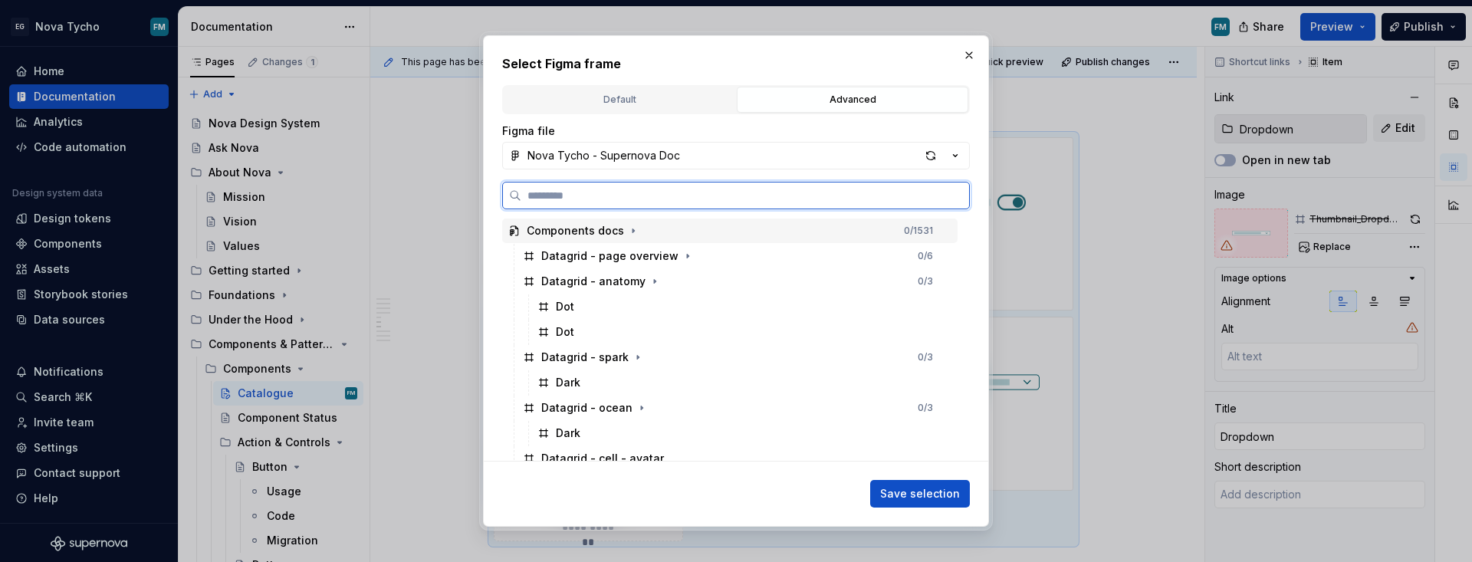
paste input "**********"
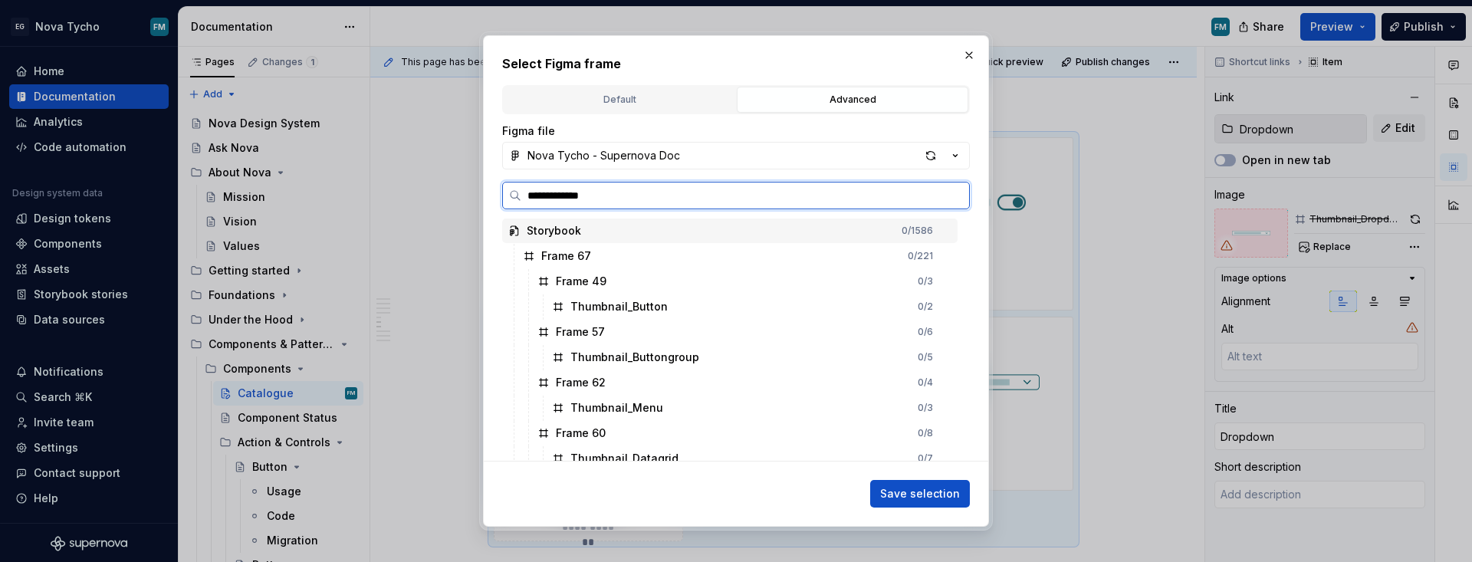
type input "**********"
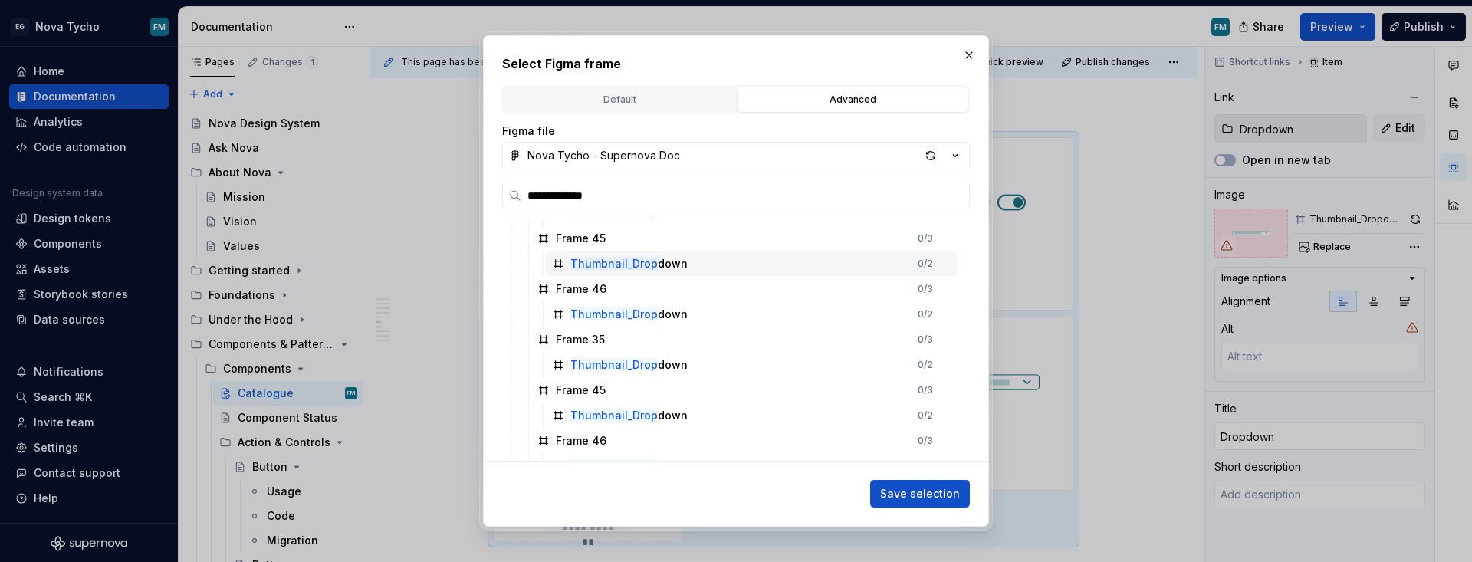
scroll to position [189, 0]
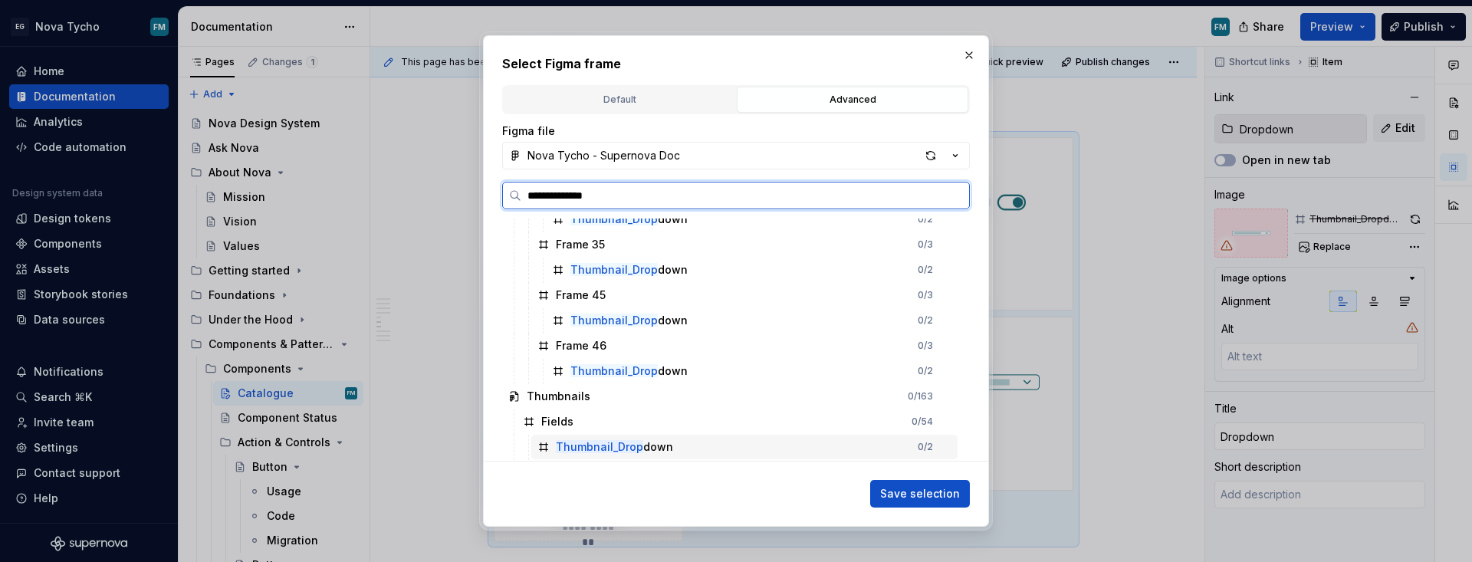
click at [599, 448] on mark "Thumbnail_Drop" at bounding box center [599, 446] width 87 height 13
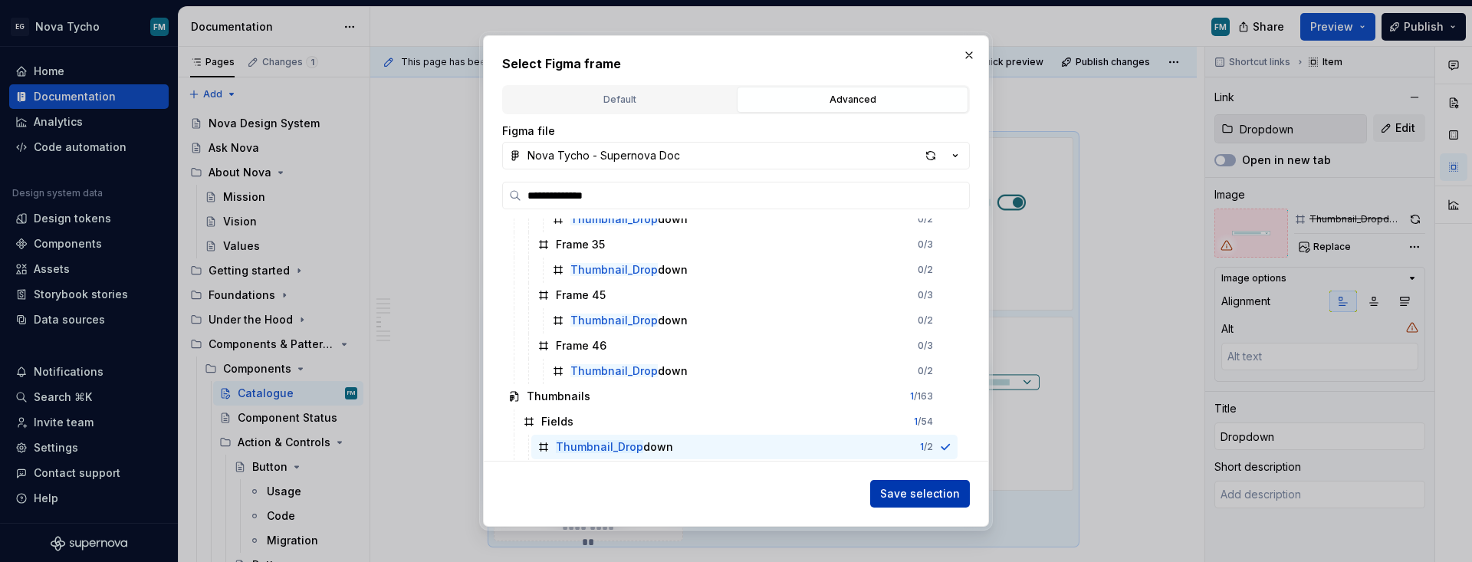
click at [902, 491] on span "Save selection" at bounding box center [920, 493] width 80 height 15
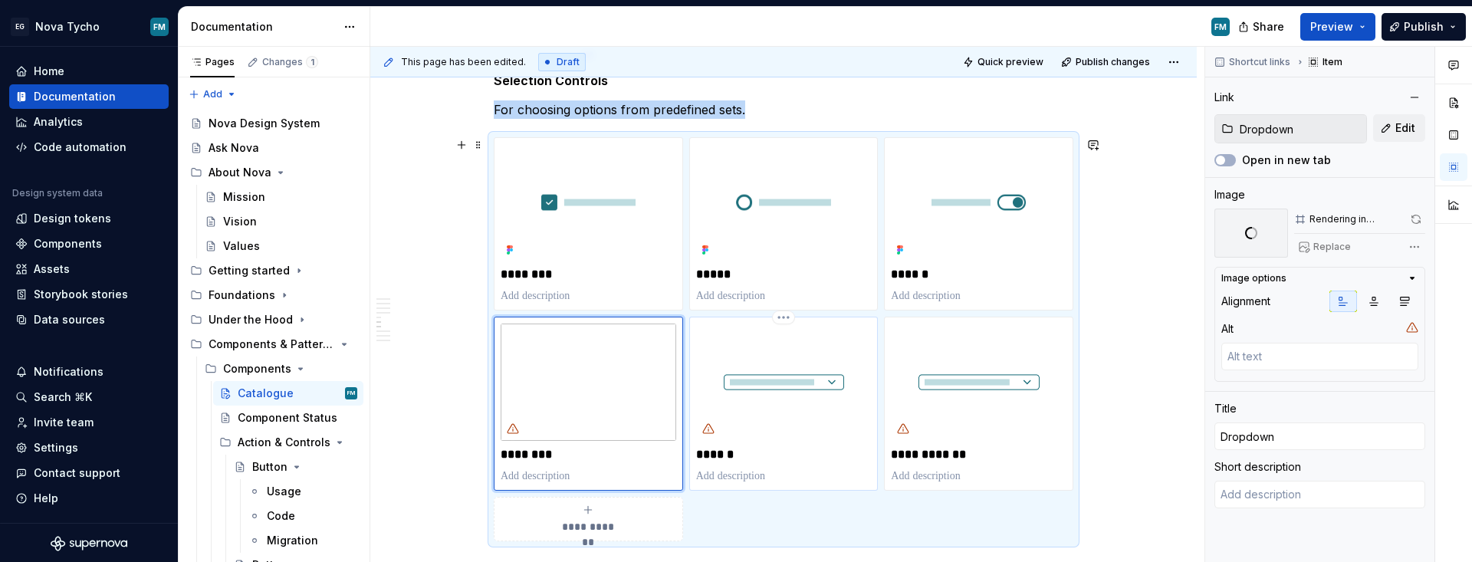
click at [771, 429] on img "To enrich screen reader interactions, please activate Accessibility in Grammarl…" at bounding box center [784, 381] width 176 height 117
type textarea "*"
type input "Select"
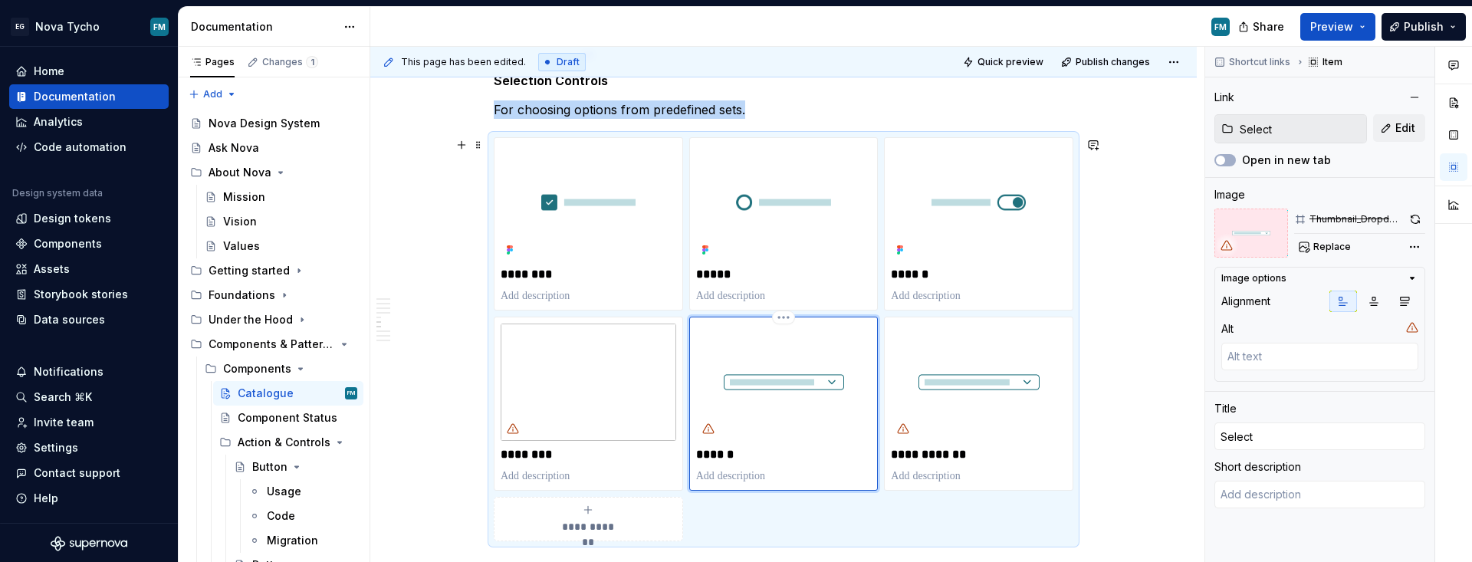
click at [747, 450] on p "******" at bounding box center [784, 454] width 176 height 15
click at [1069, 251] on span "Replace" at bounding box center [1332, 247] width 38 height 12
type textarea "*"
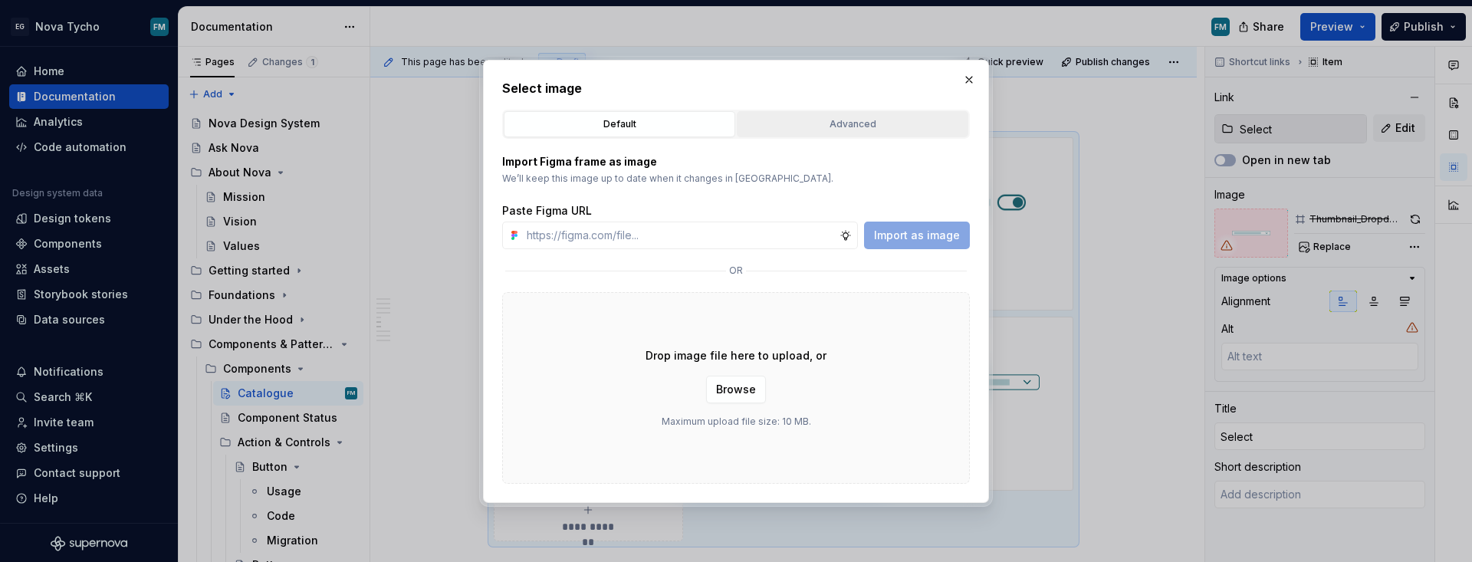
click at [853, 133] on button "Advanced" at bounding box center [852, 124] width 231 height 26
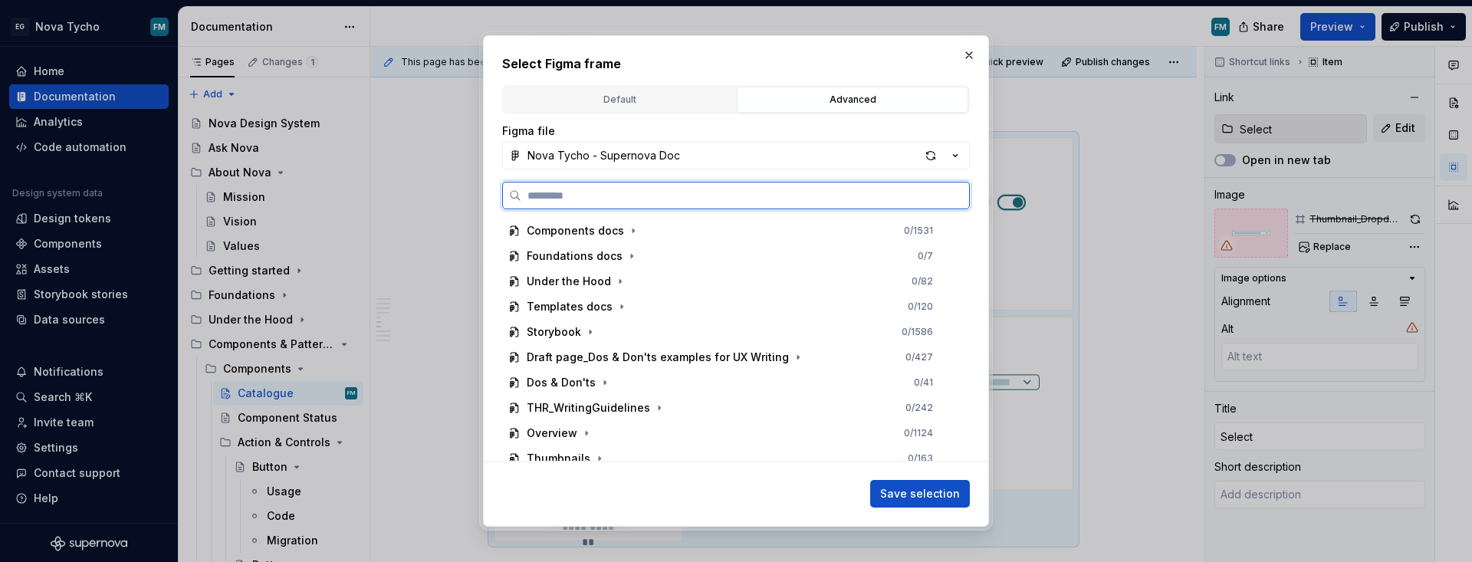
click at [702, 202] on input "search" at bounding box center [745, 195] width 448 height 15
paste input "**********"
type input "**********"
type textarea "*"
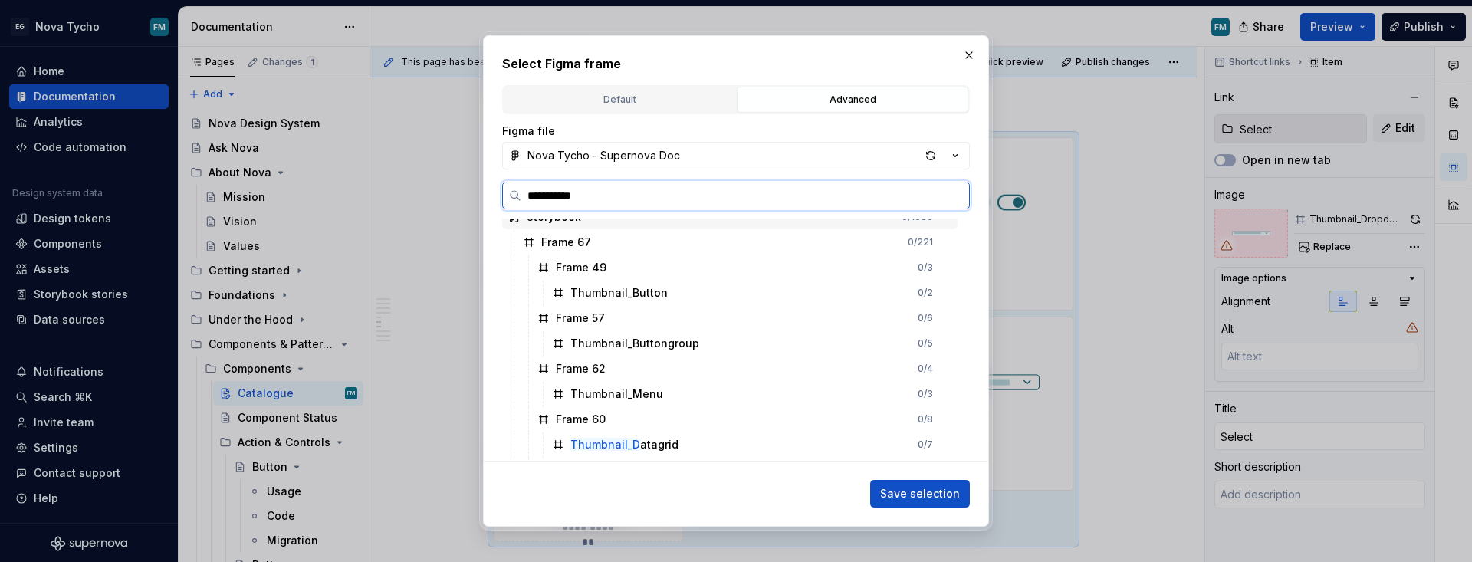
scroll to position [0, 0]
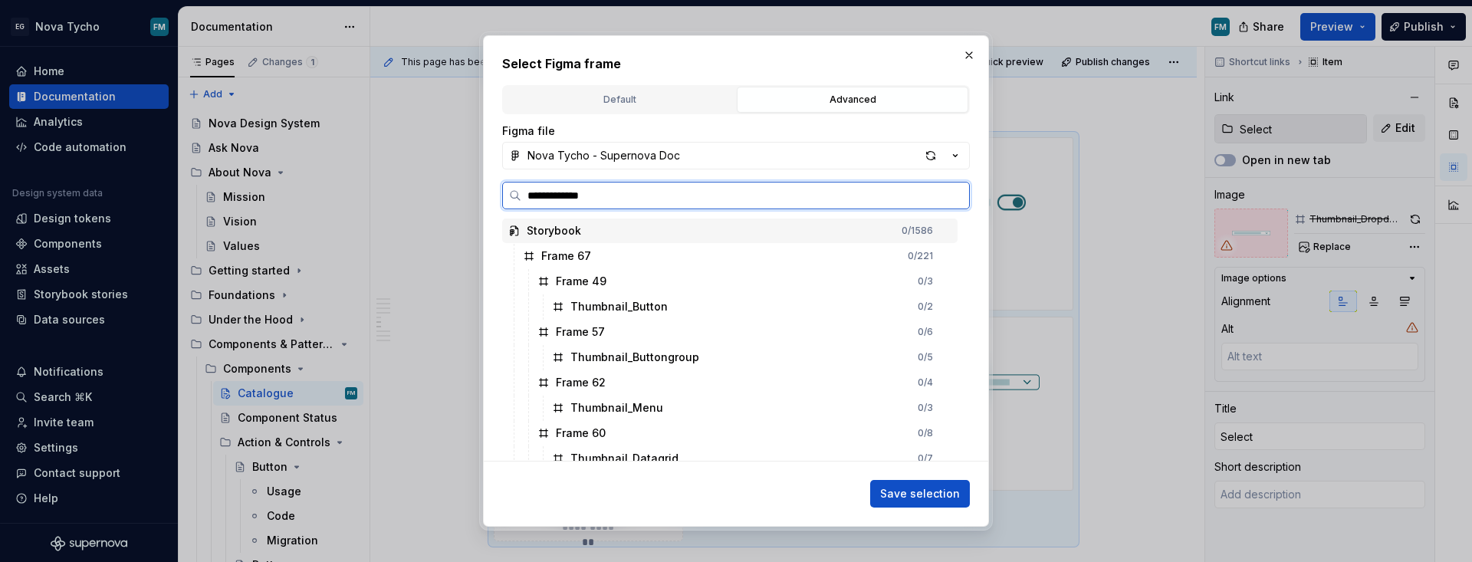
type input "**********"
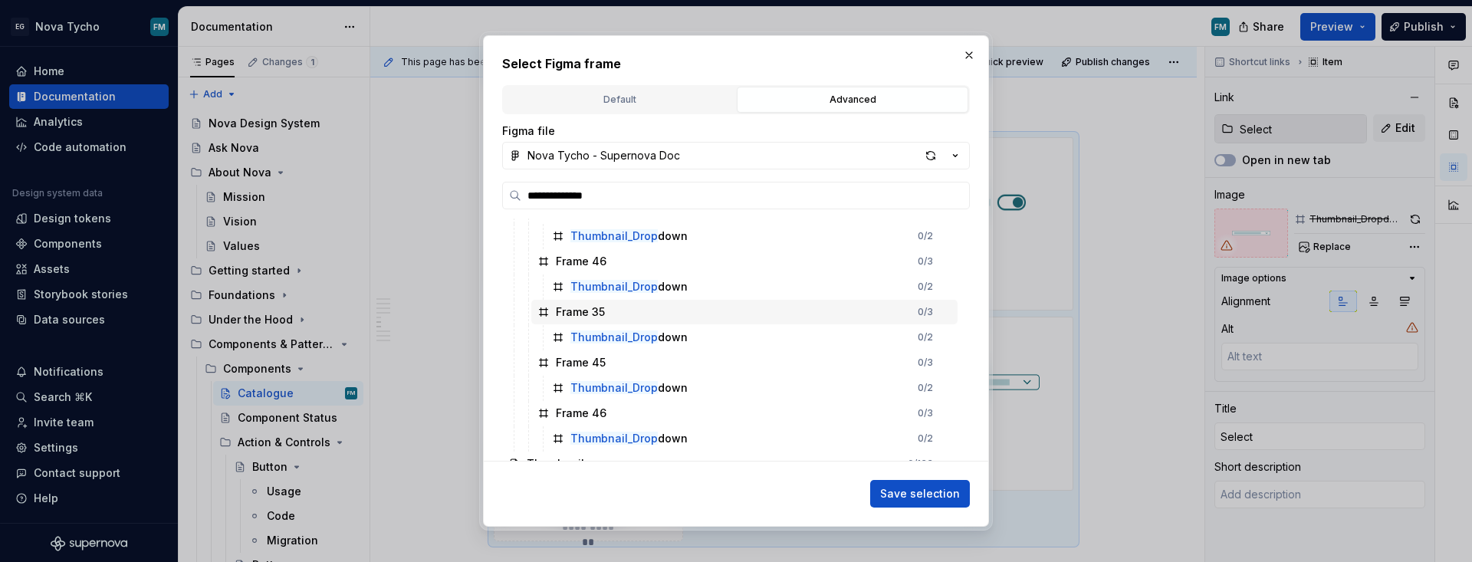
scroll to position [189, 0]
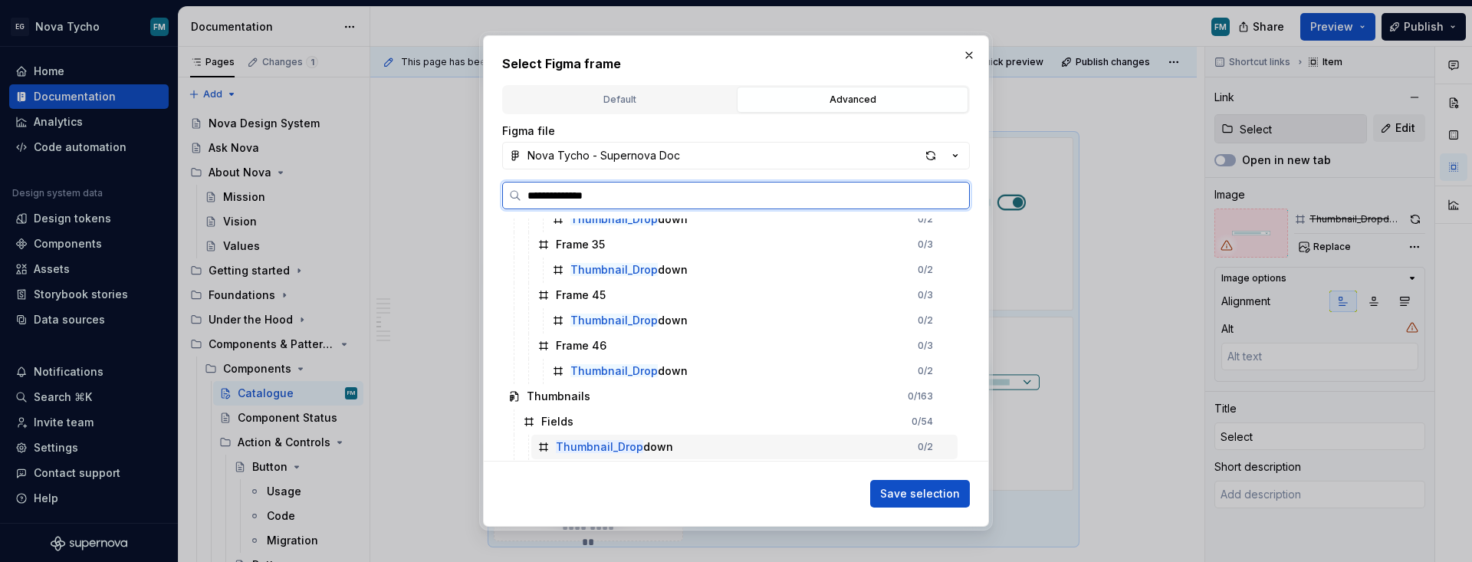
click at [625, 451] on mark "Thumbnail_Drop" at bounding box center [599, 446] width 87 height 13
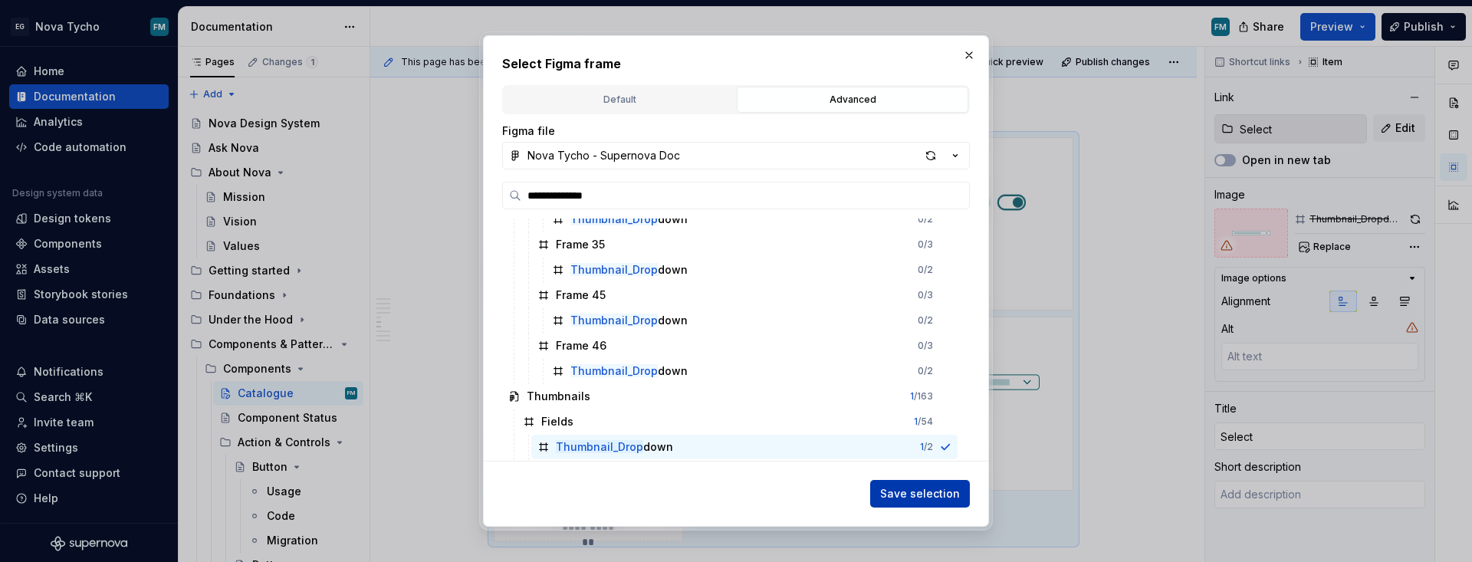
click at [915, 491] on span "Save selection" at bounding box center [920, 493] width 80 height 15
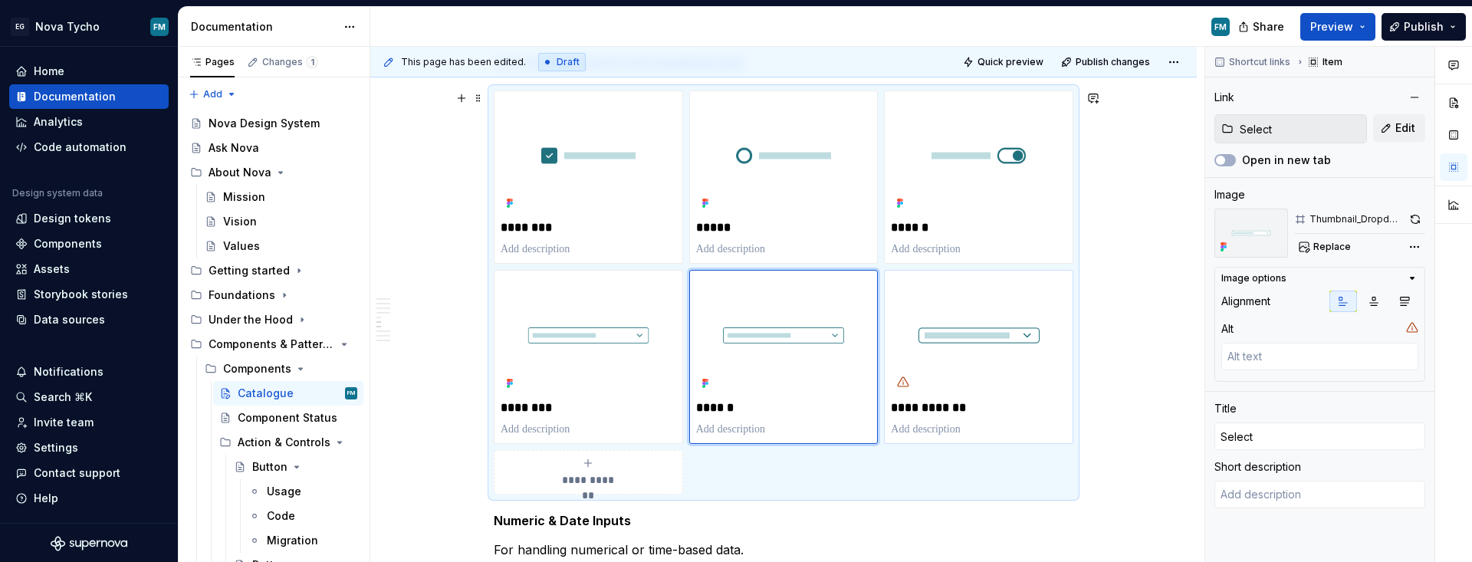
scroll to position [2086, 0]
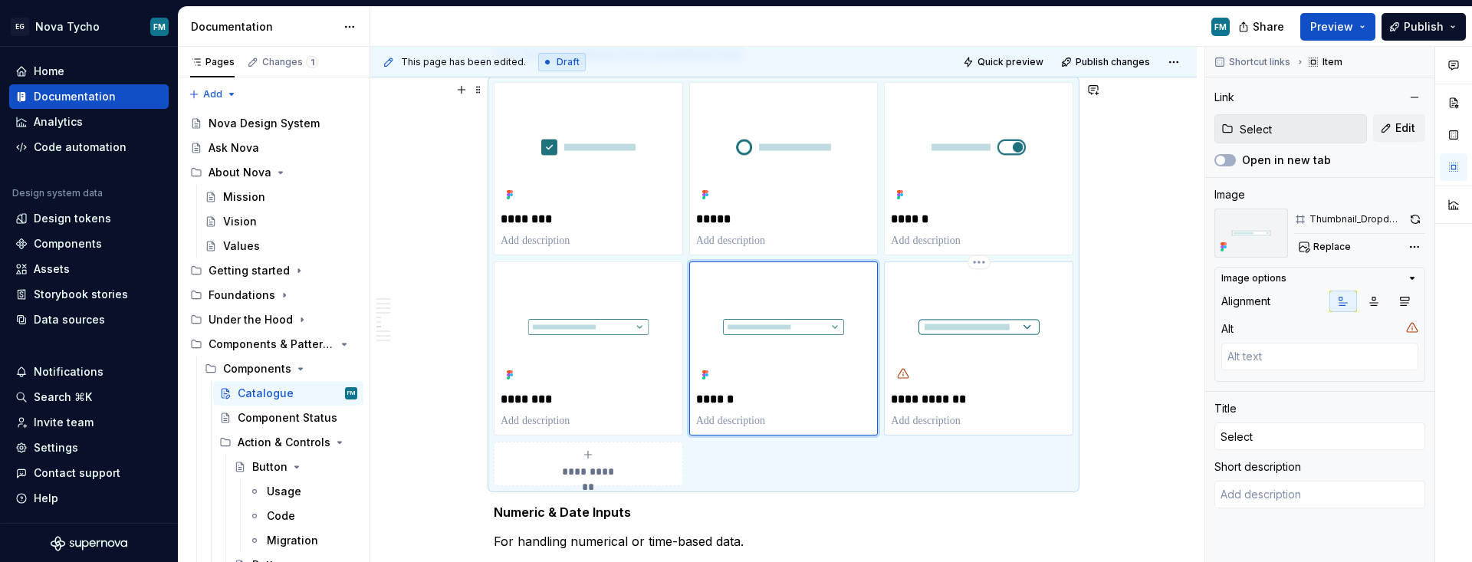
click at [931, 403] on p "**********" at bounding box center [979, 399] width 176 height 15
type textarea "*"
type input "Multi select"
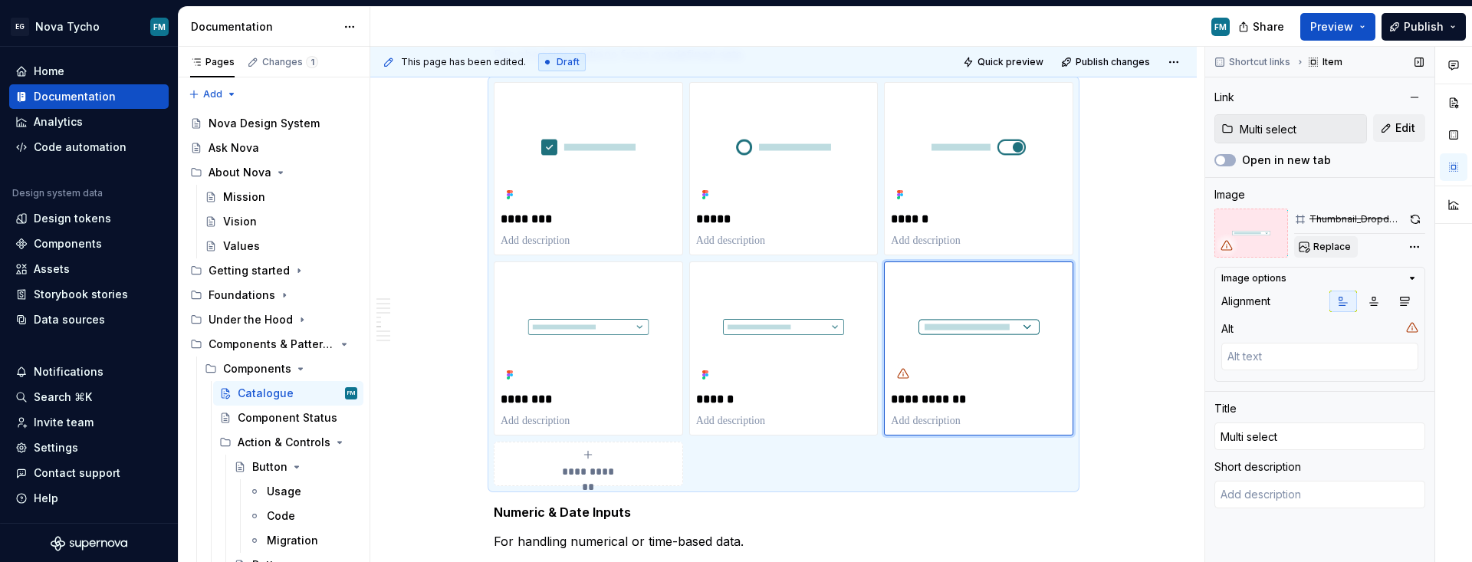
click at [1069, 245] on span "Replace" at bounding box center [1332, 247] width 38 height 12
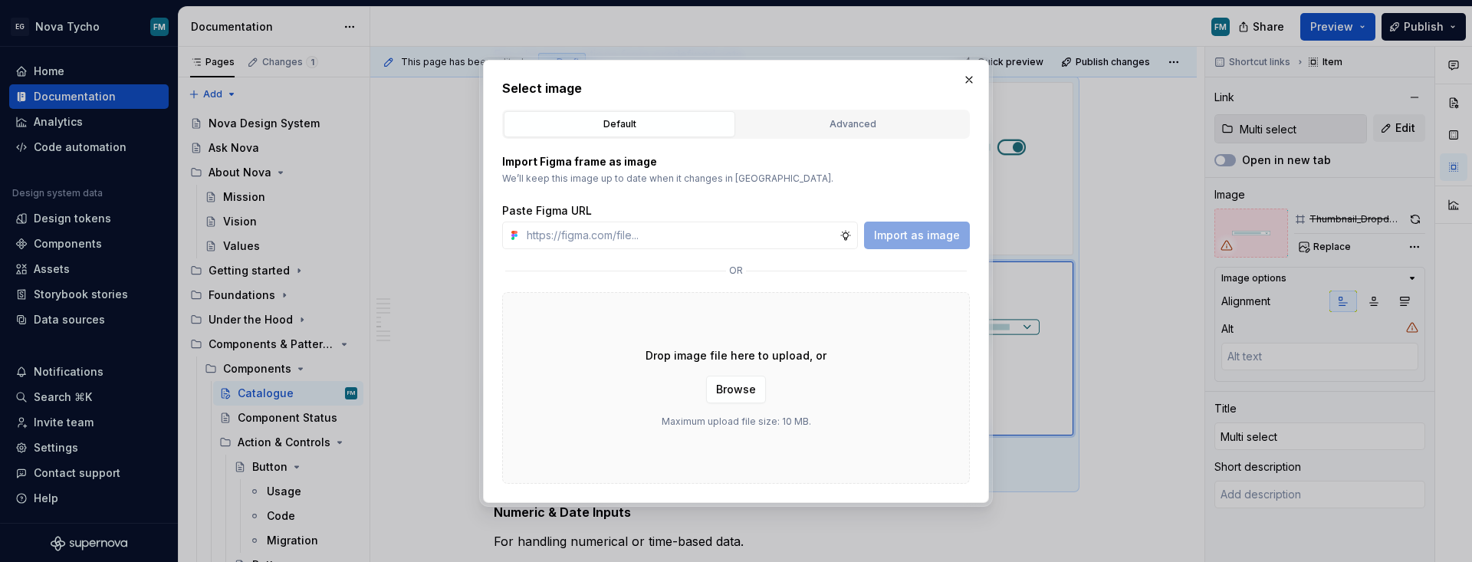
type textarea "*"
click at [864, 123] on div "Advanced" at bounding box center [852, 124] width 221 height 15
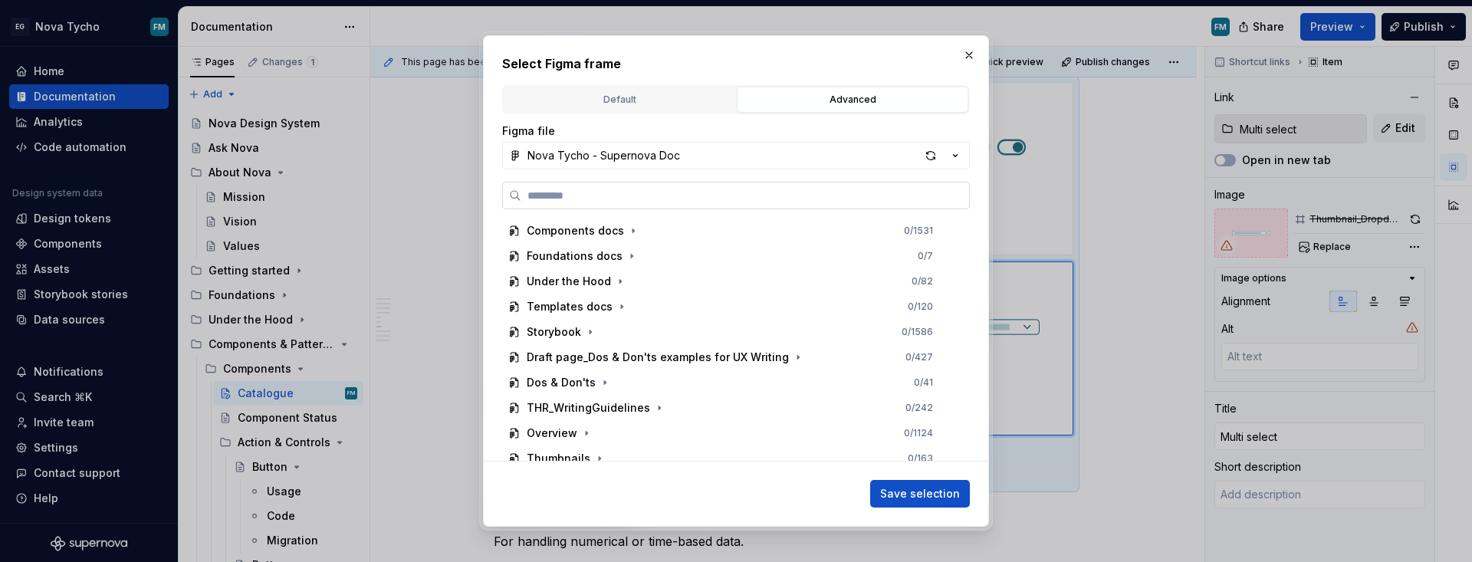
click at [727, 189] on input "search" at bounding box center [745, 195] width 448 height 15
paste input "**********"
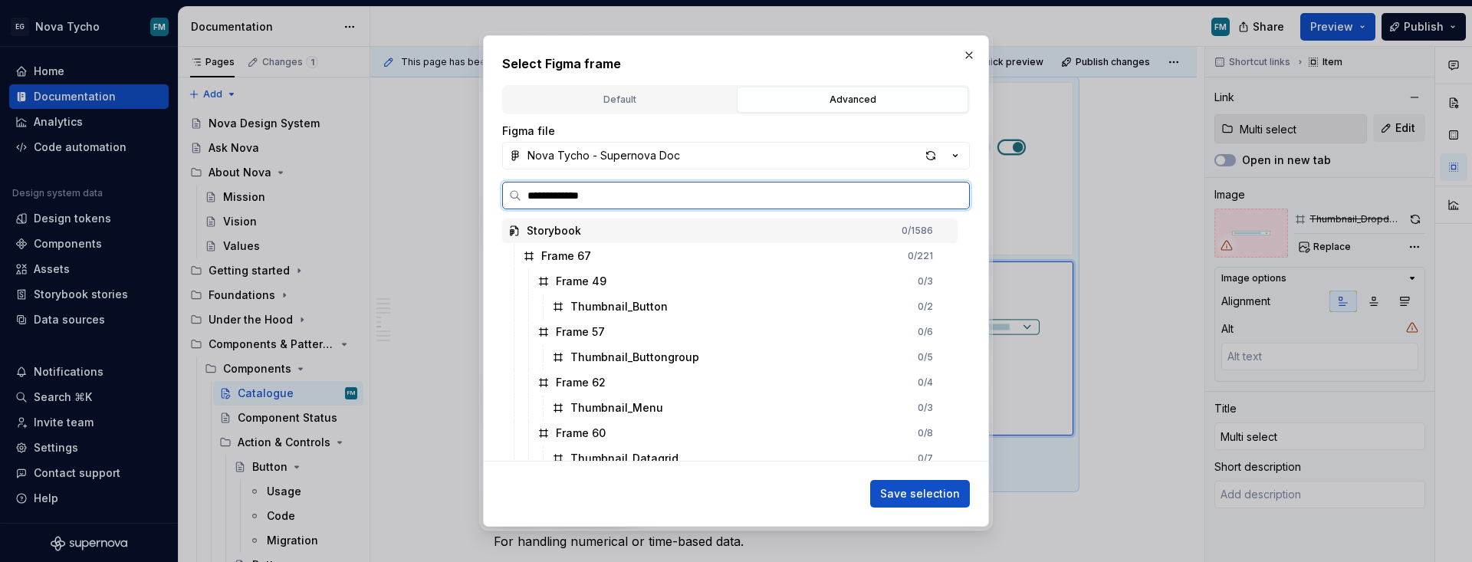
type input "**********"
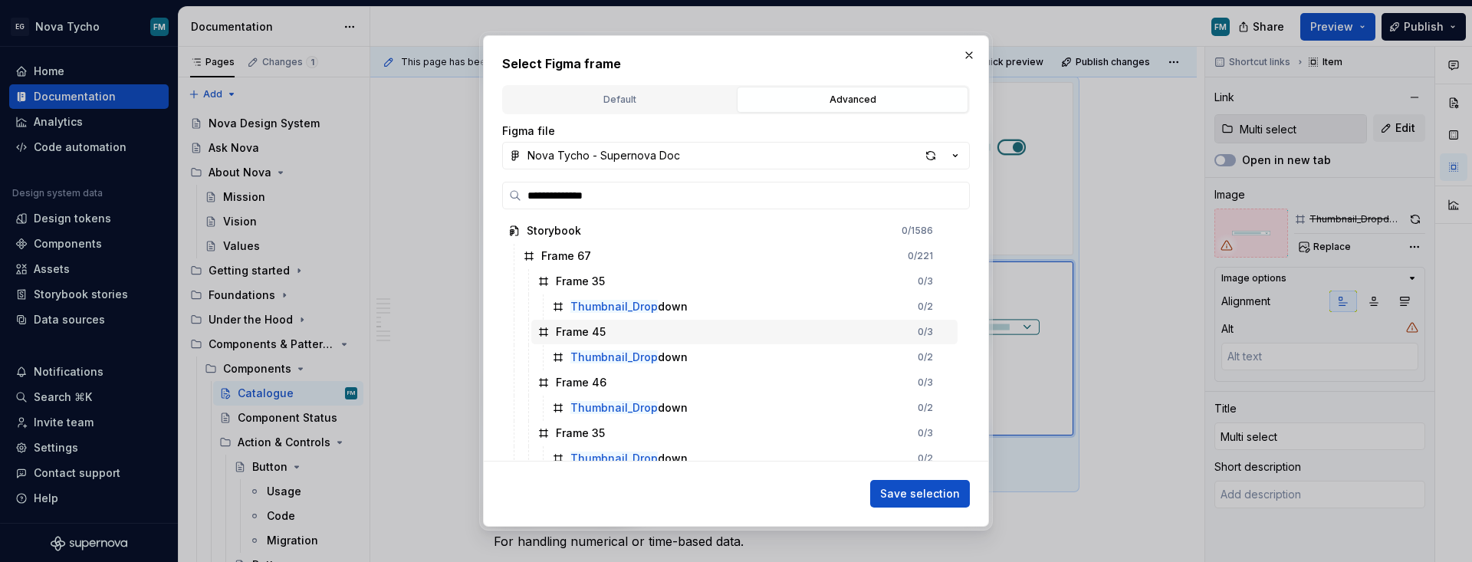
scroll to position [189, 0]
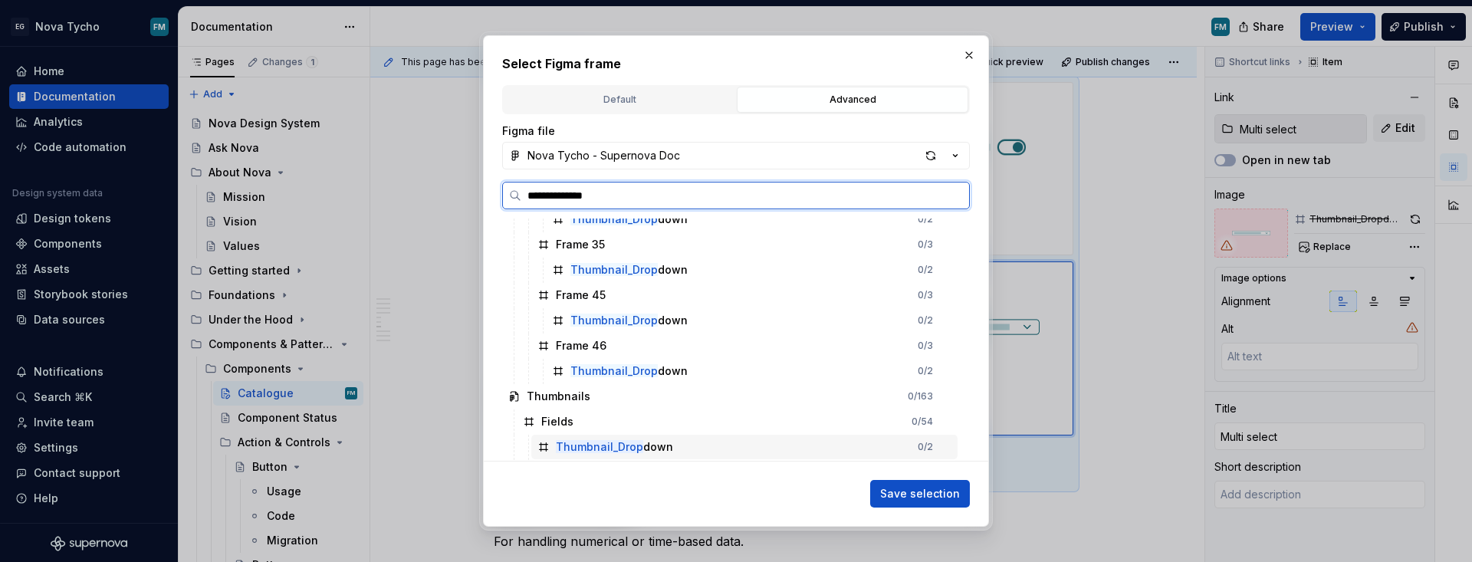
click at [659, 441] on div "Thumbnail_Drop down" at bounding box center [614, 446] width 117 height 15
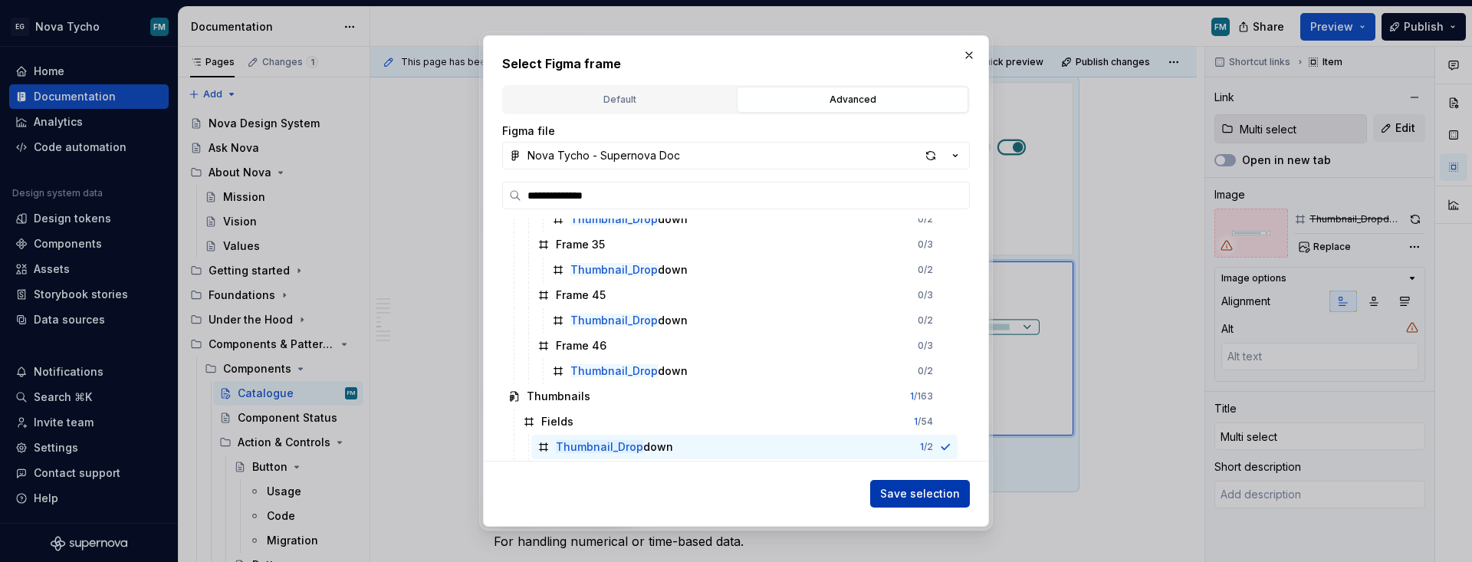
click at [894, 491] on span "Save selection" at bounding box center [920, 493] width 80 height 15
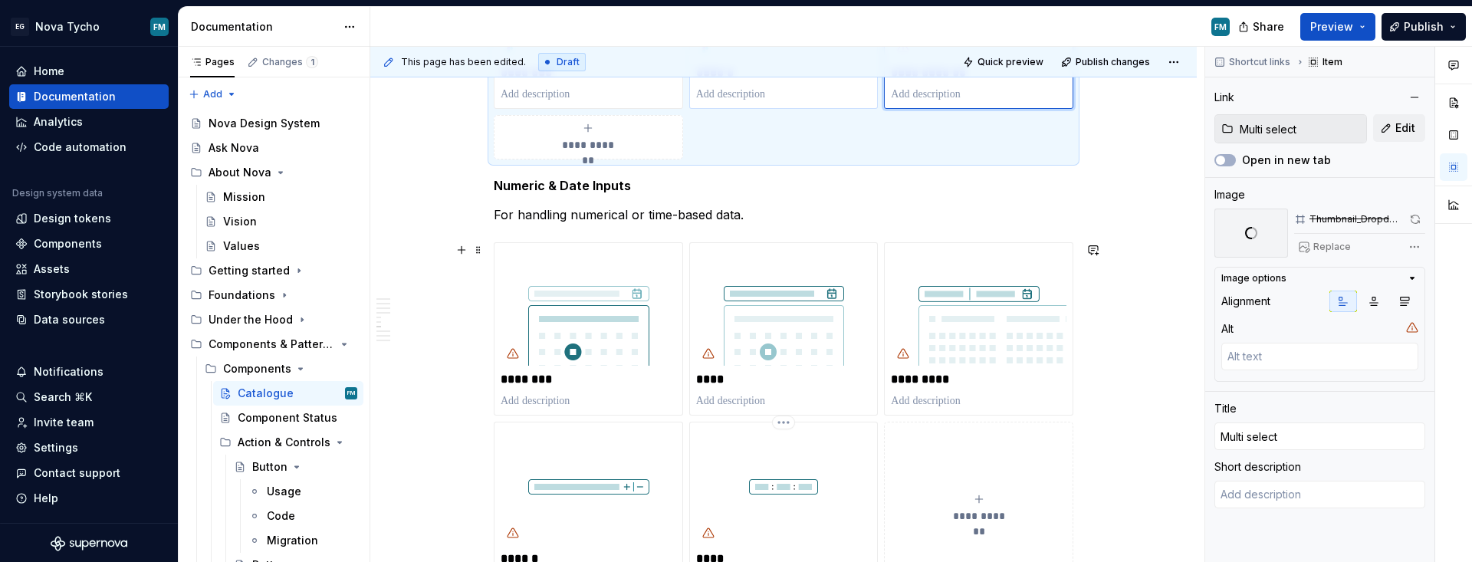
scroll to position [2414, 0]
click at [620, 351] on img "To enrich screen reader interactions, please activate Accessibility in Grammarl…" at bounding box center [589, 305] width 176 height 117
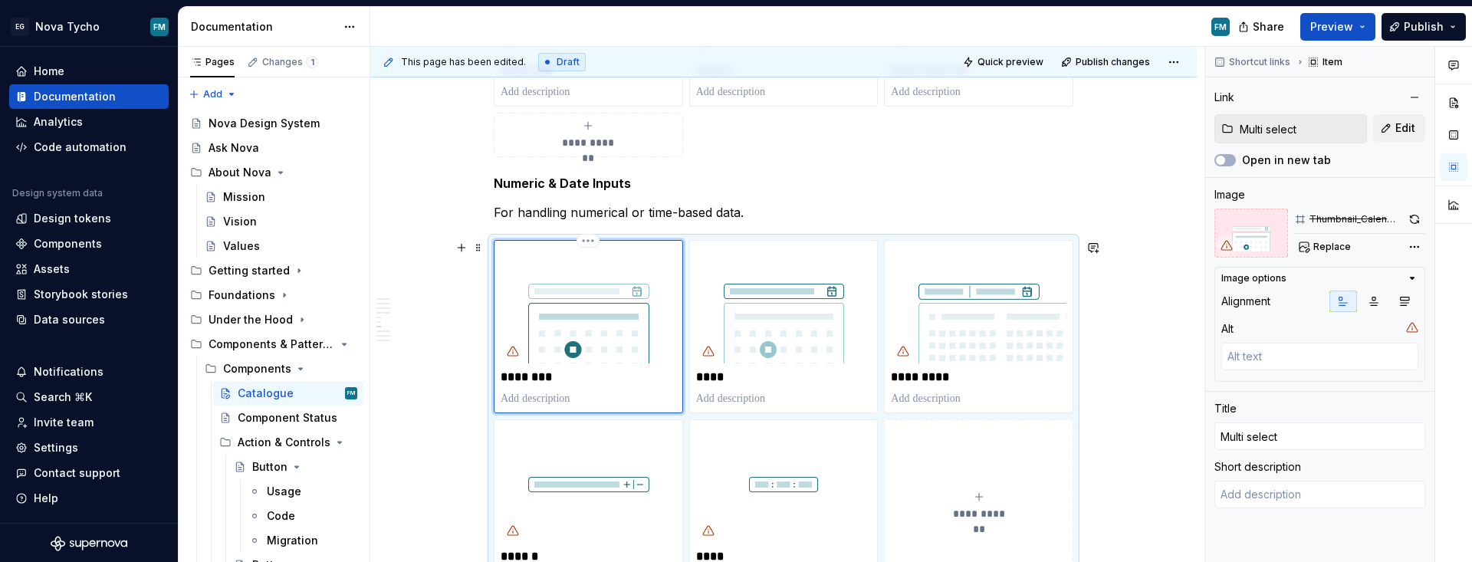
type textarea "*"
type input "Calendar"
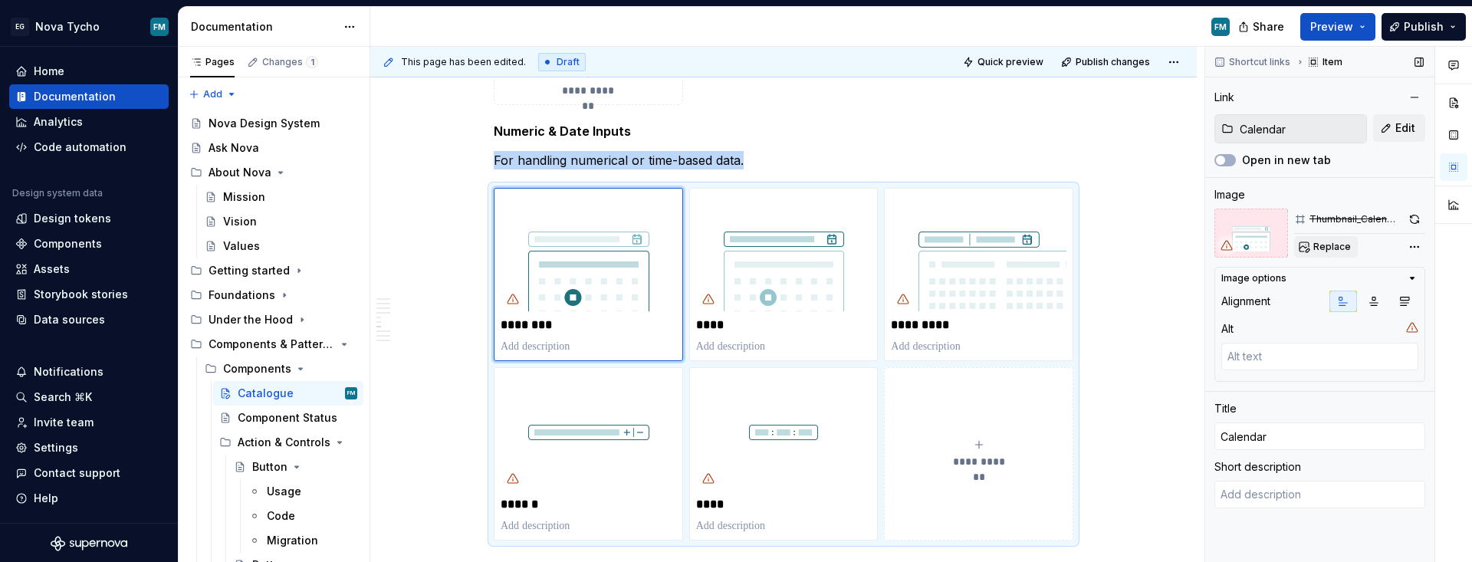
click at [1069, 250] on span "Replace" at bounding box center [1332, 247] width 38 height 12
type textarea "*"
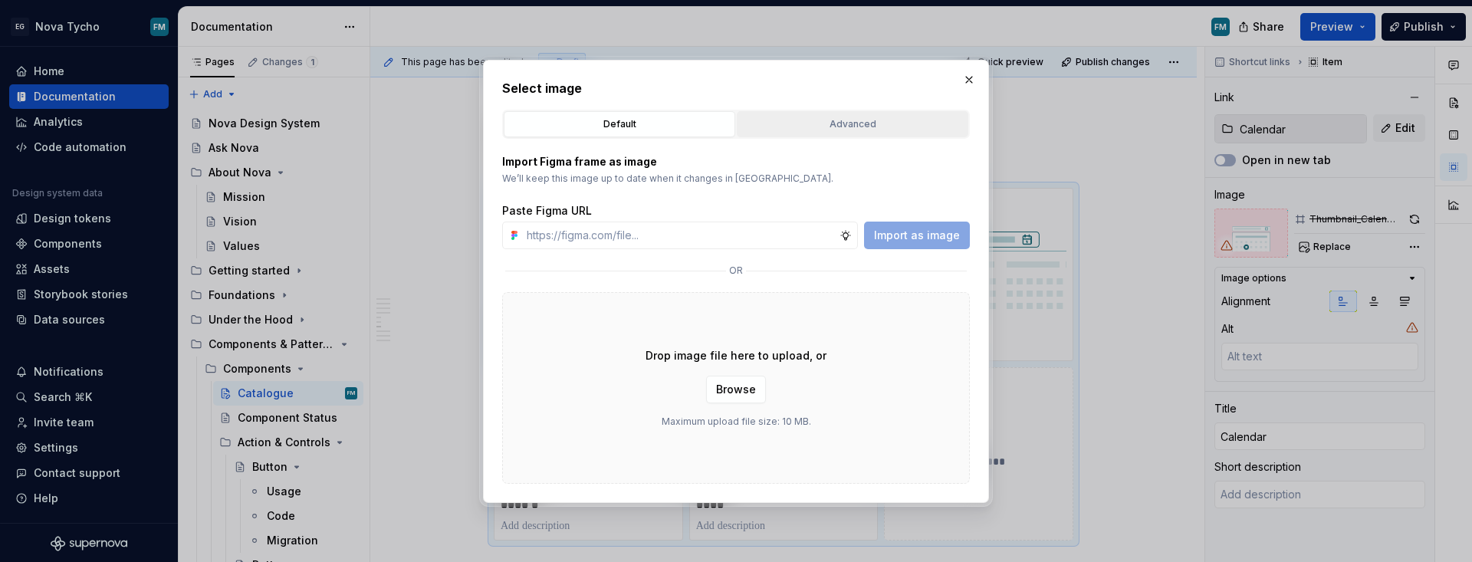
click at [832, 123] on div "Advanced" at bounding box center [852, 124] width 221 height 15
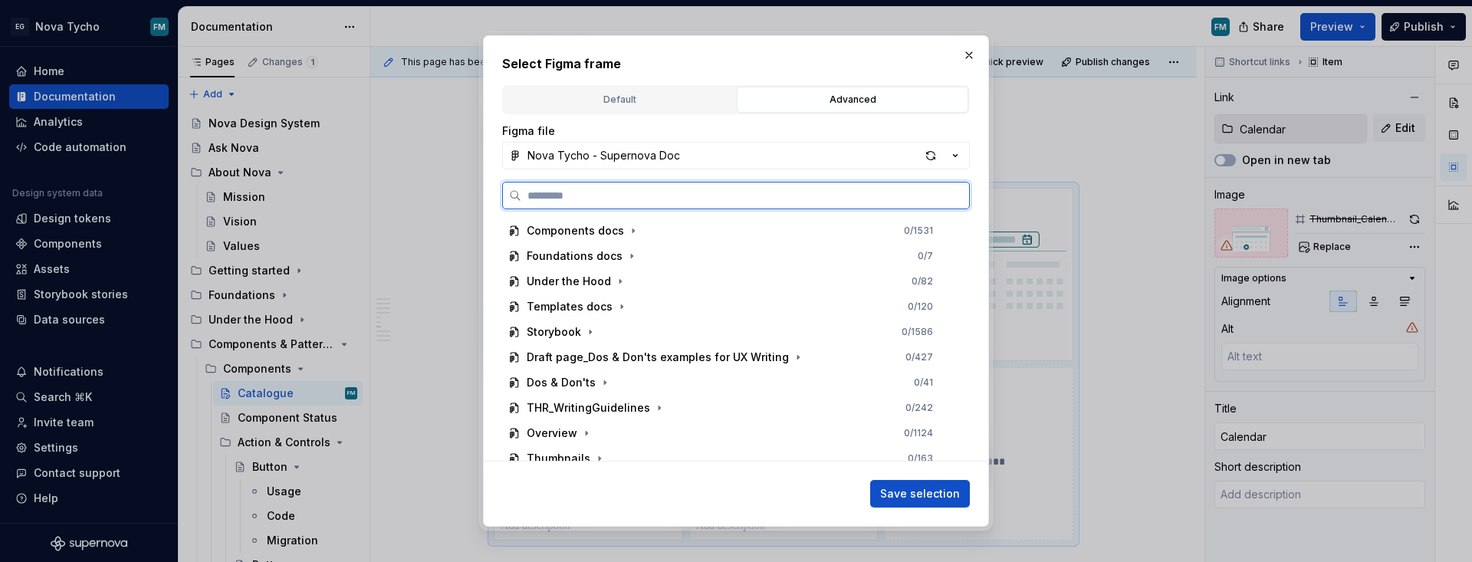
click at [708, 199] on input "search" at bounding box center [745, 195] width 448 height 15
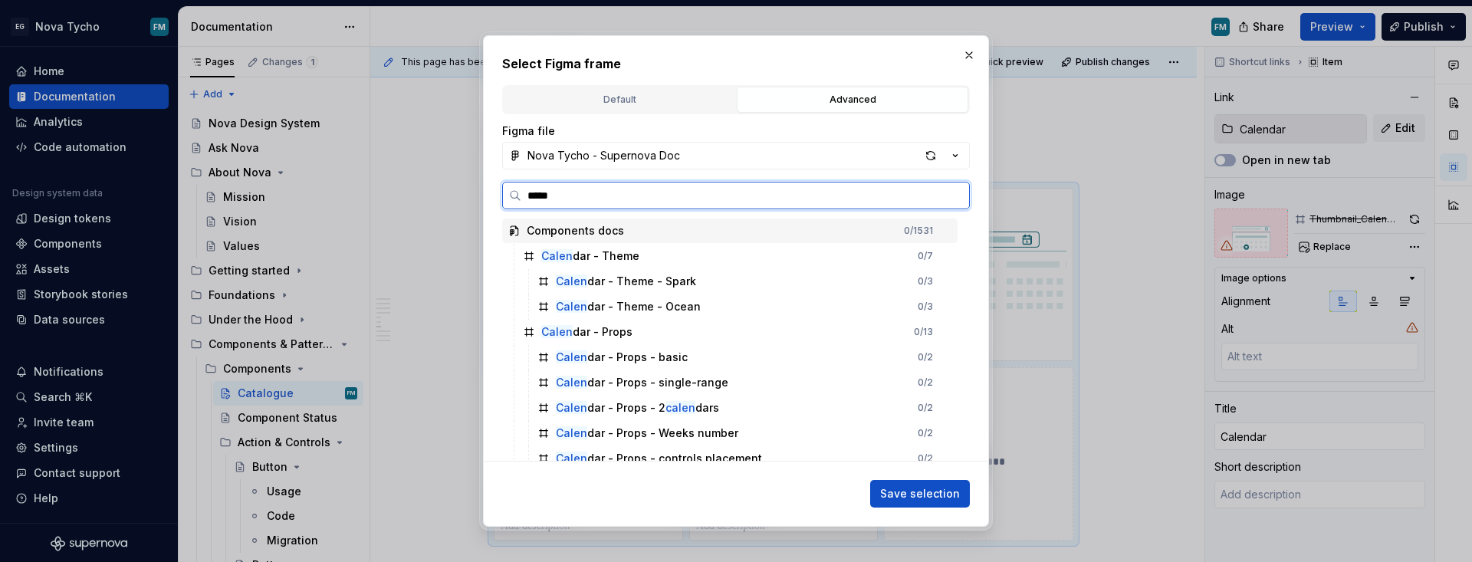
paste input "**********"
type input "**********"
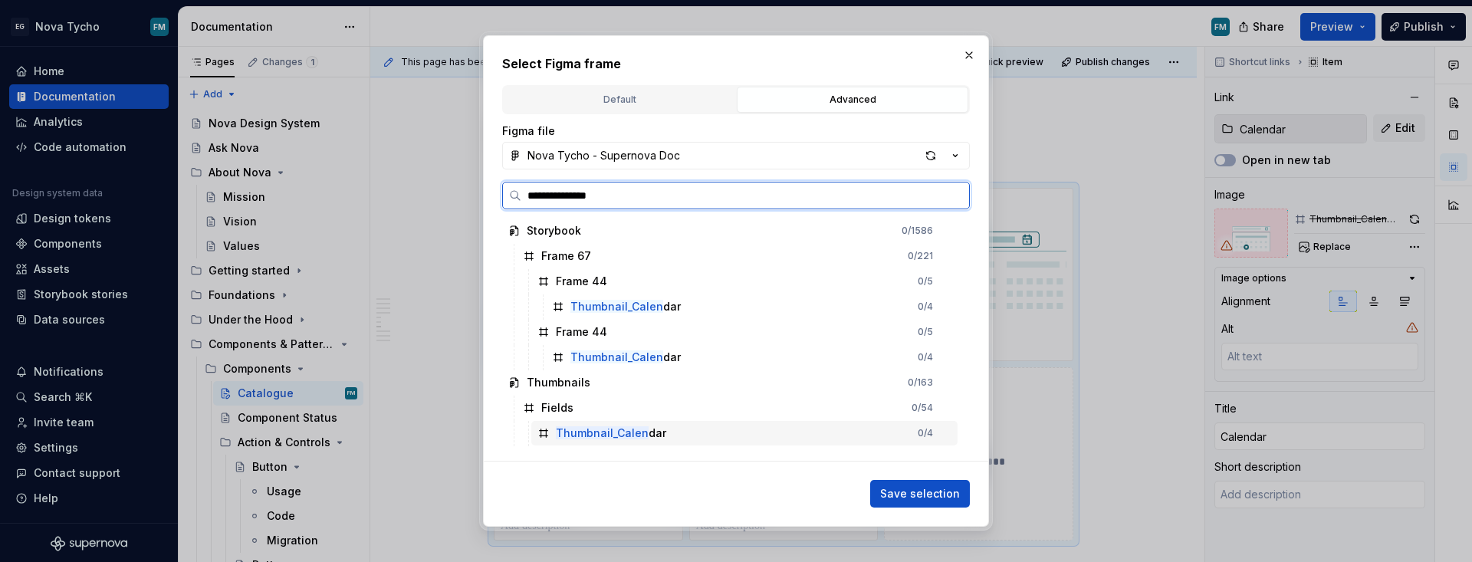
click at [637, 438] on mark "Thumbnail_Calen" at bounding box center [602, 432] width 93 height 13
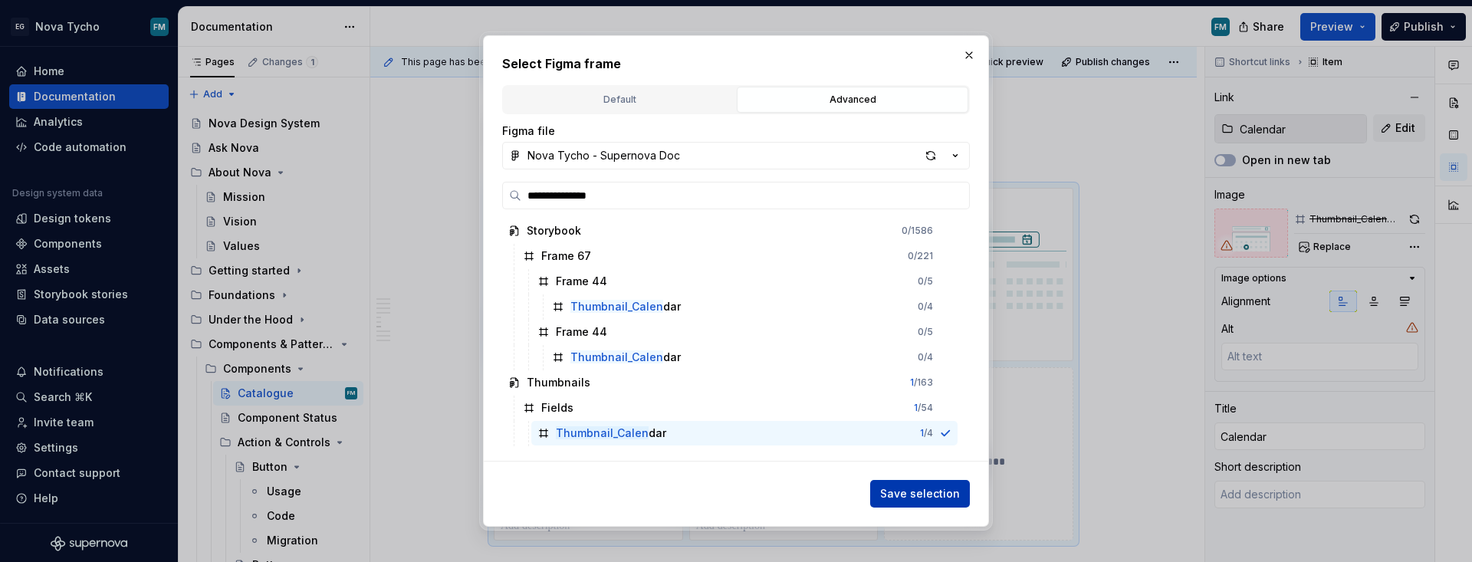
click at [921, 486] on span "Save selection" at bounding box center [920, 493] width 80 height 15
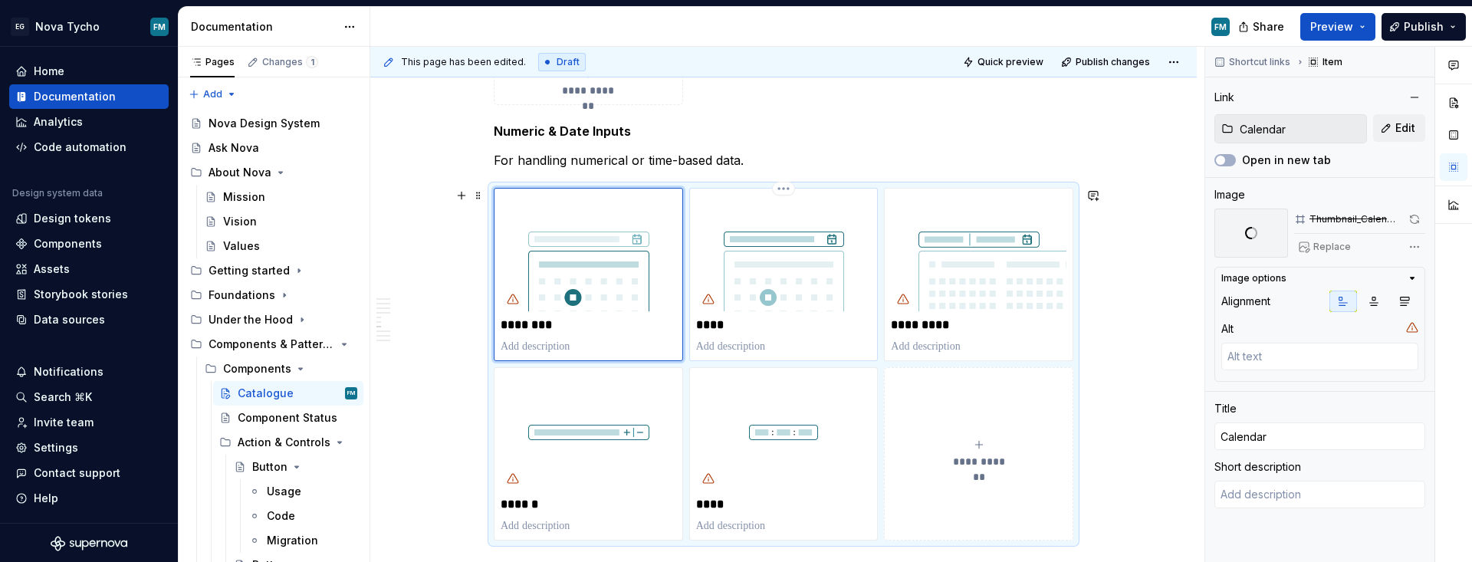
click at [781, 263] on img "To enrich screen reader interactions, please activate Accessibility in Grammarl…" at bounding box center [784, 253] width 176 height 117
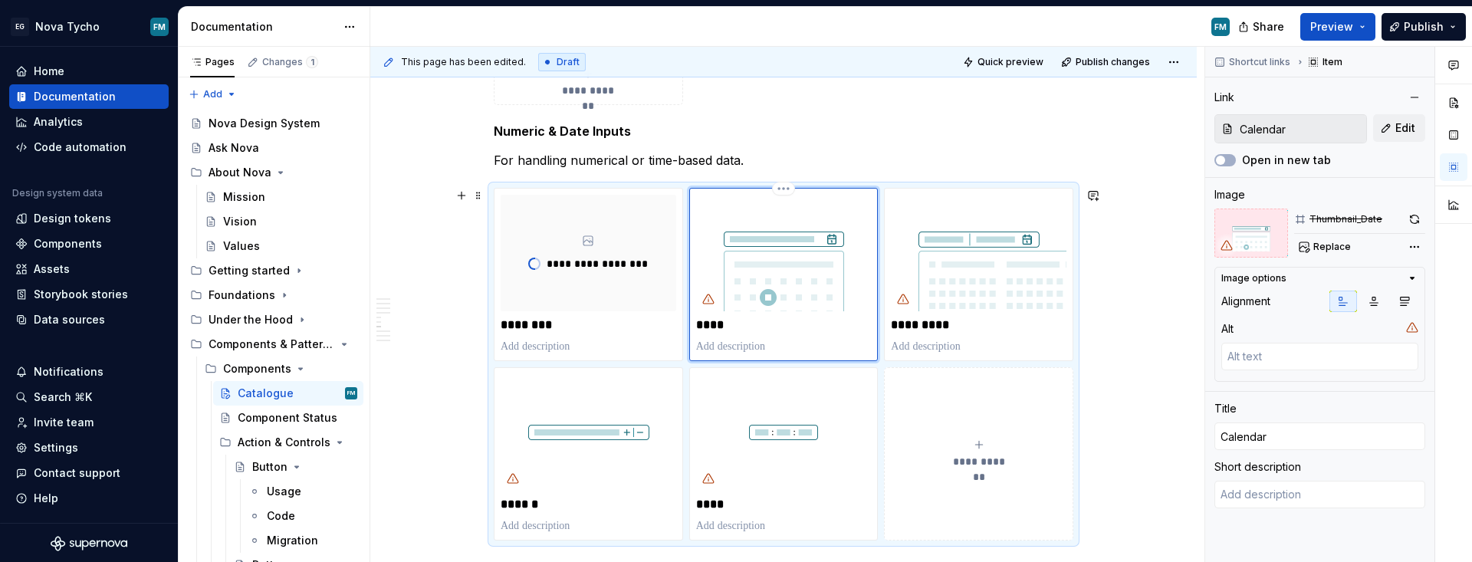
type textarea "*"
type input "Date / Usage"
type input "Date"
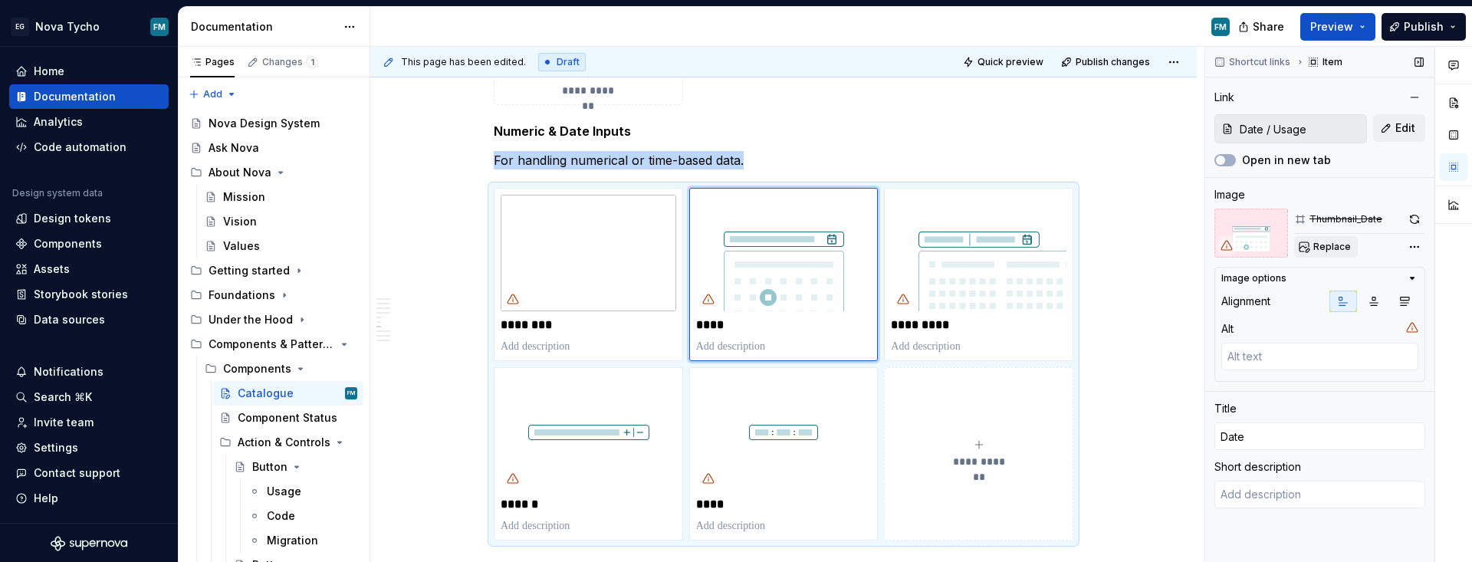
click at [1069, 250] on span "Replace" at bounding box center [1332, 247] width 38 height 12
type textarea "*"
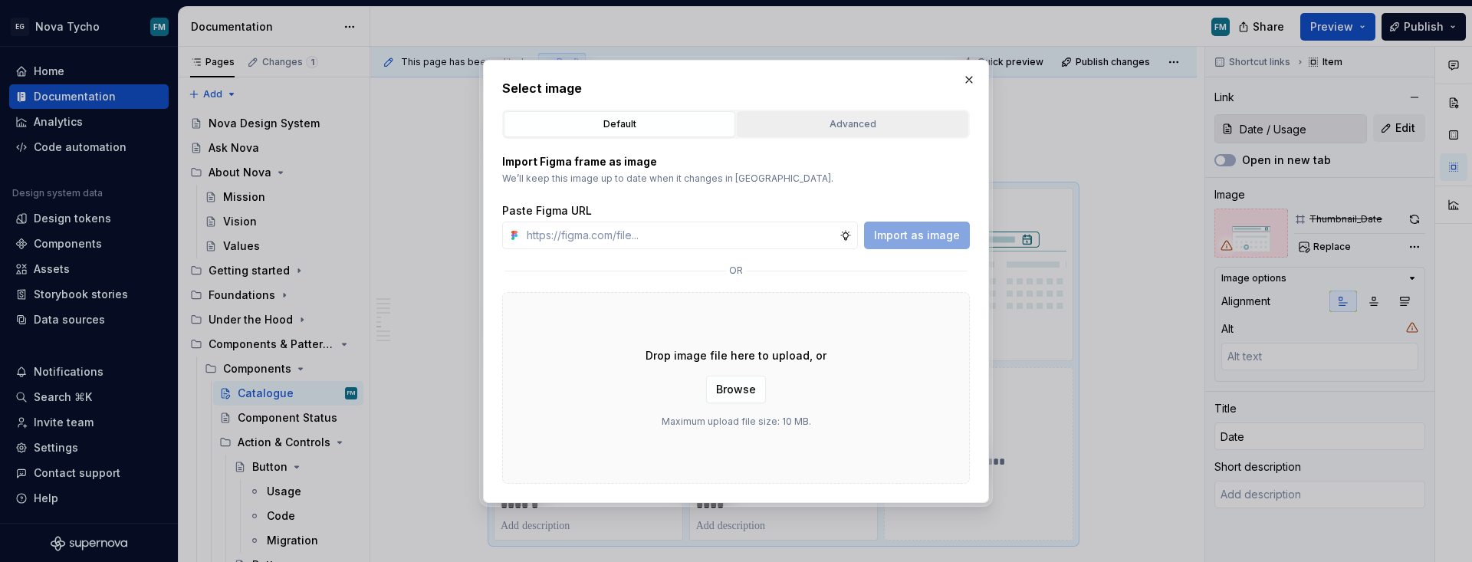
click at [844, 129] on div "Advanced" at bounding box center [852, 124] width 221 height 15
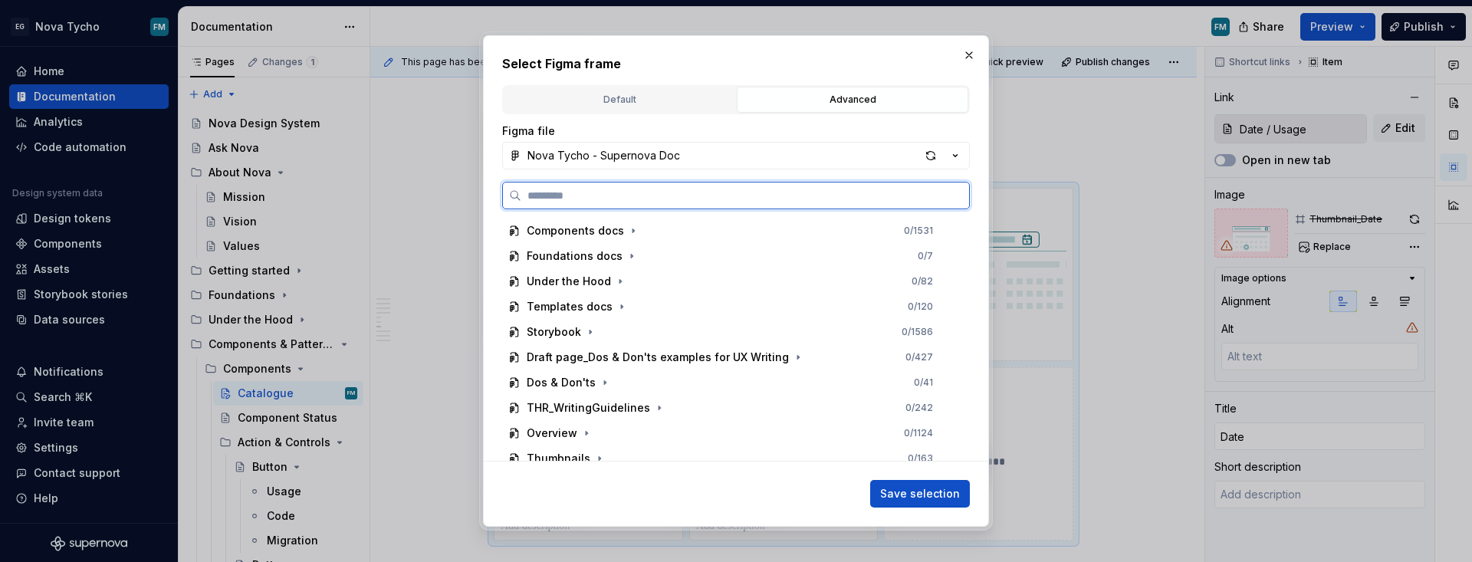
click at [692, 200] on input "search" at bounding box center [745, 195] width 448 height 15
paste input "**********"
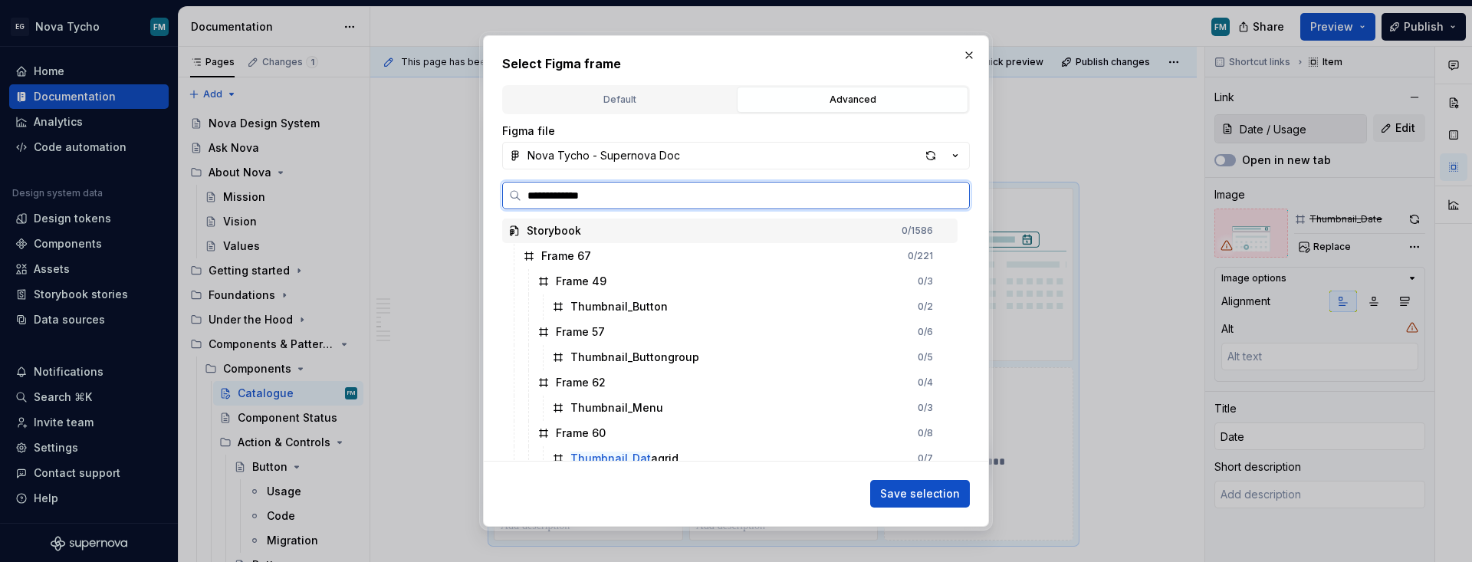
type input "**********"
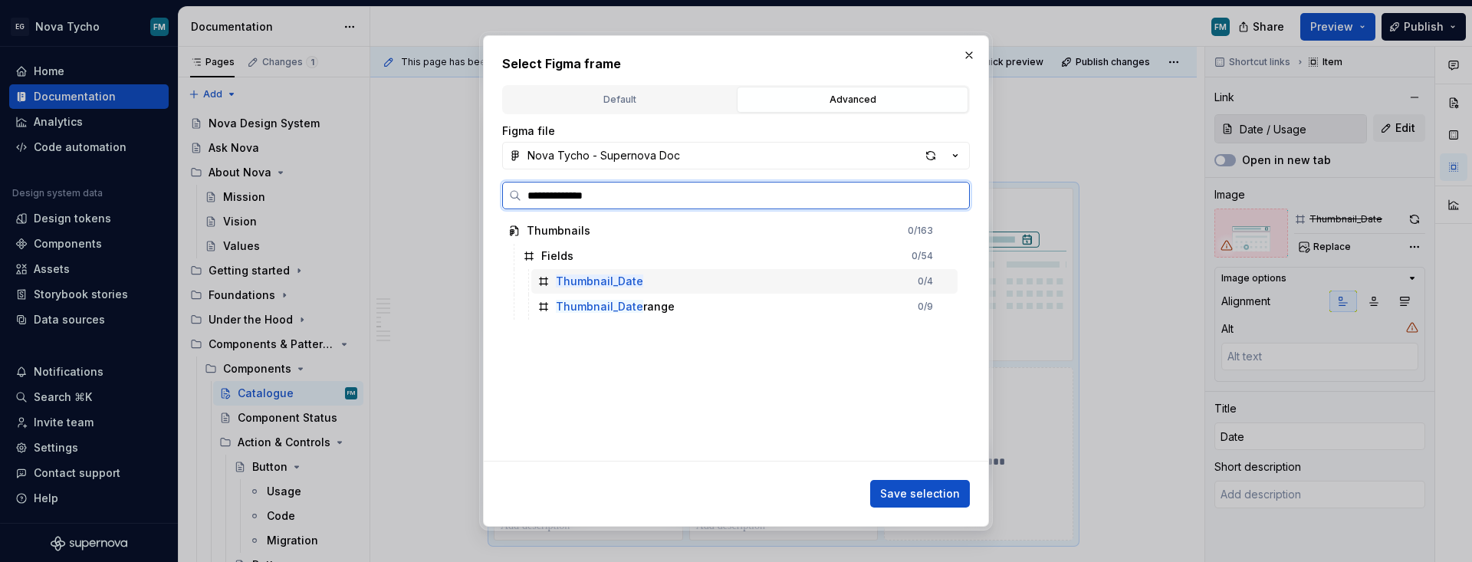
click at [629, 285] on mark "Thumbnail_Date" at bounding box center [599, 280] width 87 height 13
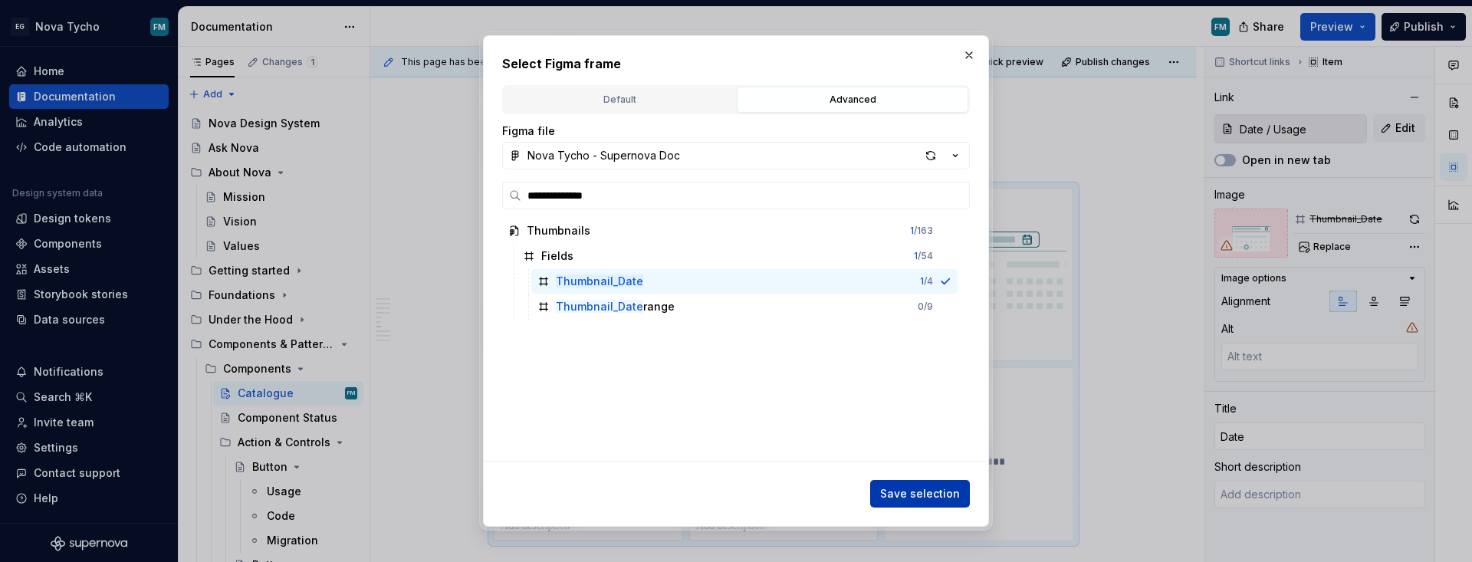
click at [907, 490] on span "Save selection" at bounding box center [920, 493] width 80 height 15
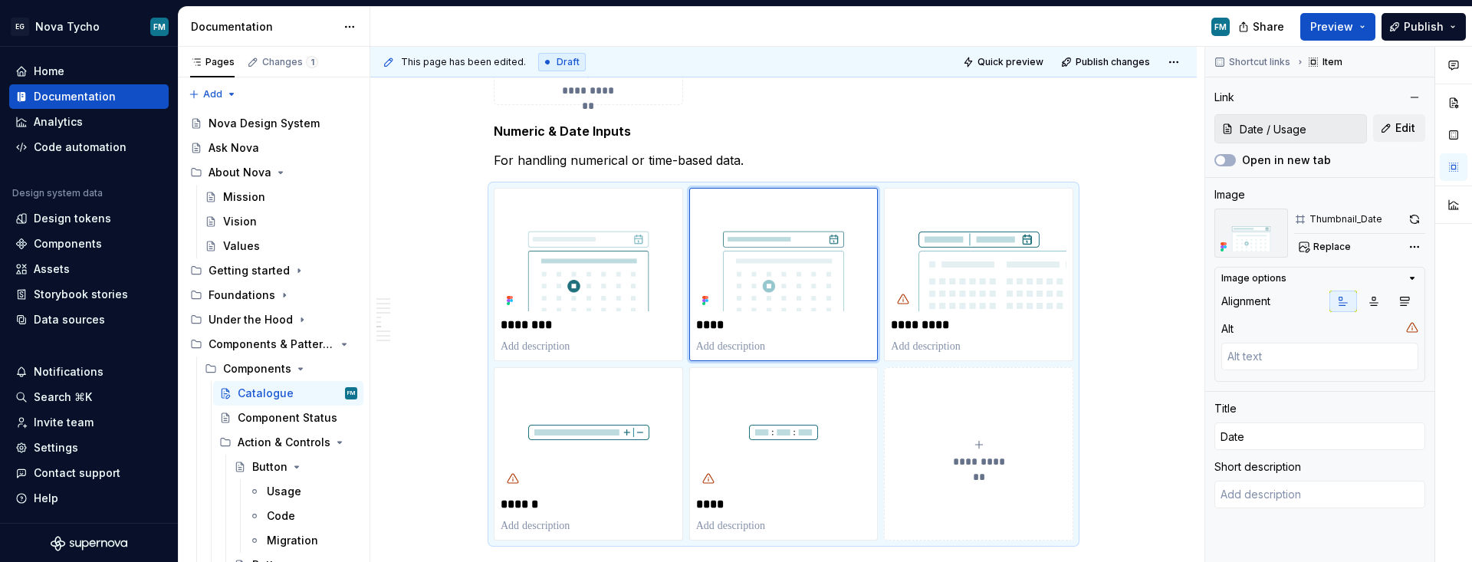
type textarea "*"
